Goal: Task Accomplishment & Management: Use online tool/utility

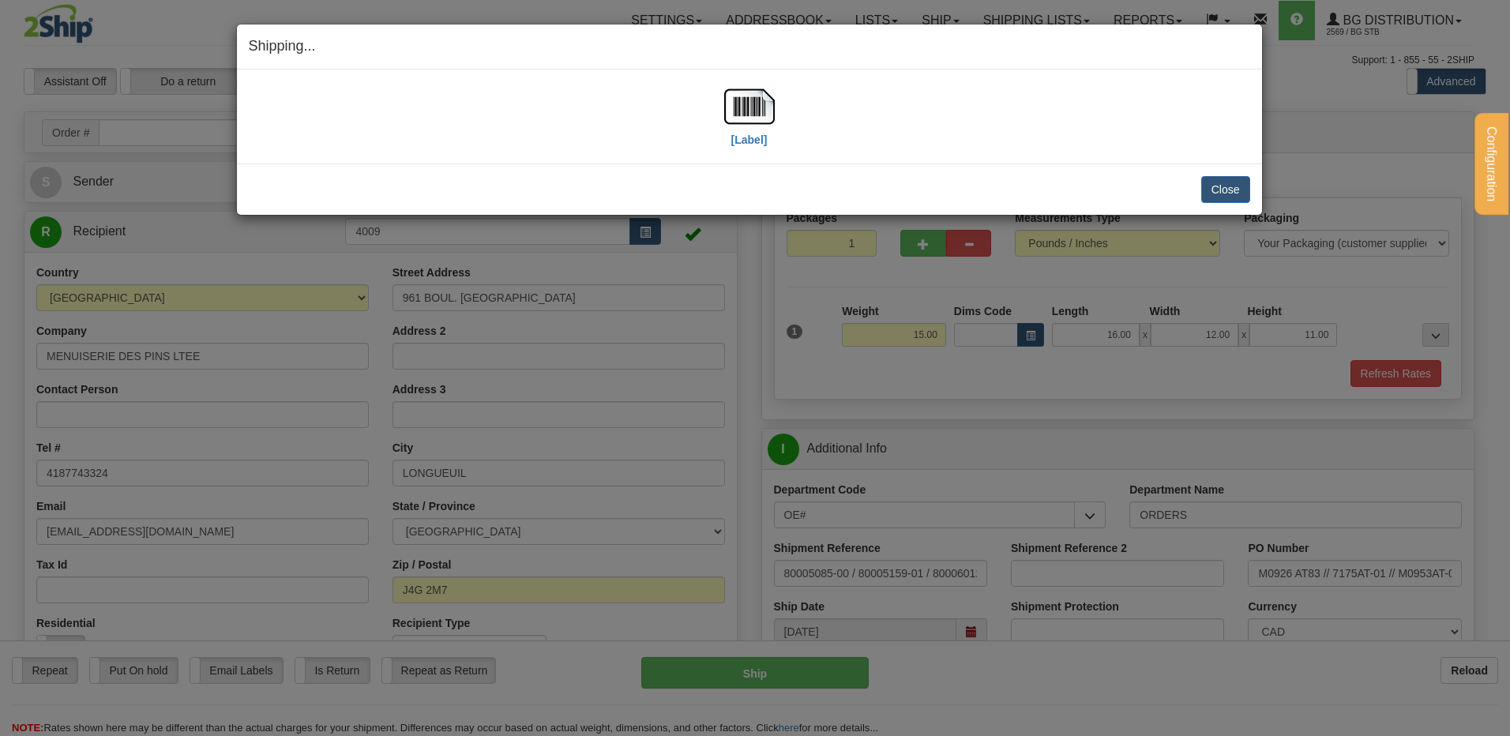
select select "2"
select select "QC"
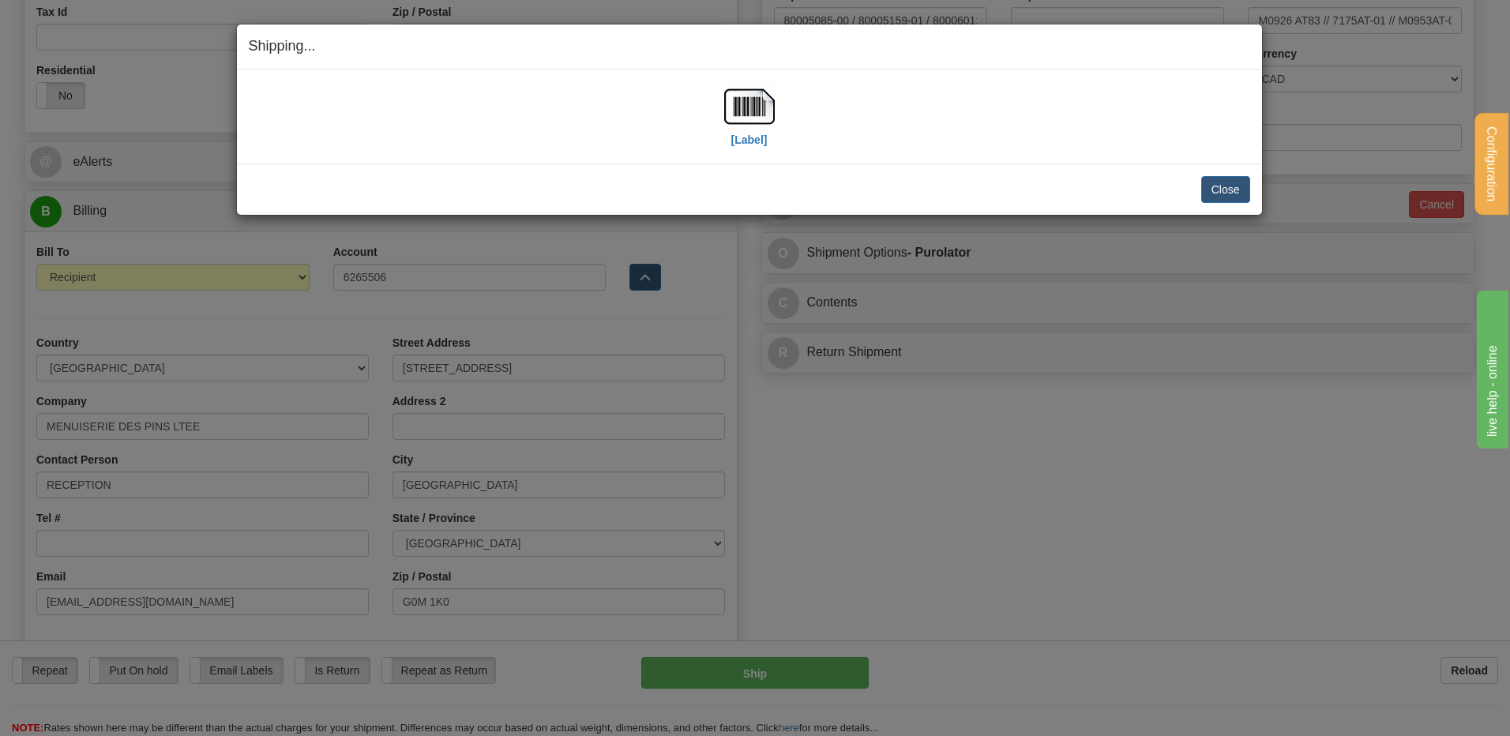
scroll to position [553, 0]
click at [1243, 189] on button "Close" at bounding box center [1226, 189] width 49 height 27
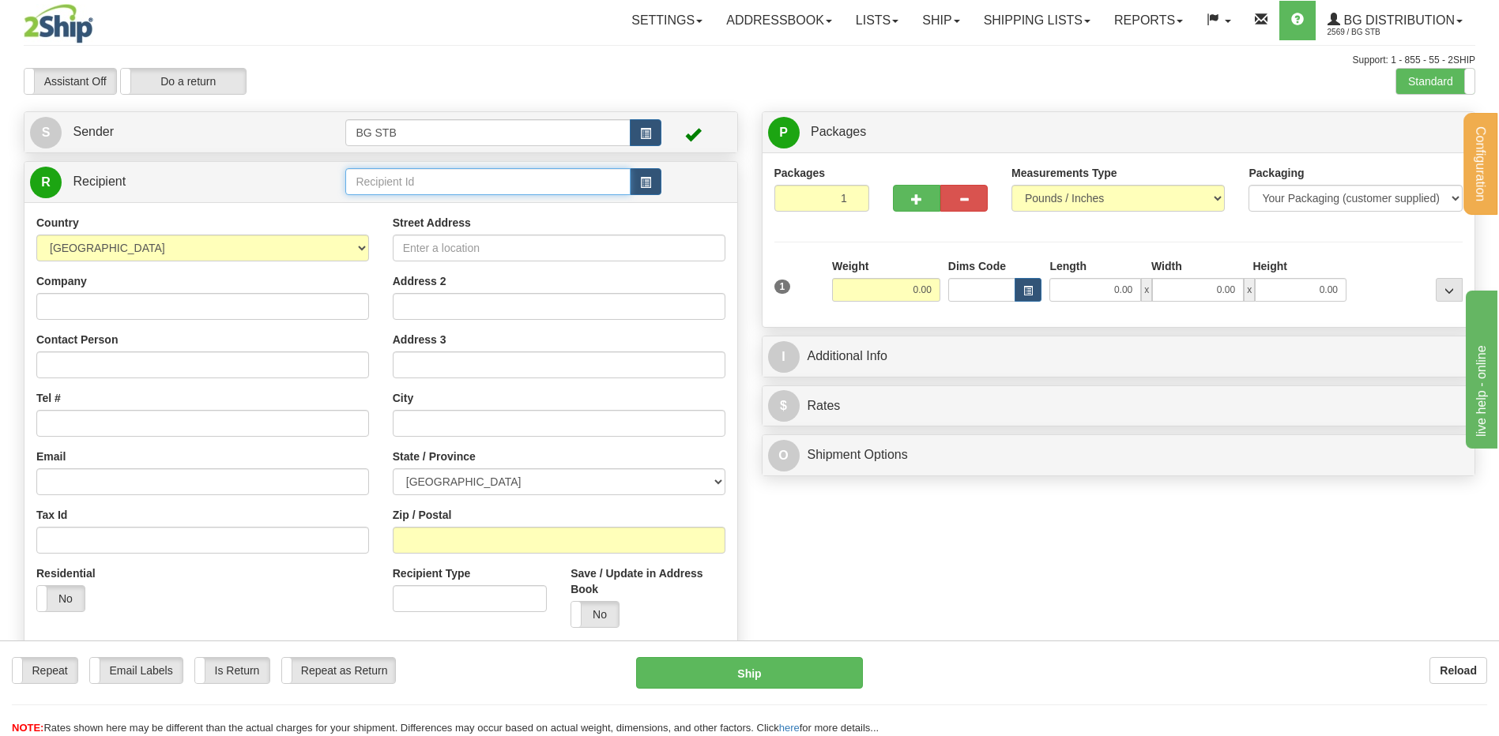
click at [418, 180] on input "text" at bounding box center [487, 181] width 284 height 27
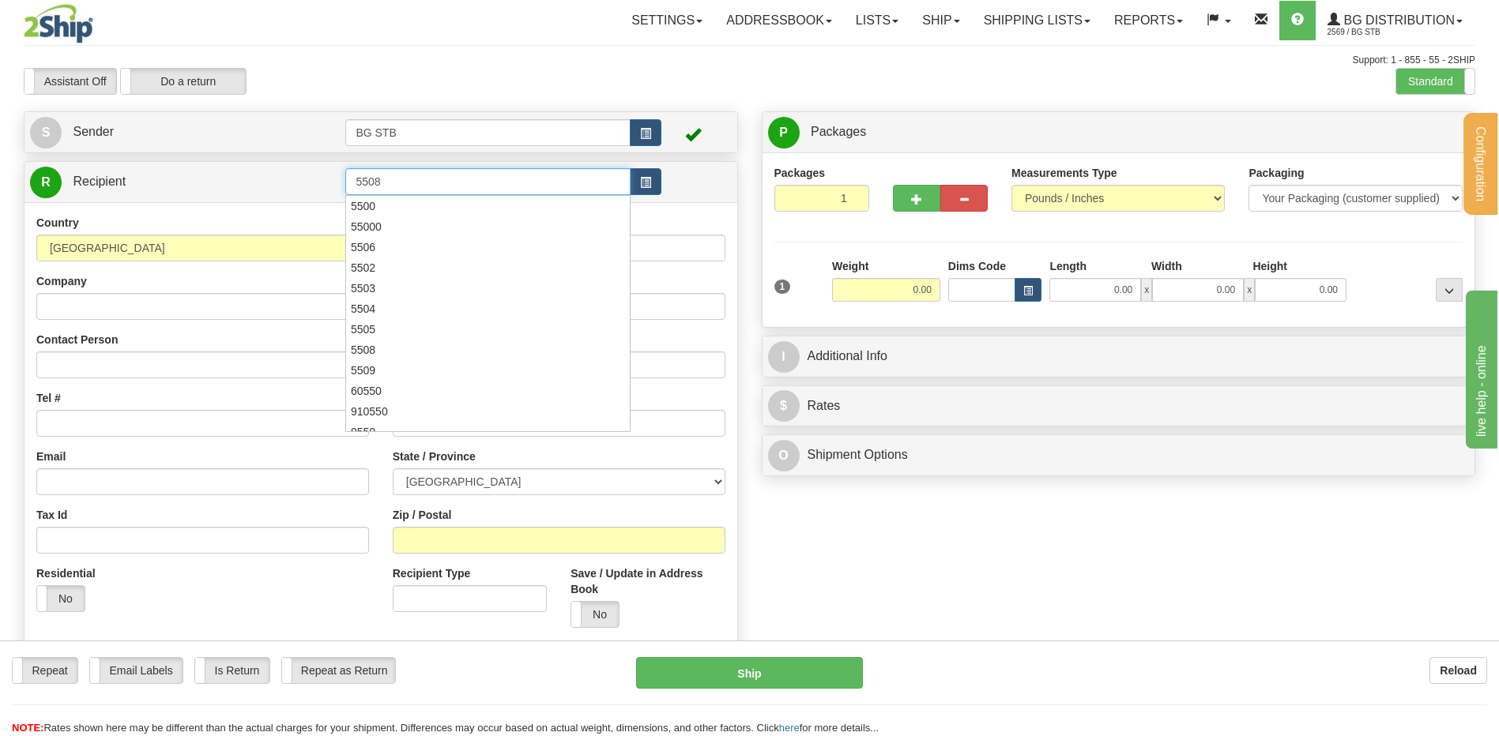
type input "5508"
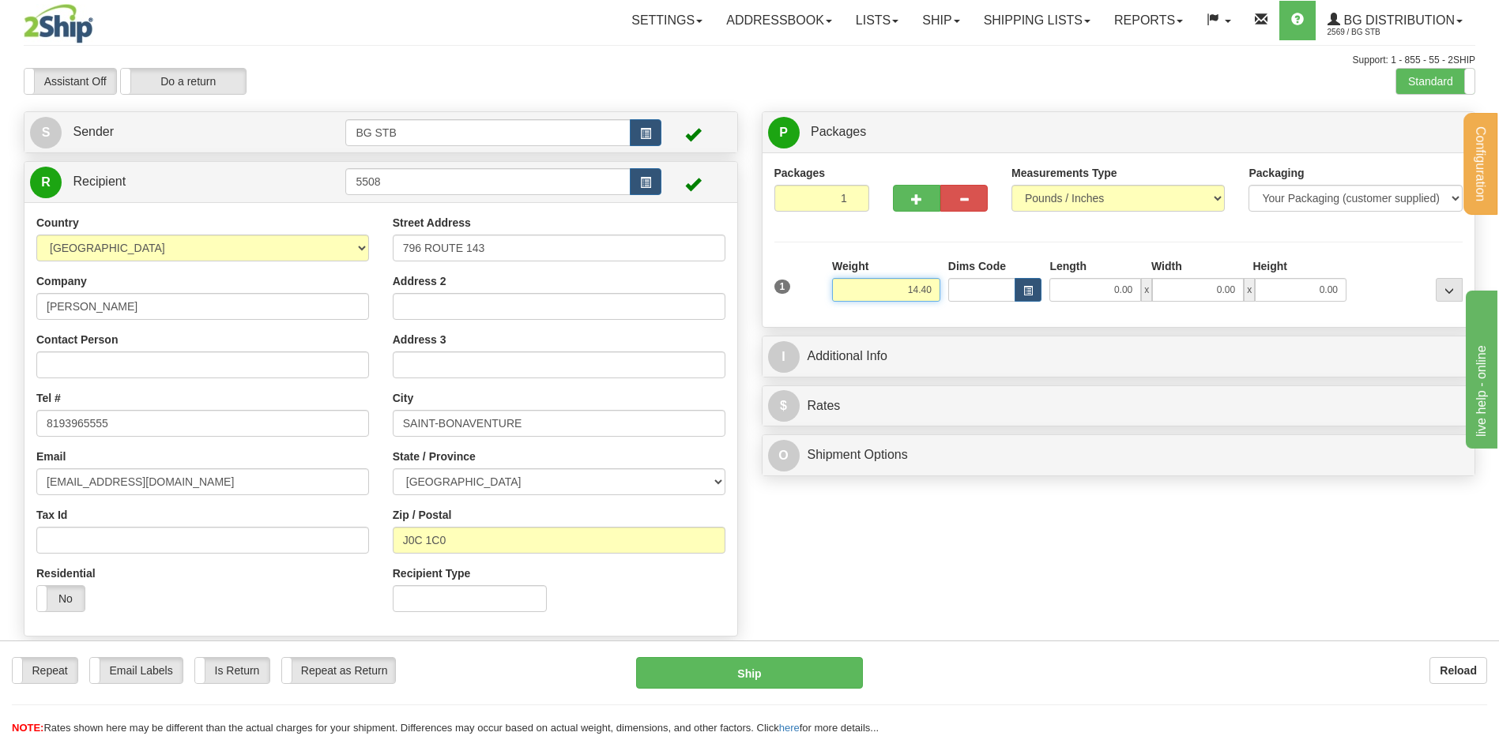
type input "14.40"
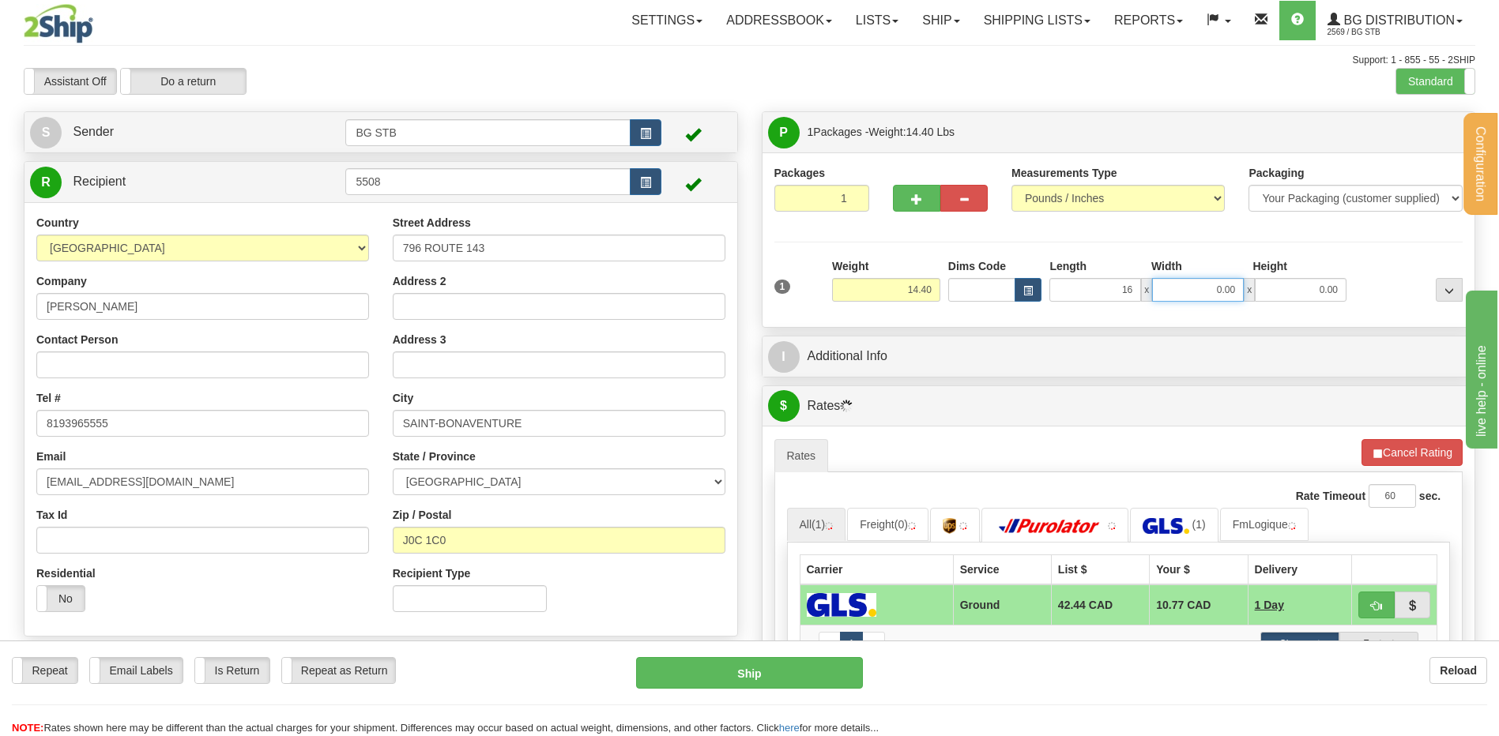
type input "16.00"
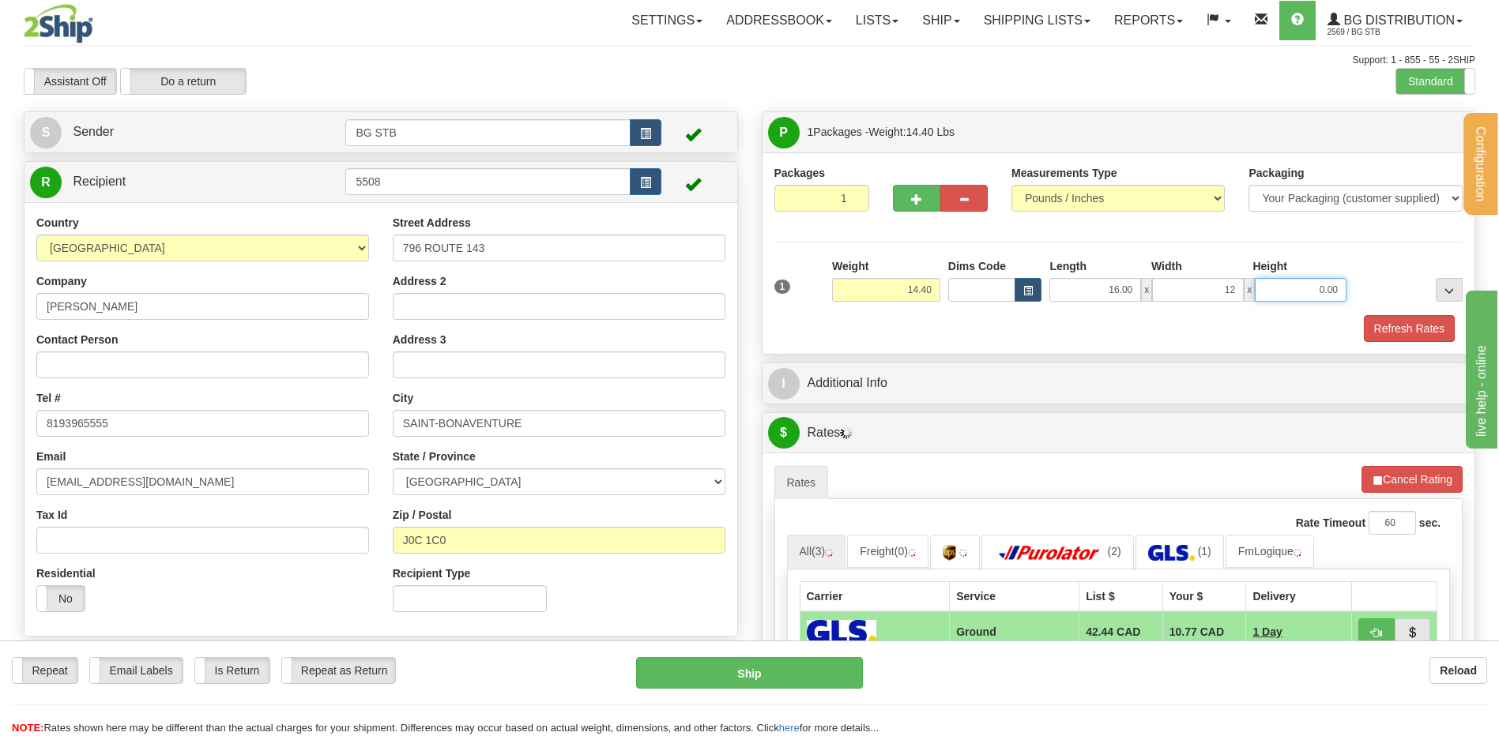
type input "12.00"
type input "1.00"
click at [1296, 284] on input "1.00" at bounding box center [1300, 290] width 92 height 24
type input "11.00"
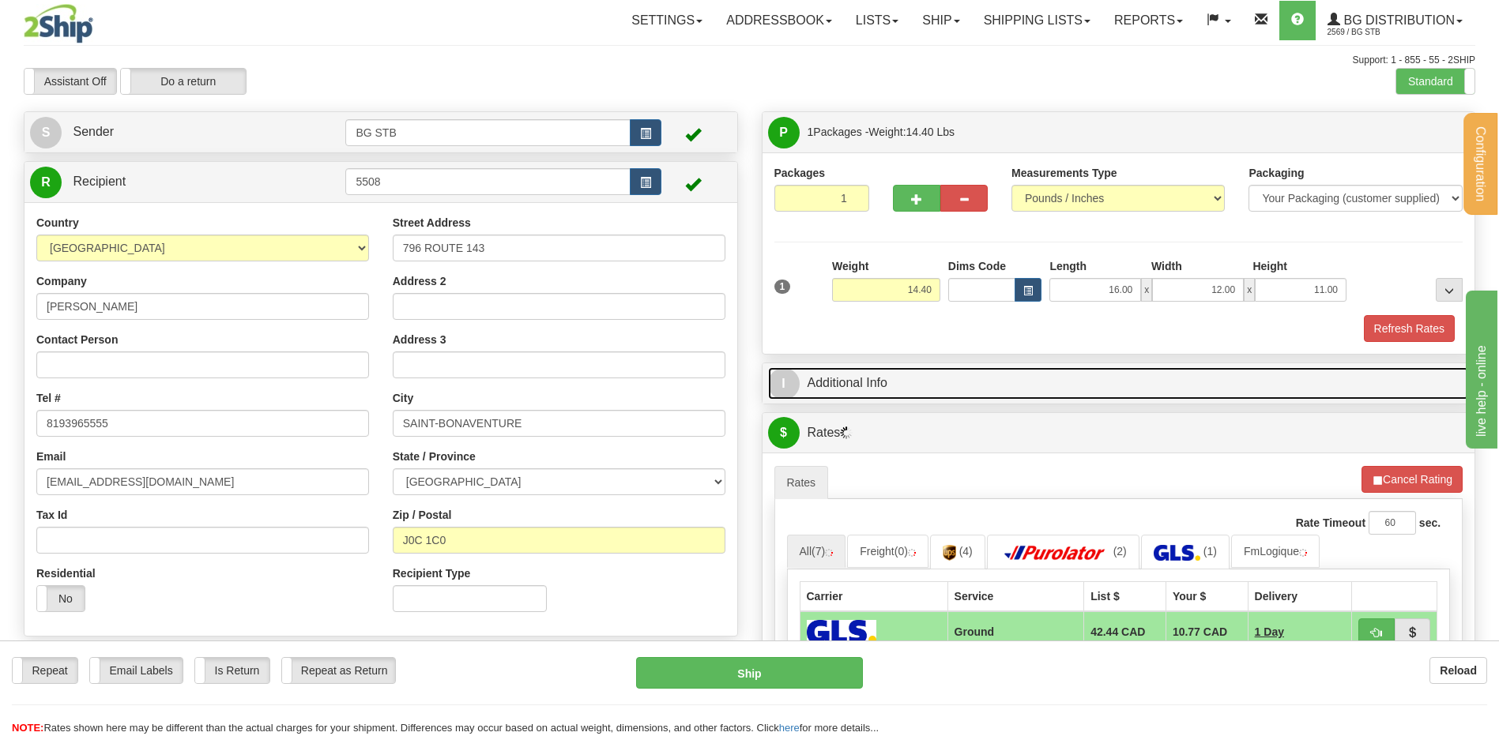
click at [1014, 390] on link "I Additional Info" at bounding box center [1118, 383] width 701 height 32
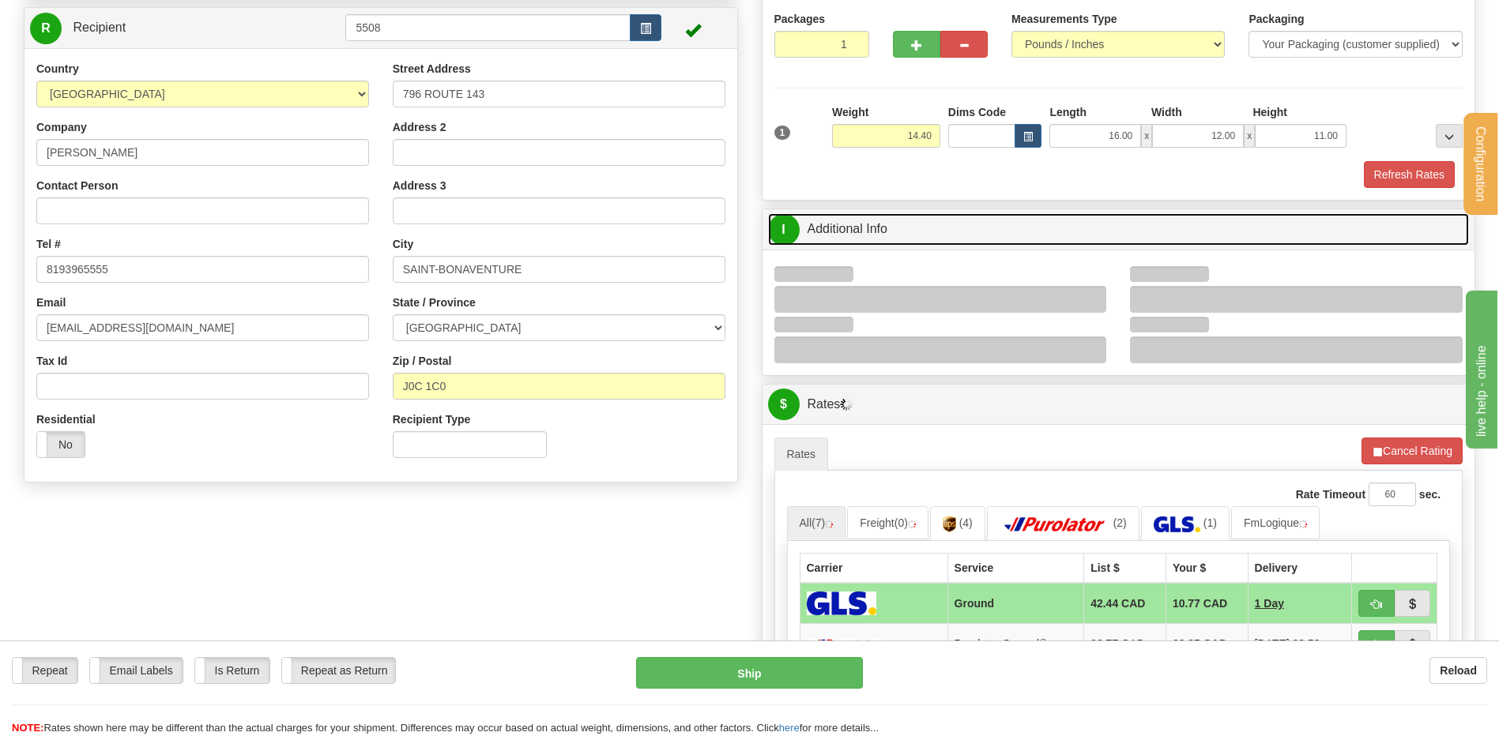
scroll to position [237, 0]
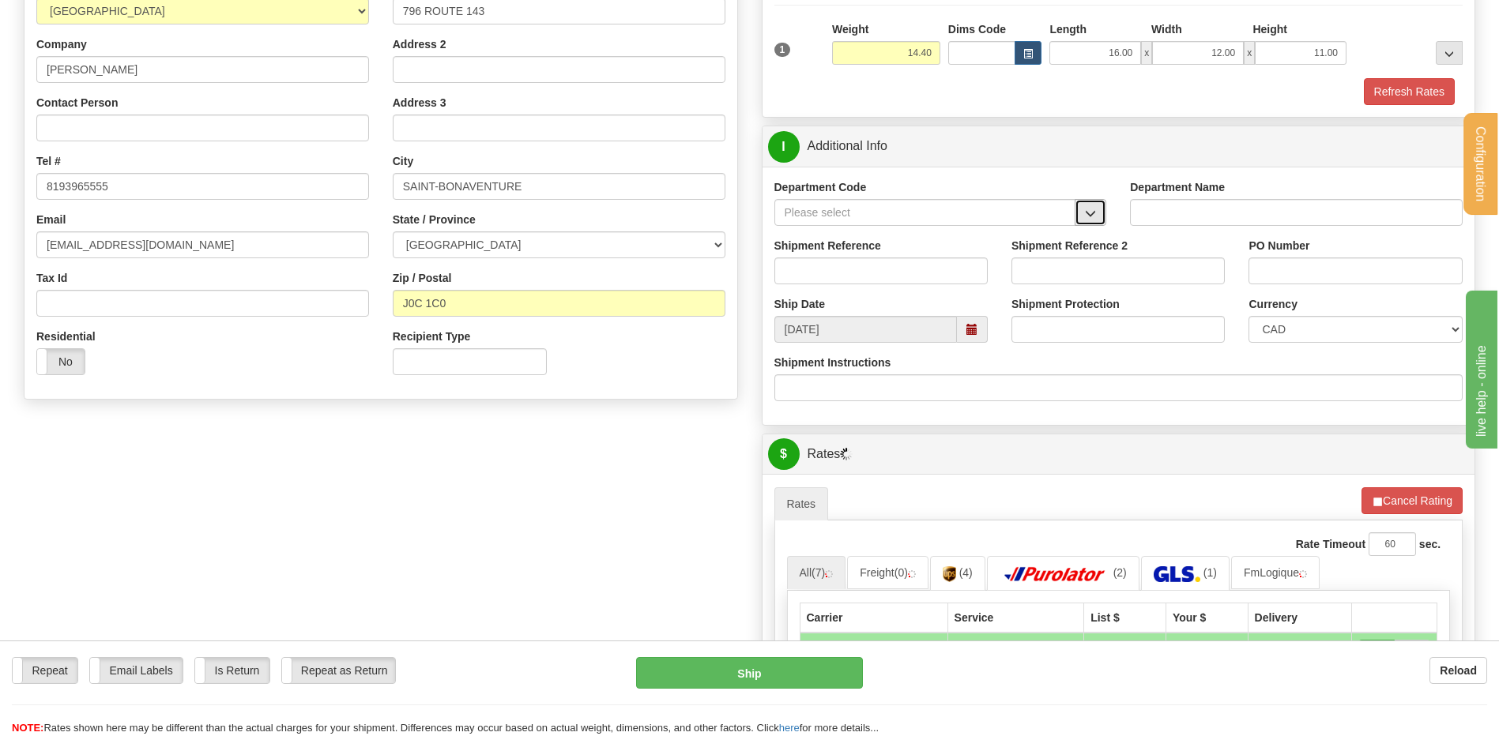
click at [1093, 216] on span "button" at bounding box center [1090, 214] width 11 height 10
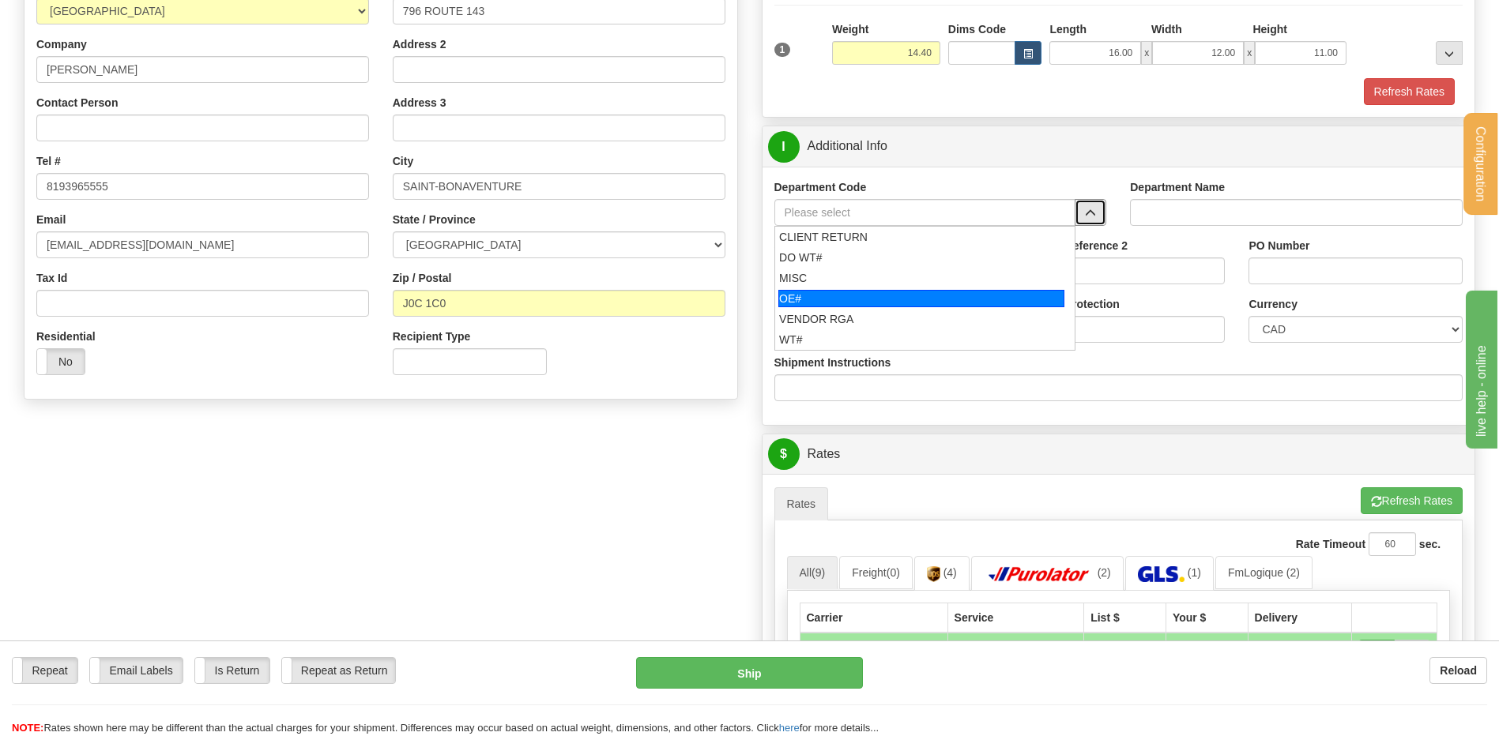
drag, startPoint x: 883, startPoint y: 297, endPoint x: 876, endPoint y: 274, distance: 24.0
click at [882, 297] on div "OE#" at bounding box center [921, 298] width 286 height 17
type input "OE#"
type input "ORDERS"
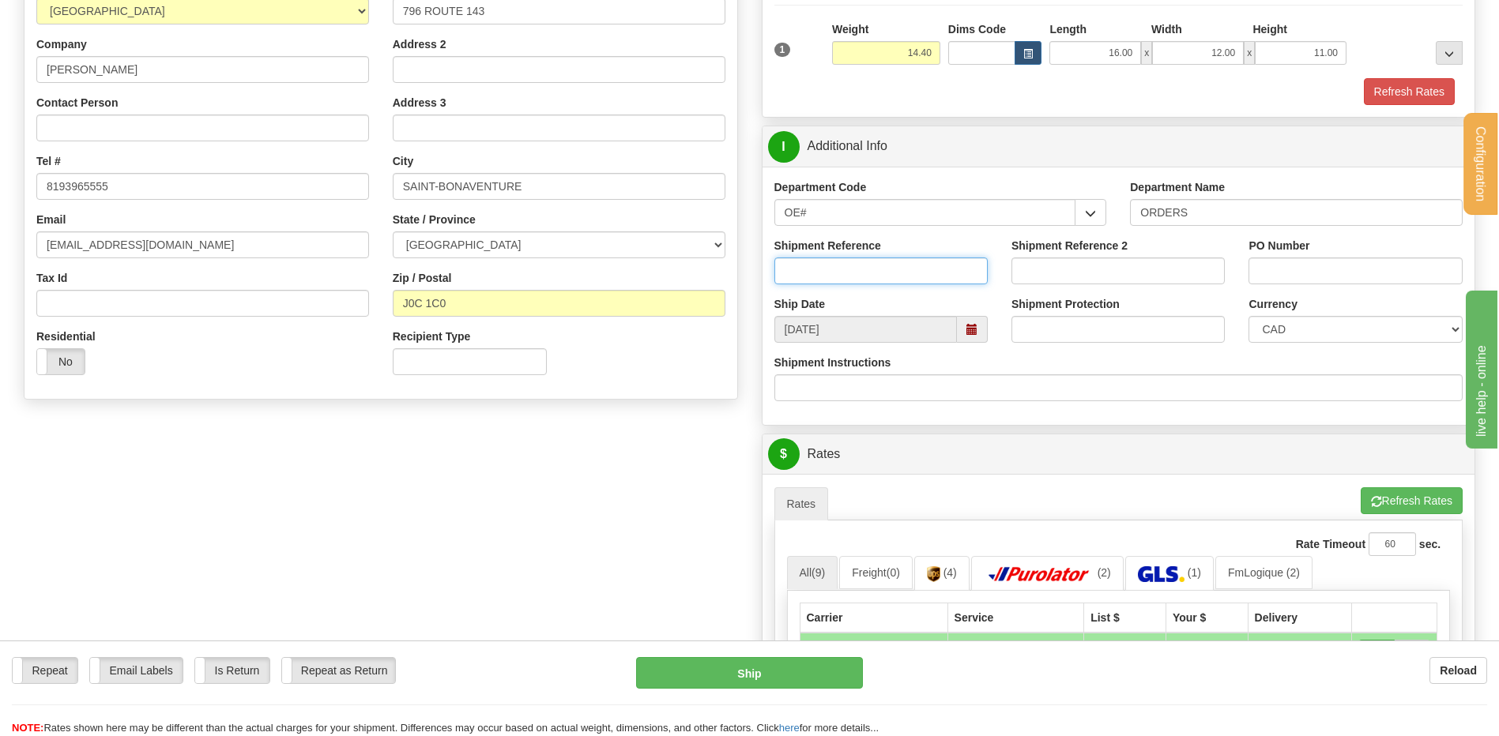
click at [876, 274] on input "Shipment Reference" at bounding box center [880, 271] width 213 height 27
type input "80004696-00 // 80006055-00 / 80005998-00"
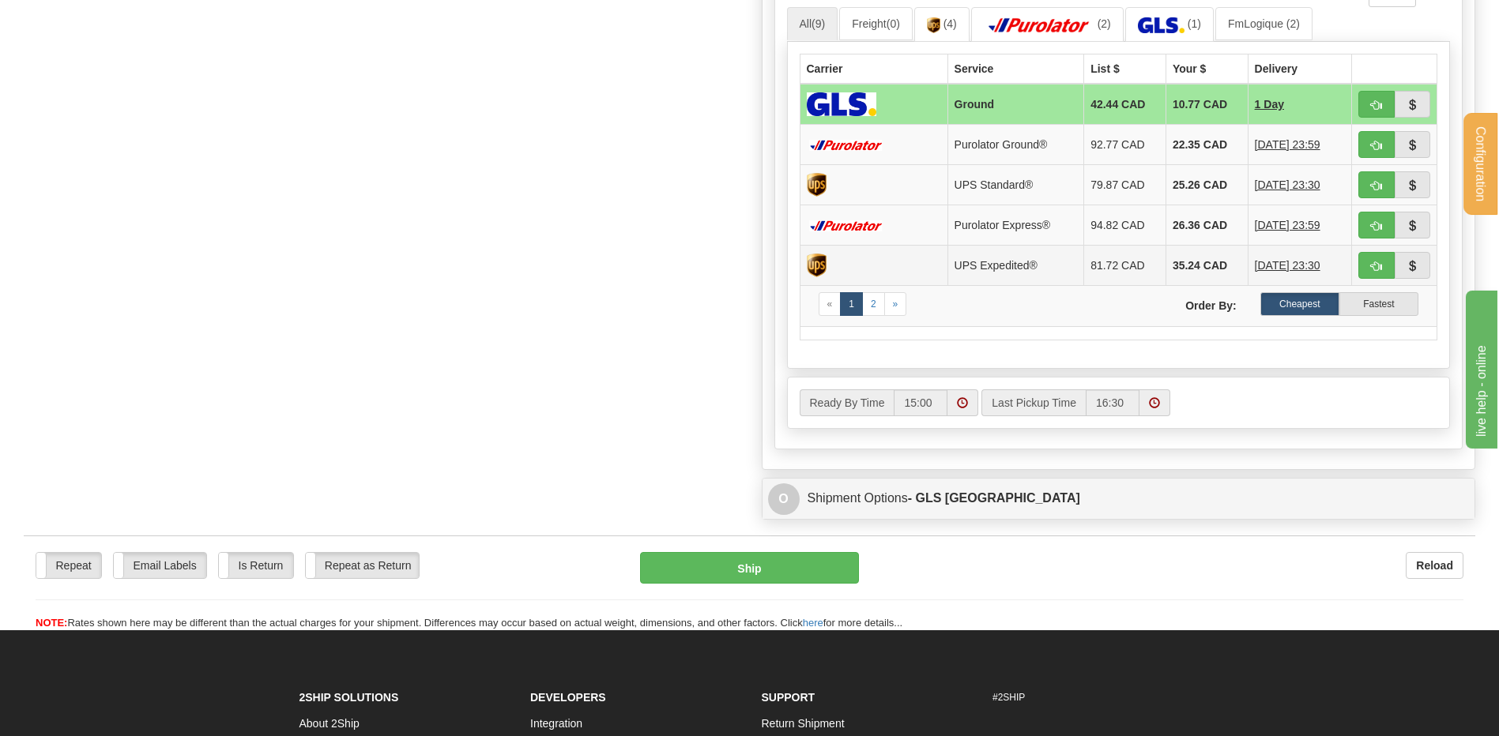
scroll to position [790, 0]
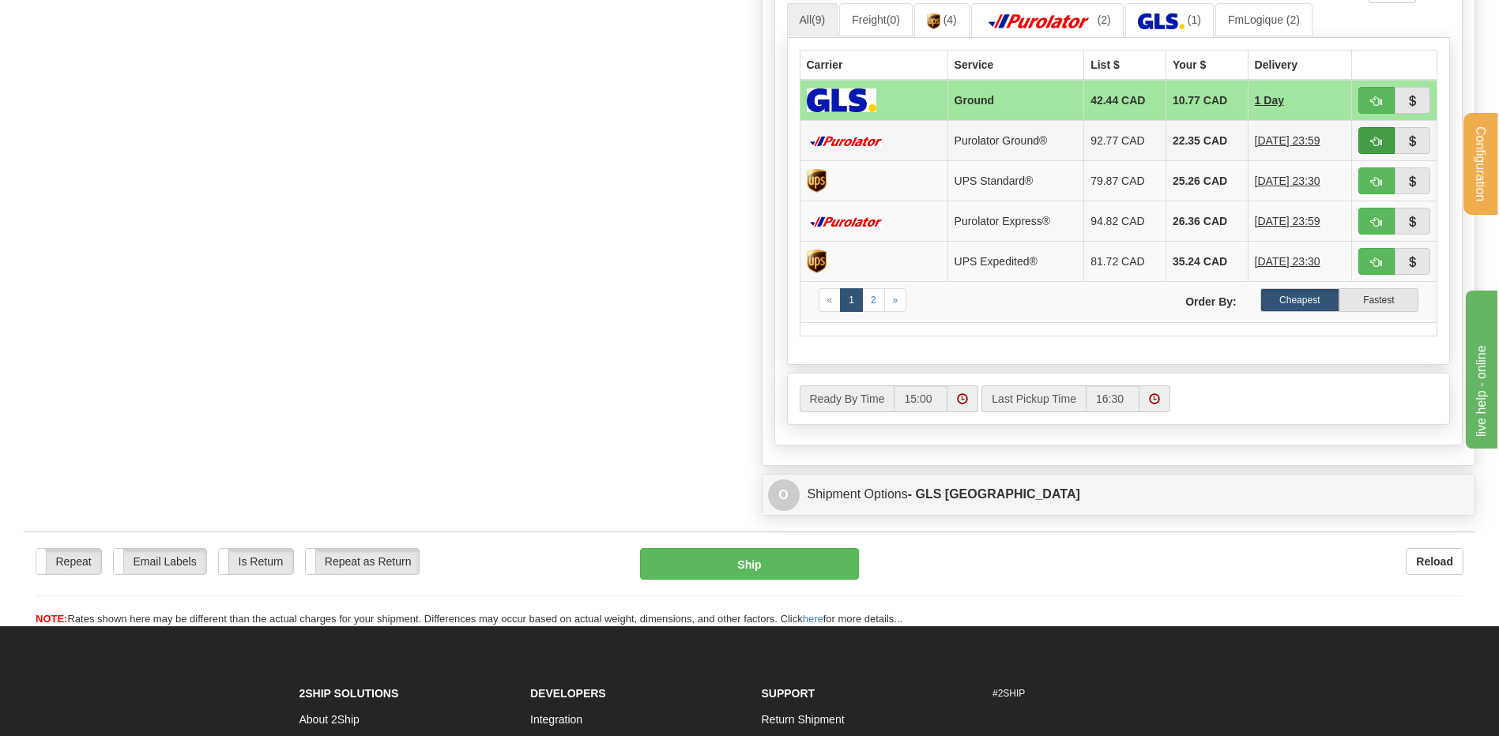
type input "20871 // 20932 // 20930"
click at [1369, 134] on button "button" at bounding box center [1376, 140] width 36 height 27
type input "260"
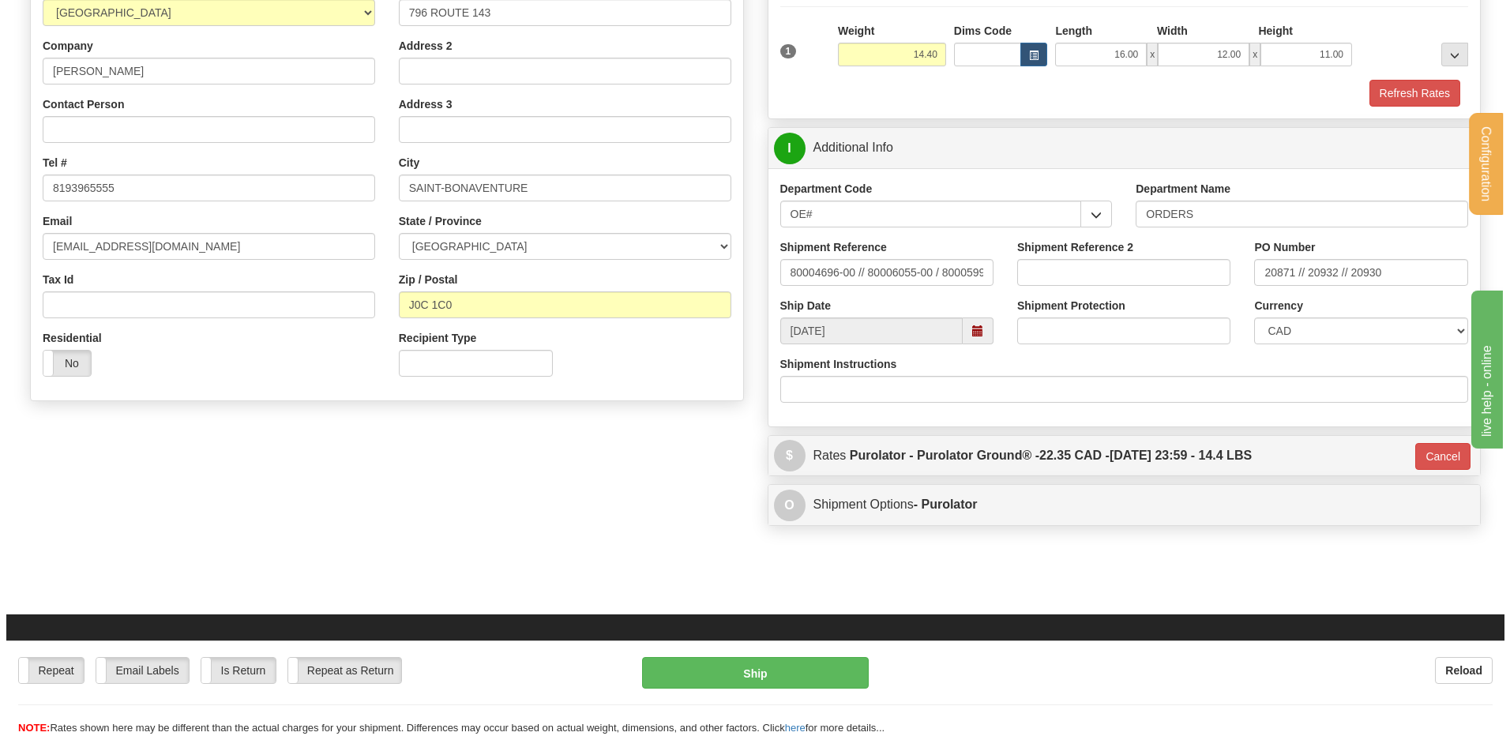
scroll to position [66, 0]
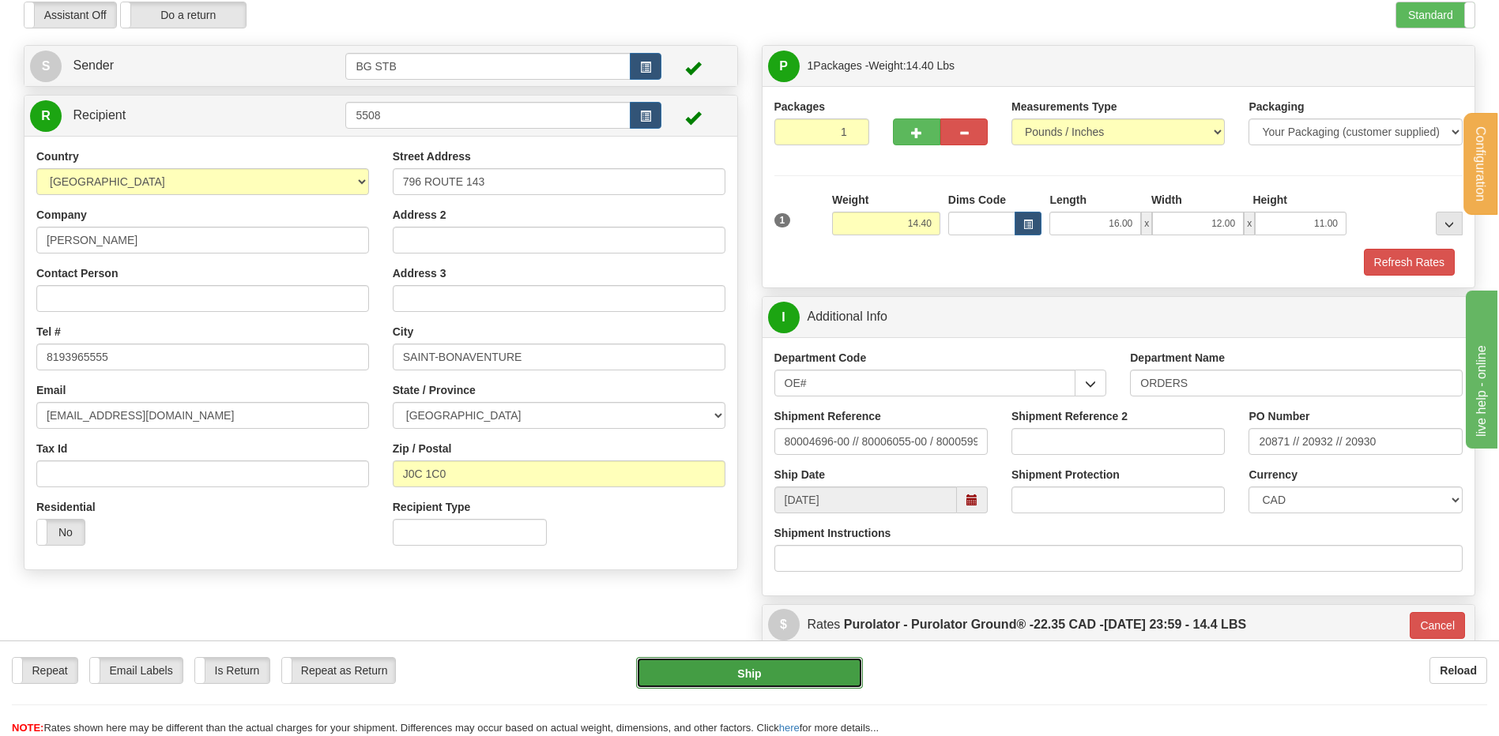
click at [678, 664] on button "Ship" at bounding box center [749, 673] width 226 height 32
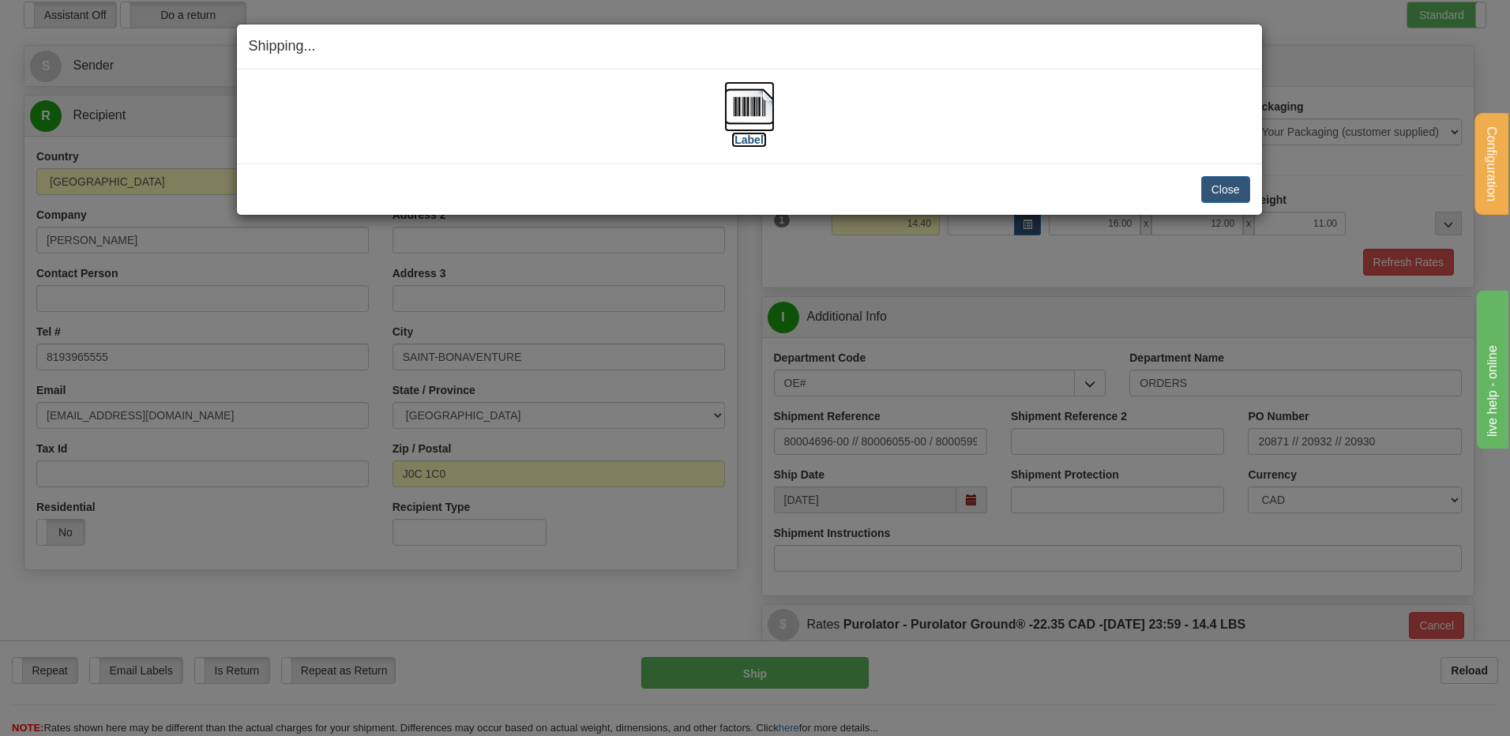
click at [760, 100] on img at bounding box center [749, 106] width 51 height 51
click at [1228, 186] on button "Close" at bounding box center [1226, 189] width 49 height 27
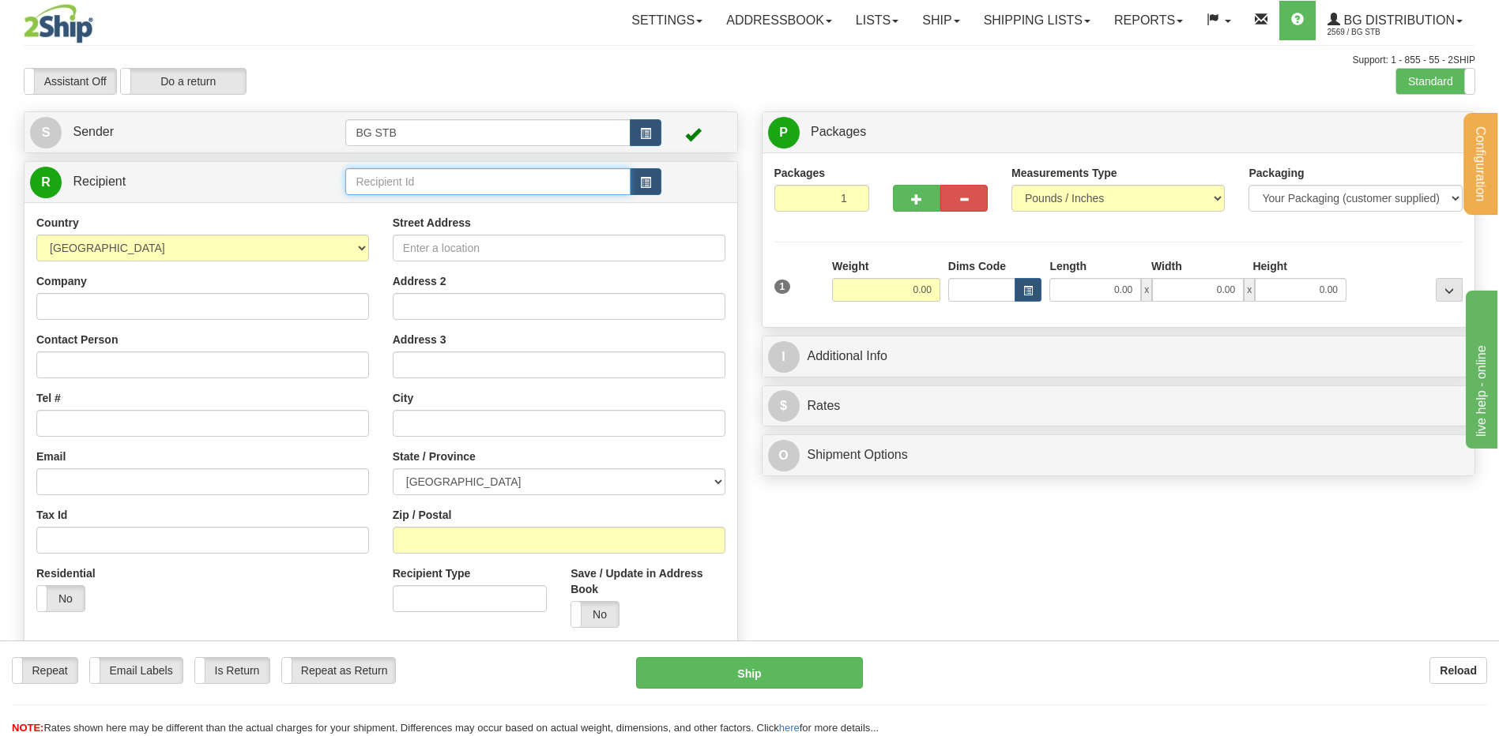
click at [387, 182] on input "text" at bounding box center [487, 181] width 284 height 27
type input "5009"
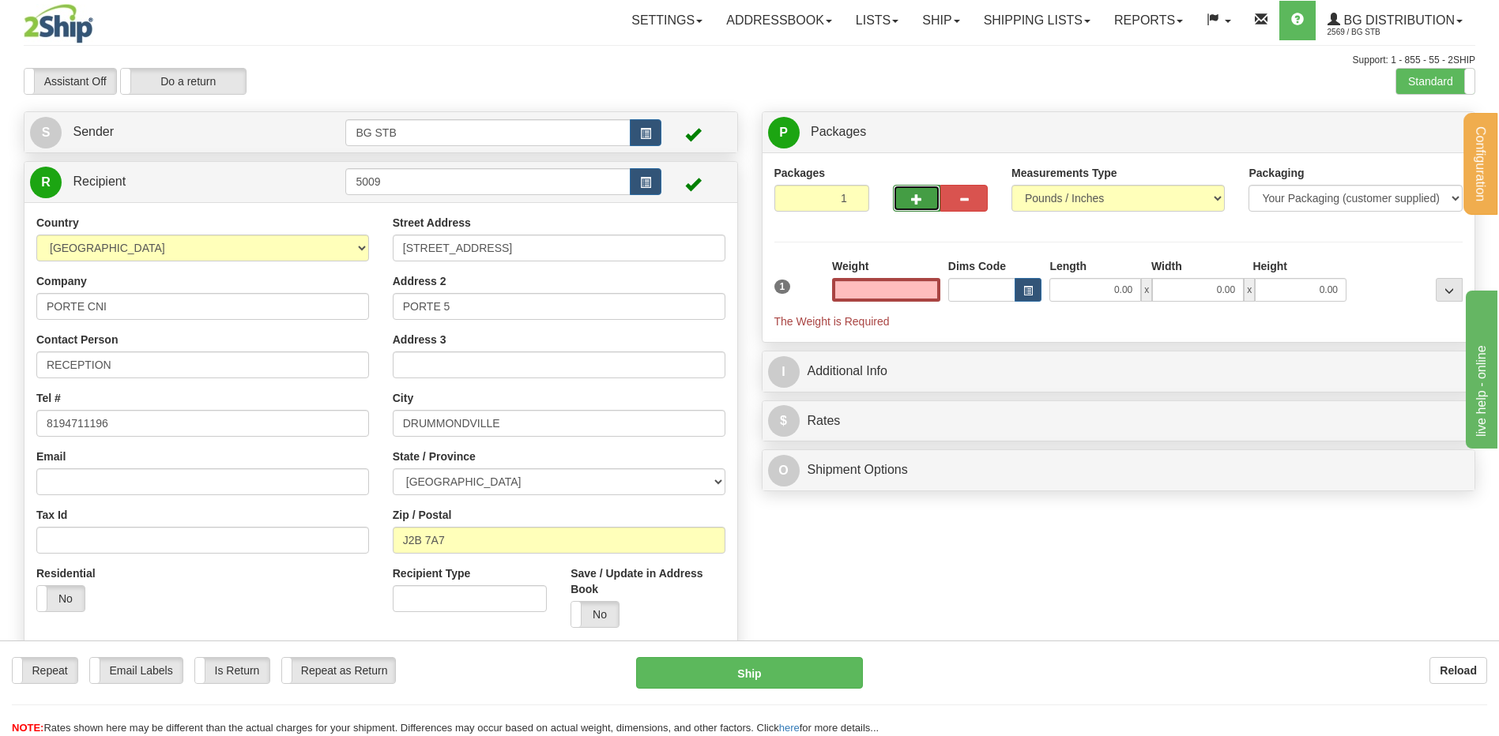
type input "0.00"
click at [904, 205] on button "button" at bounding box center [916, 198] width 47 height 27
type input "2"
click at [1435, 121] on label "Package Level Pack.." at bounding box center [1429, 133] width 80 height 24
radio input "true"
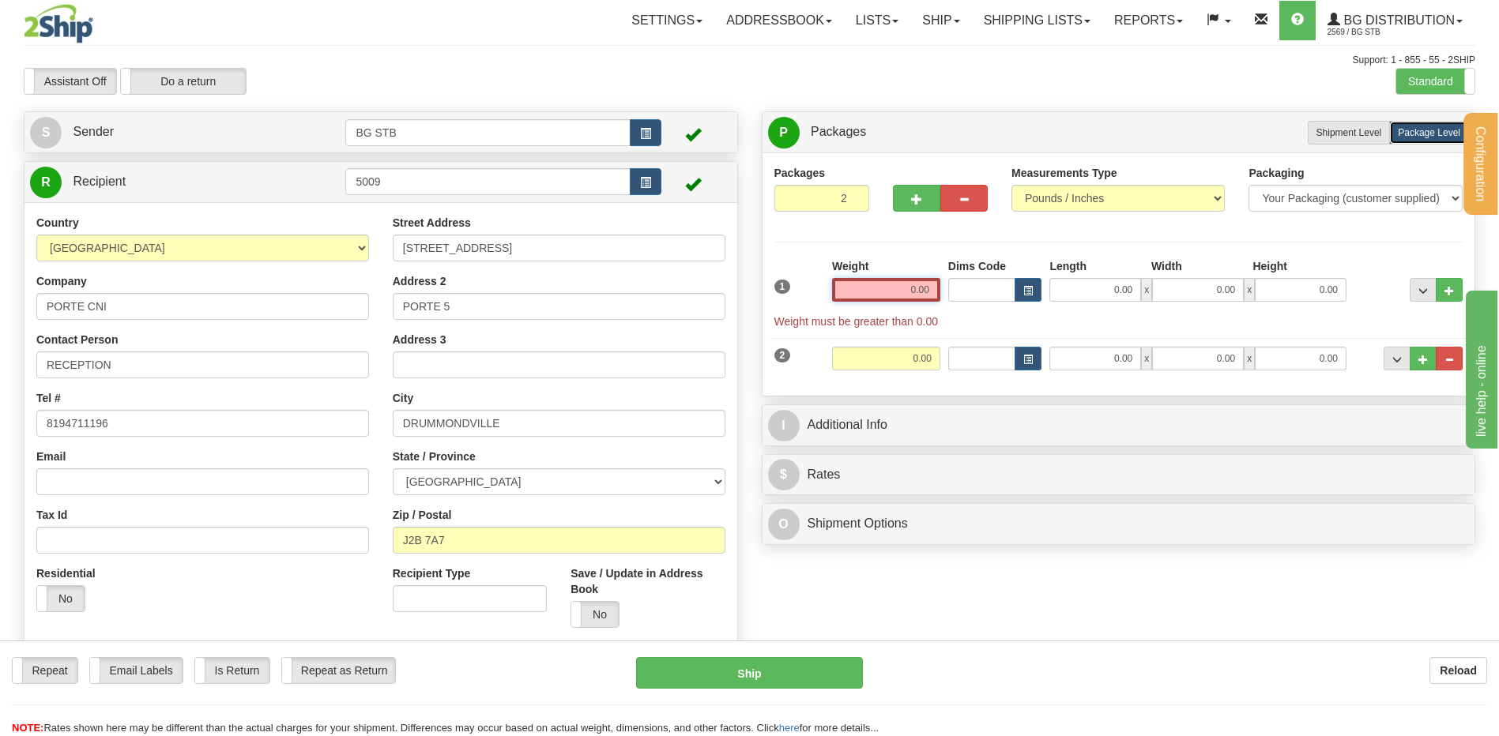
click at [896, 291] on input "0.00" at bounding box center [886, 290] width 108 height 24
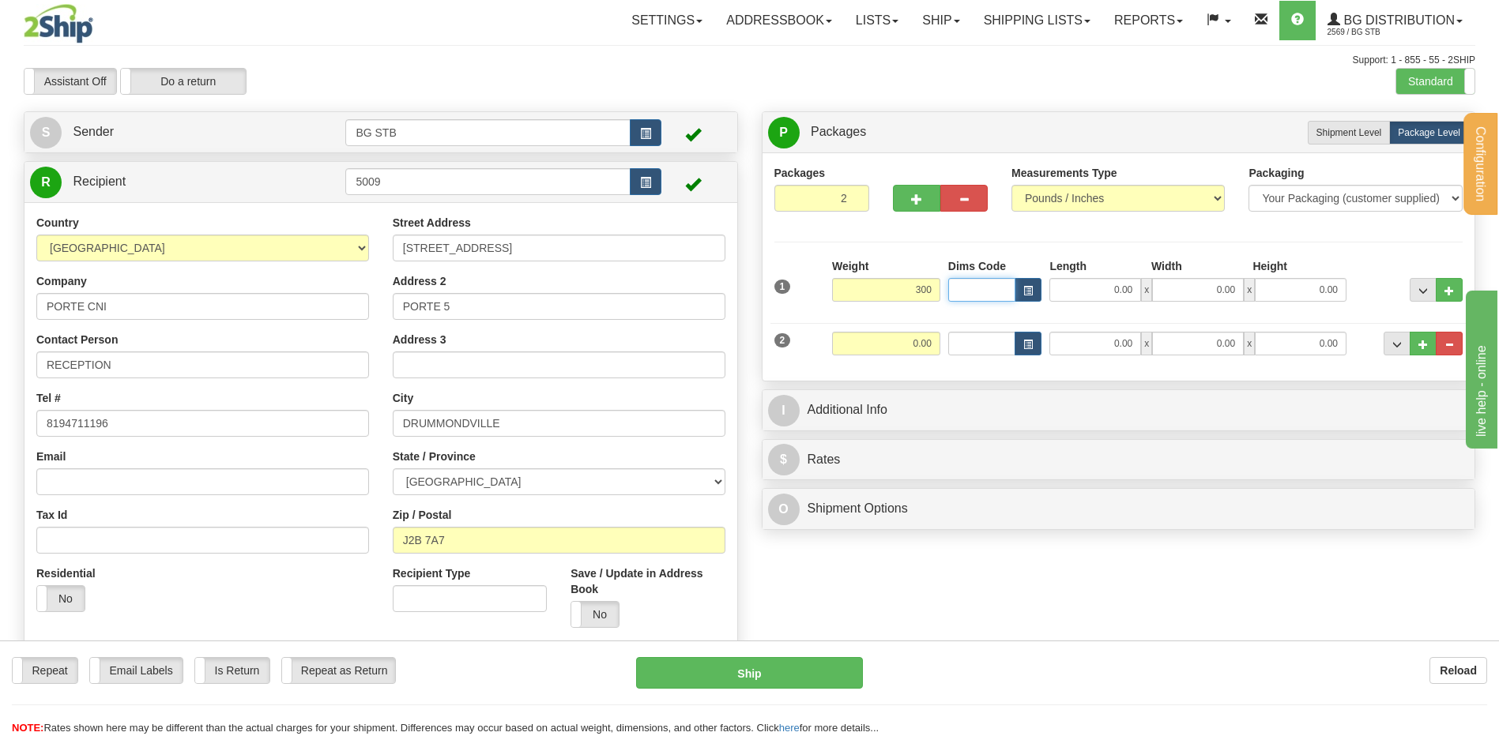
type input "300.00"
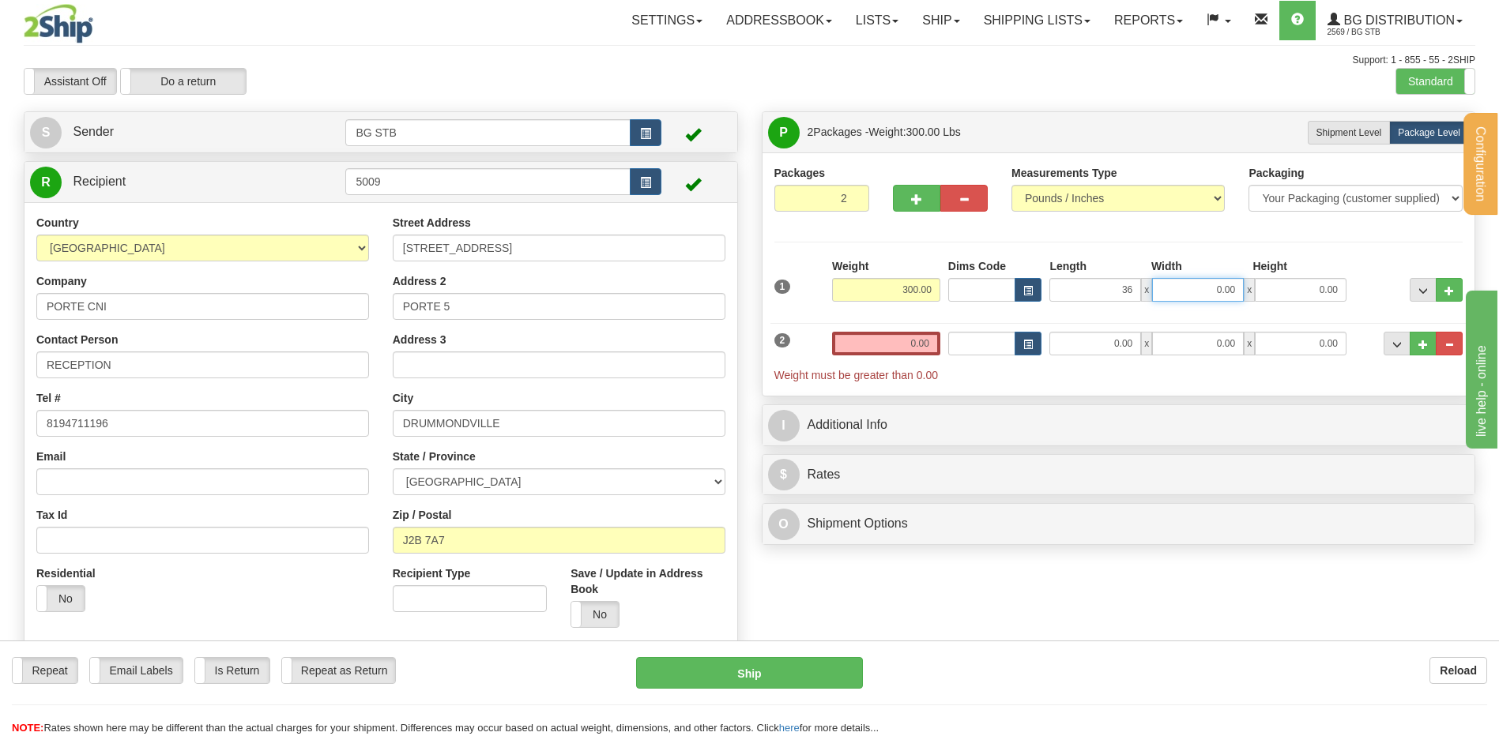
type input "36.00"
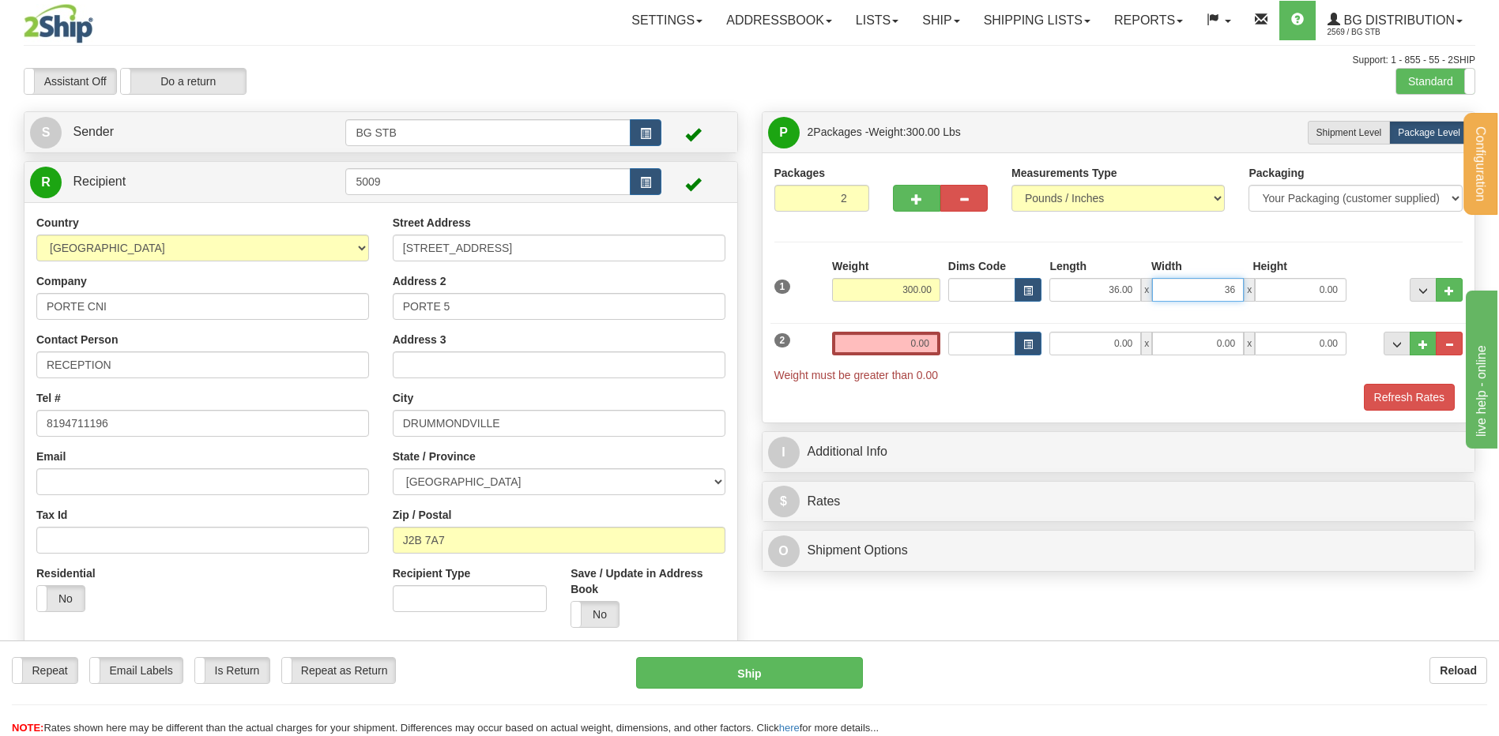
type input "36.00"
type input "21.00"
click at [890, 338] on input "0.00" at bounding box center [886, 344] width 108 height 24
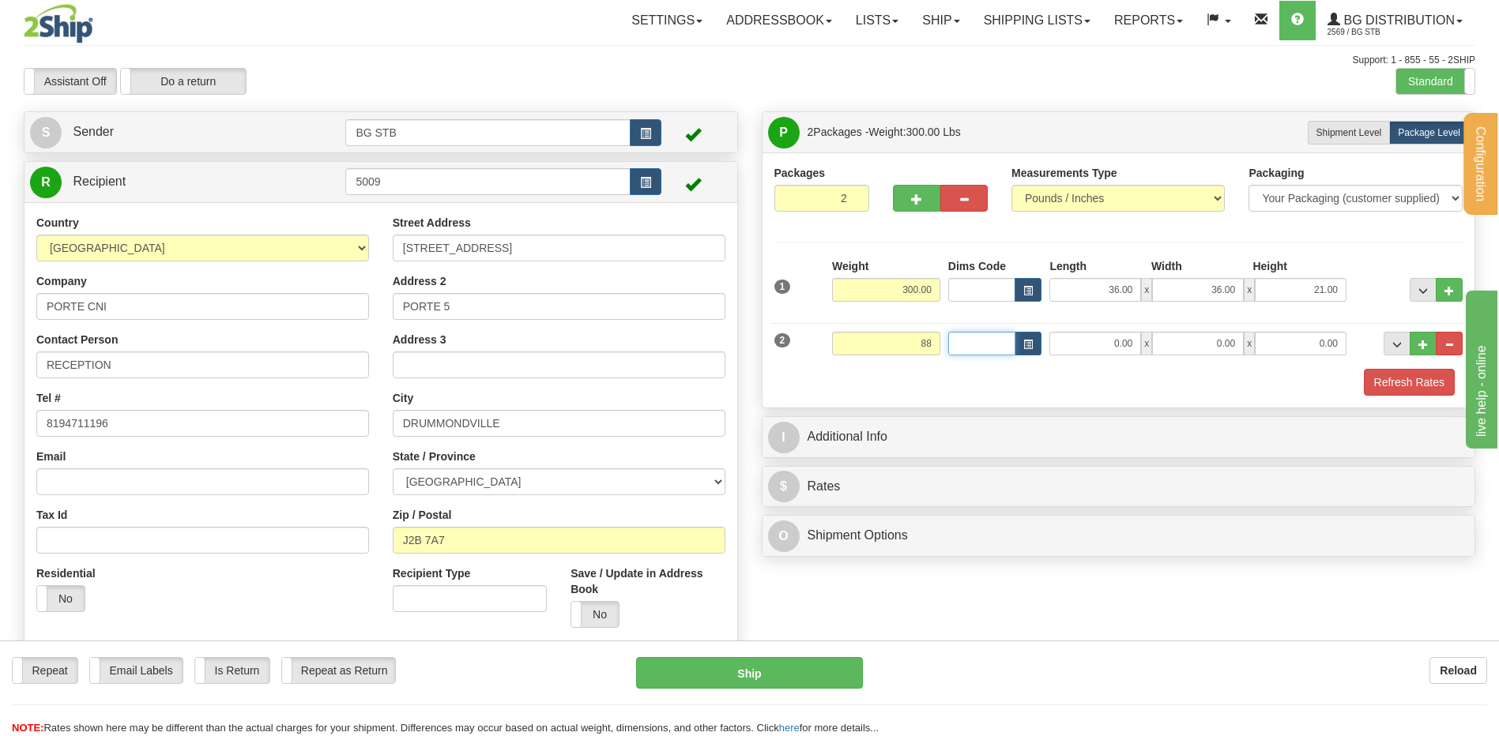
type input "88.00"
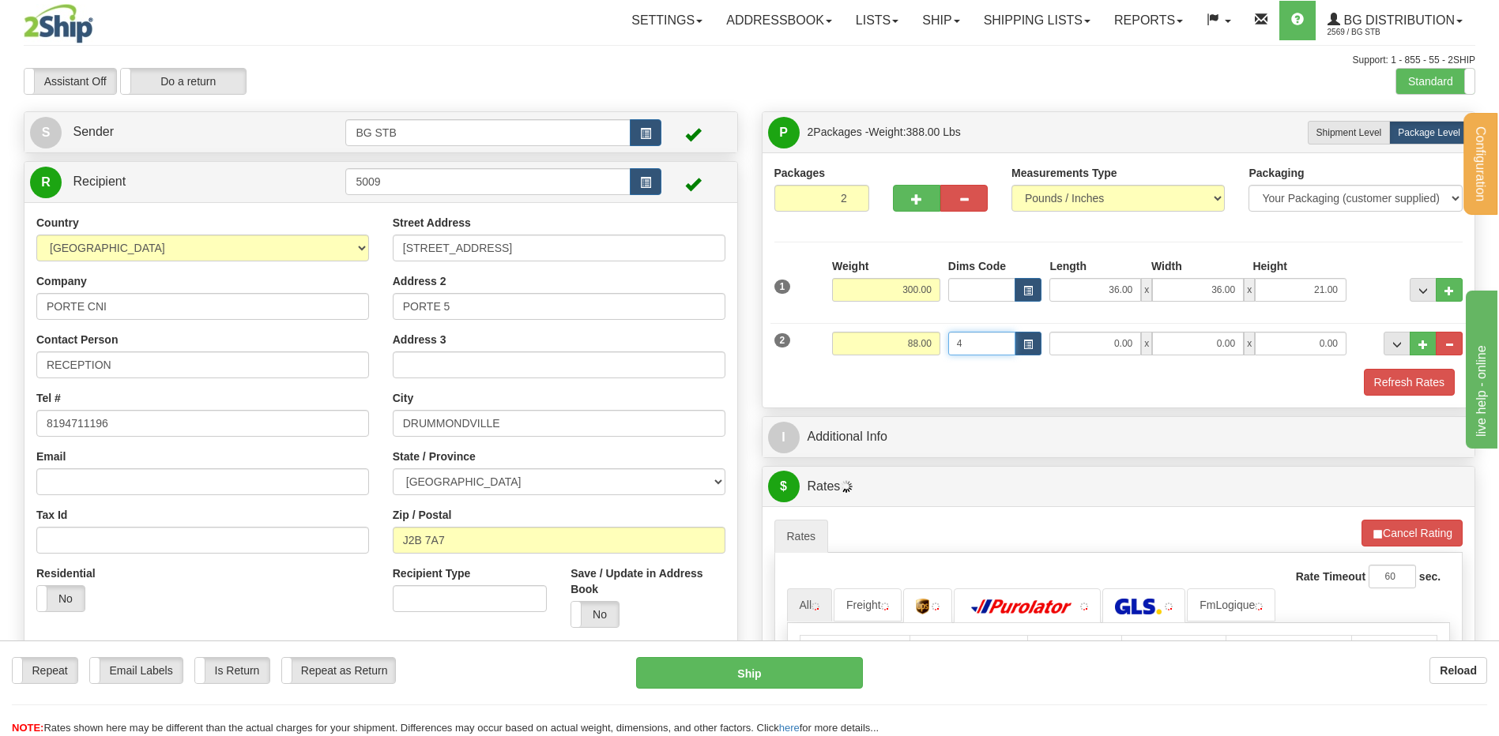
type input "4"
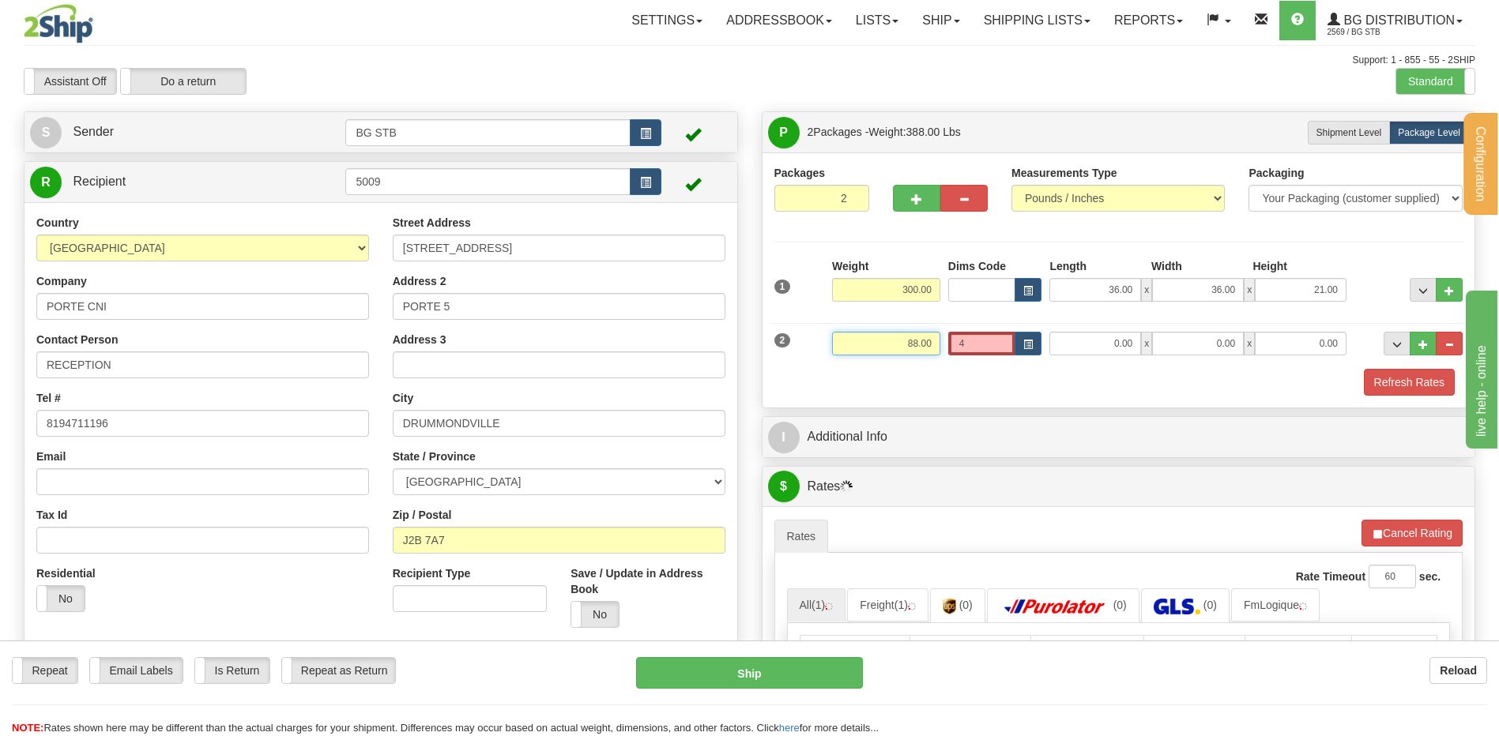
drag, startPoint x: 889, startPoint y: 338, endPoint x: 969, endPoint y: 340, distance: 79.8
click at [968, 340] on div "2 Weight 88.00 Dims Code 4 Length Width 0.00" at bounding box center [1118, 341] width 697 height 53
type input "32.00"
click at [970, 340] on input "4" at bounding box center [982, 344] width 68 height 24
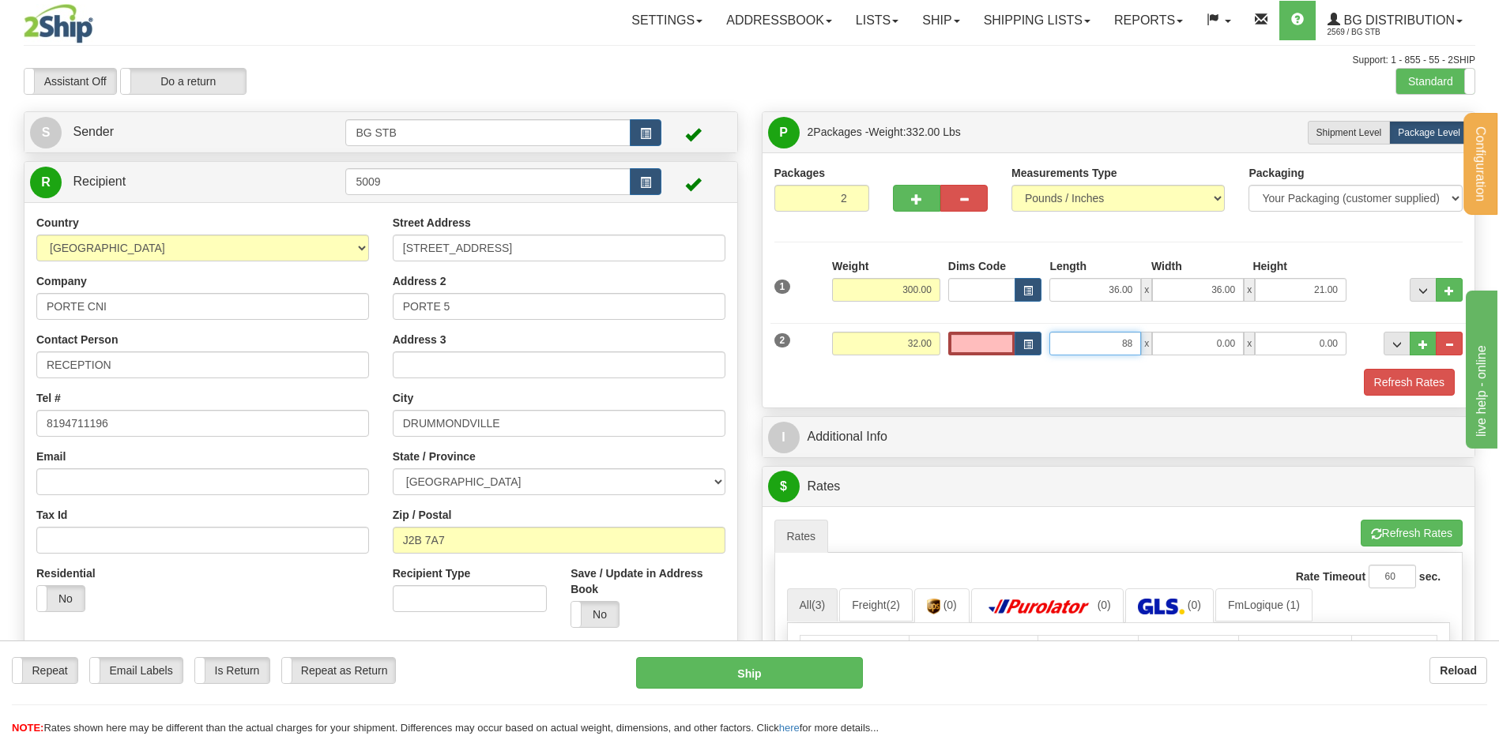
type input "88.00"
type input "4.00"
type input "5.00"
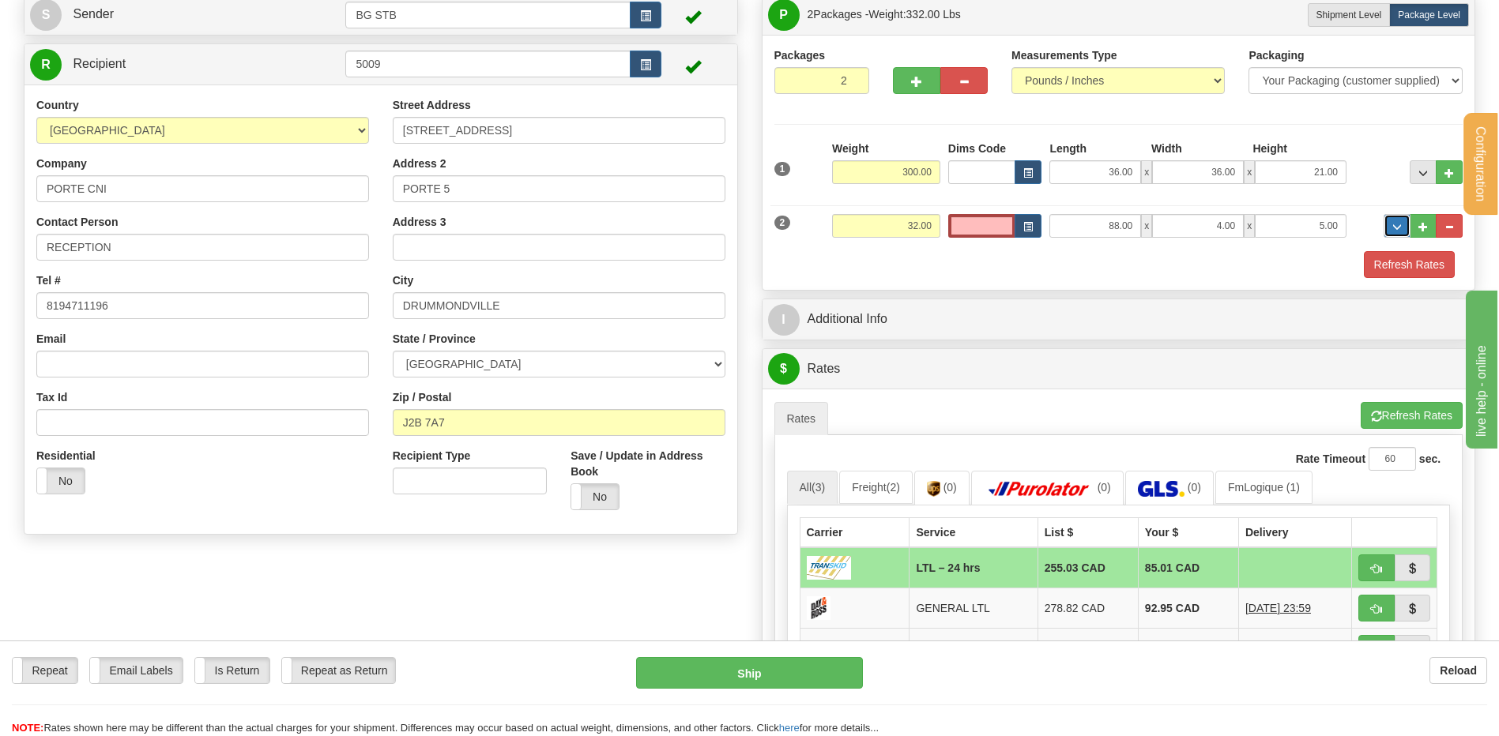
scroll to position [237, 0]
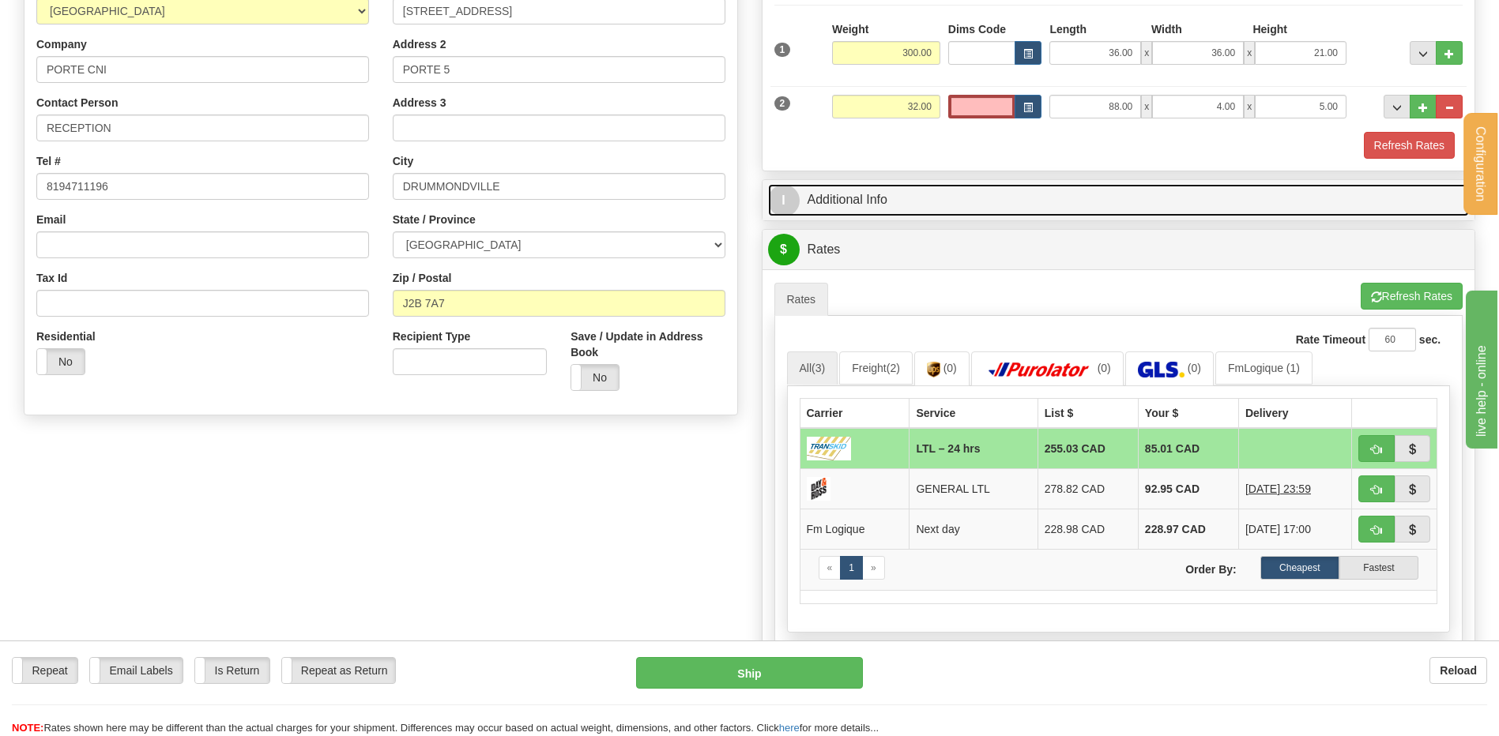
click at [882, 198] on link "I Additional Info" at bounding box center [1118, 200] width 701 height 32
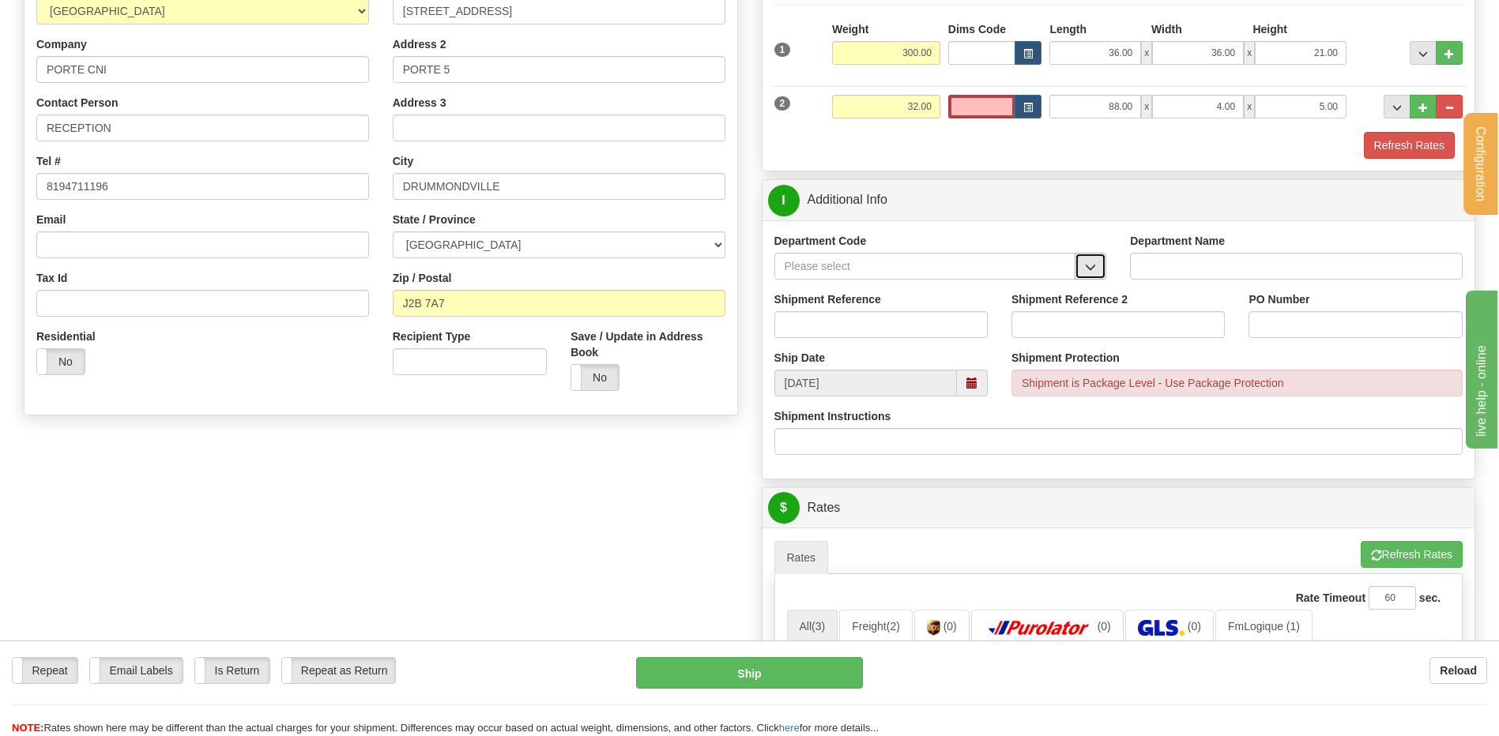
click at [1093, 267] on span "button" at bounding box center [1090, 267] width 11 height 10
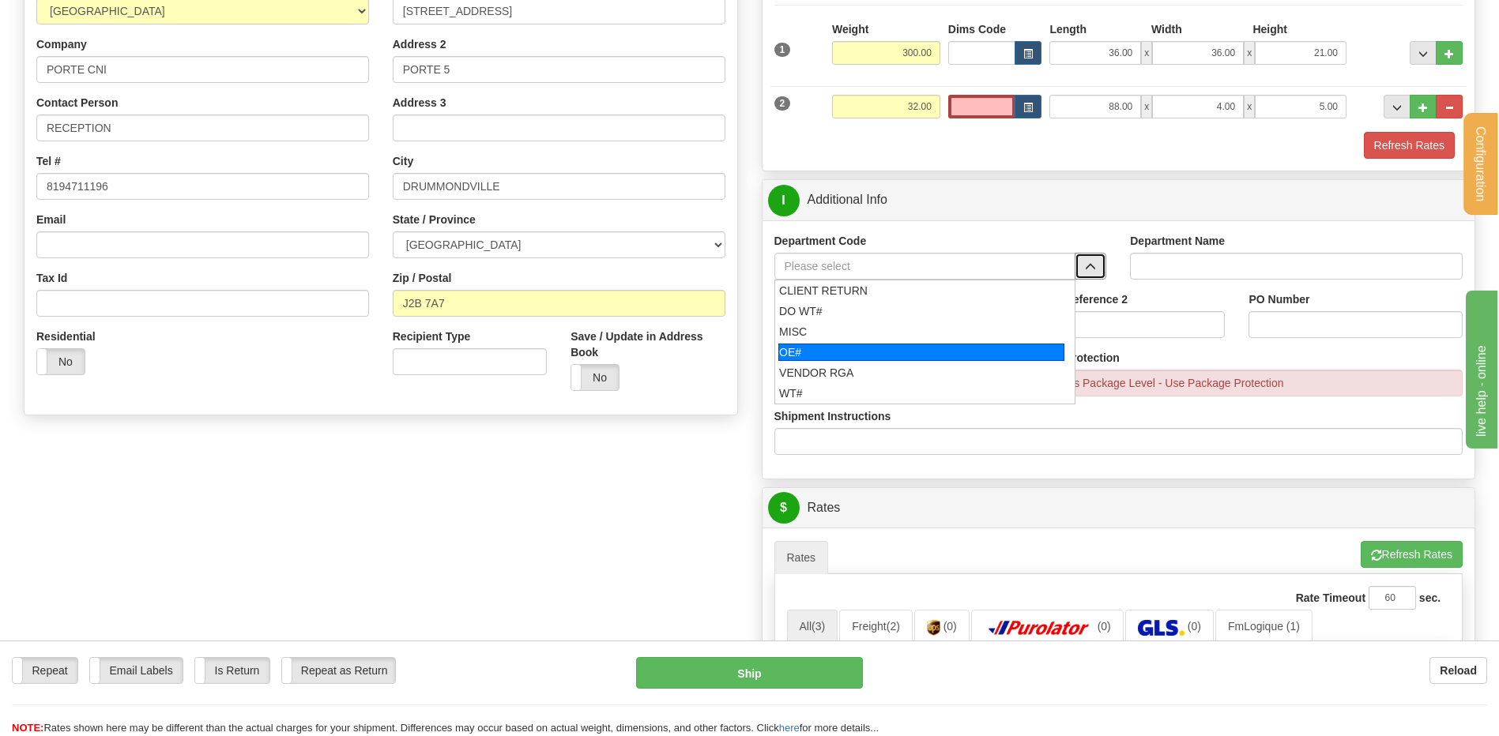
click at [843, 356] on div "OE#" at bounding box center [921, 352] width 286 height 17
type input "OE#"
type input "ORDERS"
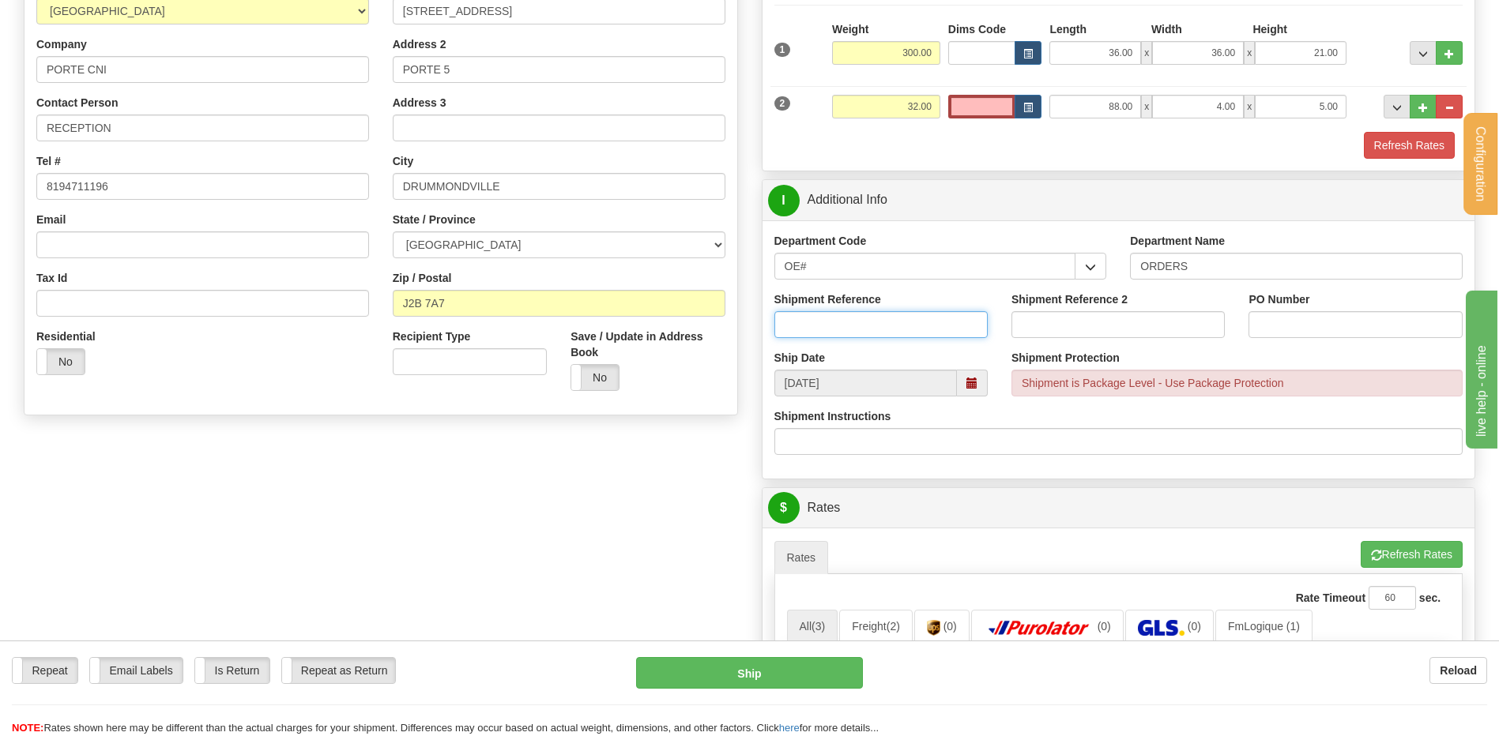
click at [836, 323] on input "Shipment Reference" at bounding box center [880, 324] width 213 height 27
type input "80006086-00"
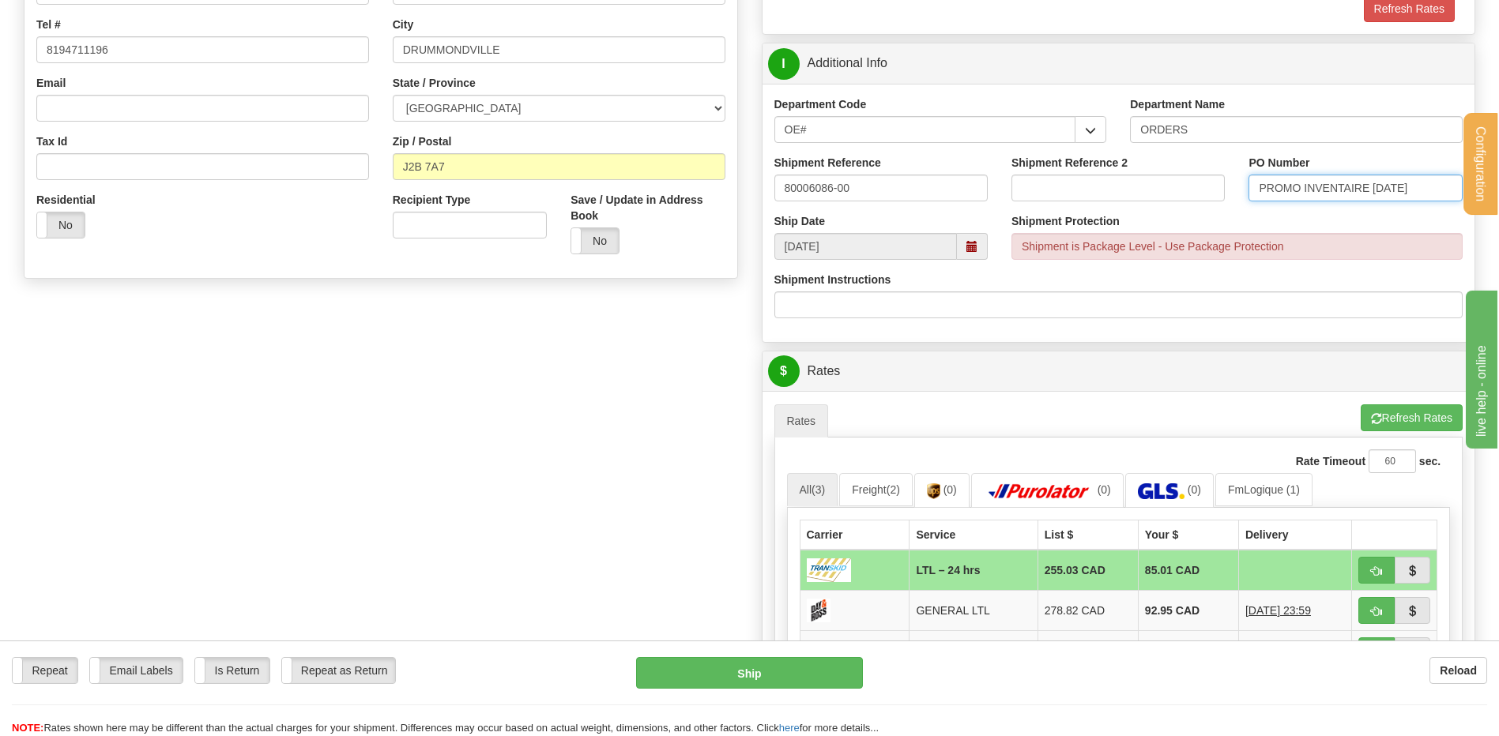
scroll to position [553, 0]
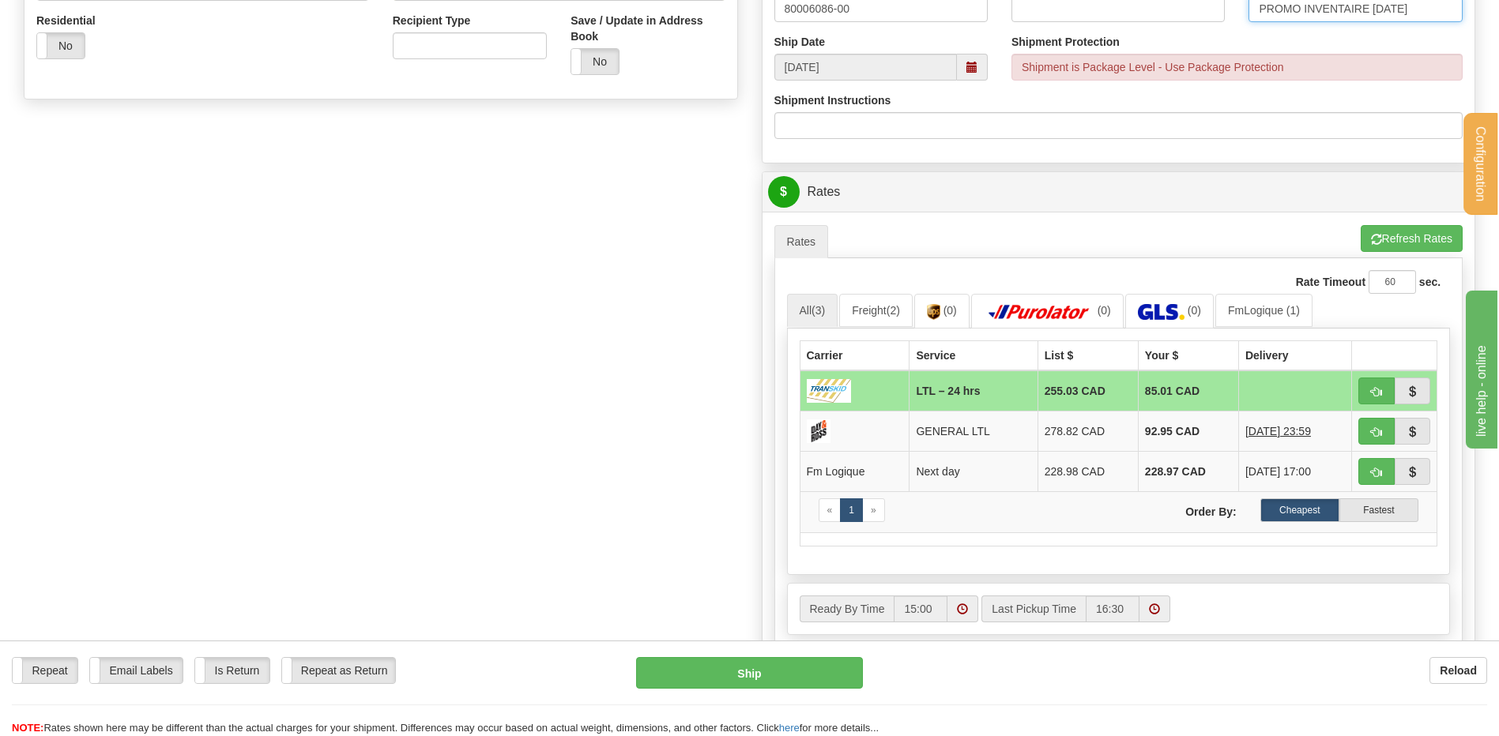
type input "PROMO INVENTAIRE 15SEP"
click at [1363, 391] on button "button" at bounding box center [1376, 391] width 36 height 27
type input "24 hrs"
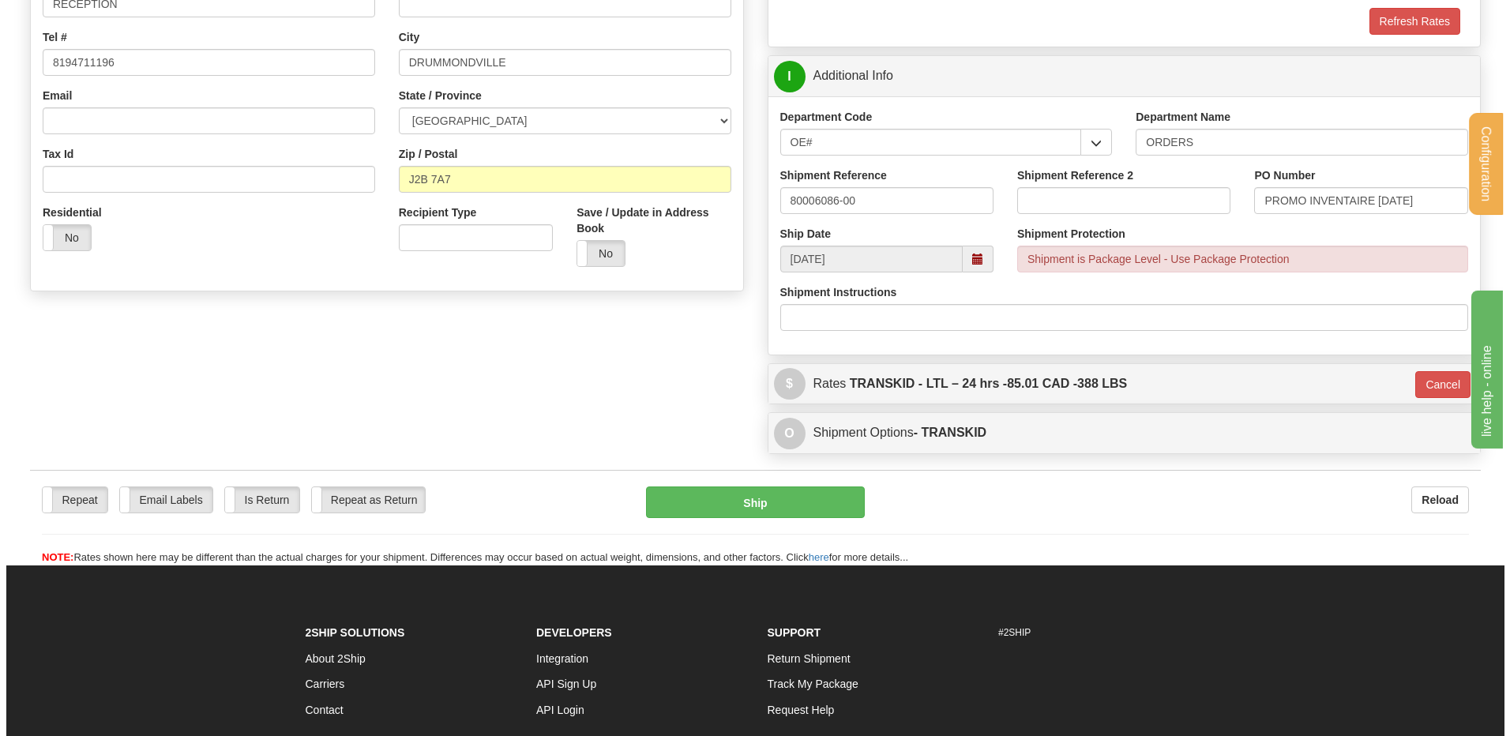
scroll to position [360, 0]
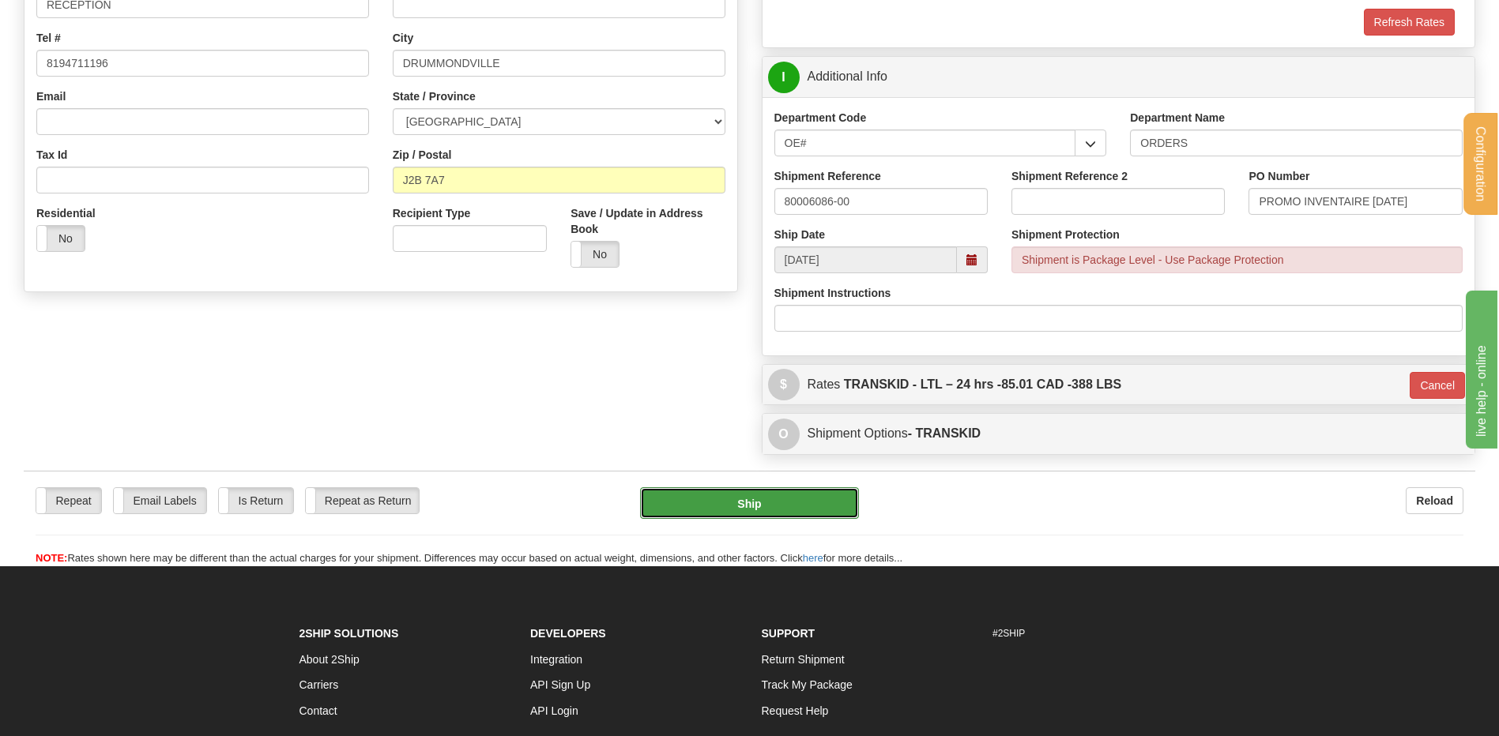
click at [701, 498] on button "Ship" at bounding box center [749, 503] width 218 height 32
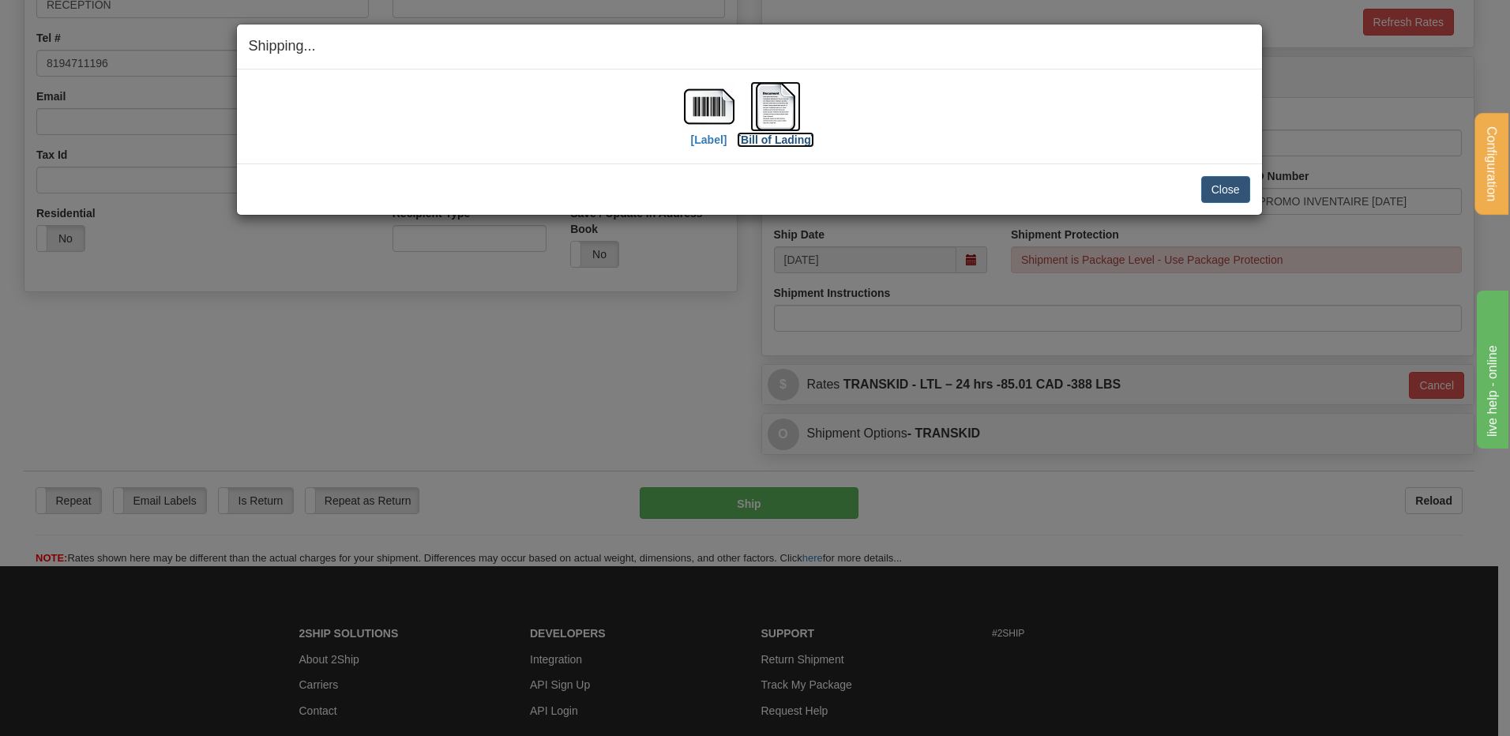
click at [789, 110] on img at bounding box center [775, 106] width 51 height 51
click at [1226, 174] on div "Close Cancel Cancel Shipment and Quit Pickup Quit Pickup ONLY" at bounding box center [749, 189] width 1025 height 51
click at [1231, 197] on button "Close" at bounding box center [1226, 189] width 49 height 27
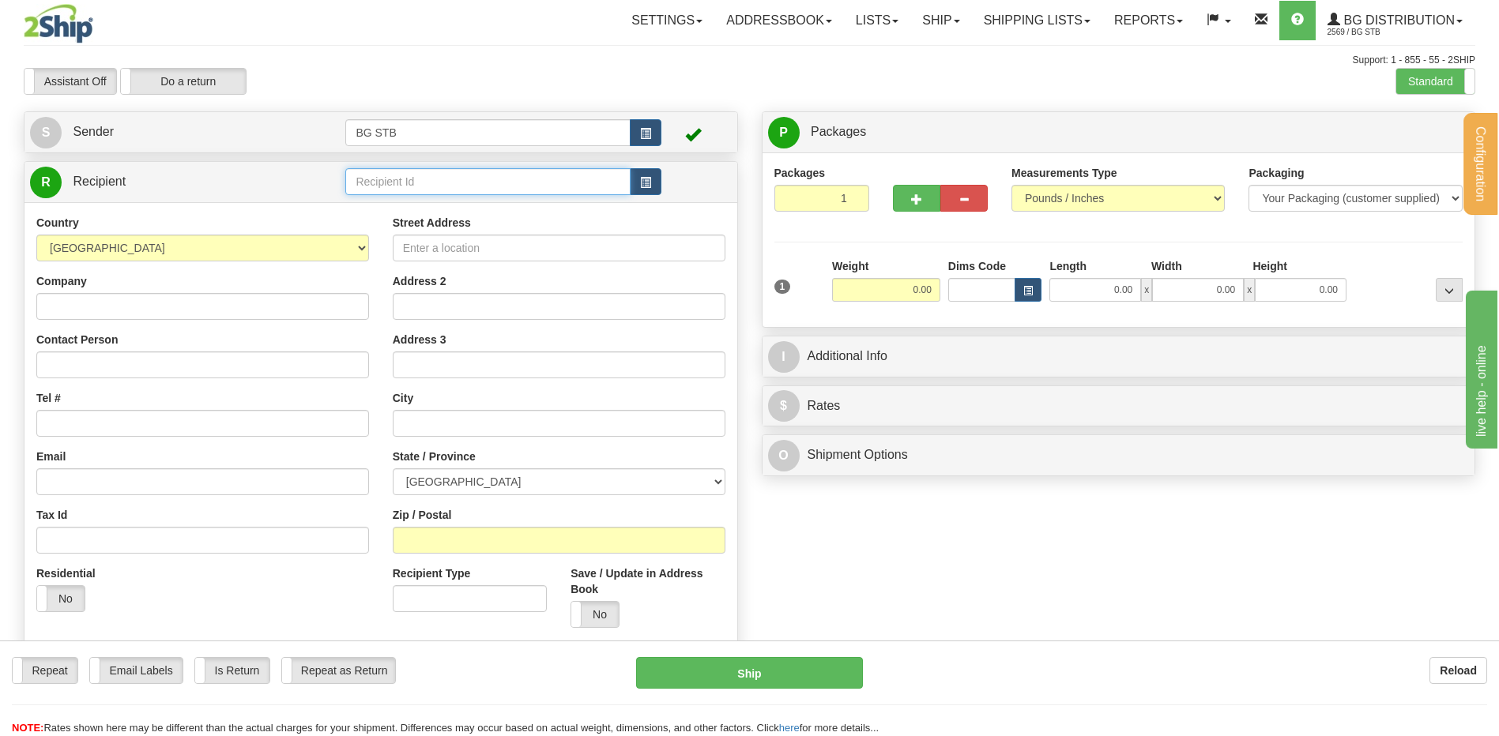
click at [459, 182] on input "text" at bounding box center [487, 181] width 284 height 27
type input "20006"
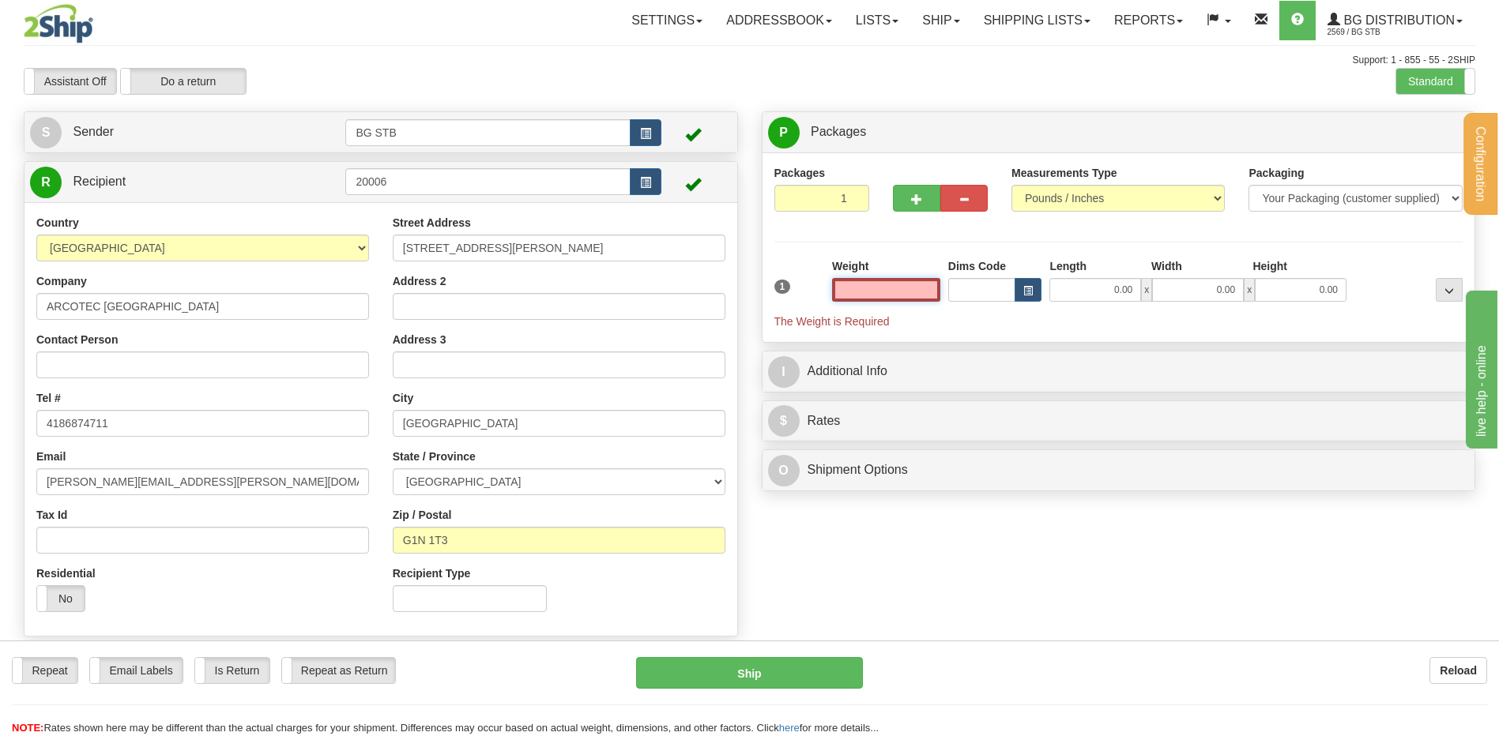
type input "4"
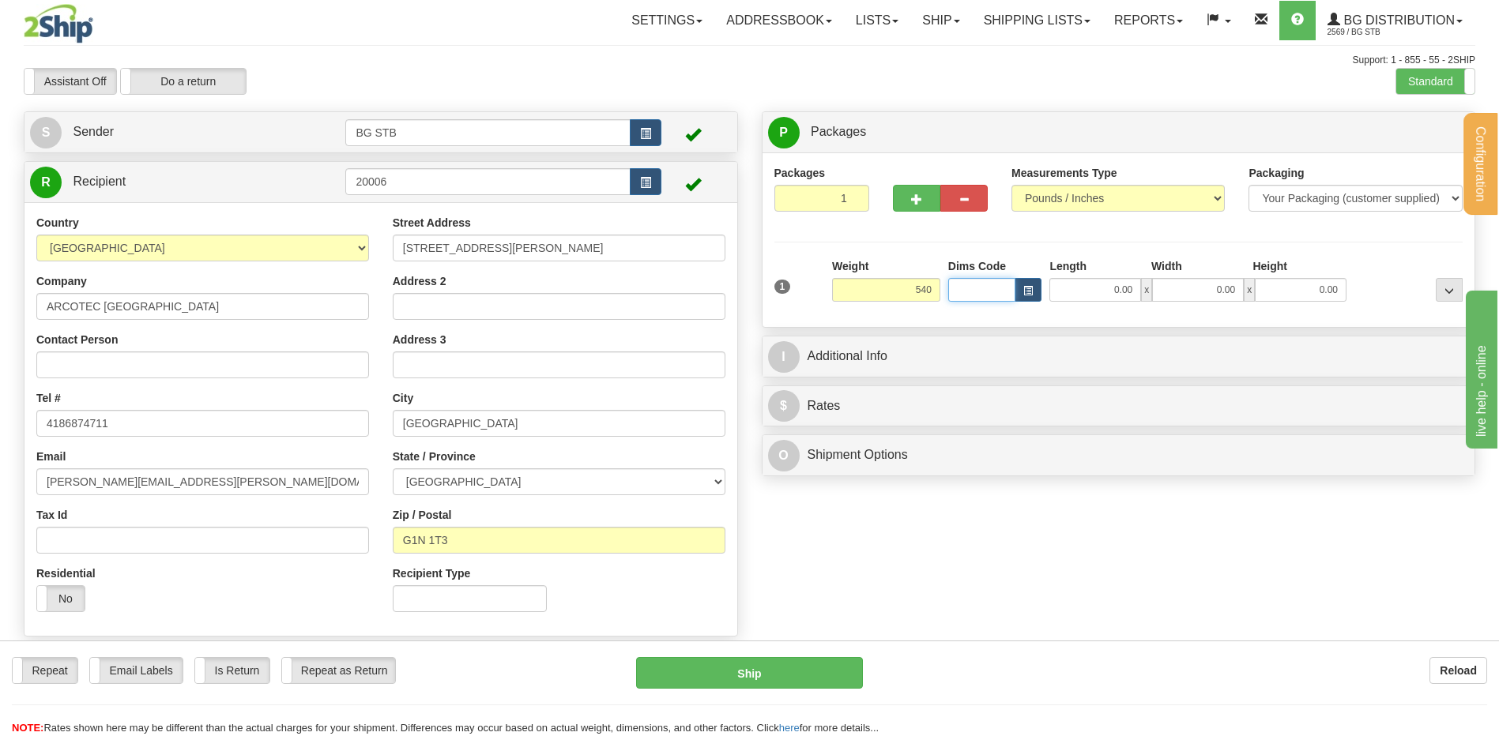
type input "540.00"
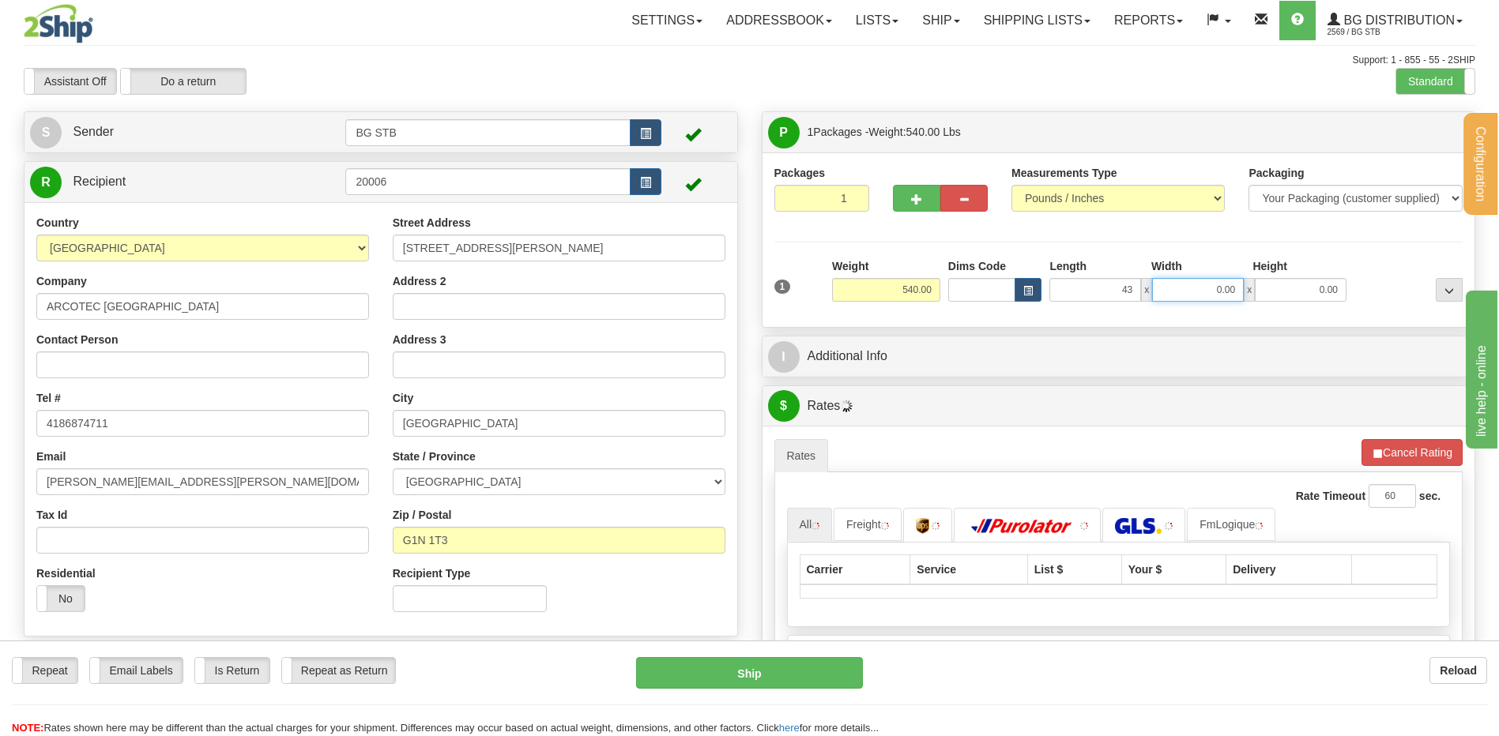
type input "43.00"
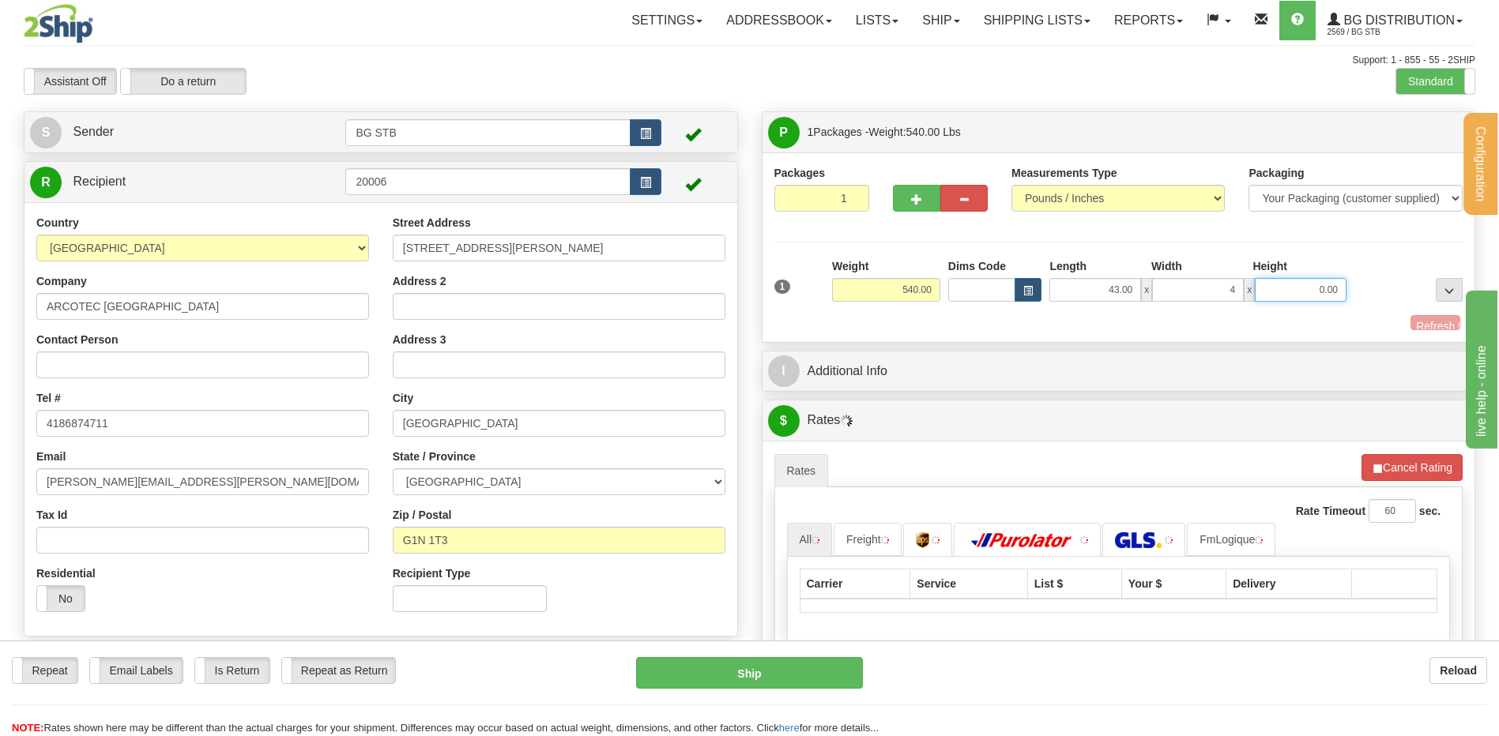
type input "4.00"
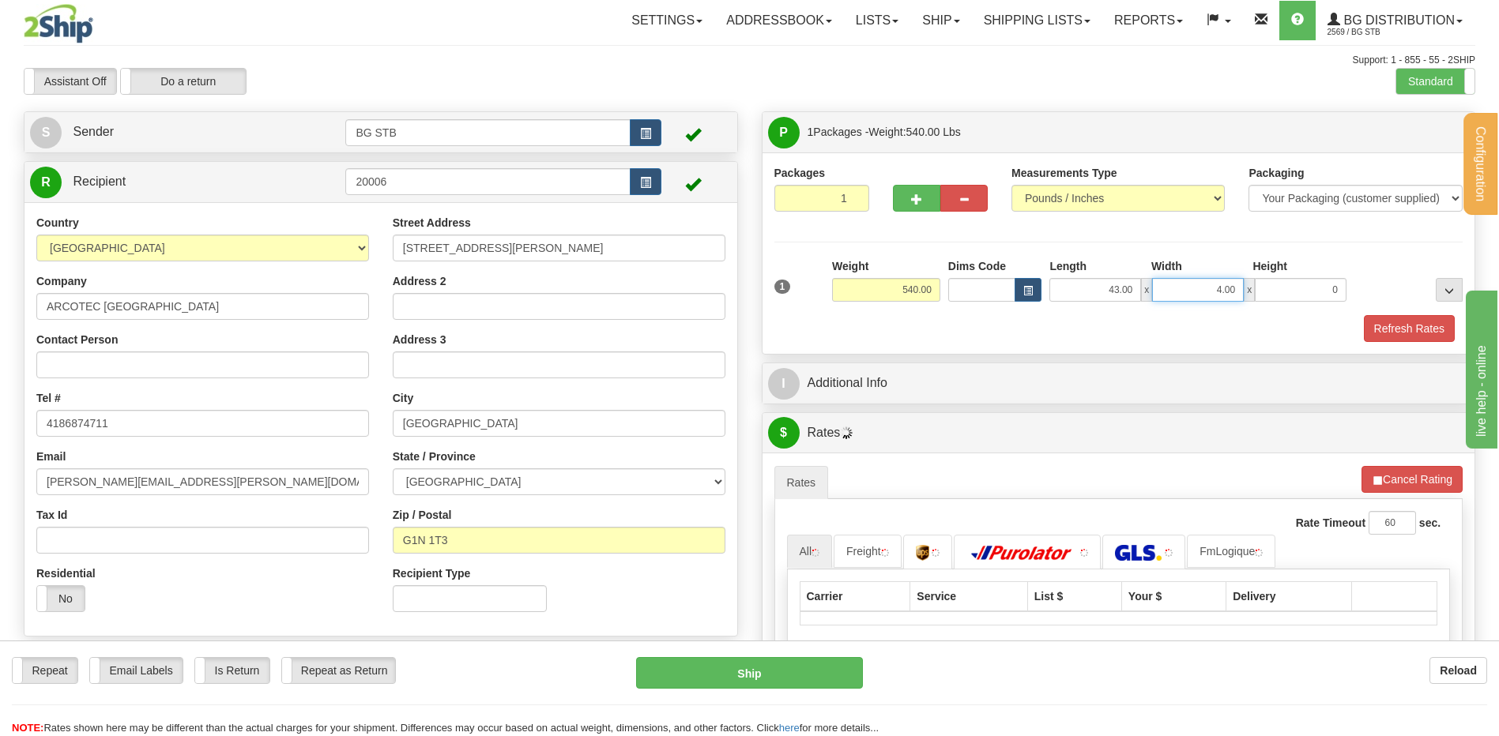
type input "0.00"
drag, startPoint x: 1281, startPoint y: 286, endPoint x: 1333, endPoint y: 282, distance: 51.5
click at [1320, 283] on div "43.00 x 4.00 x 0.00" at bounding box center [1197, 290] width 297 height 24
type input "40.00"
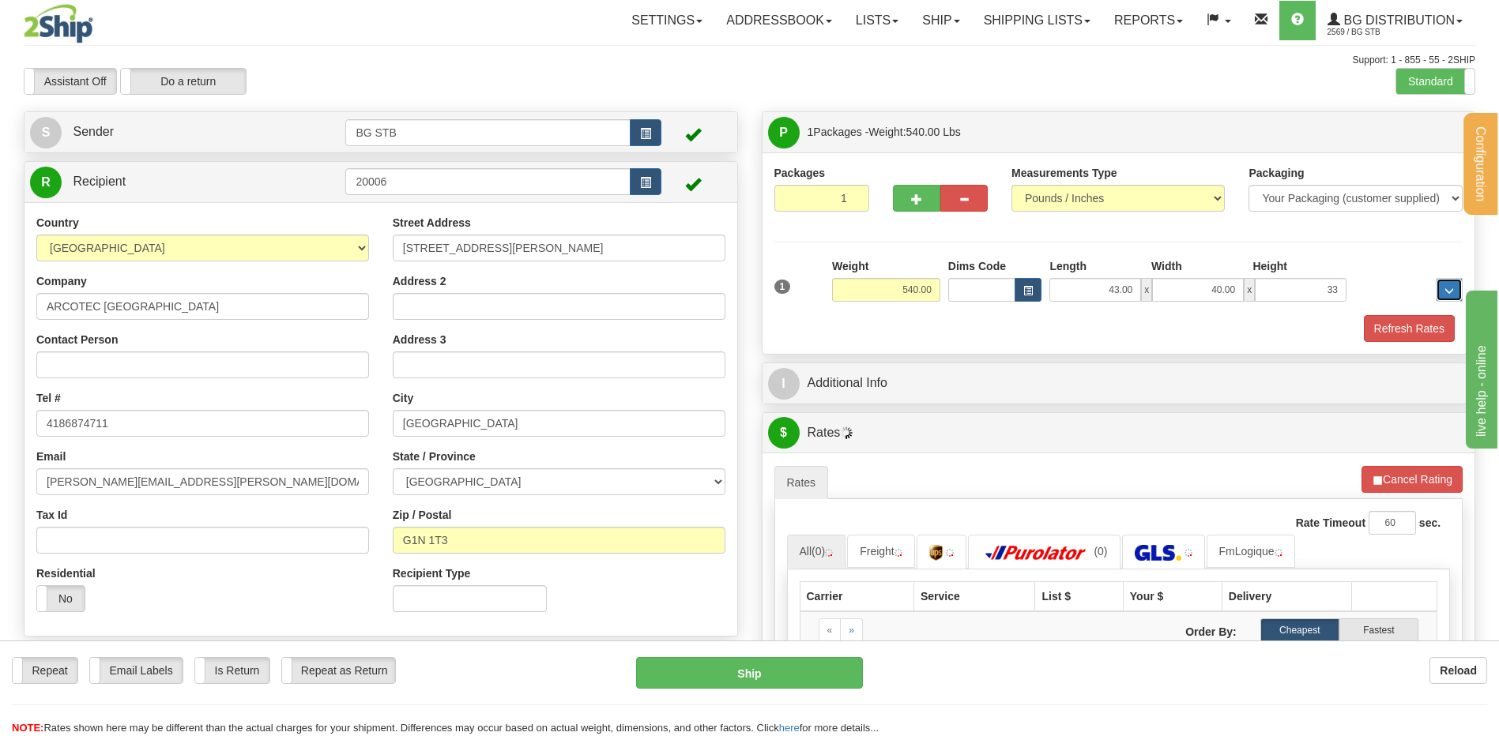
type input "33.00"
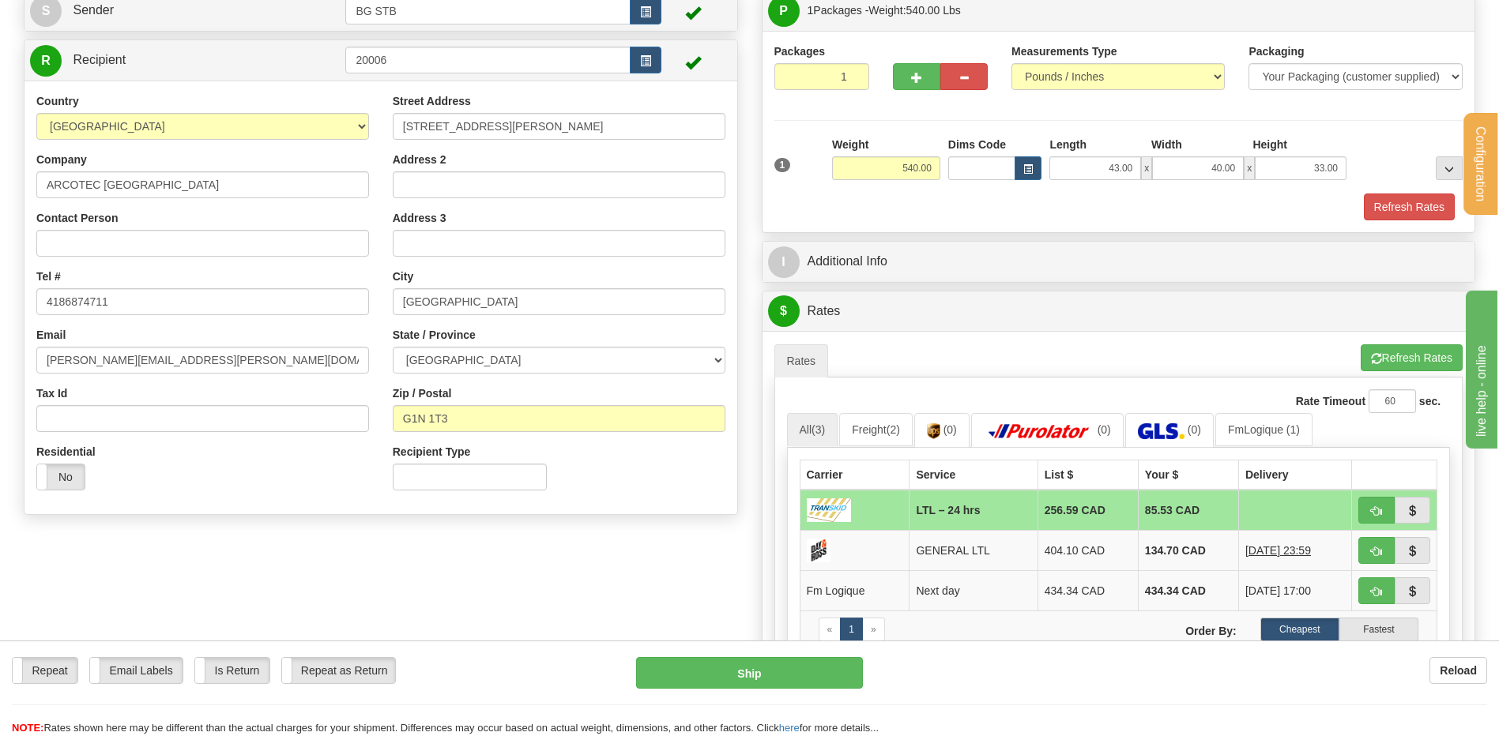
scroll to position [237, 0]
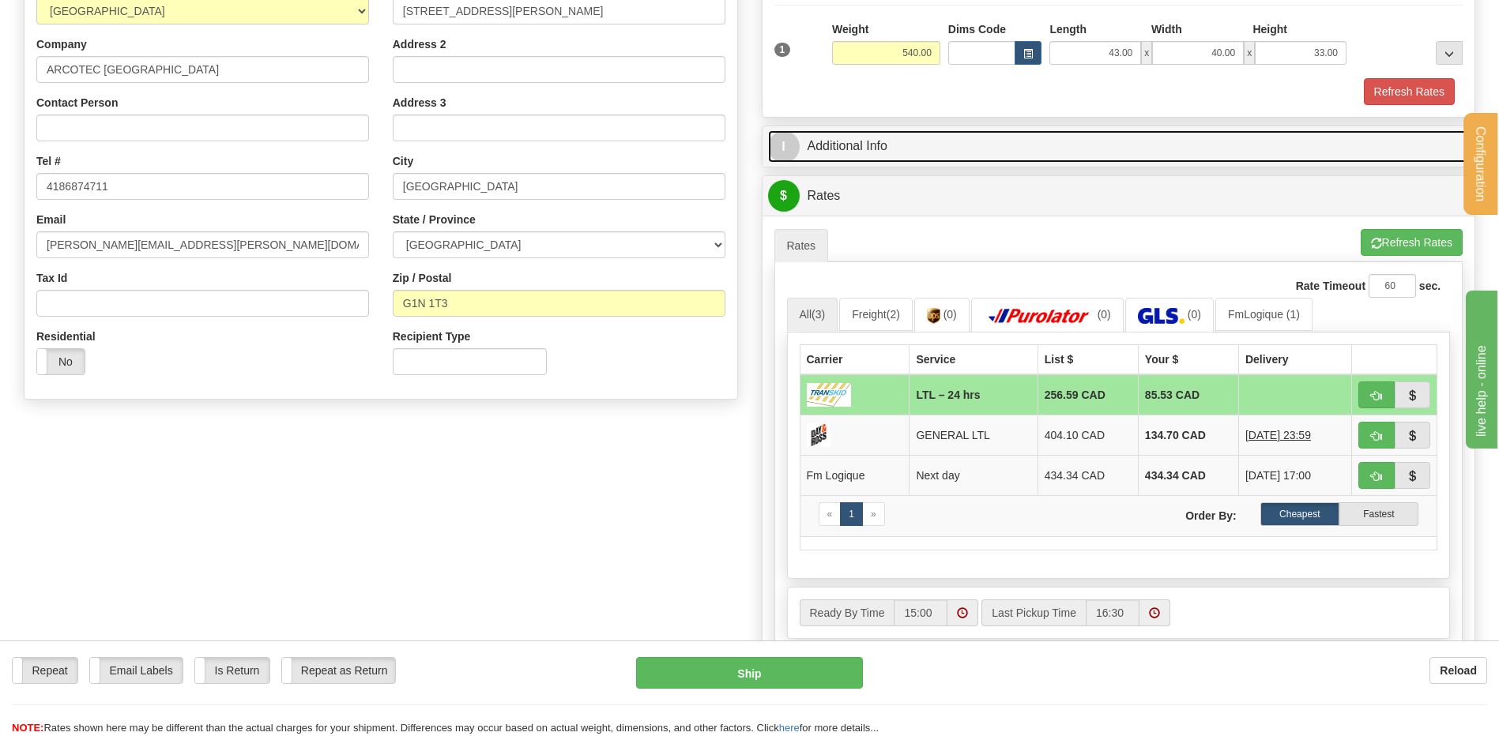
click at [877, 141] on link "I Additional Info" at bounding box center [1118, 146] width 701 height 32
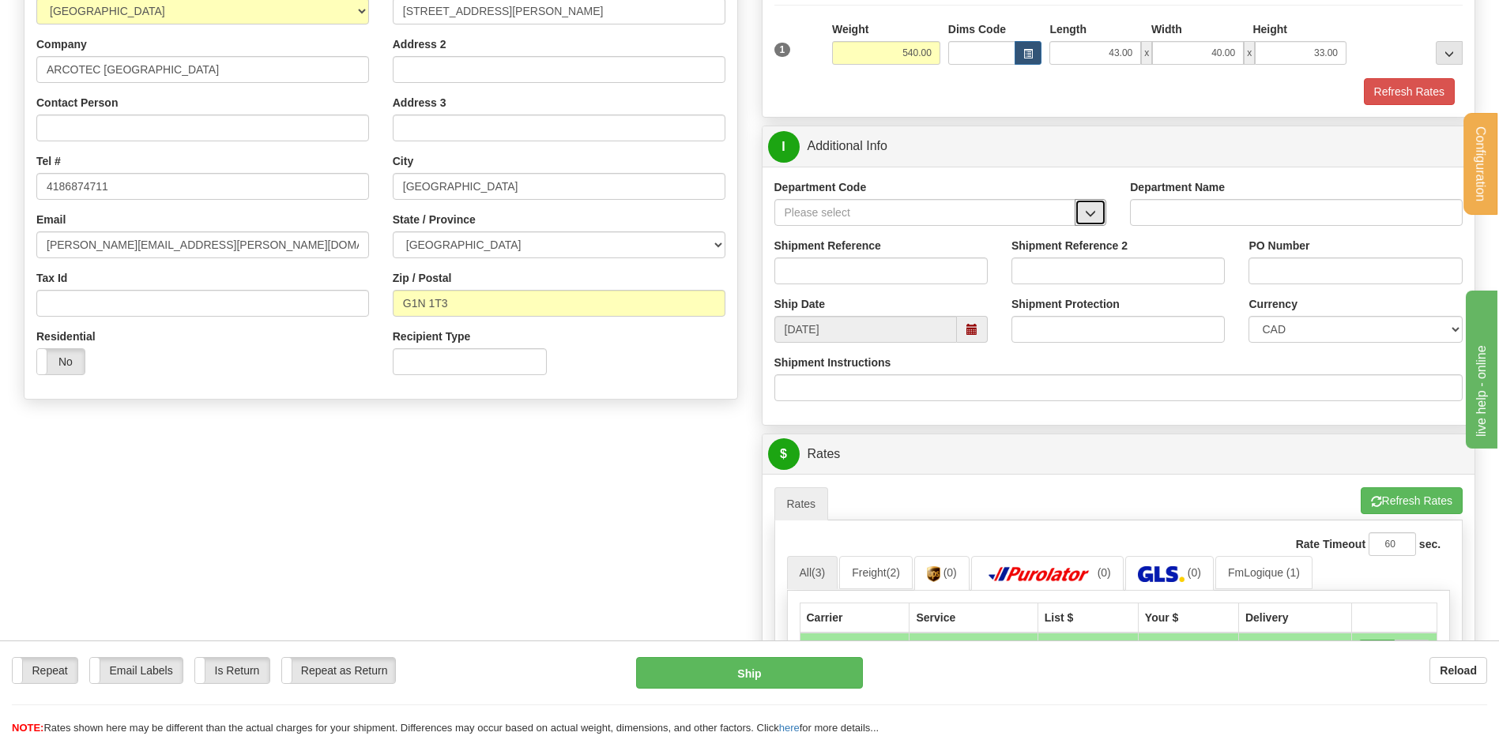
click at [1090, 214] on span "button" at bounding box center [1090, 214] width 11 height 10
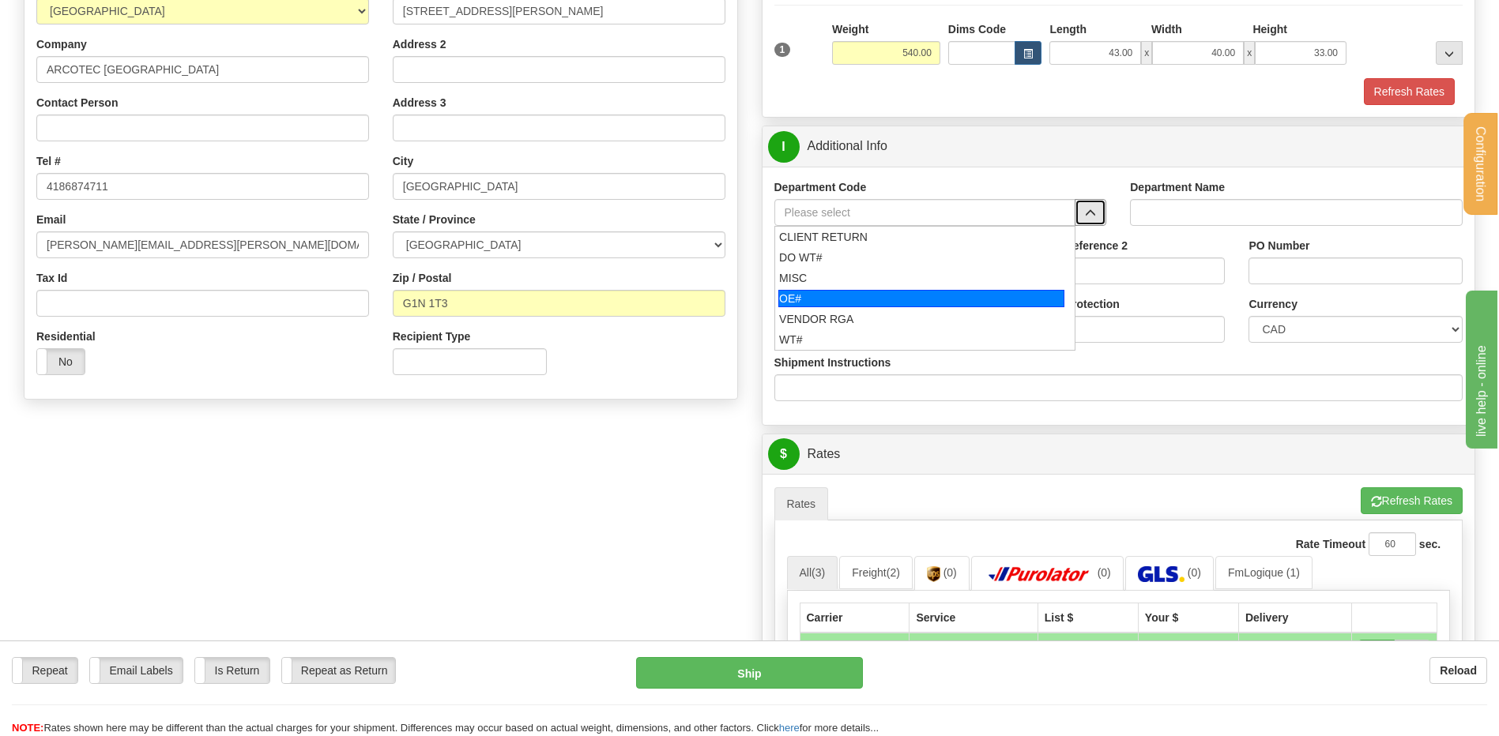
click at [861, 299] on div "OE#" at bounding box center [921, 298] width 286 height 17
type input "OE#"
type input "ORDERS"
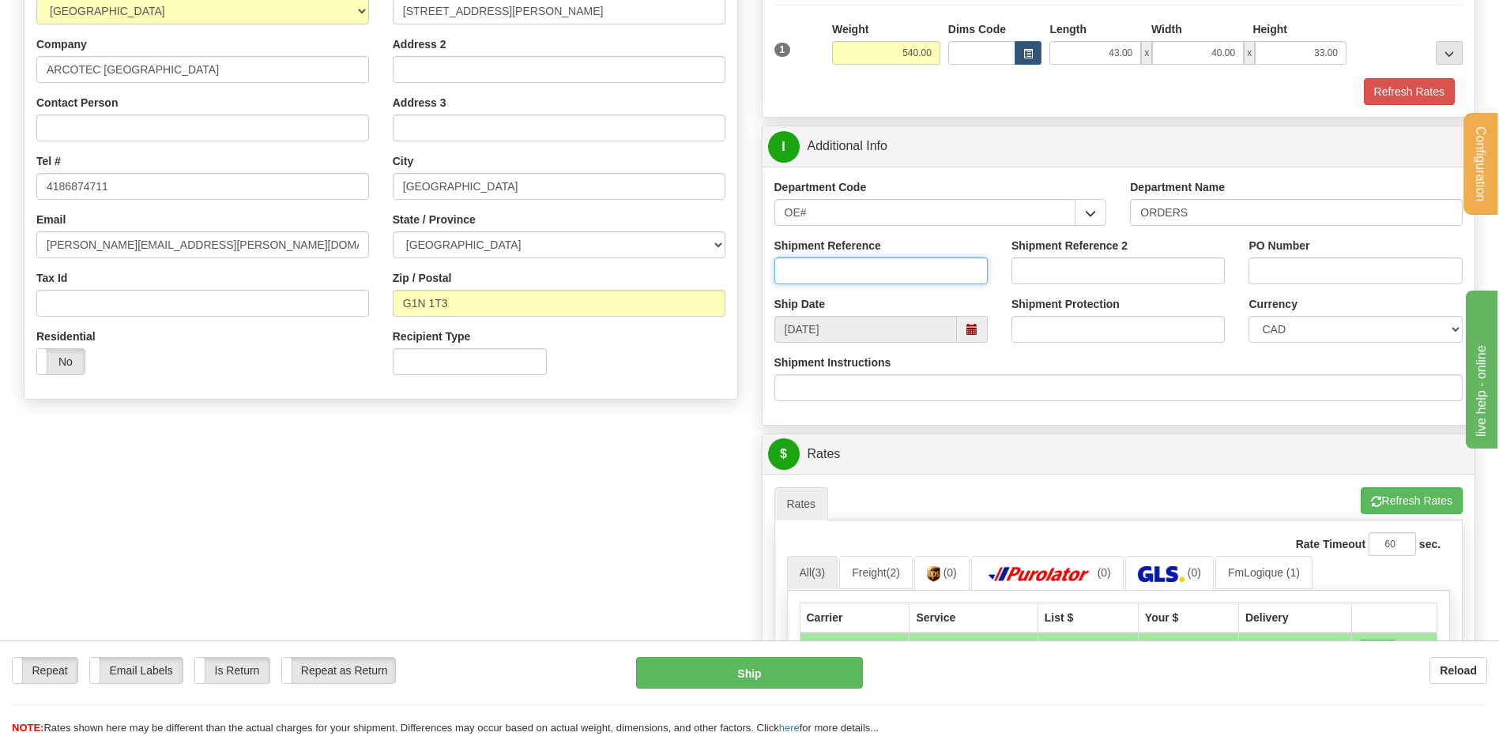
click at [856, 277] on input "Shipment Reference" at bounding box center [880, 271] width 213 height 27
type input "80006110-00"
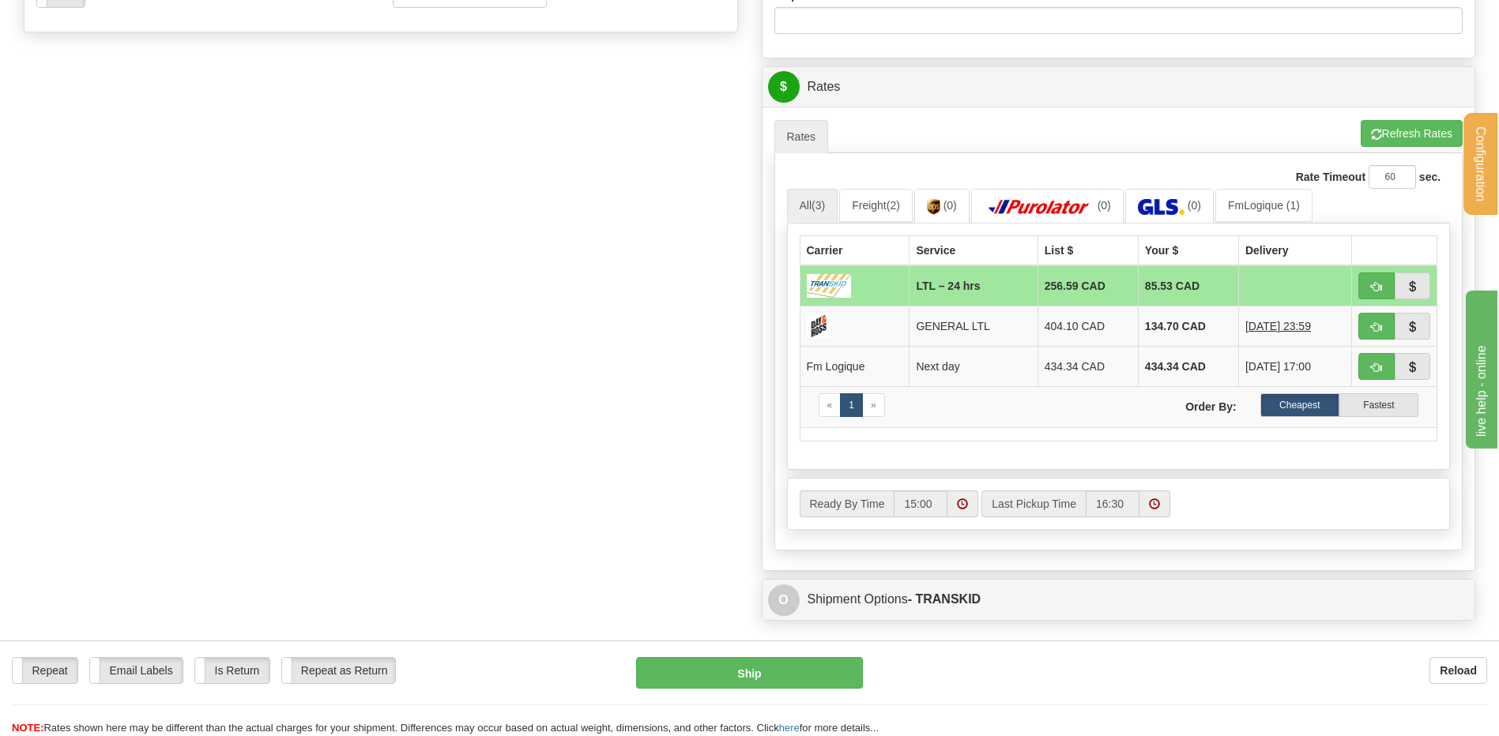
scroll to position [632, 0]
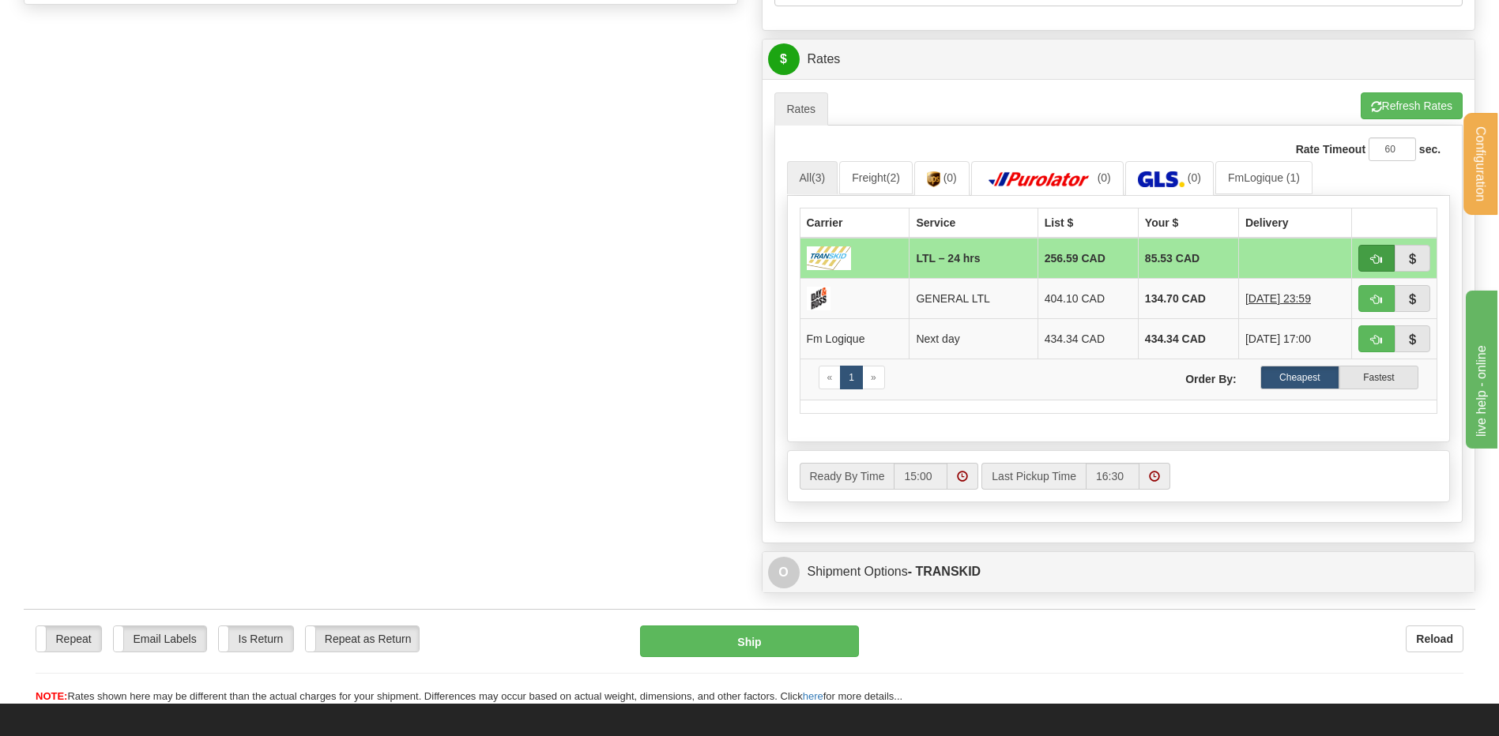
type input "602017"
click at [1362, 257] on button "button" at bounding box center [1376, 258] width 36 height 27
type input "24 hrs"
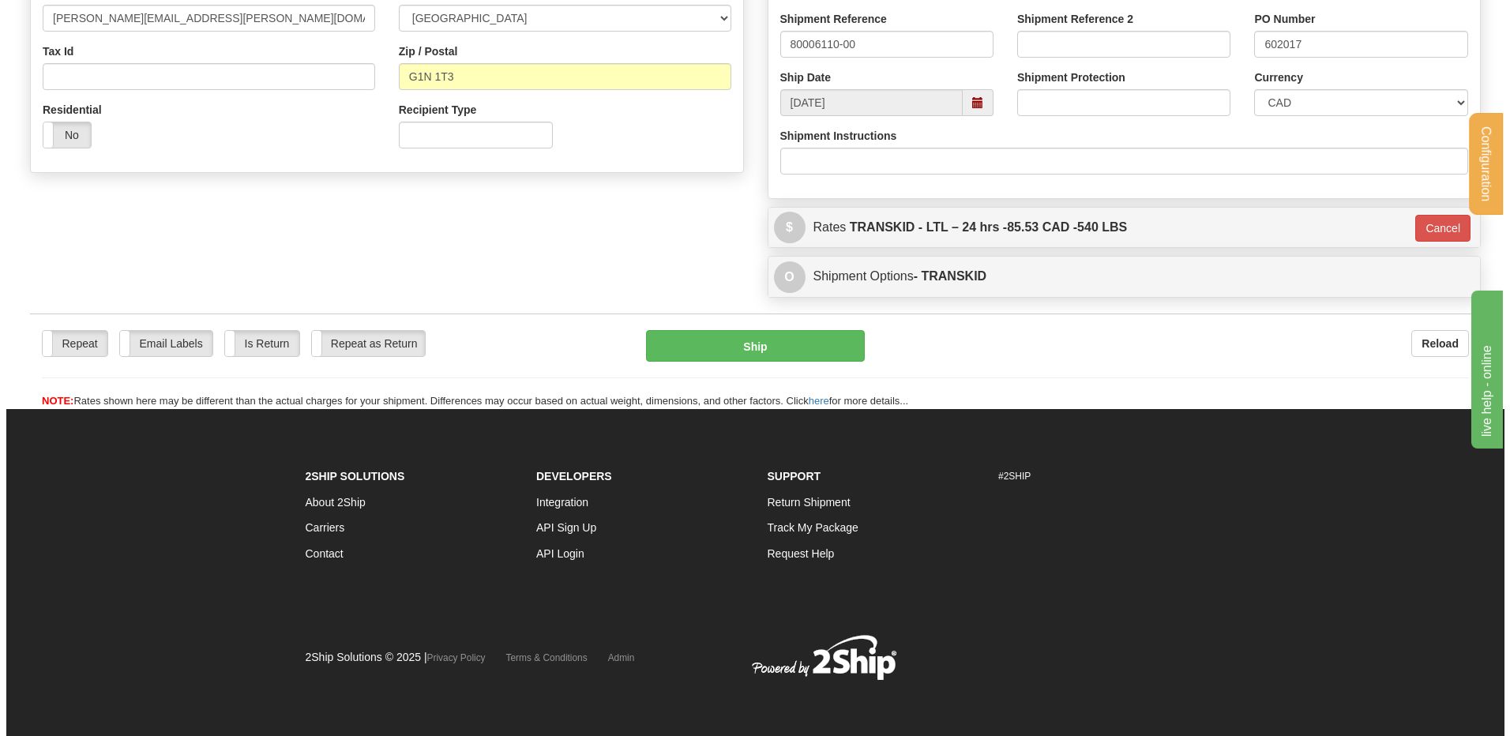
scroll to position [420, 0]
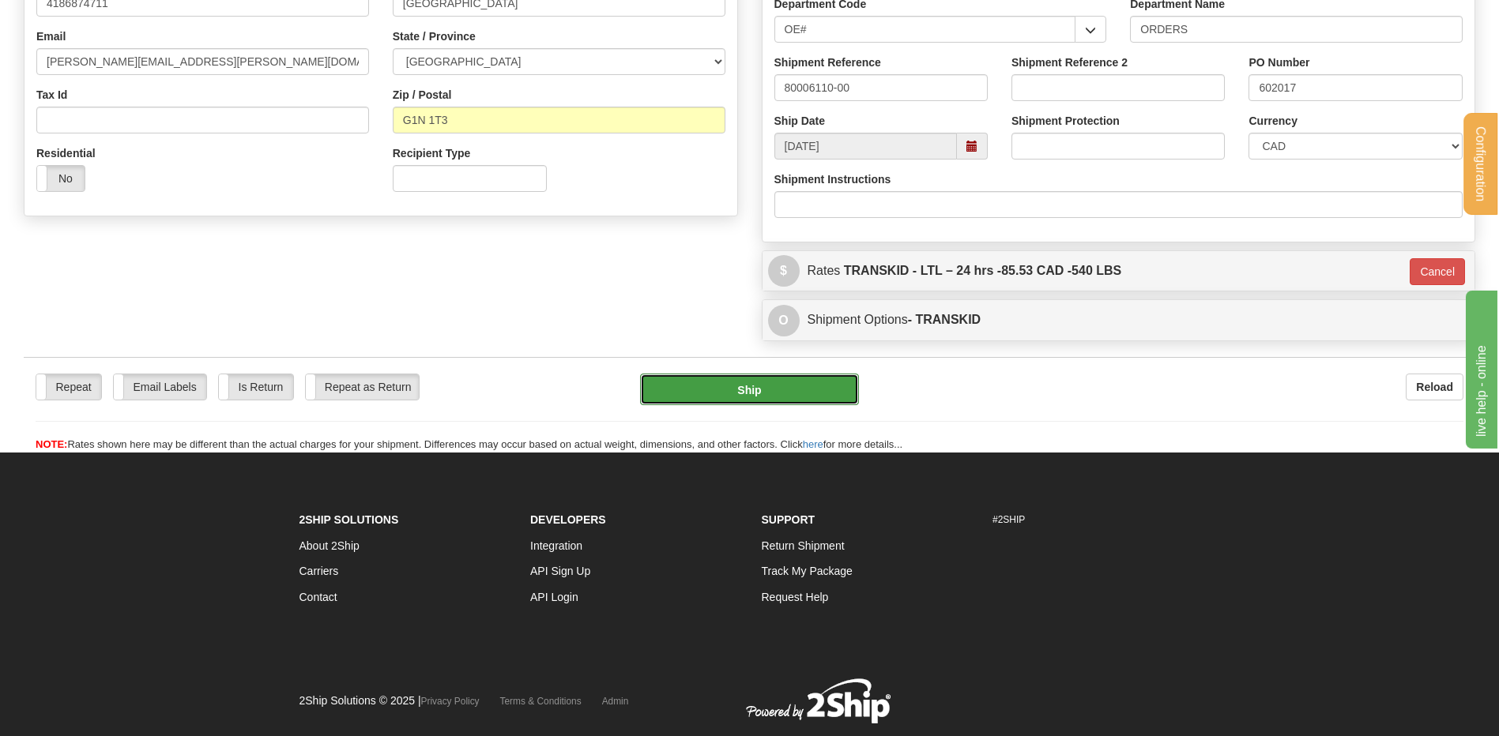
click at [703, 393] on button "Ship" at bounding box center [749, 390] width 218 height 32
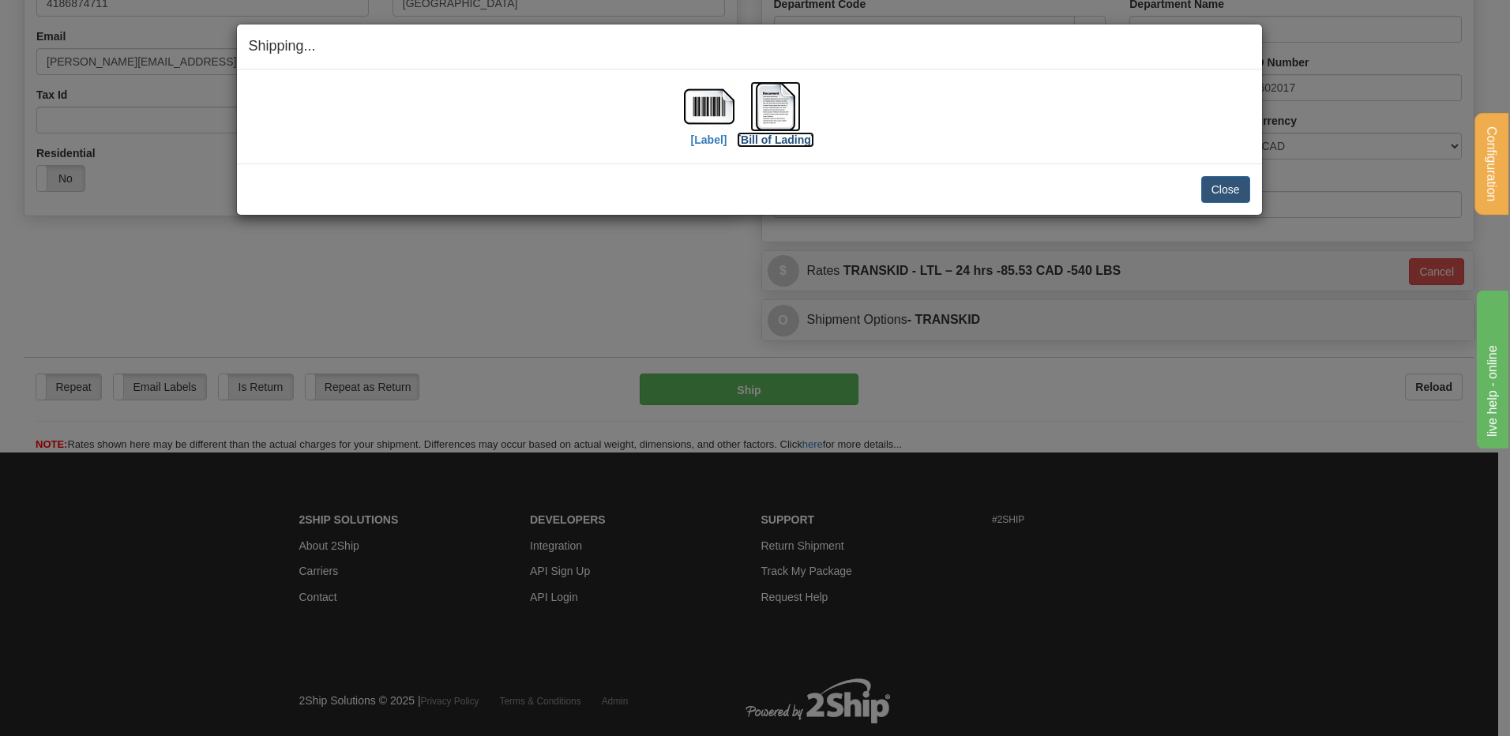
click at [762, 99] on img at bounding box center [775, 106] width 51 height 51
click at [1224, 182] on button "Close" at bounding box center [1226, 189] width 49 height 27
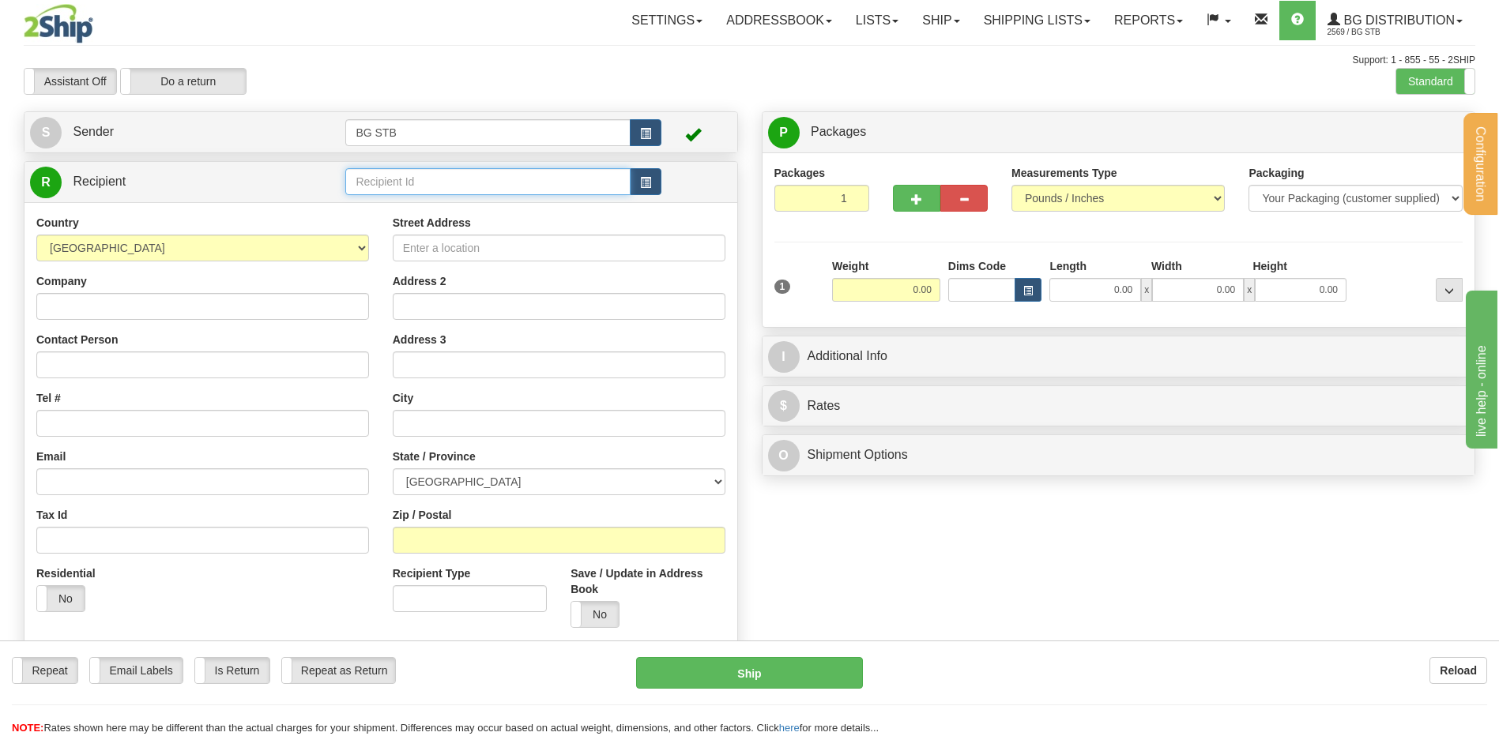
click at [405, 175] on input "text" at bounding box center [487, 181] width 284 height 27
type input "7145"
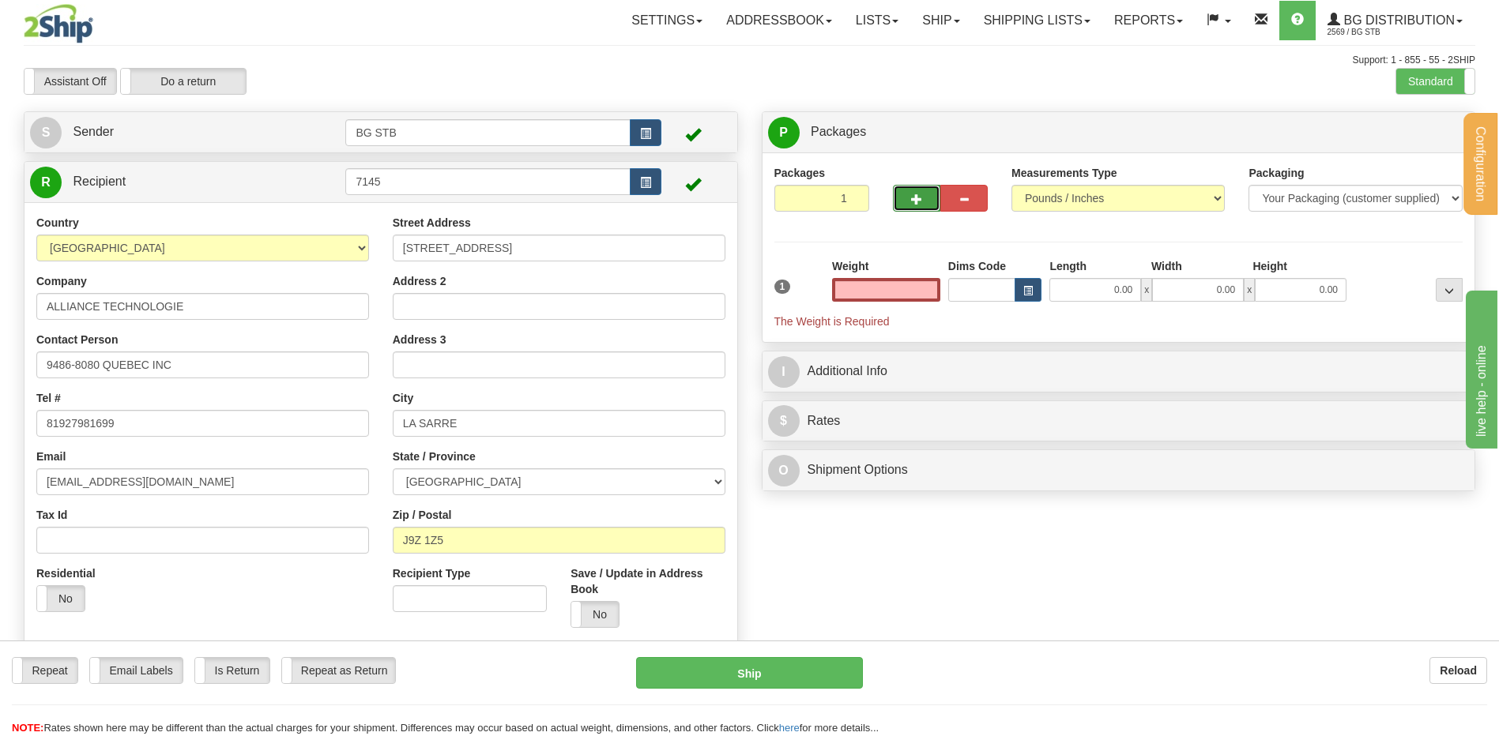
type input "0.00"
click at [916, 202] on span "button" at bounding box center [916, 199] width 11 height 10
type input "2"
click at [1435, 129] on span "Package Level" at bounding box center [1428, 132] width 62 height 11
radio input "true"
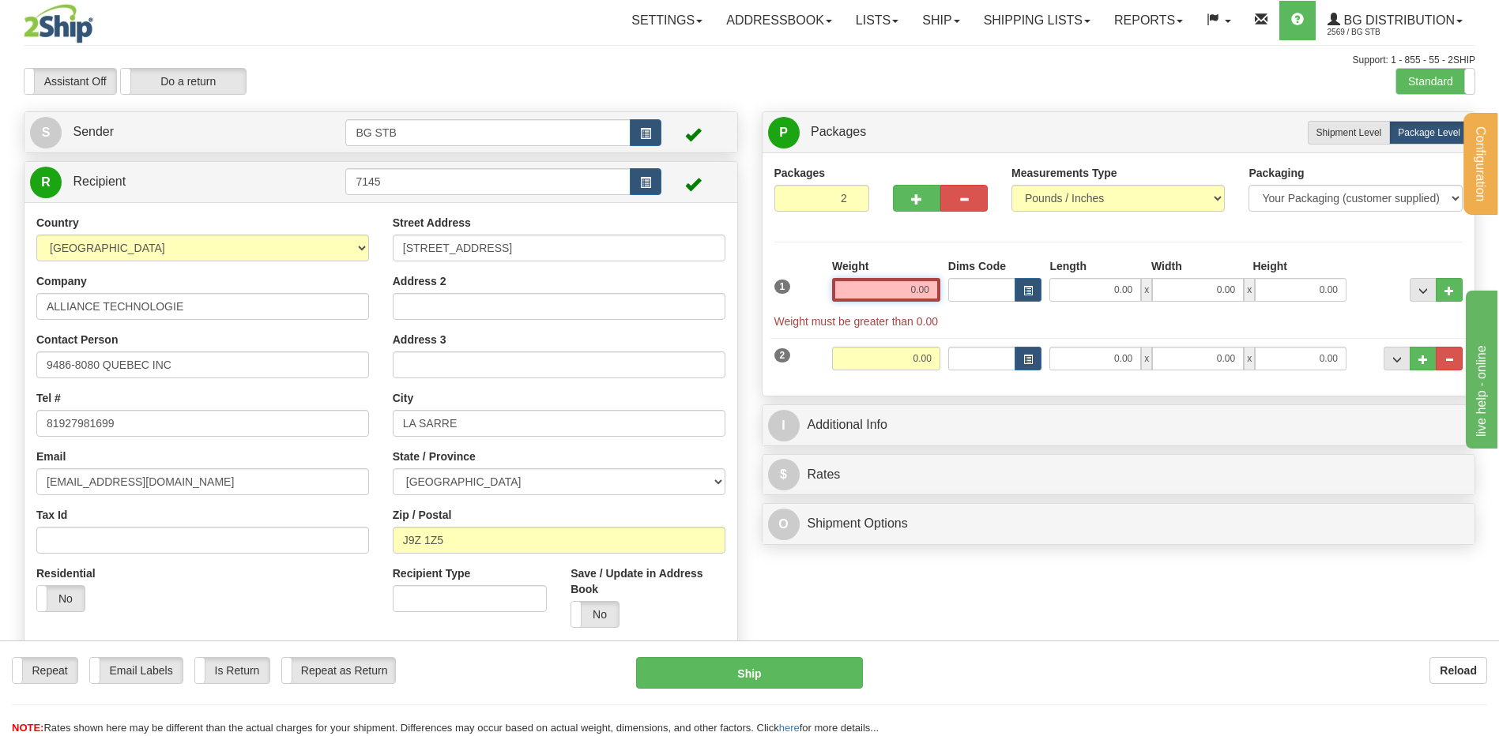
drag, startPoint x: 837, startPoint y: 297, endPoint x: 841, endPoint y: 288, distance: 9.5
click at [839, 291] on input "0.00" at bounding box center [886, 290] width 108 height 24
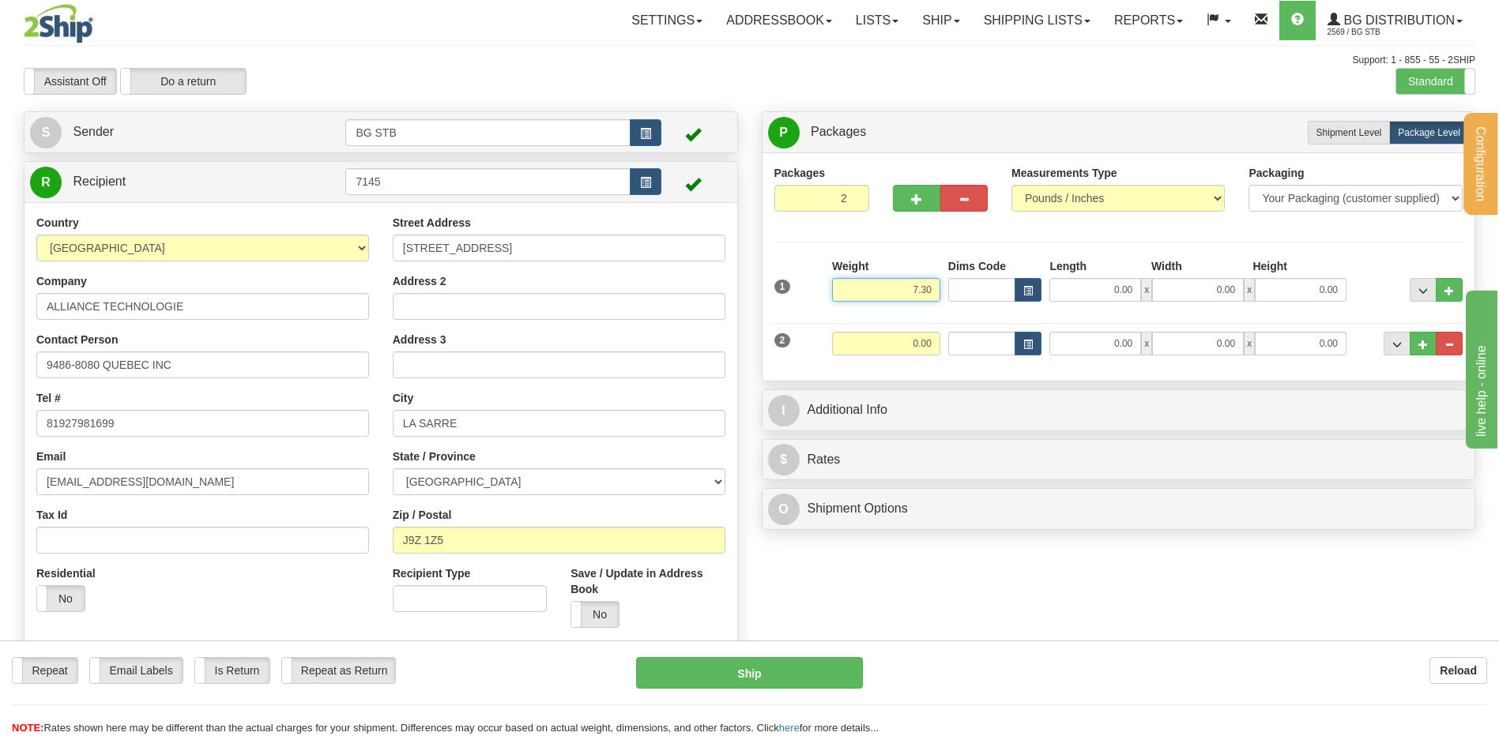
type input "7.30"
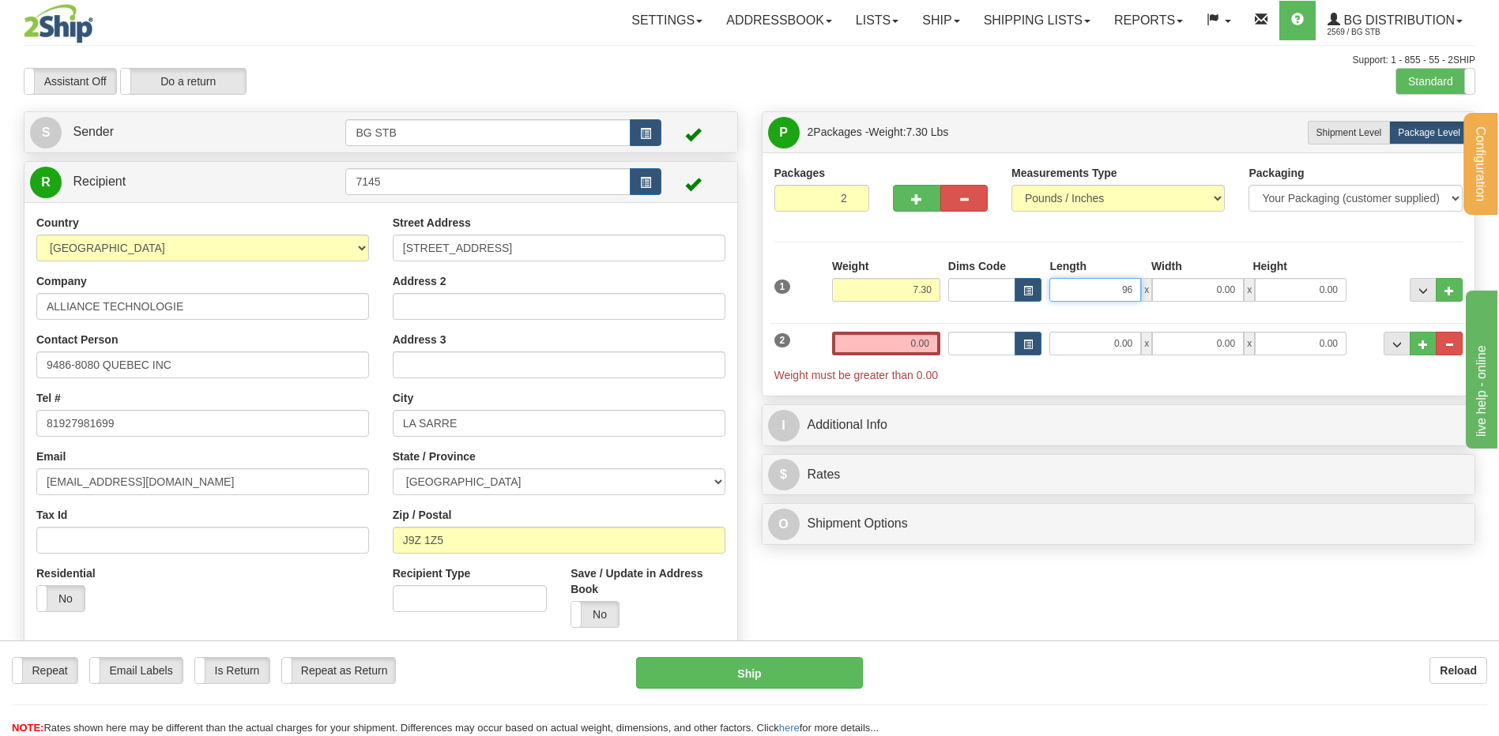
type input "96.00"
type input "4.00"
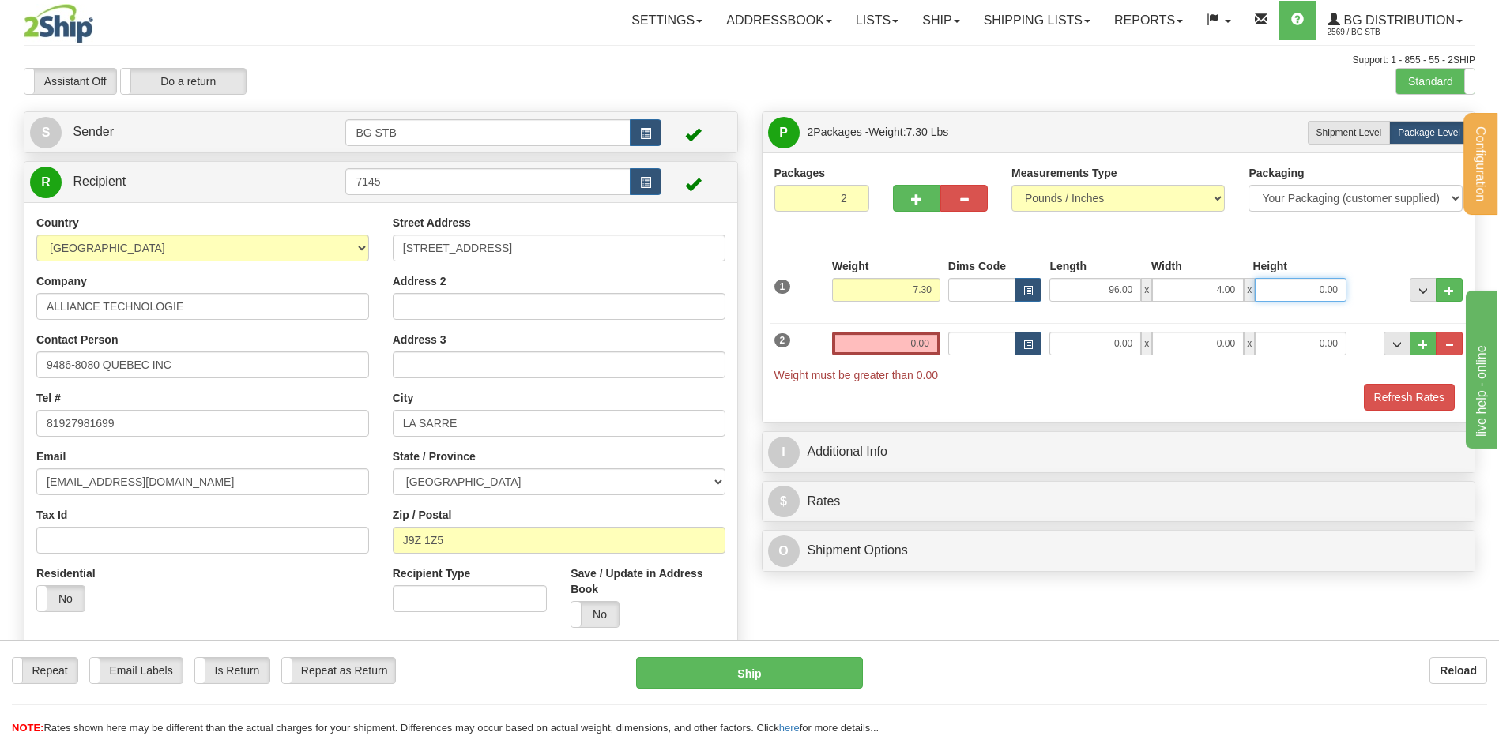
type input "3"
type input "2.00"
click at [926, 332] on input "0.00" at bounding box center [886, 344] width 108 height 24
type input "17.20"
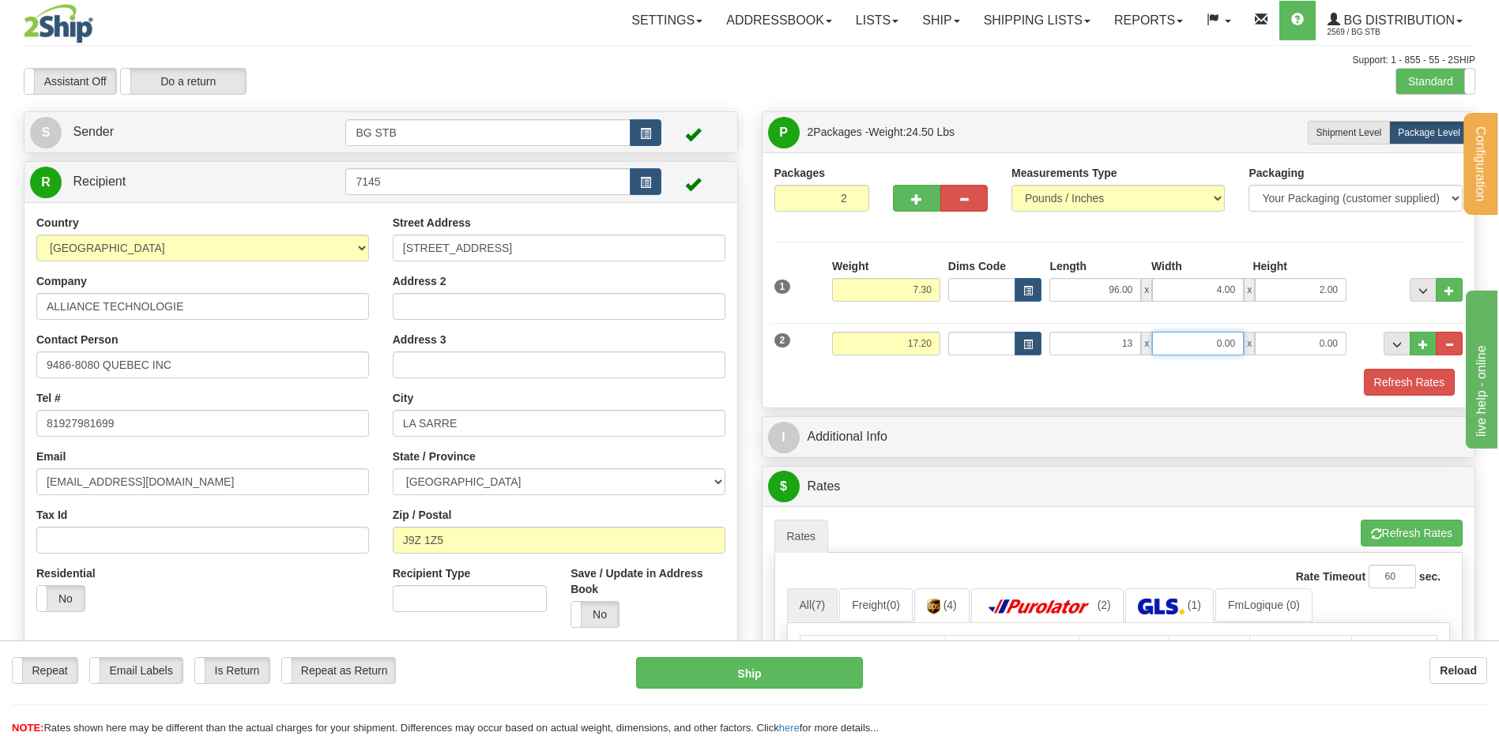
type input "13.00"
type input "8.00"
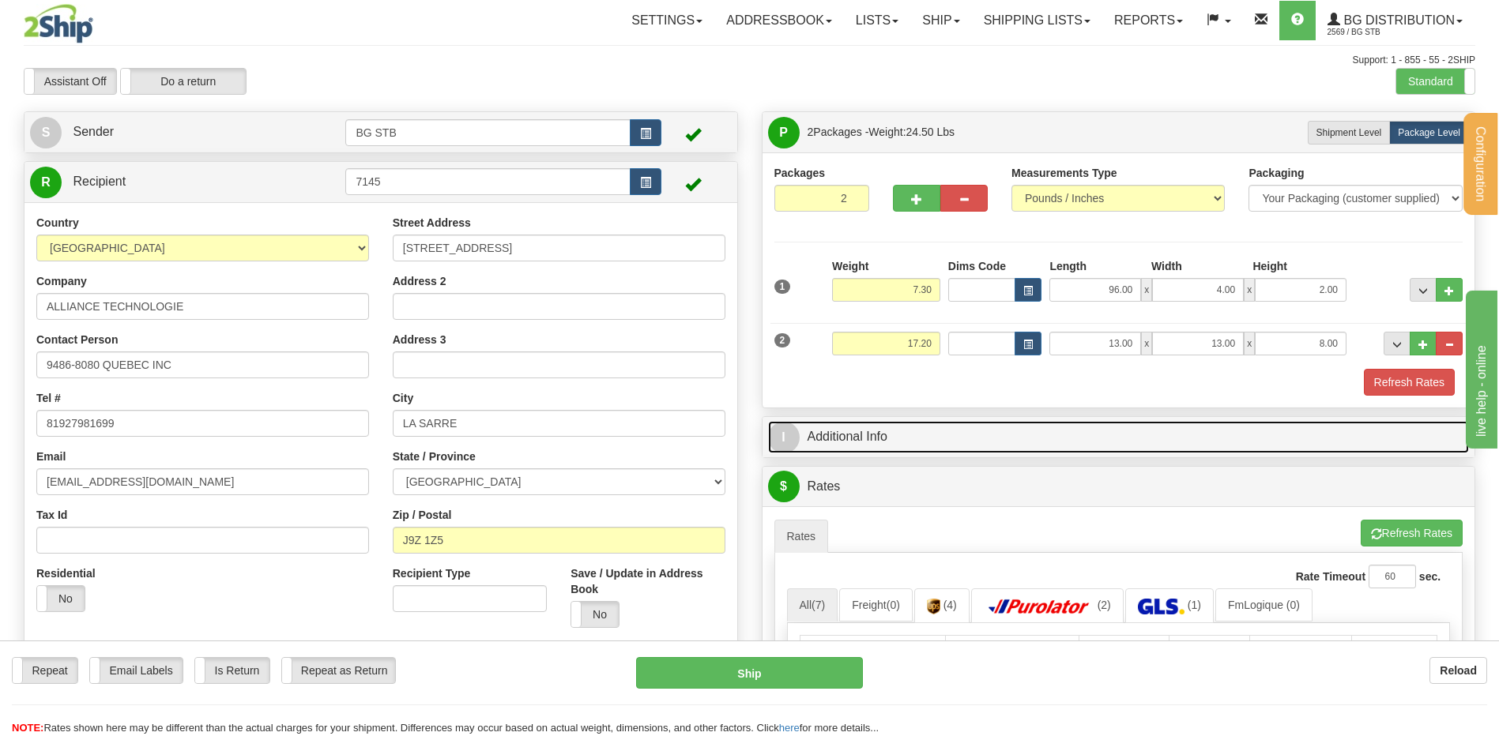
click at [935, 429] on link "I Additional Info" at bounding box center [1118, 437] width 701 height 32
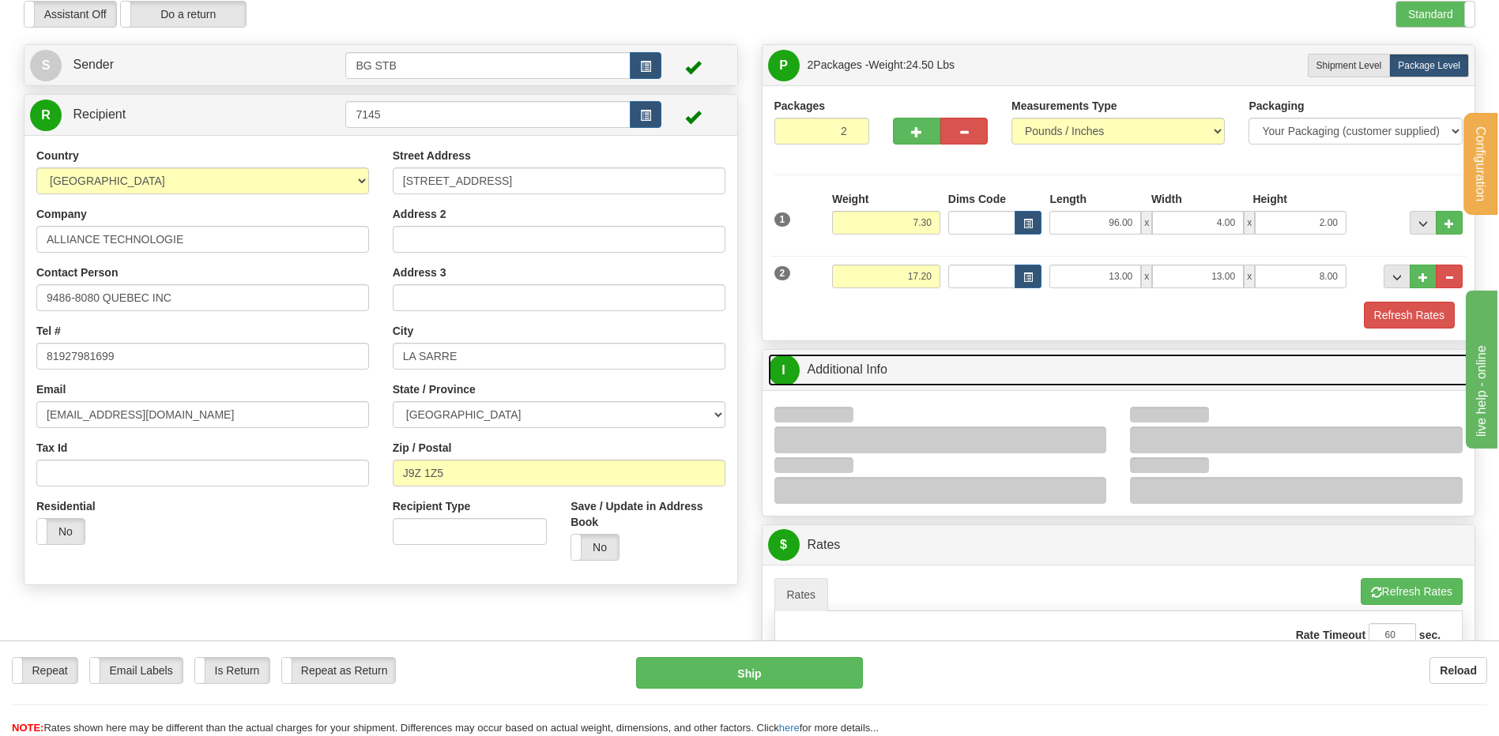
scroll to position [316, 0]
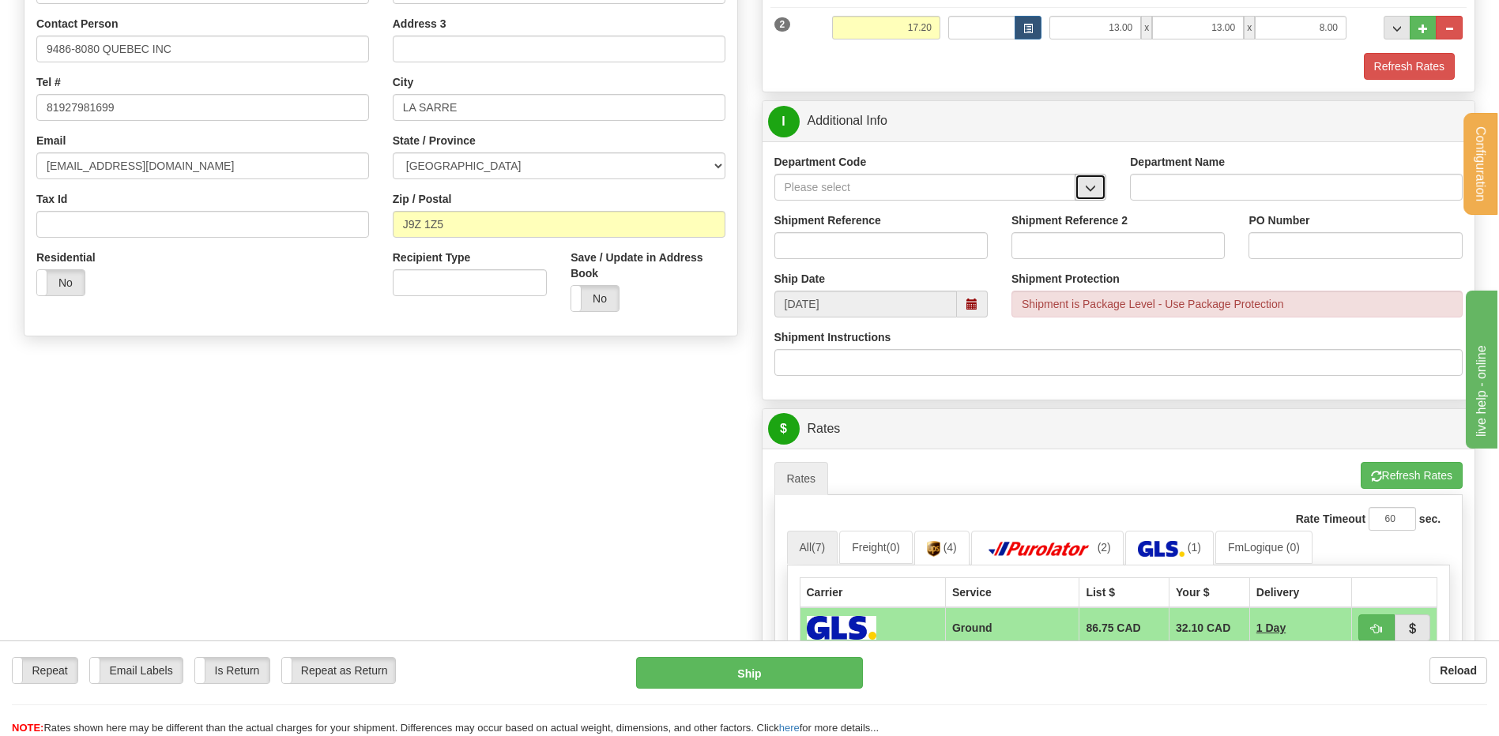
click at [1099, 180] on button "button" at bounding box center [1090, 187] width 32 height 27
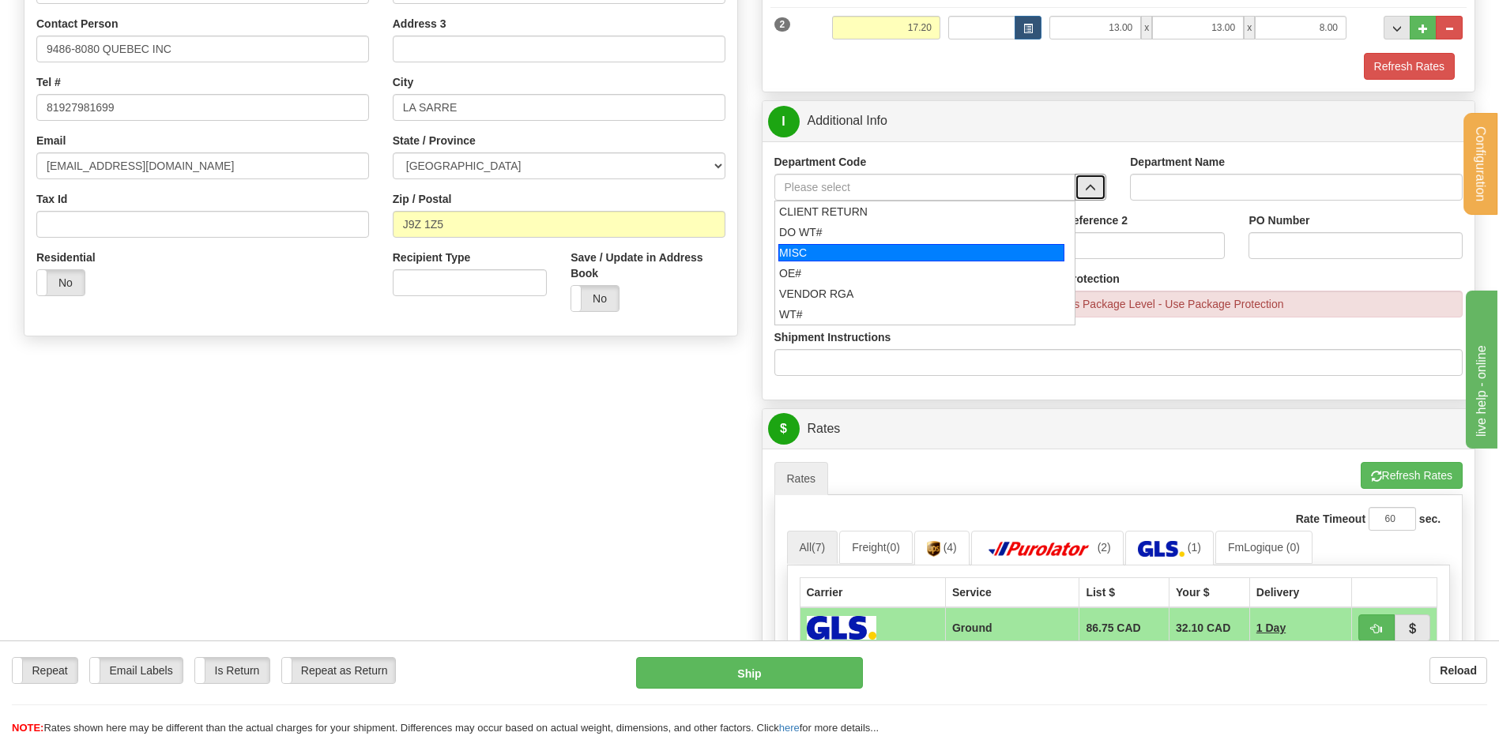
click at [811, 266] on div "OE#" at bounding box center [921, 273] width 284 height 16
type input "OE#"
type input "ORDERS"
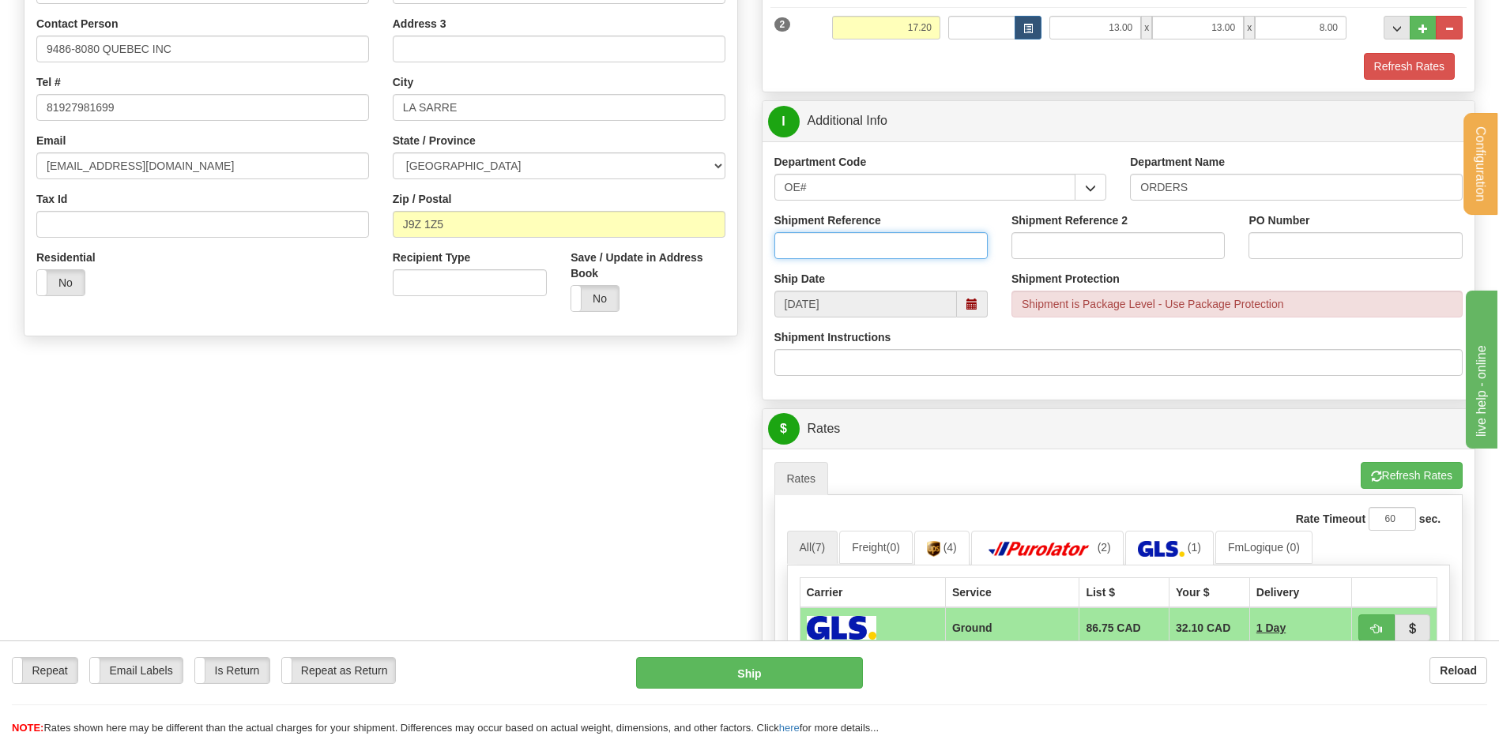
click at [809, 247] on input "Shipment Reference" at bounding box center [880, 245] width 213 height 27
type input "80005594-00 / 8004269-02"
click at [1284, 246] on input "YVAN HECLA" at bounding box center [1354, 245] width 213 height 27
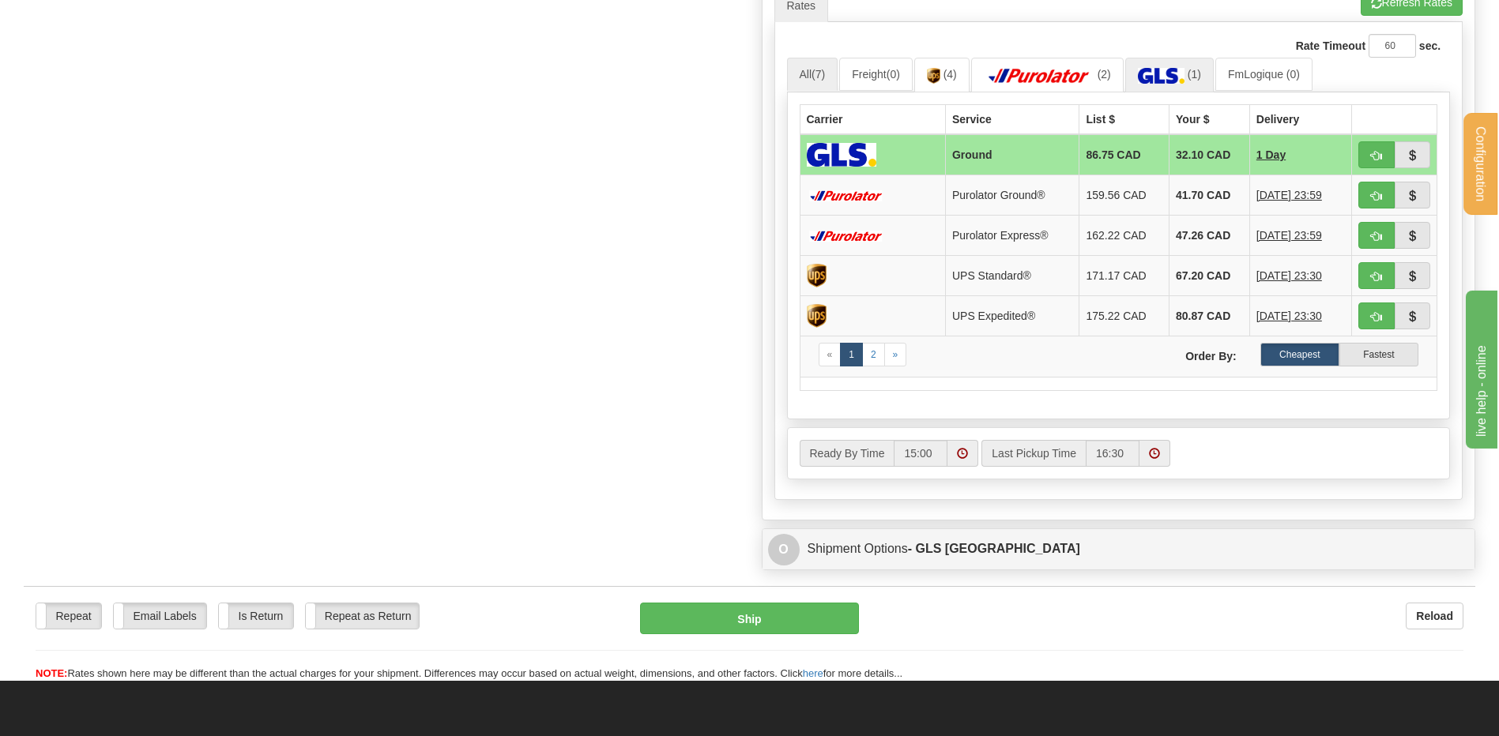
scroll to position [790, 0]
type input "YVAN // HECLA RESTOCK 28/07"
click at [1375, 194] on span "button" at bounding box center [1376, 195] width 11 height 10
type input "260"
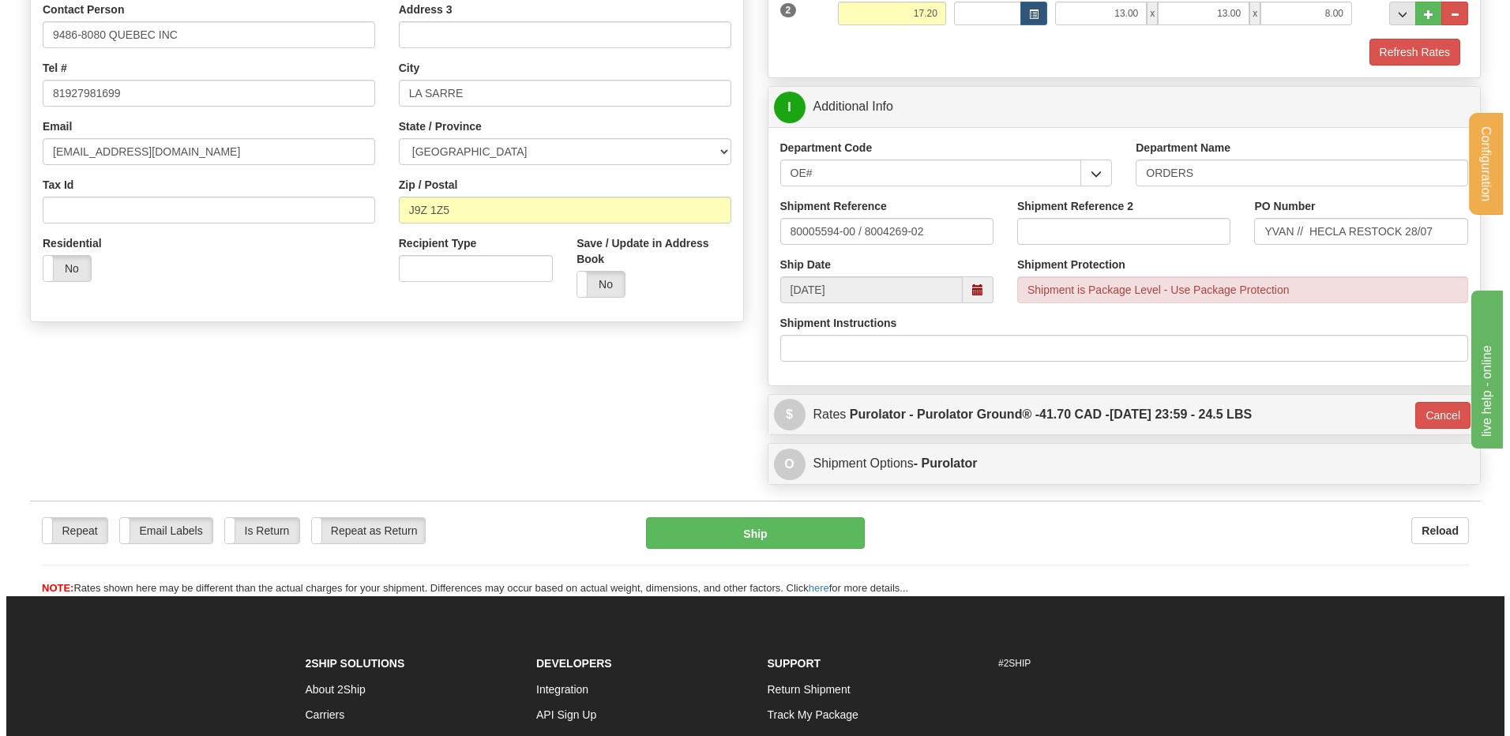
scroll to position [289, 0]
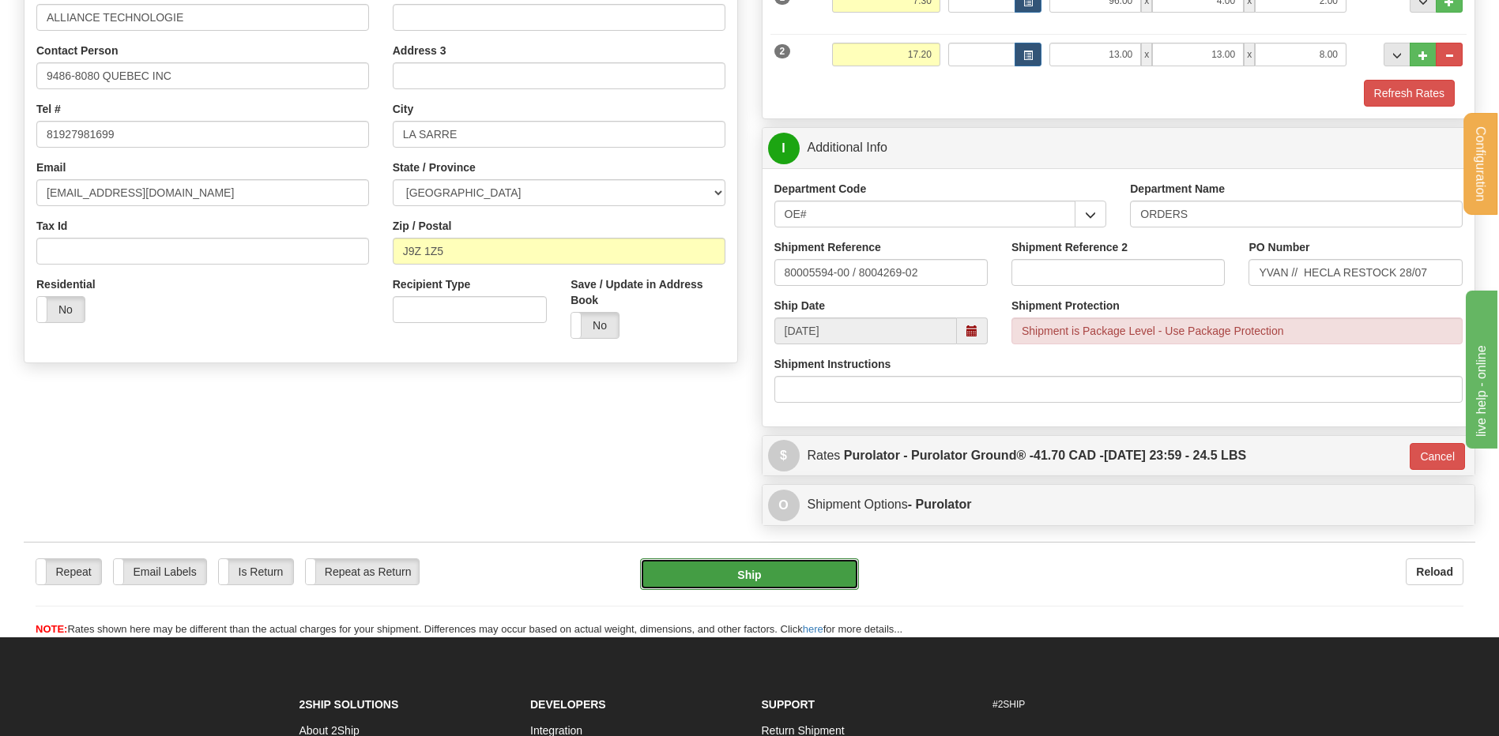
click at [668, 585] on button "Ship" at bounding box center [749, 574] width 218 height 32
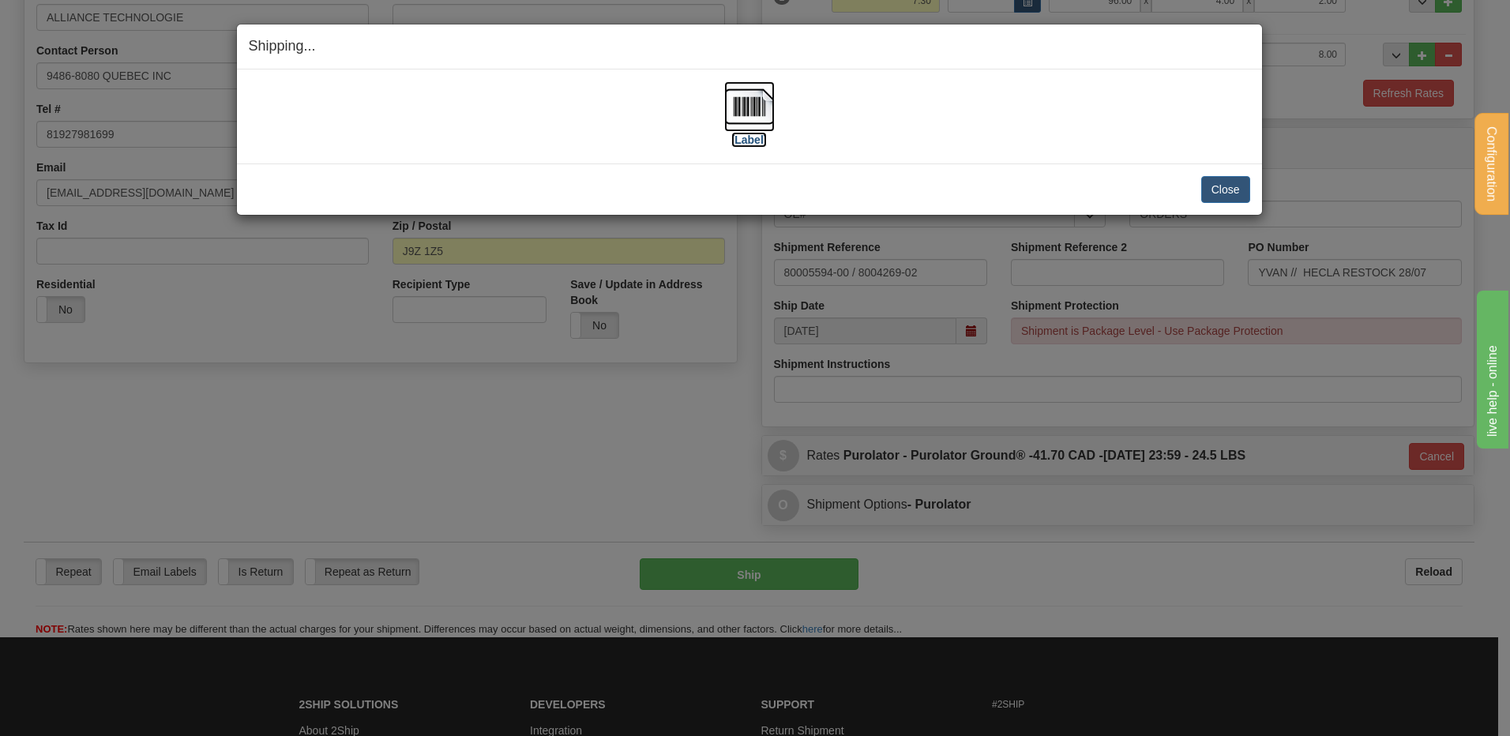
click at [764, 101] on img at bounding box center [749, 106] width 51 height 51
click at [1226, 187] on button "Close" at bounding box center [1226, 189] width 49 height 27
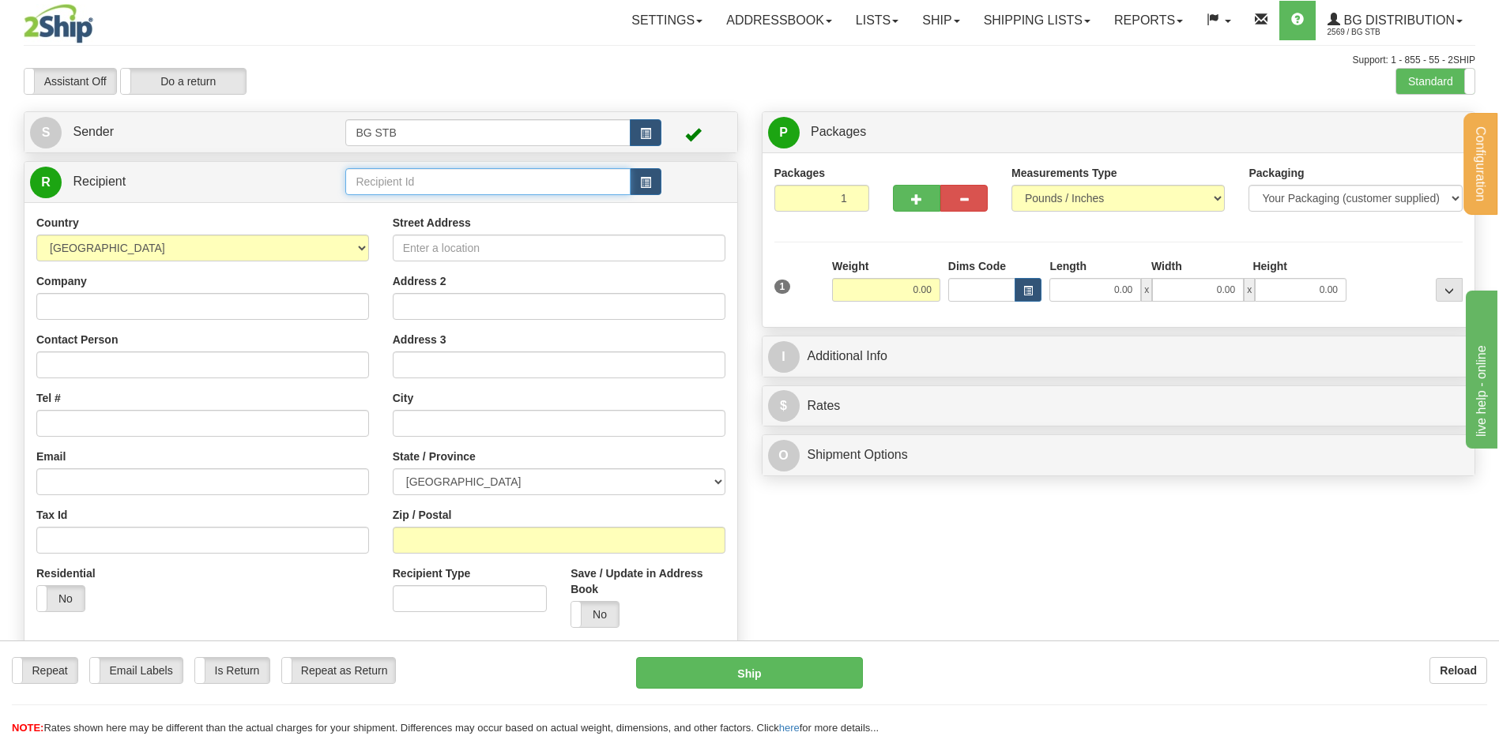
click at [413, 184] on input "text" at bounding box center [487, 181] width 284 height 27
type input "1186"
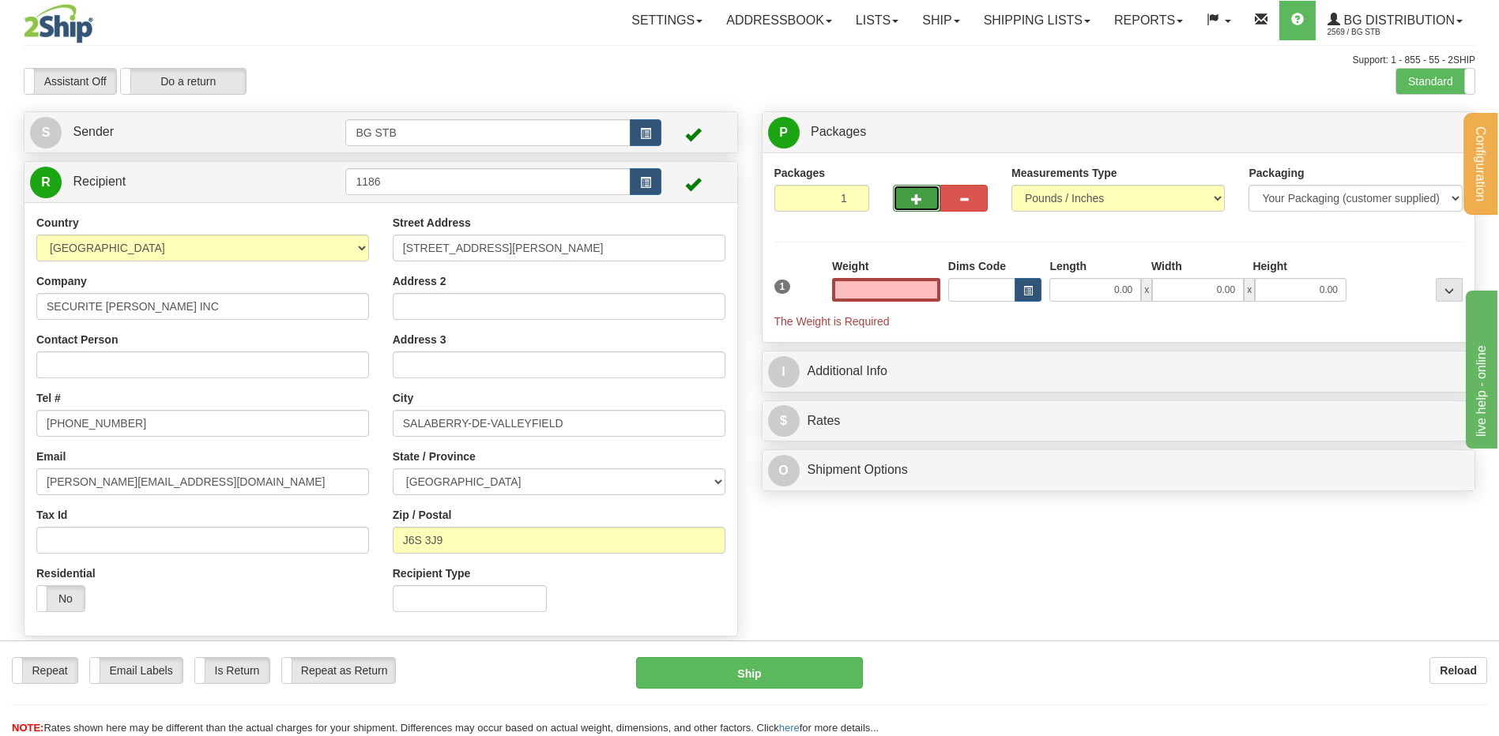
type input "0.00"
click at [911, 195] on span "button" at bounding box center [916, 199] width 11 height 10
click at [911, 201] on span "button" at bounding box center [916, 199] width 11 height 10
click at [912, 201] on span "button" at bounding box center [916, 199] width 11 height 10
type input "4"
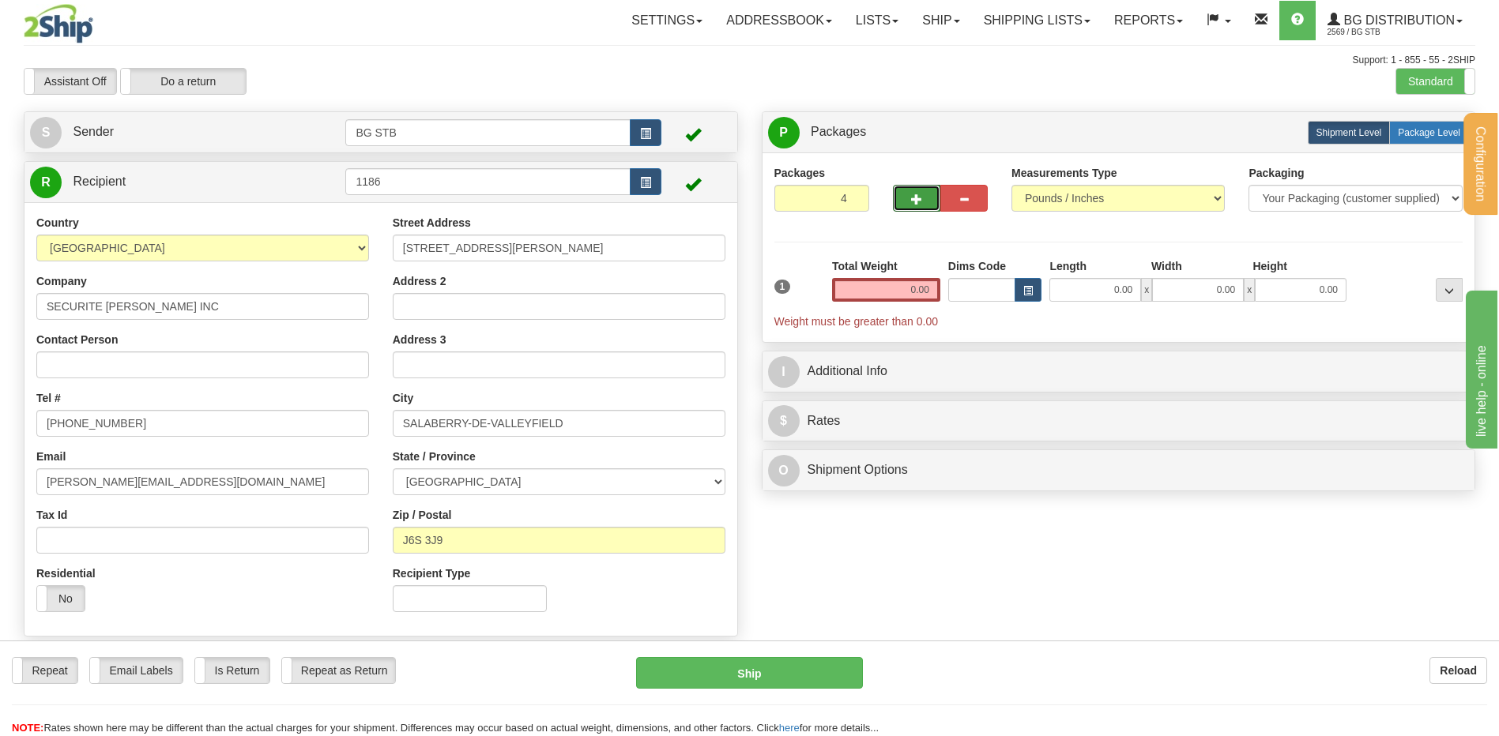
click at [1417, 134] on span "Package Level" at bounding box center [1428, 132] width 62 height 11
radio input "true"
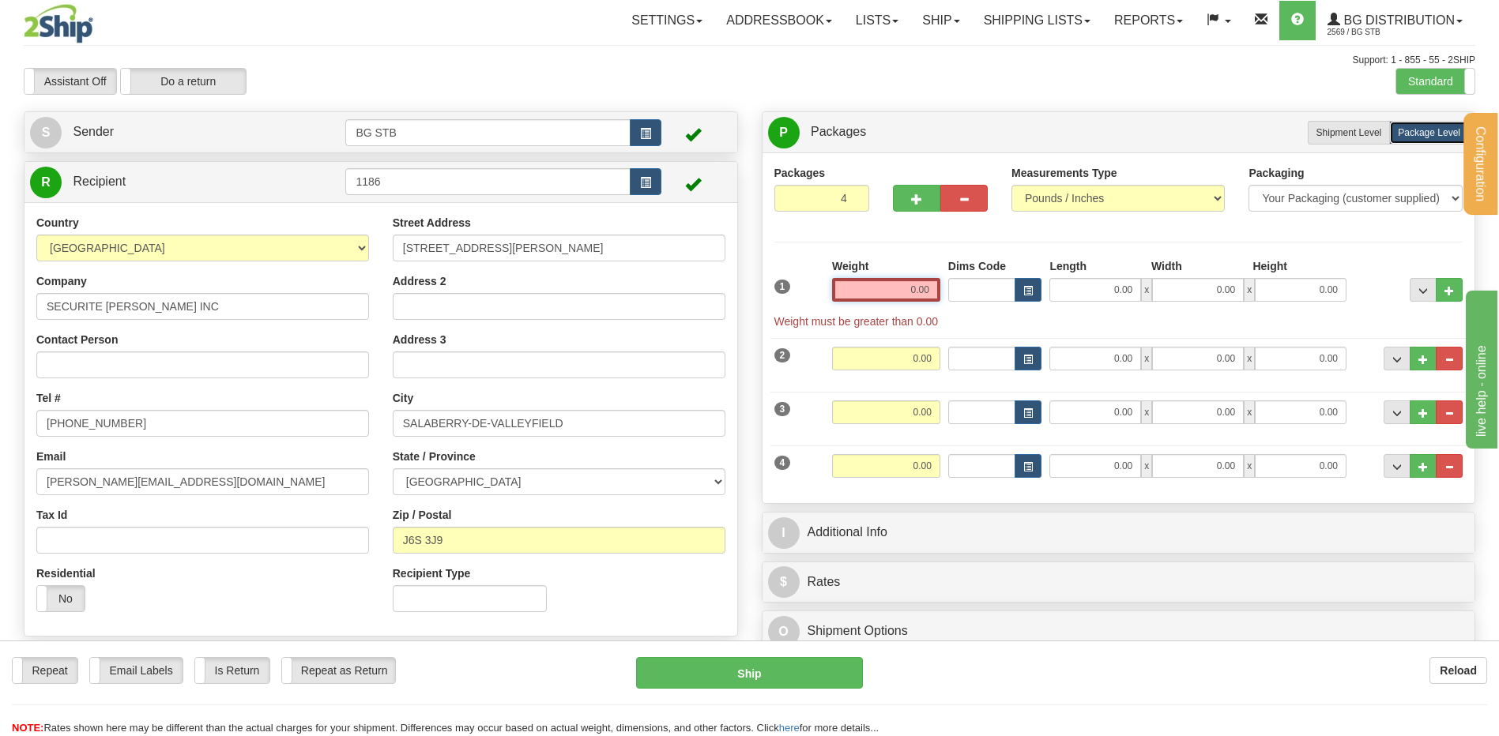
click at [920, 281] on input "0.00" at bounding box center [886, 290] width 108 height 24
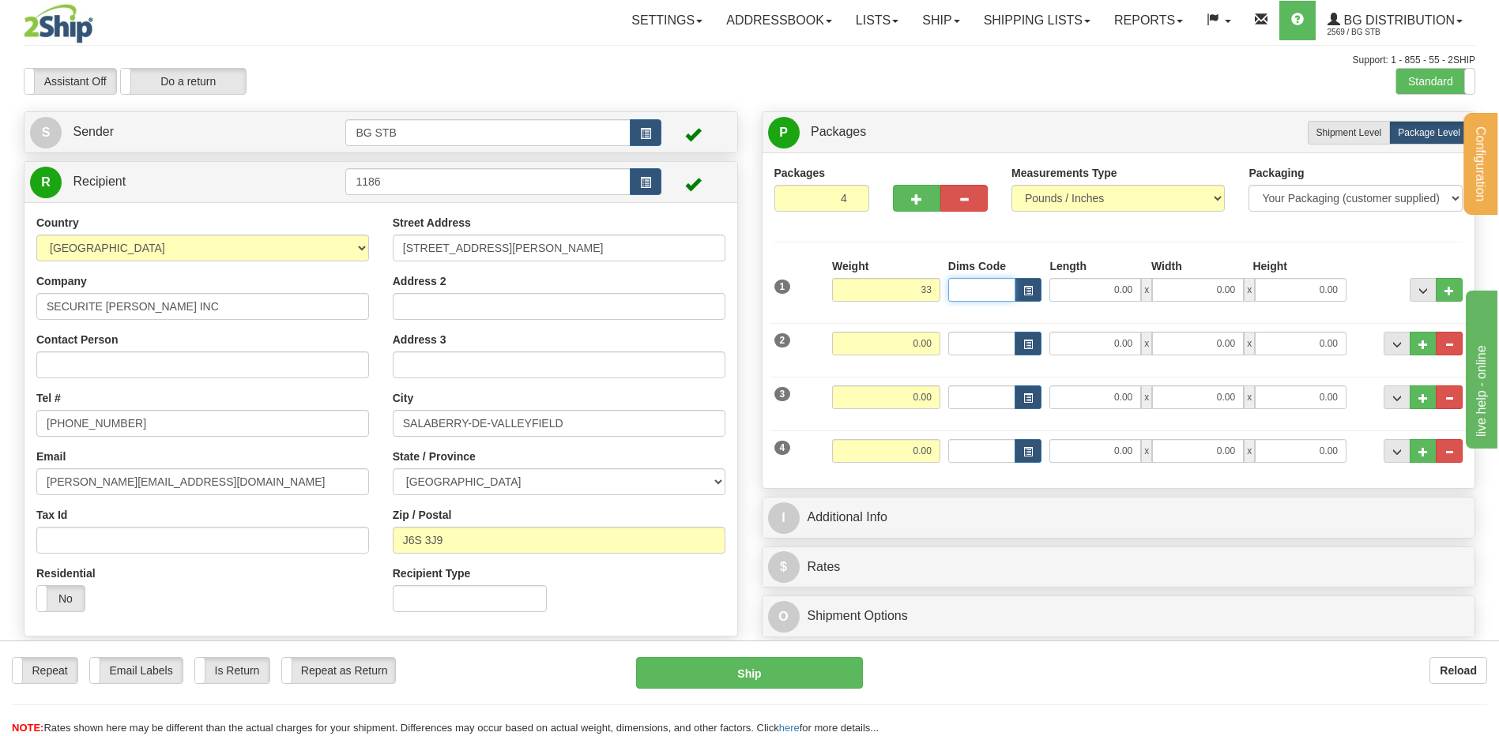
type input "33.00"
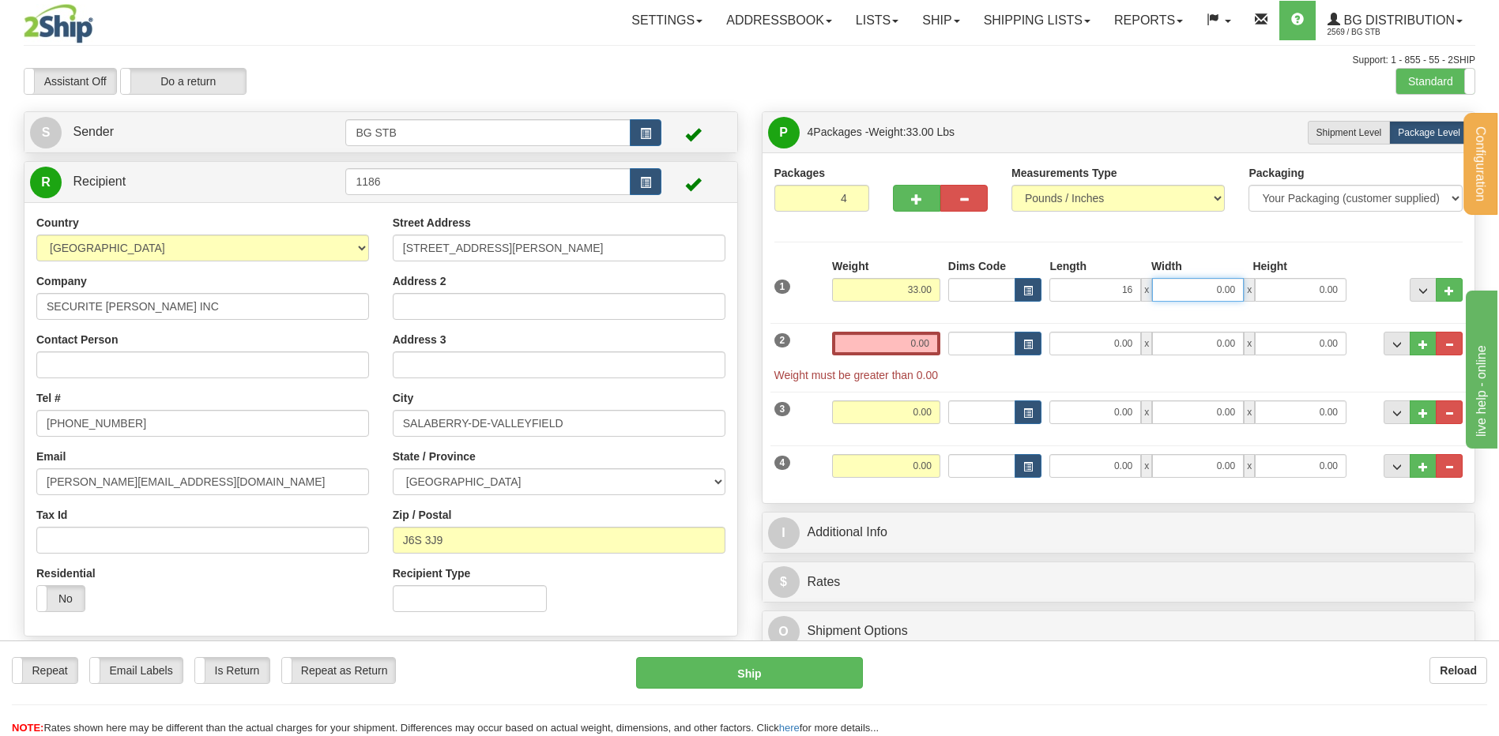
type input "16.00"
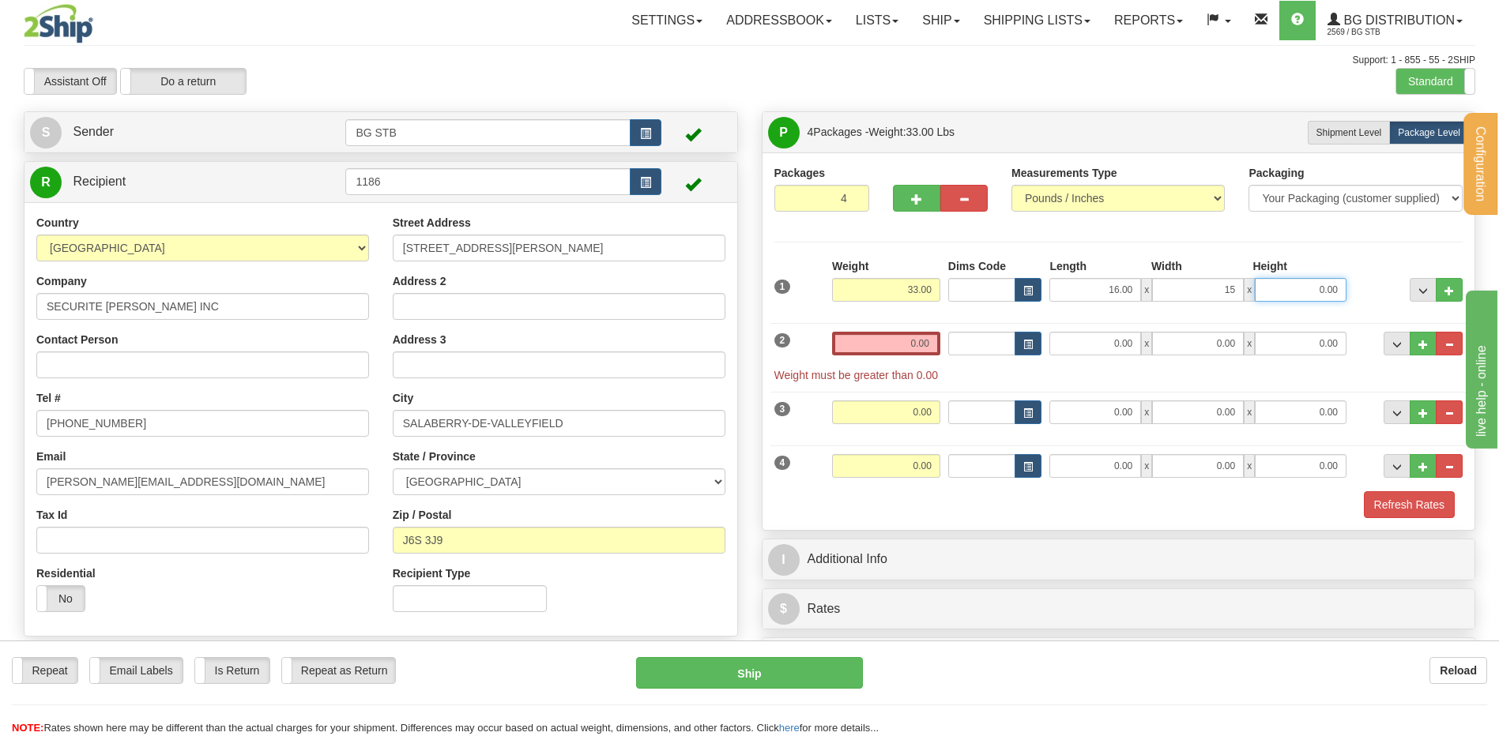
type input "15.00"
type input "11.00"
click at [904, 343] on input "0.00" at bounding box center [886, 344] width 108 height 24
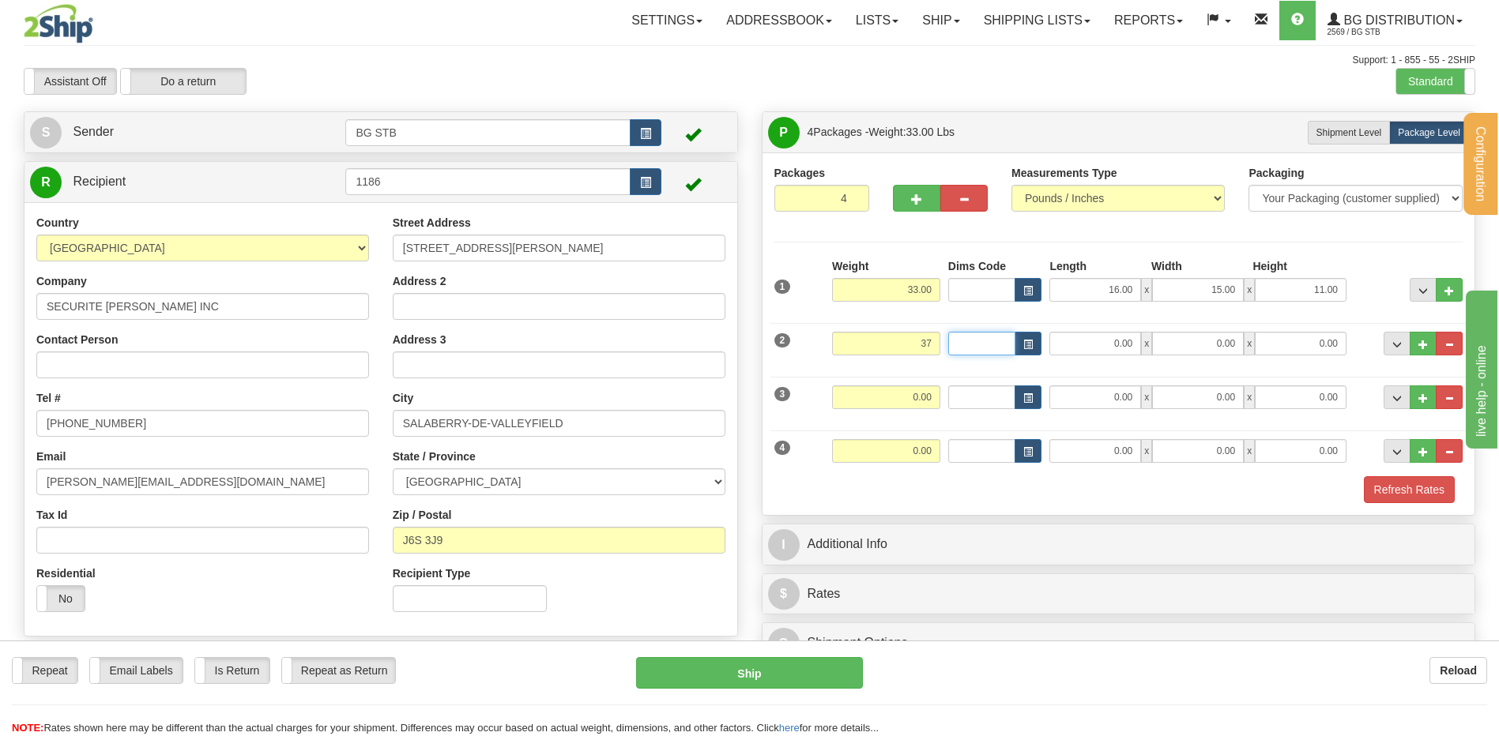
type input "37.00"
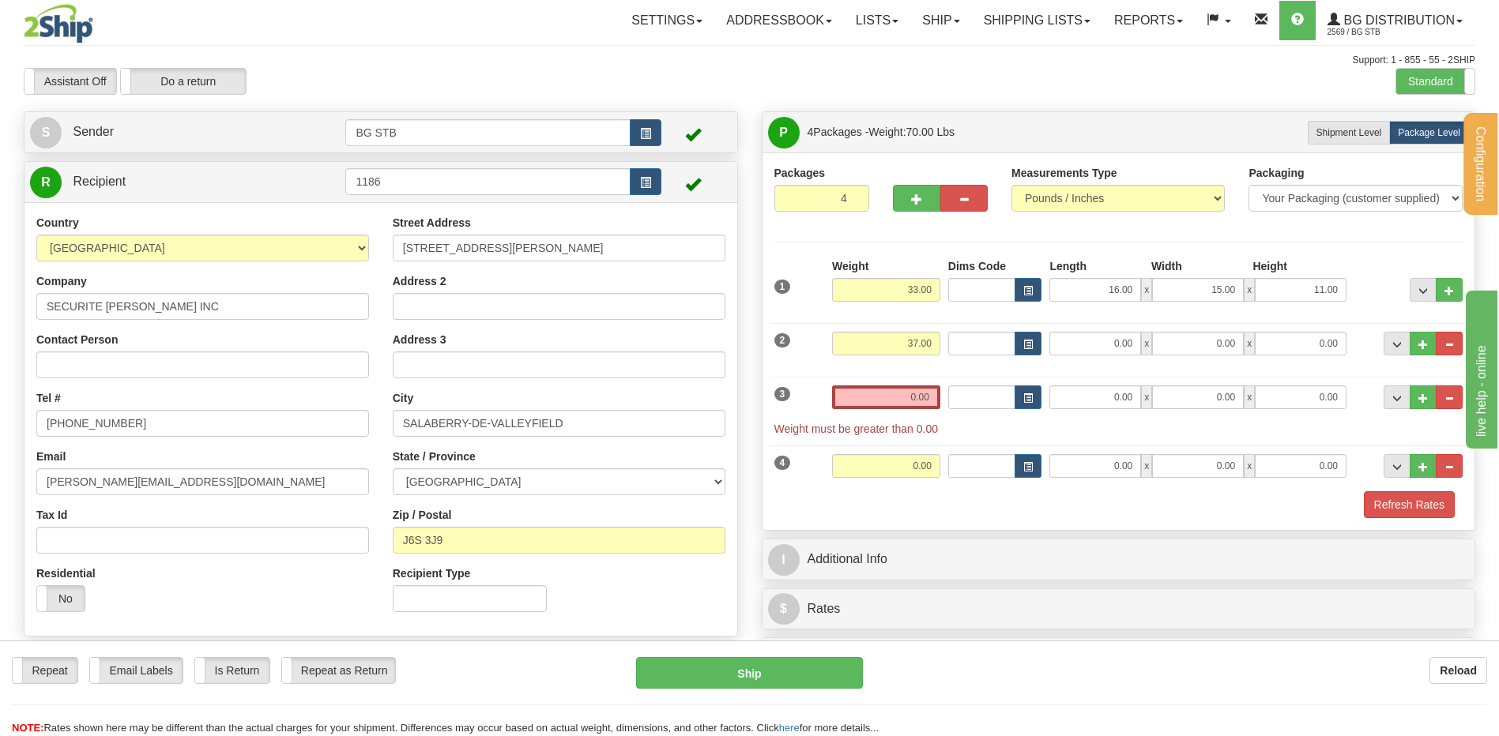
click at [888, 413] on div "Weight 0.00" at bounding box center [886, 403] width 116 height 36
click at [897, 395] on input "0.00" at bounding box center [886, 397] width 108 height 24
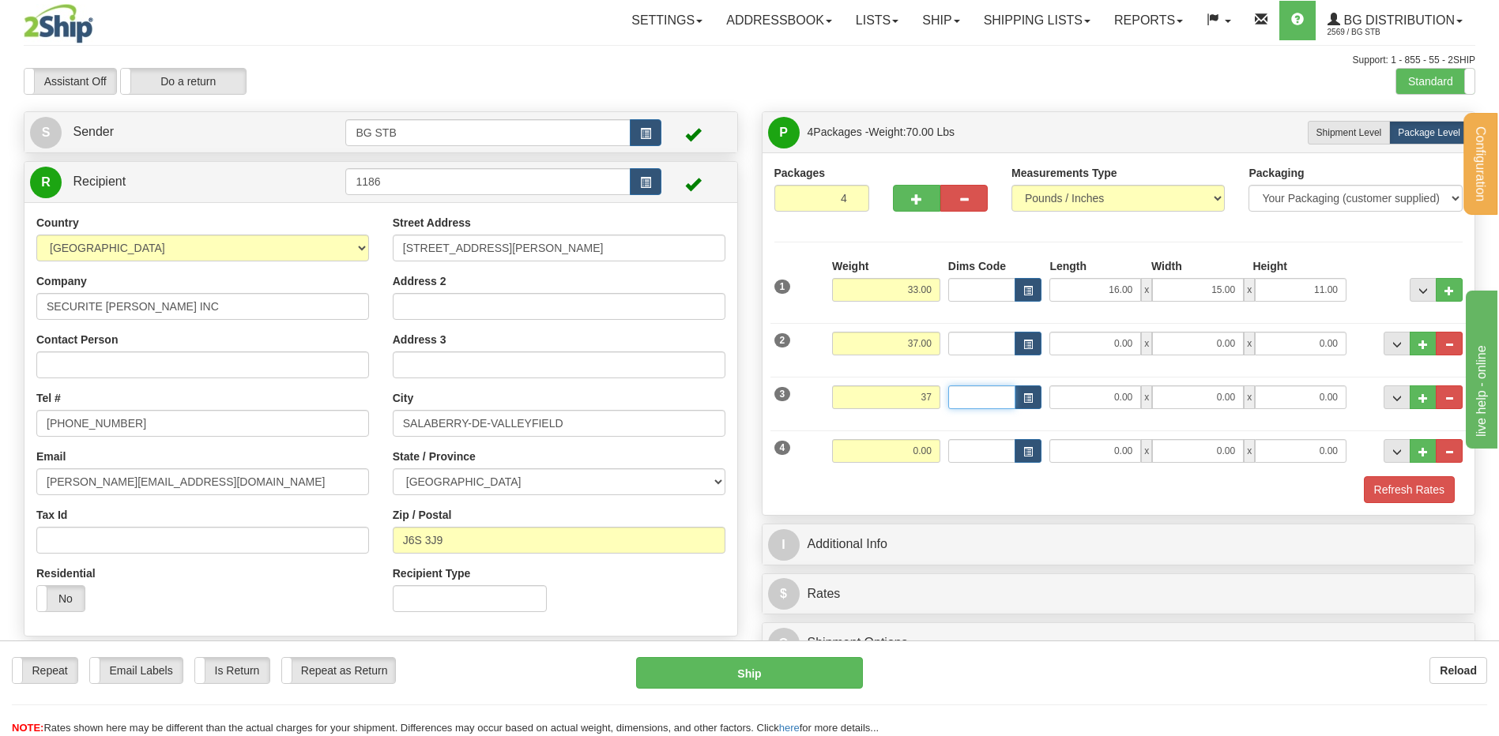
type input "37.00"
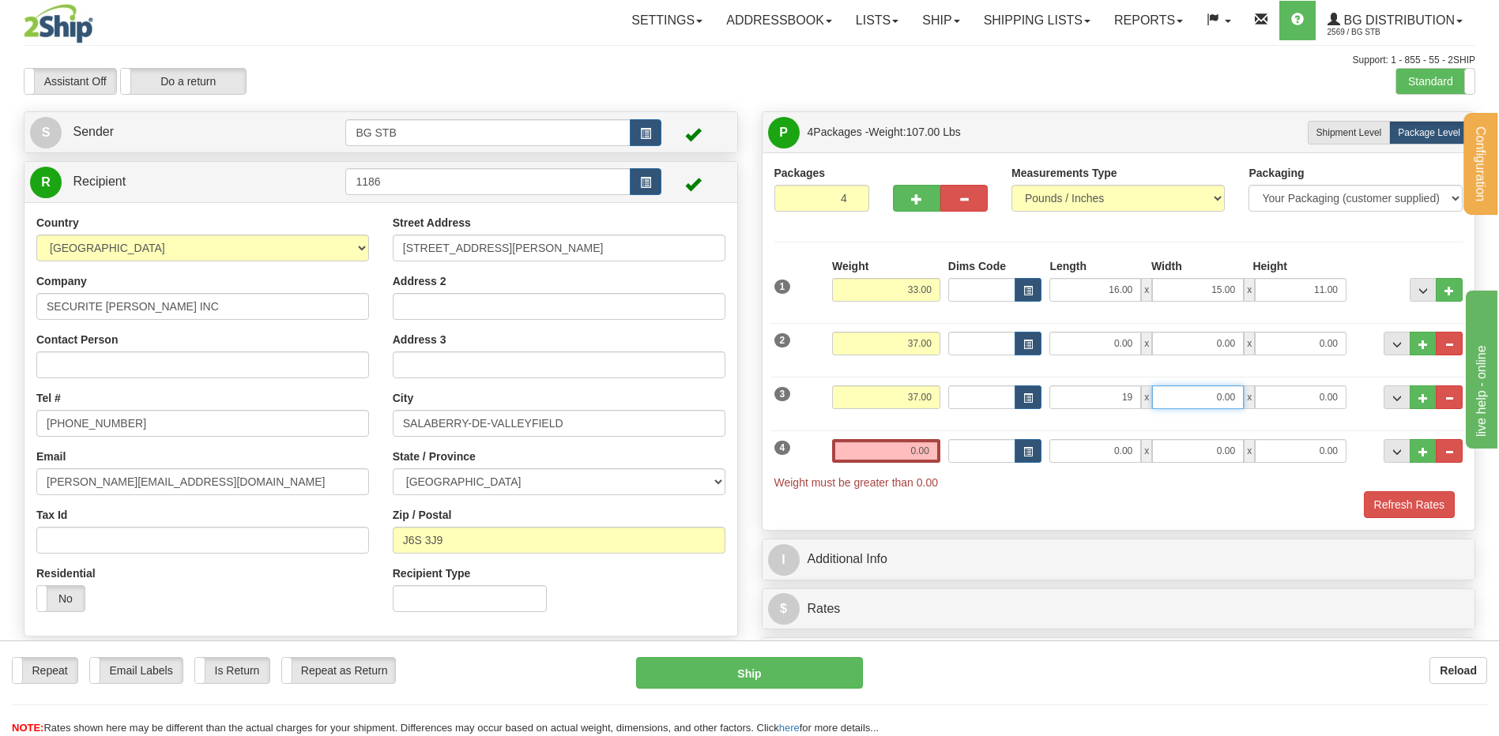
type input "19.00"
type input "14.00"
type input "8.00"
click at [1087, 345] on input "0.00" at bounding box center [1095, 344] width 92 height 24
type input "19.00"
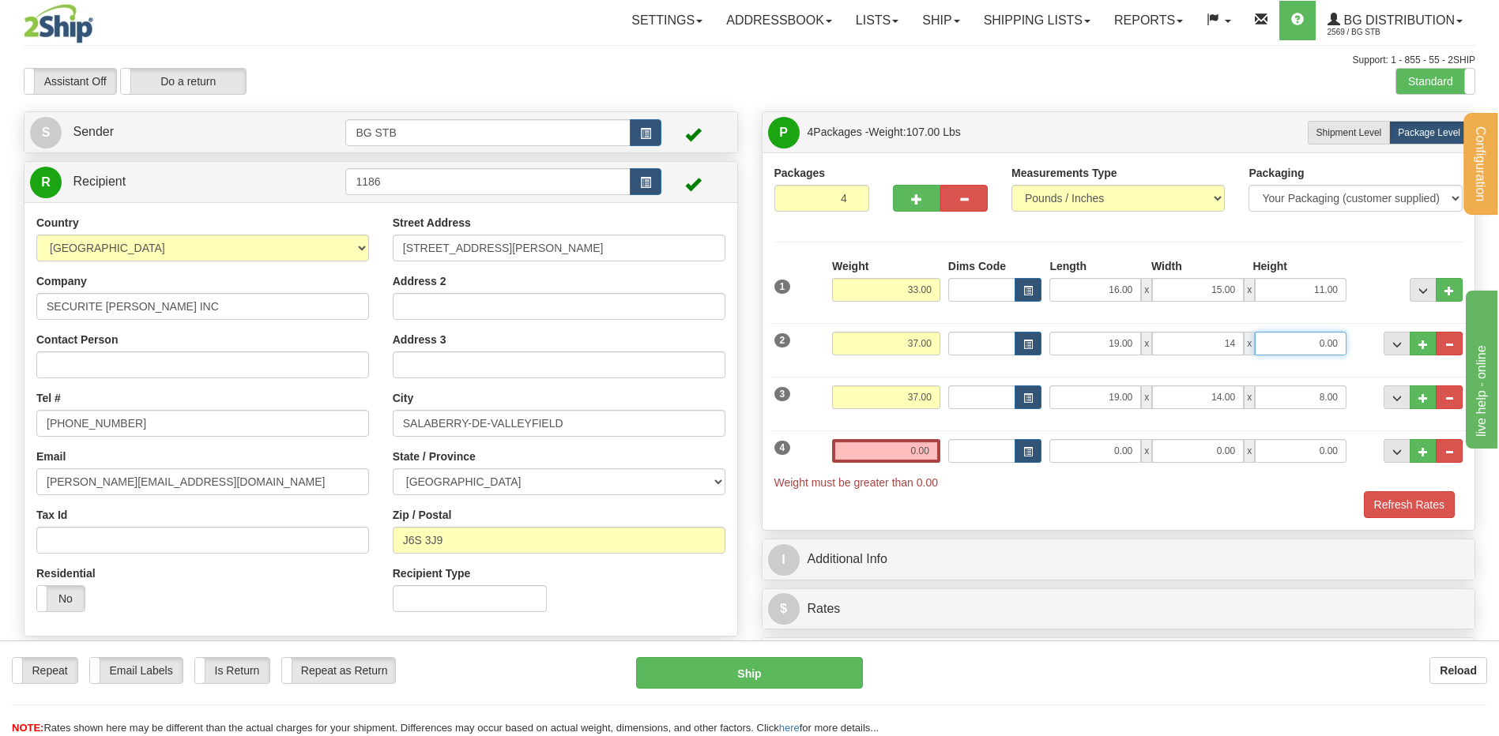
type input "14.00"
type input "8.00"
drag, startPoint x: 926, startPoint y: 445, endPoint x: 926, endPoint y: 435, distance: 9.5
click at [926, 437] on div "4 Weight 0.00 Dims Code Length Width Height" at bounding box center [1118, 457] width 697 height 68
click at [882, 446] on input "0.00" at bounding box center [886, 451] width 108 height 24
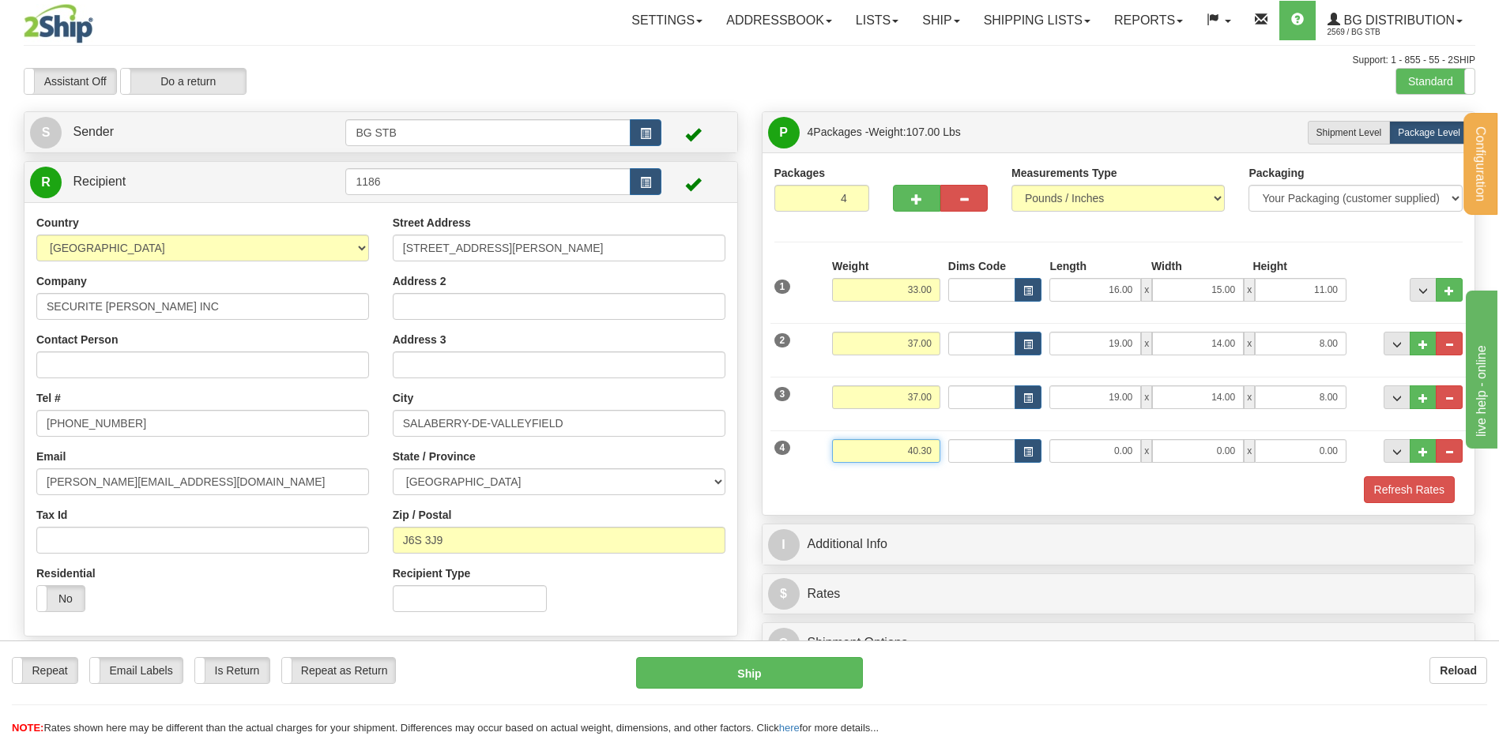
type input "40.30"
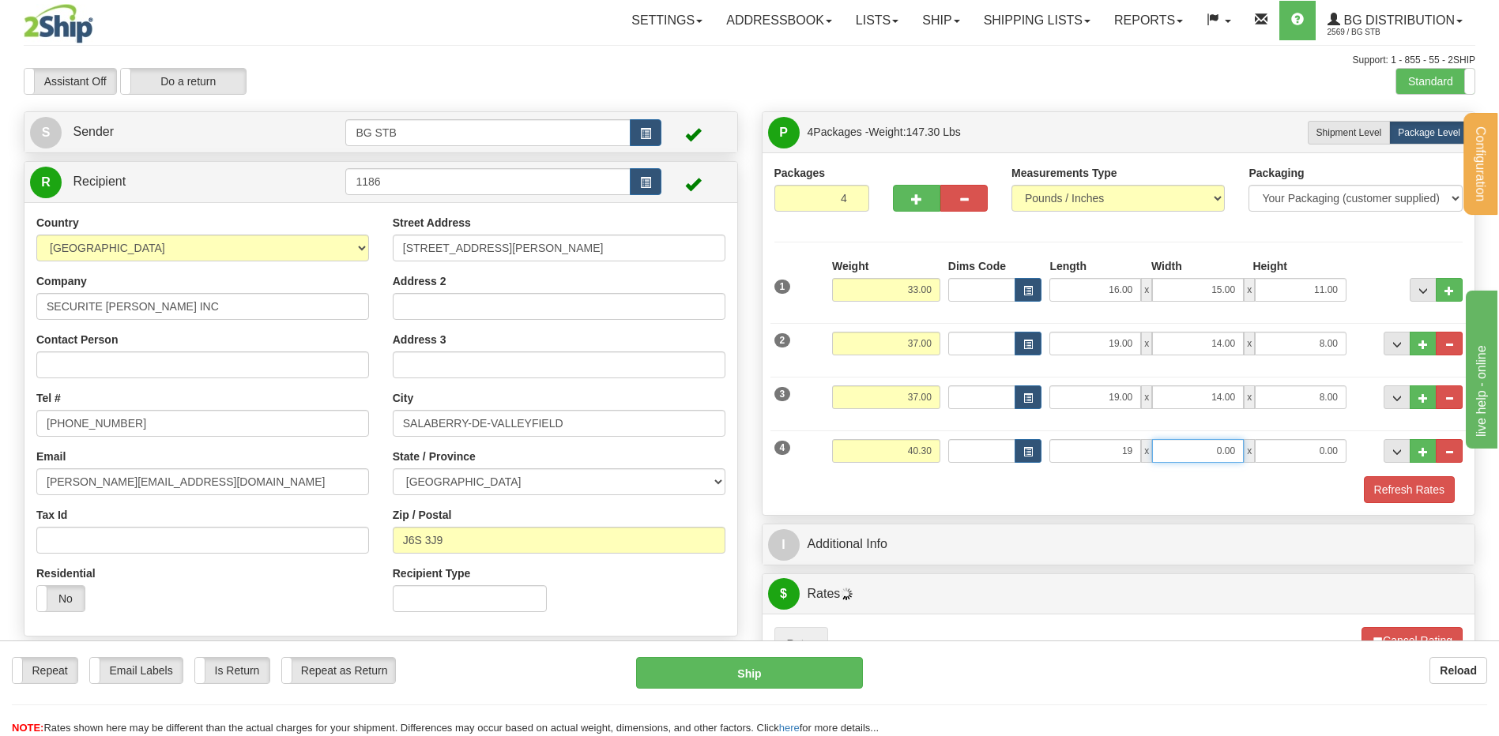
type input "19.00"
type input "16.00"
type input "8.00"
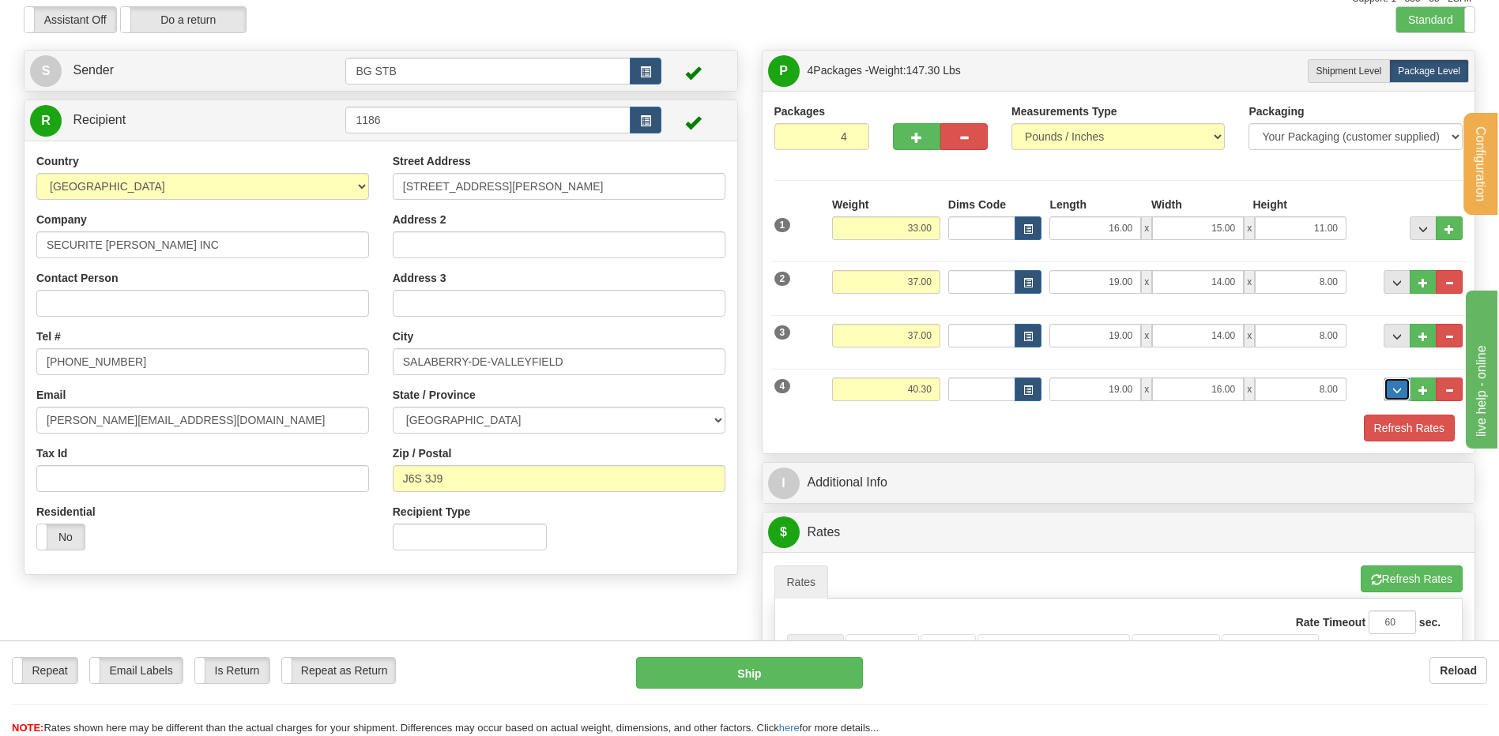
scroll to position [395, 0]
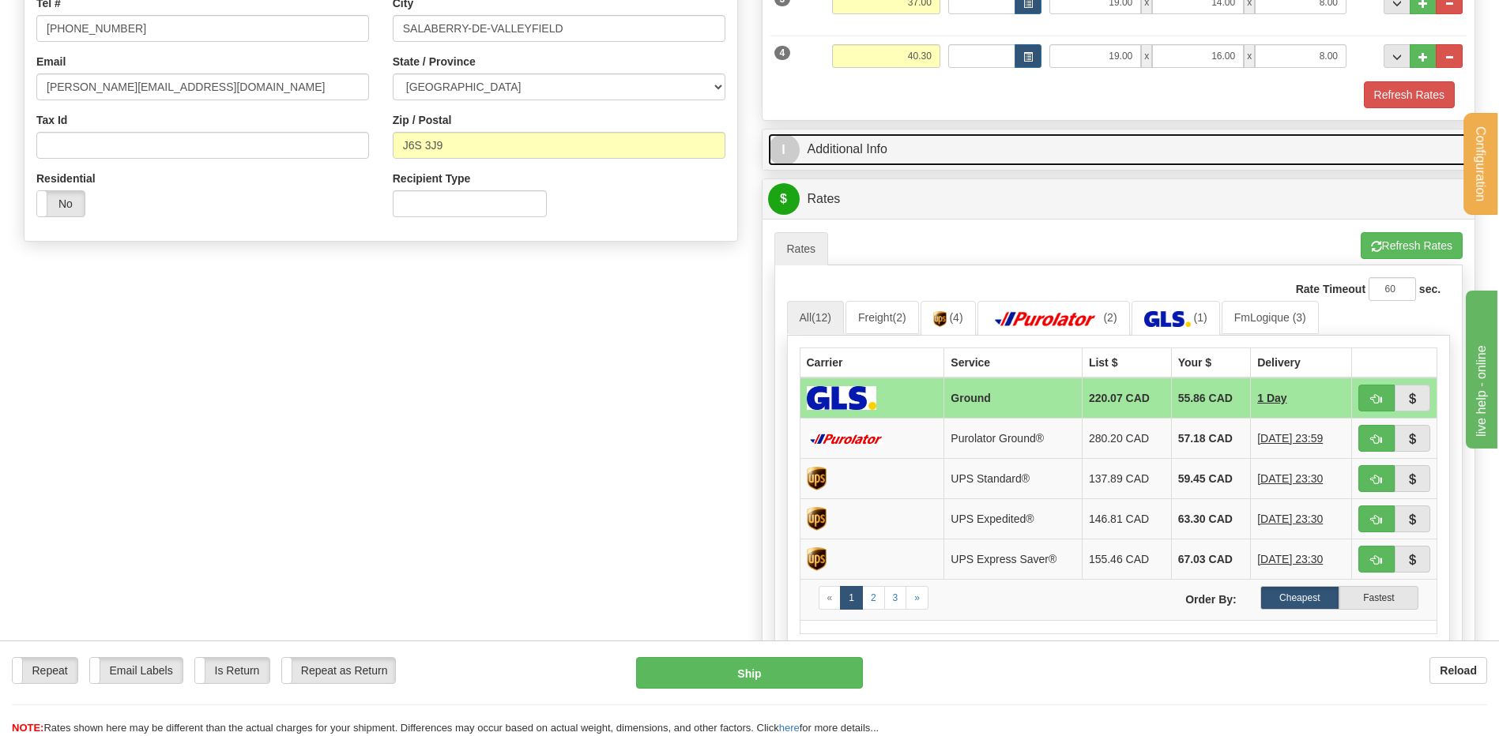
click at [897, 141] on link "I Additional Info" at bounding box center [1118, 150] width 701 height 32
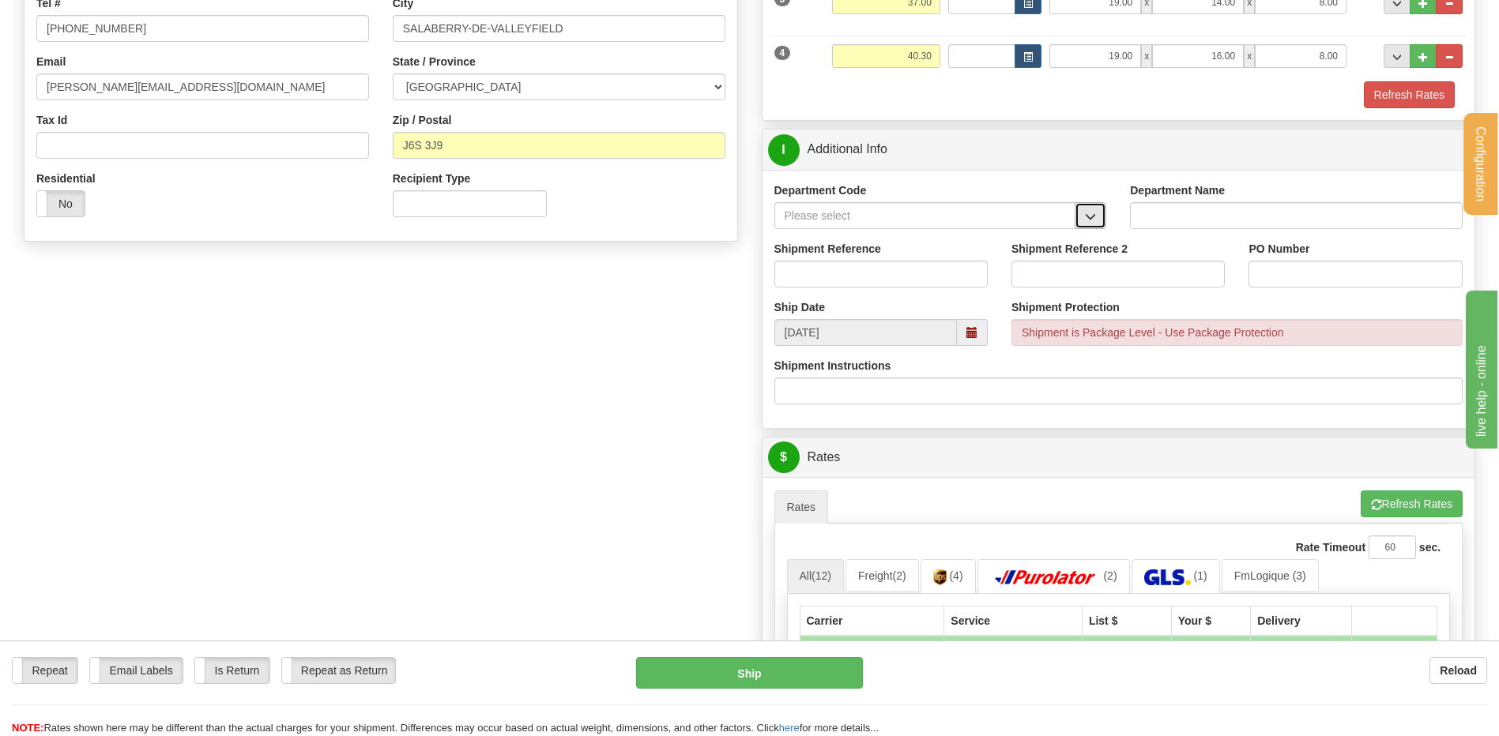
click at [1096, 213] on button "button" at bounding box center [1090, 215] width 32 height 27
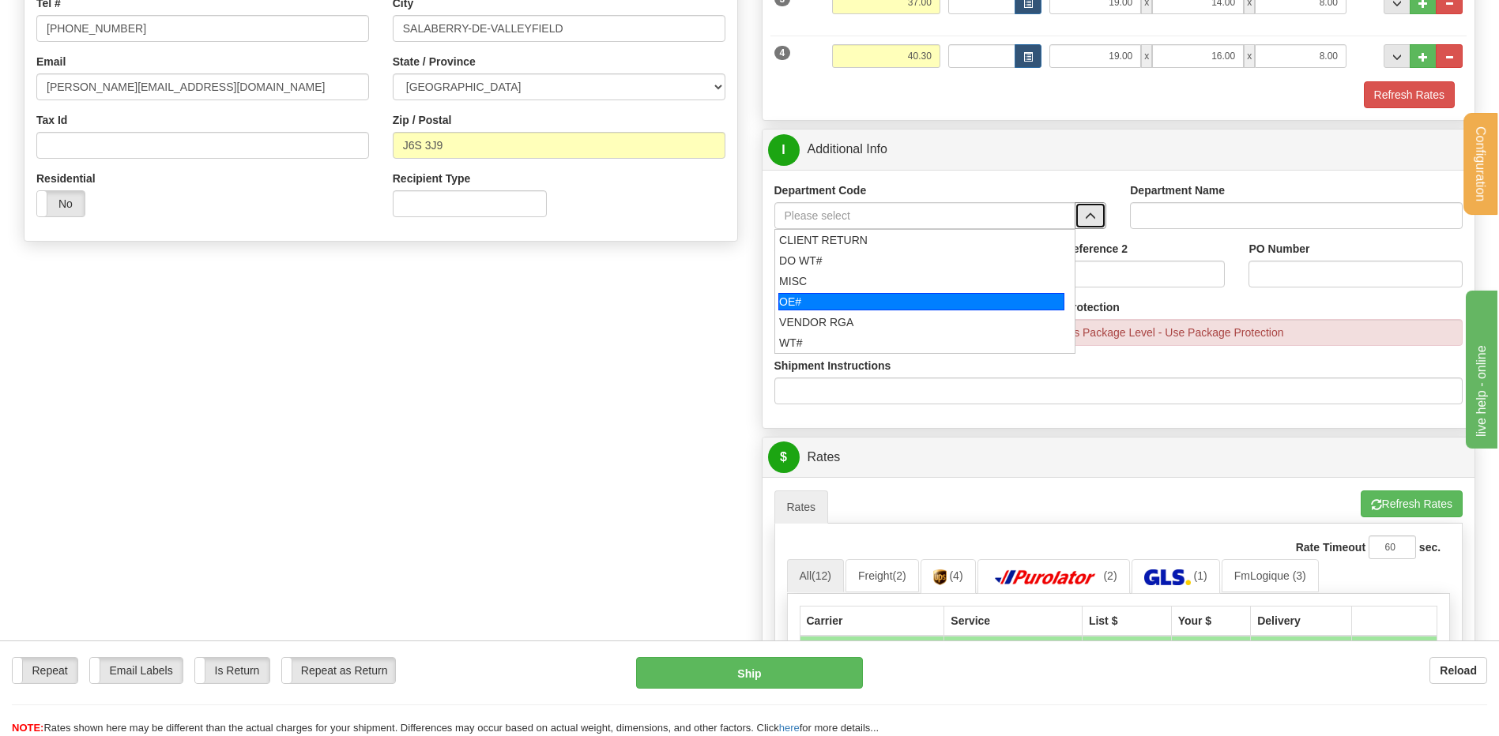
drag, startPoint x: 859, startPoint y: 302, endPoint x: 852, endPoint y: 291, distance: 13.6
click at [858, 301] on div "OE#" at bounding box center [921, 301] width 286 height 17
type input "OE#"
type input "ORDERS"
click at [852, 278] on input "Shipment Reference" at bounding box center [880, 274] width 213 height 27
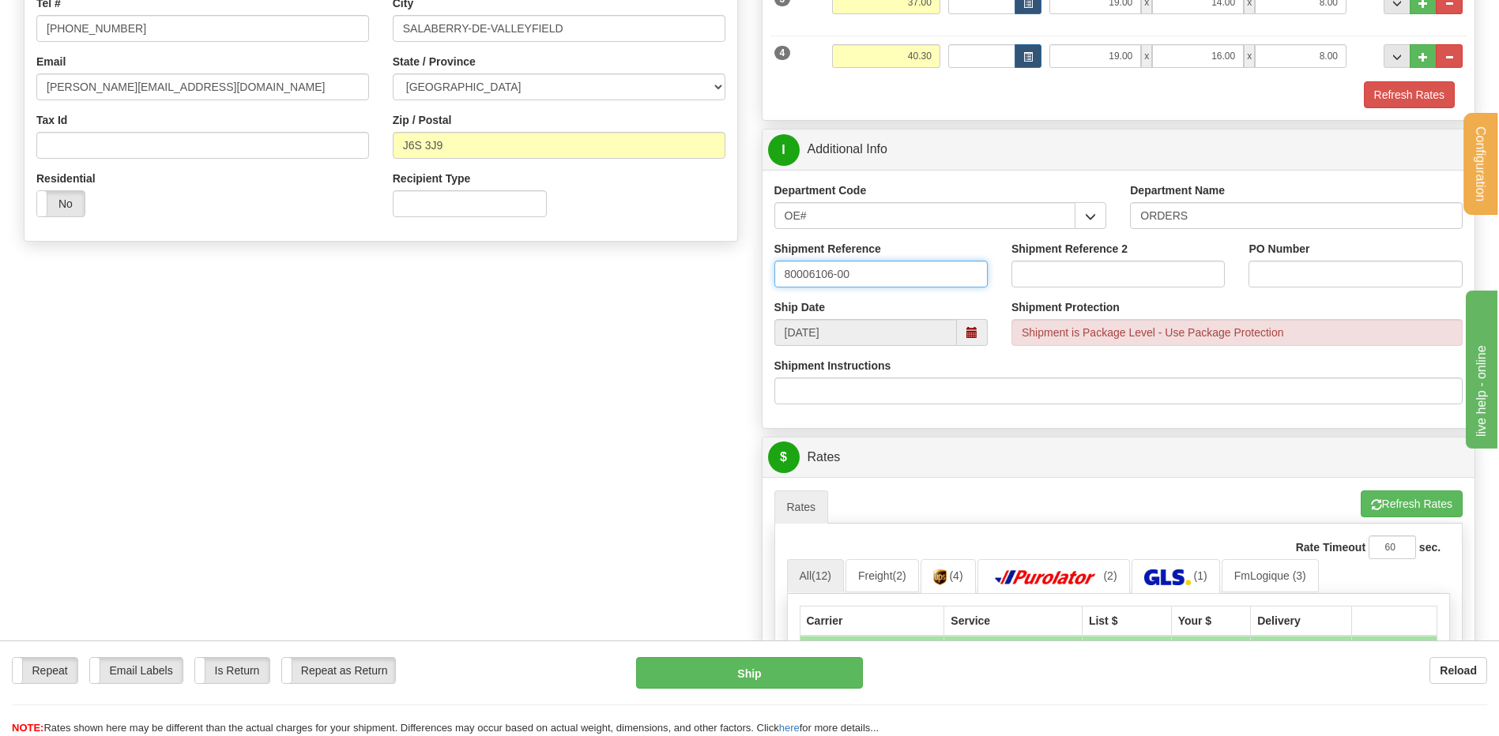
type input "80006106-00"
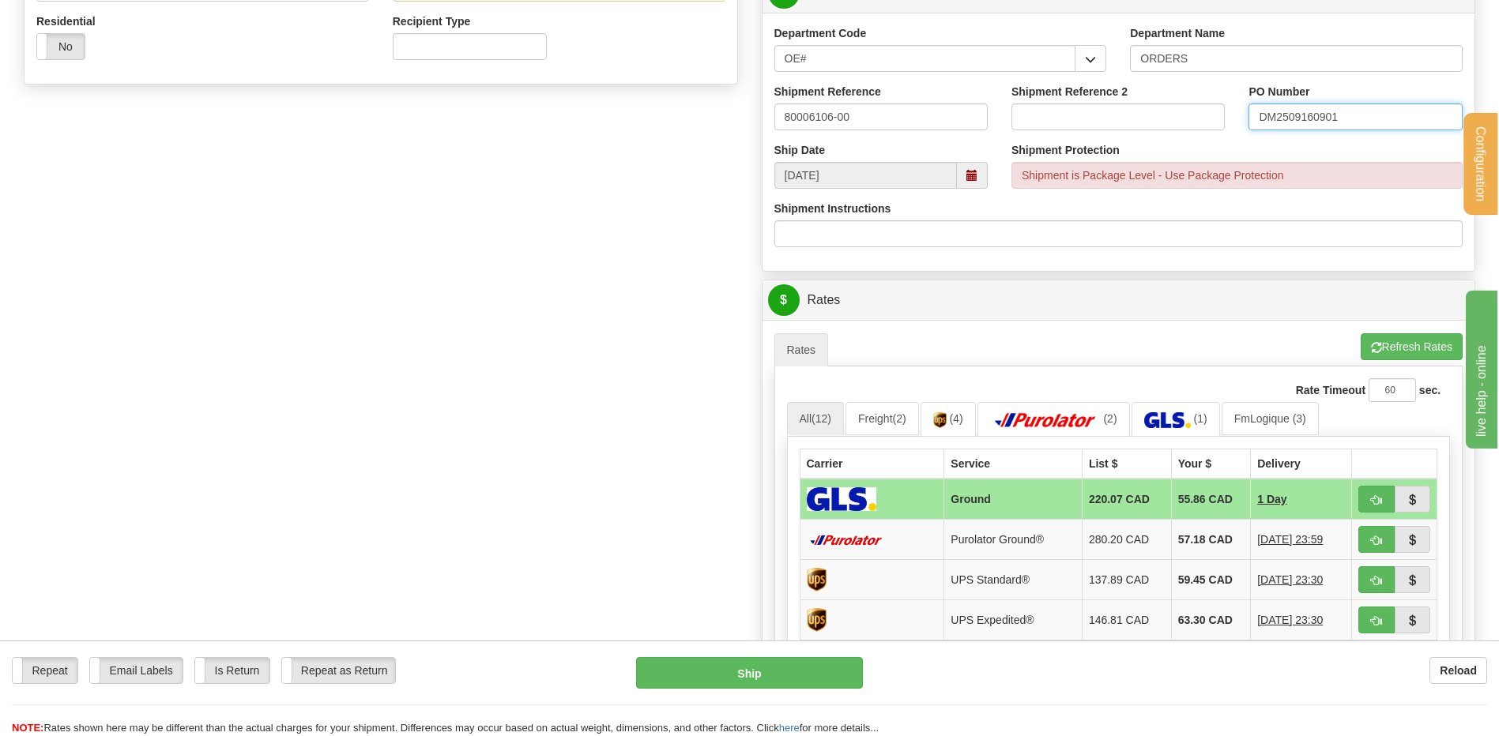
scroll to position [869, 0]
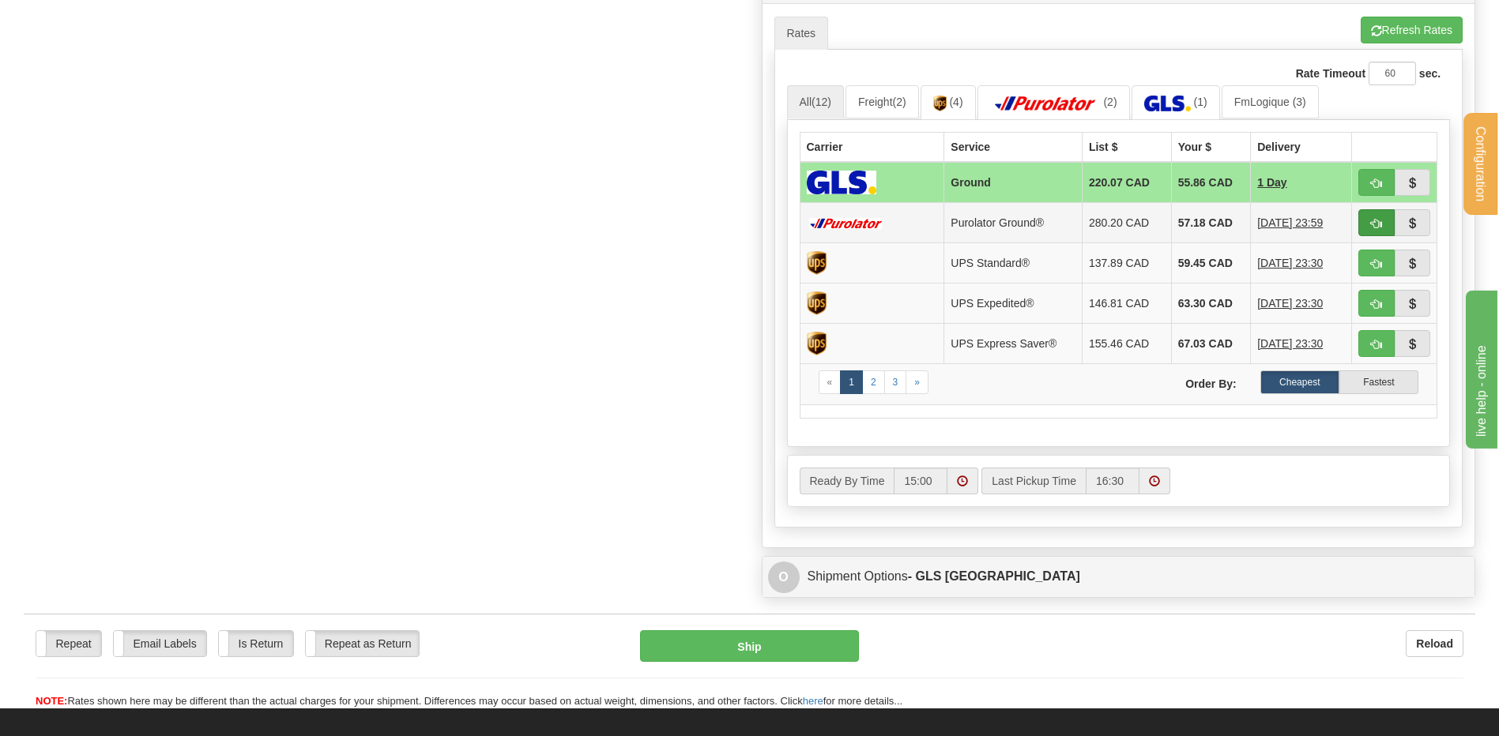
type input "DM2509160901"
click at [1371, 216] on button "button" at bounding box center [1376, 222] width 36 height 27
type input "260"
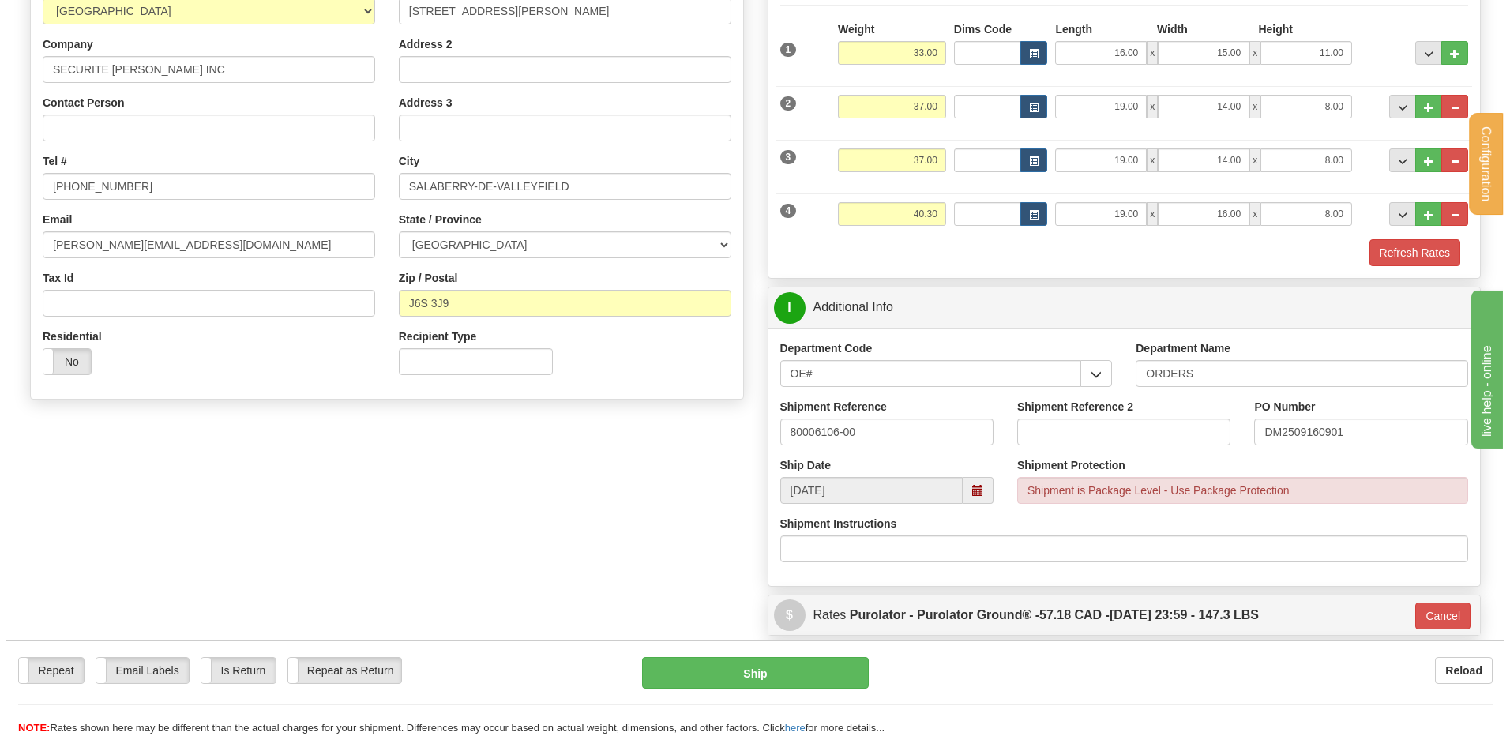
scroll to position [231, 0]
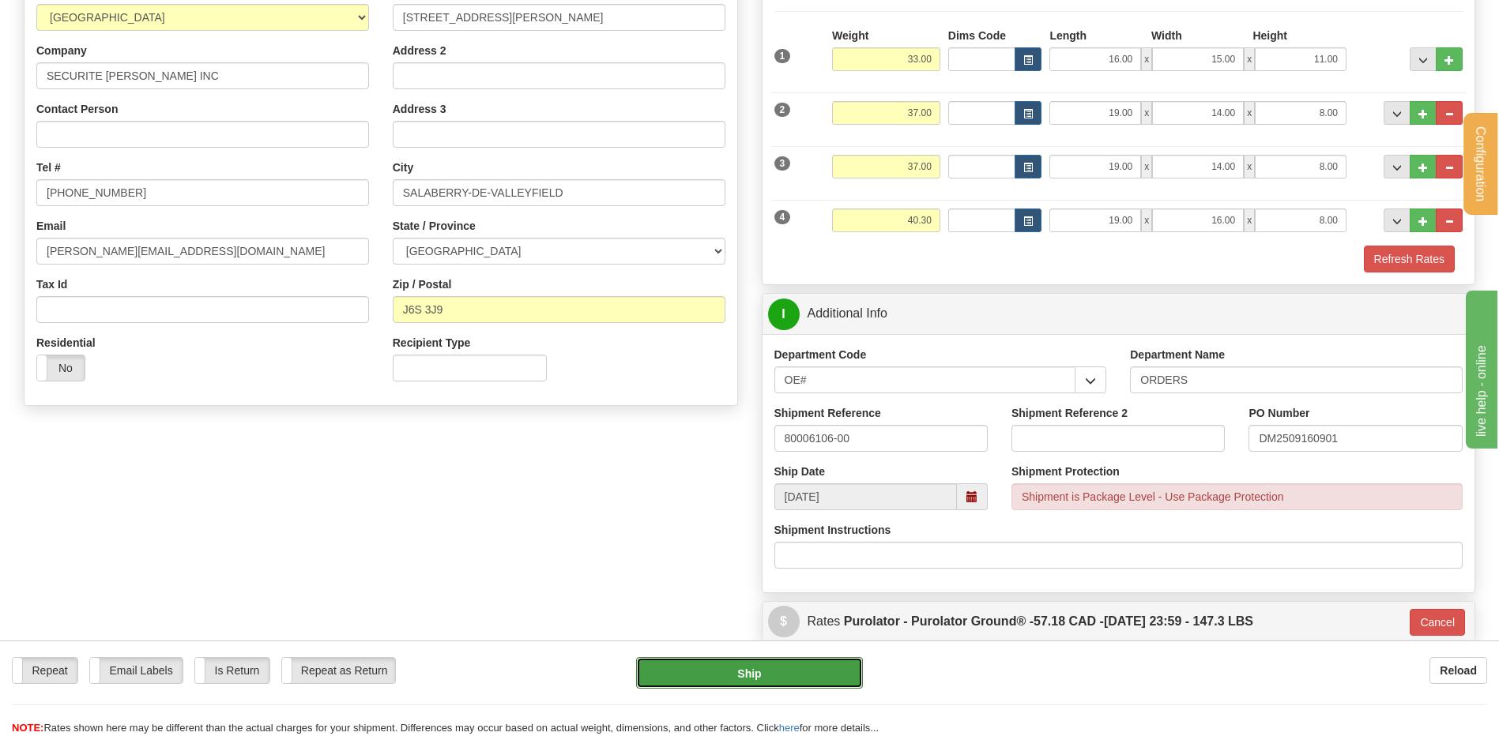
click at [694, 679] on button "Ship" at bounding box center [749, 673] width 226 height 32
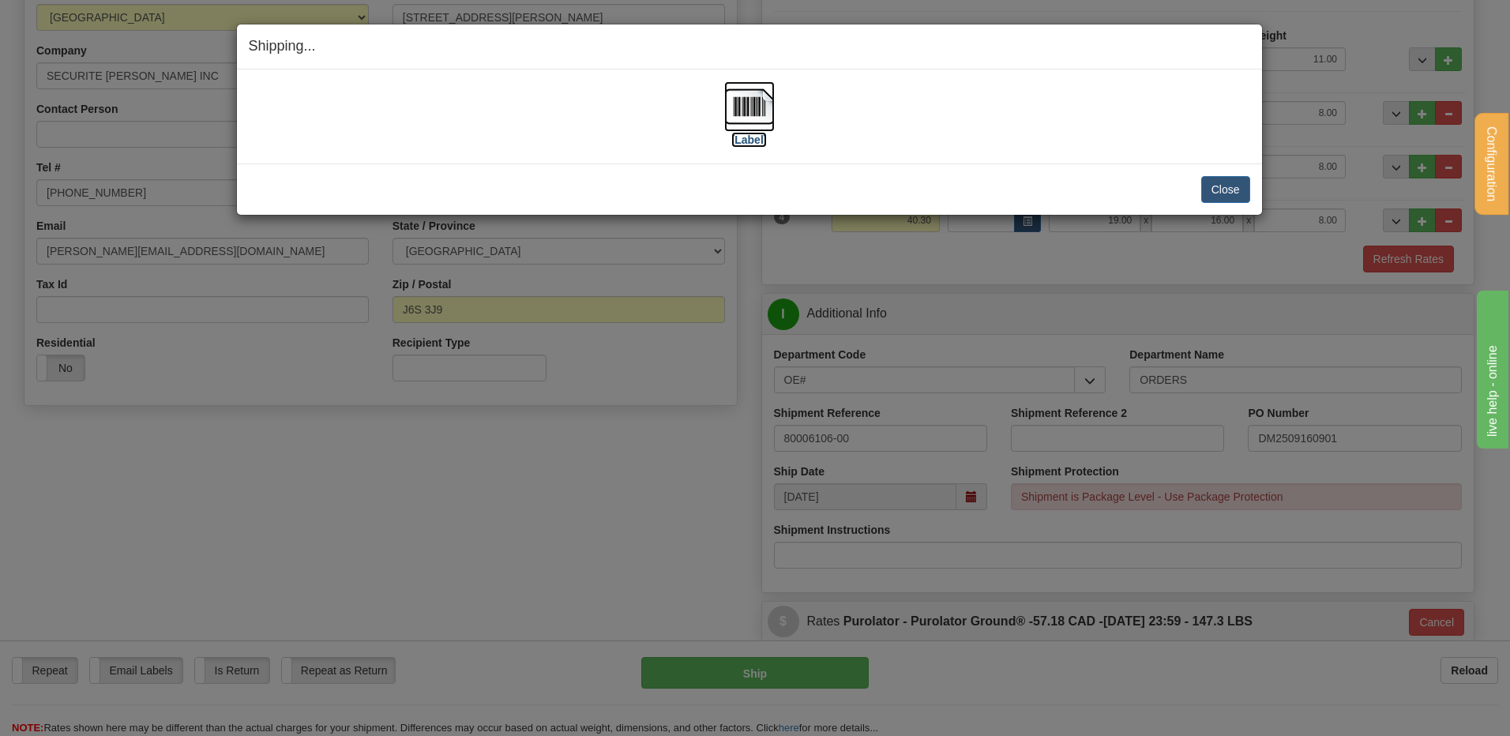
click at [745, 108] on img at bounding box center [749, 106] width 51 height 51
click at [1220, 190] on button "Close" at bounding box center [1226, 189] width 49 height 27
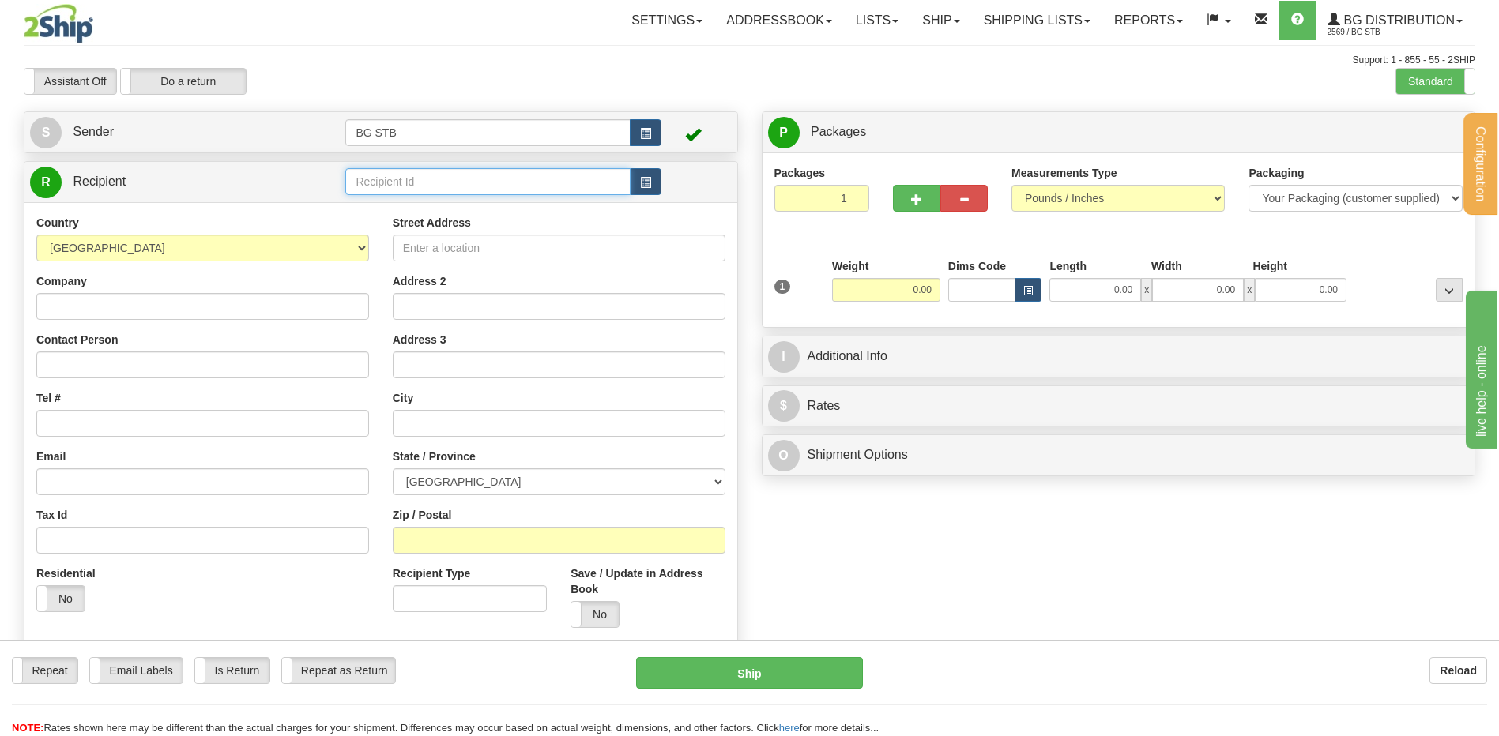
click at [514, 170] on input "text" at bounding box center [487, 181] width 284 height 27
type input "5937"
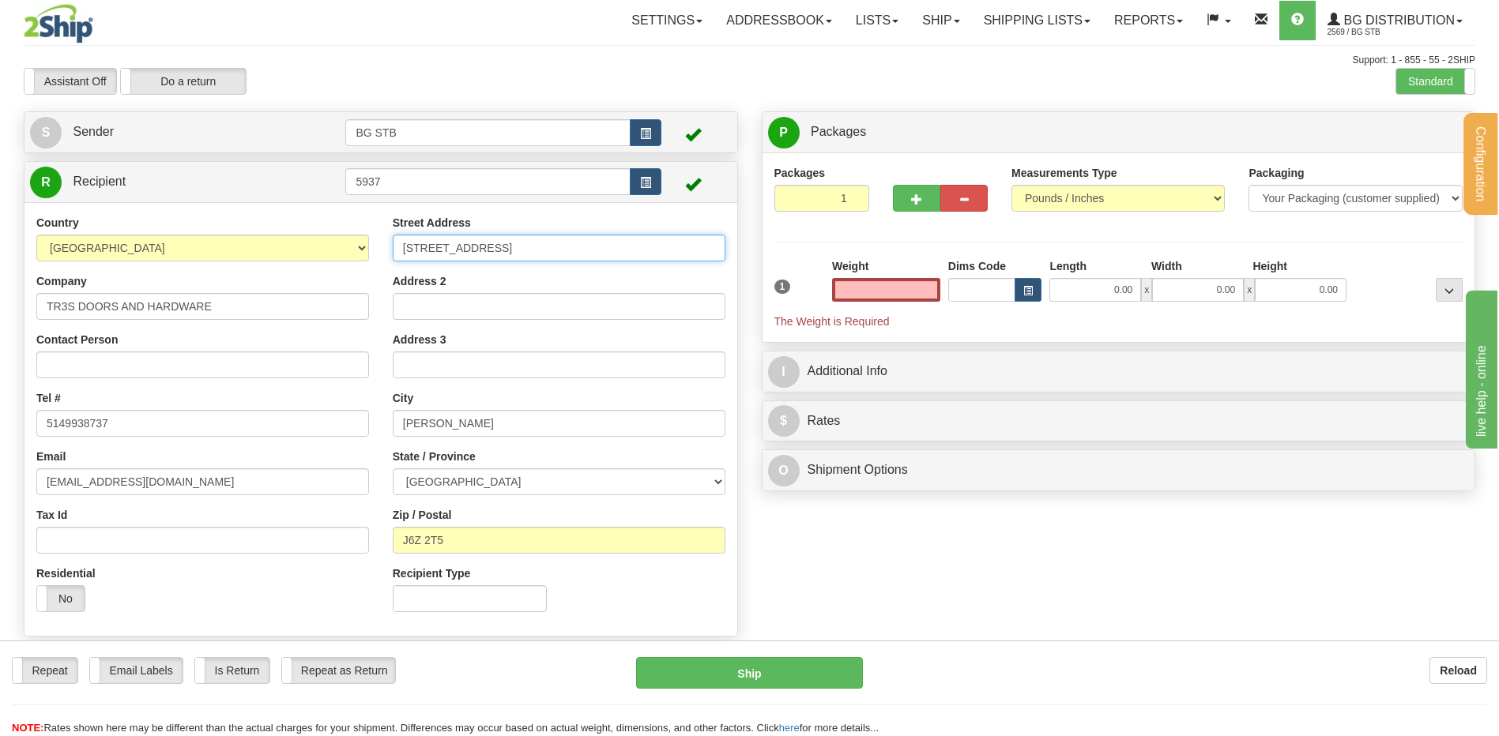
type input "0.00"
drag, startPoint x: 551, startPoint y: 257, endPoint x: 389, endPoint y: 258, distance: 161.2
click at [397, 254] on input "46 RUE DE BELFORT" at bounding box center [559, 248] width 333 height 27
type input "3691 CHEMIN DES GRANDES TOURELE"
drag, startPoint x: 508, startPoint y: 419, endPoint x: 416, endPoint y: 412, distance: 92.7
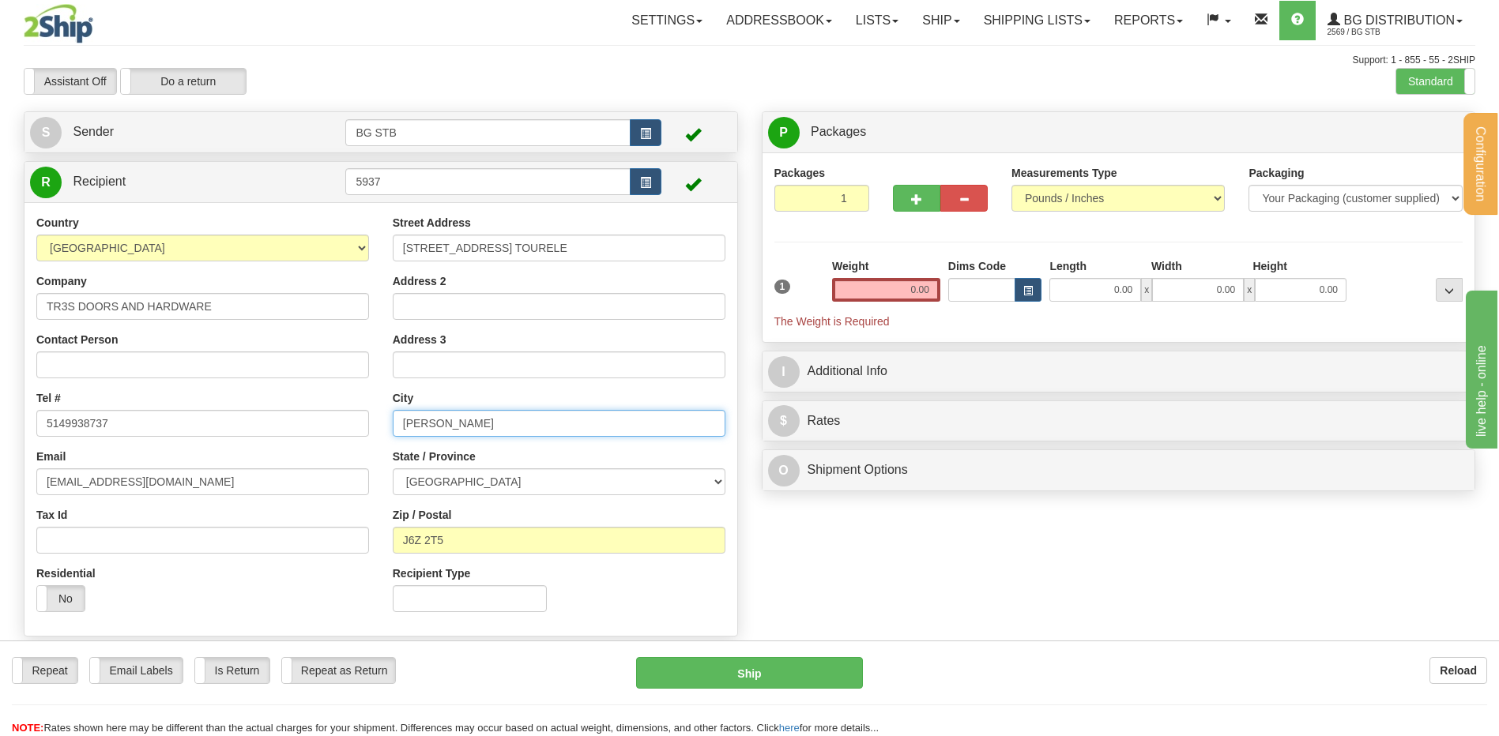
click at [416, 412] on input "LORRAINE" at bounding box center [559, 423] width 333 height 27
type input "L"
type input "BOISBRIAND"
click at [476, 539] on input "J6Z 2T5" at bounding box center [559, 540] width 333 height 27
drag, startPoint x: 474, startPoint y: 545, endPoint x: 394, endPoint y: 549, distance: 79.9
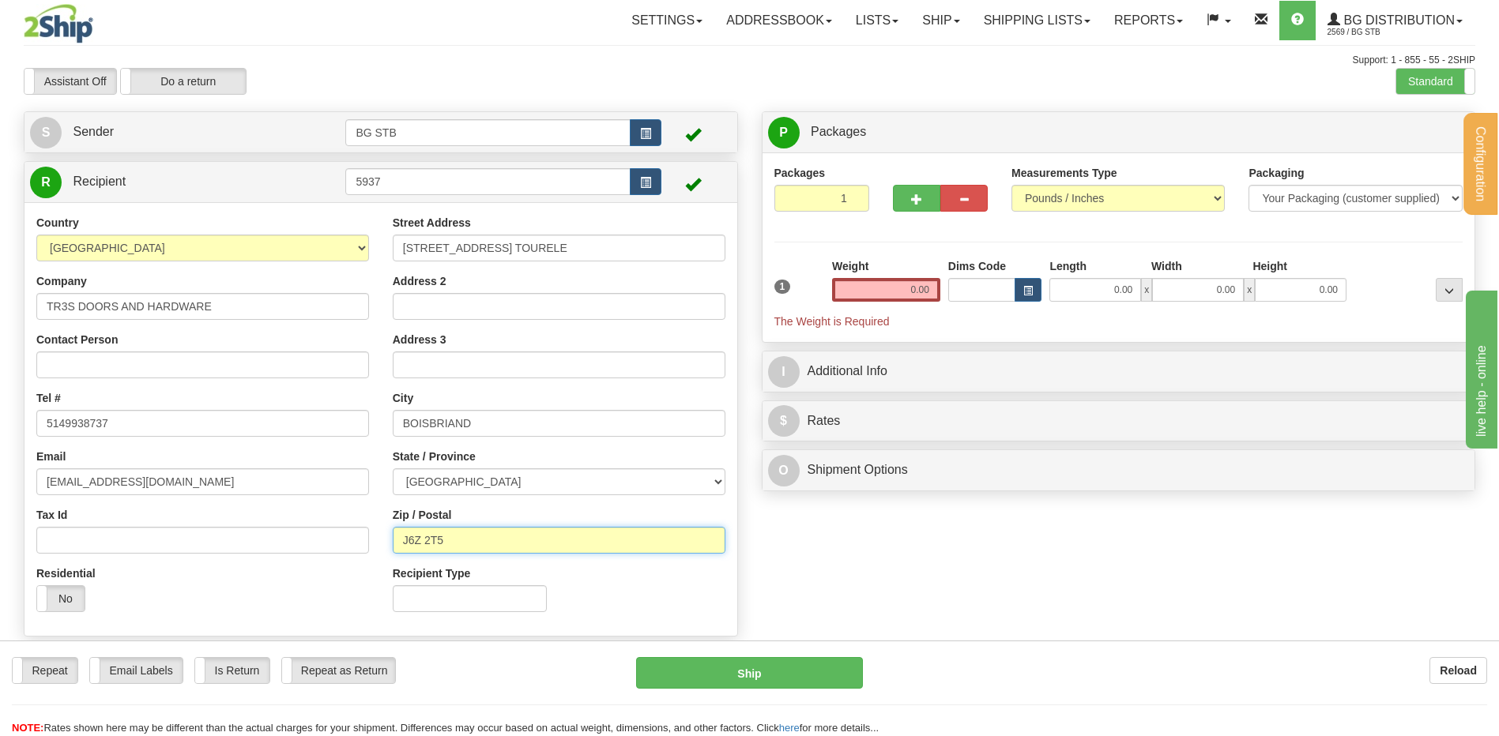
click at [407, 536] on input "J6Z 2T5" at bounding box center [559, 540] width 333 height 27
type input "J7H 0E2"
click at [904, 291] on input "0.00" at bounding box center [886, 290] width 108 height 24
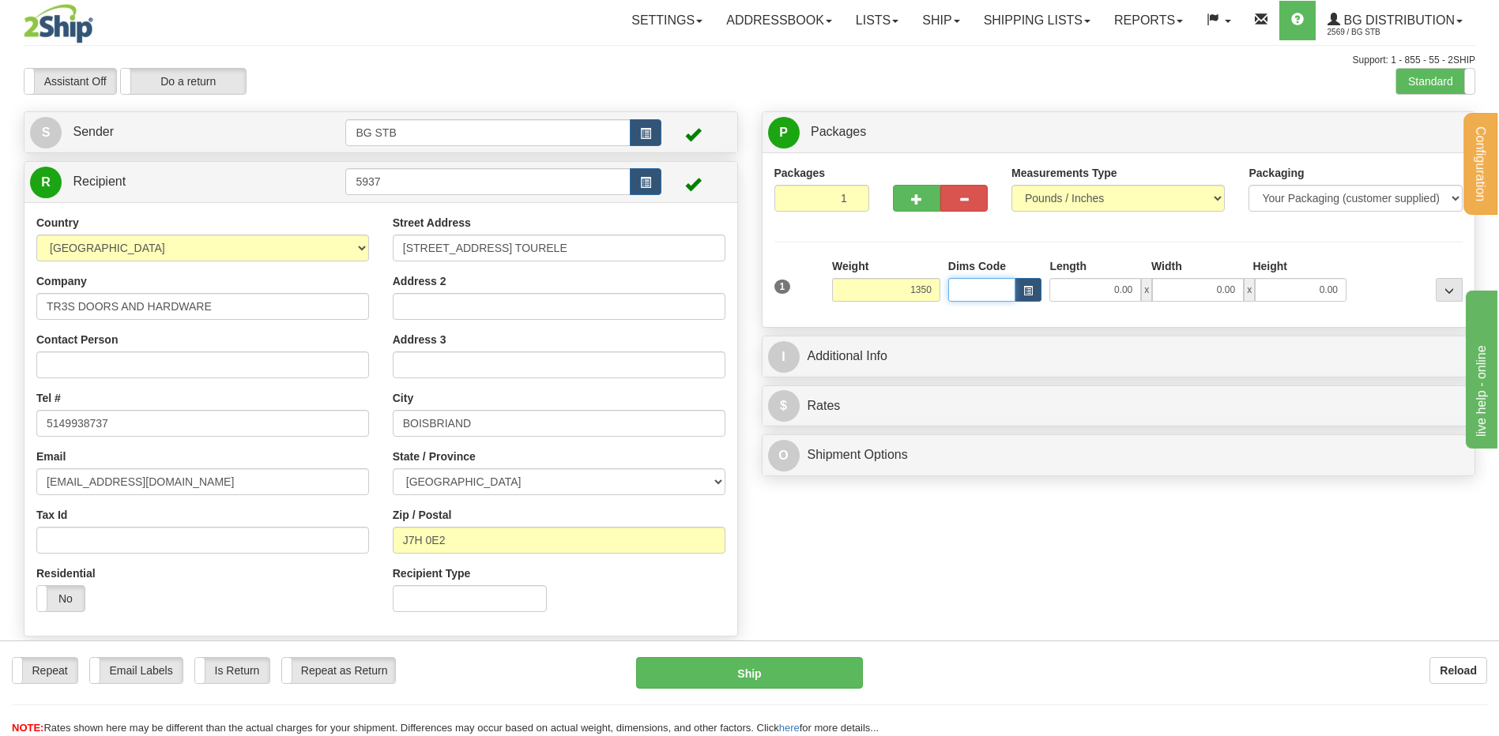
type input "1350.00"
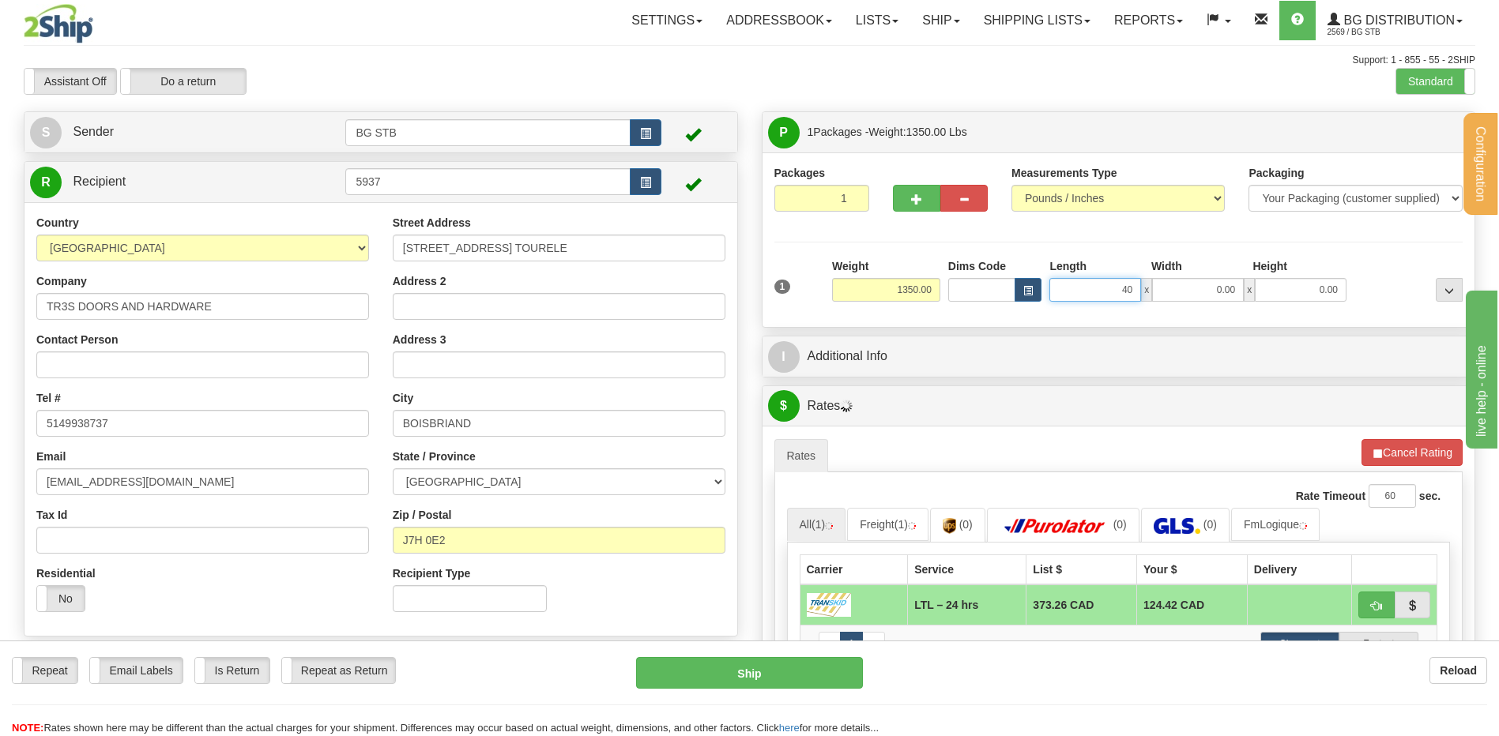
type input "40.00"
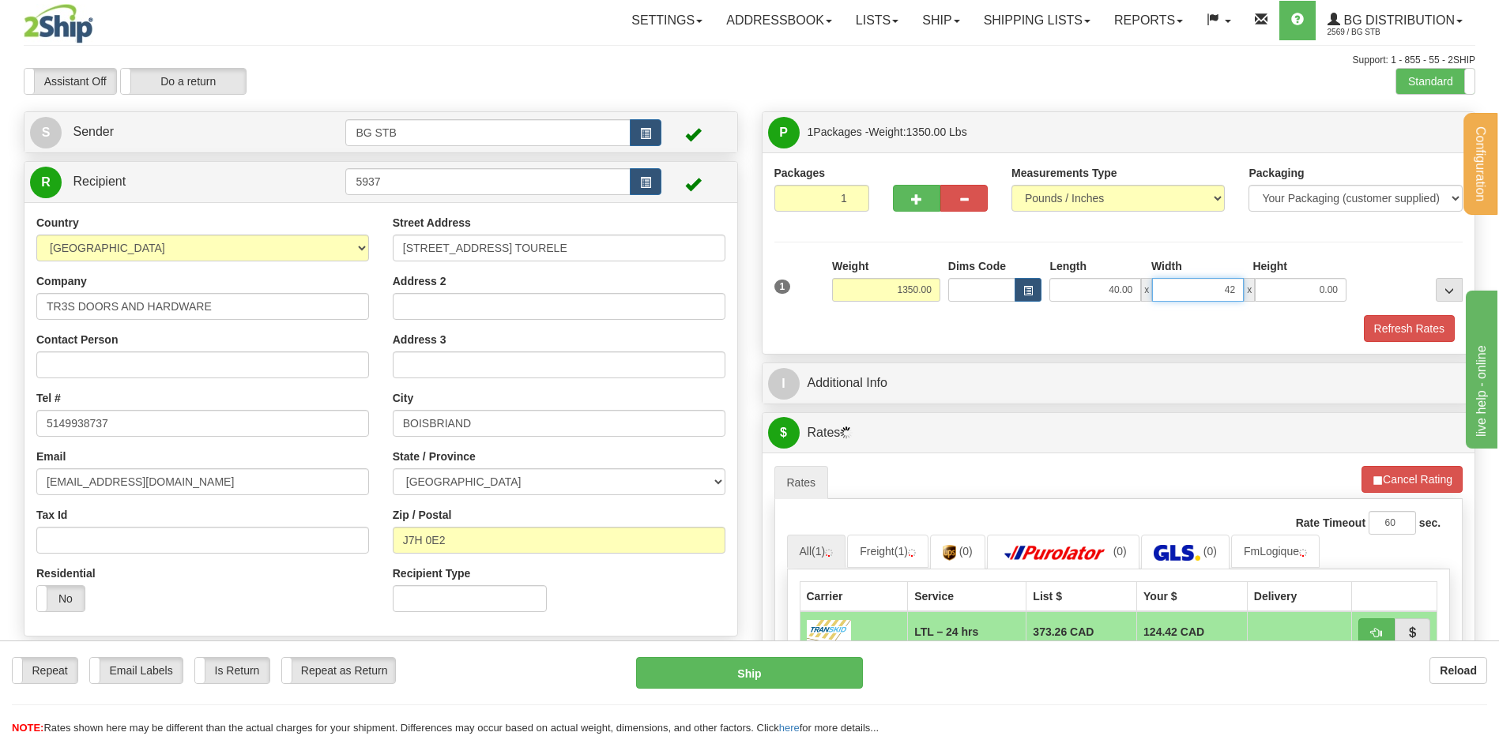
type input "42.00"
type input "30.00"
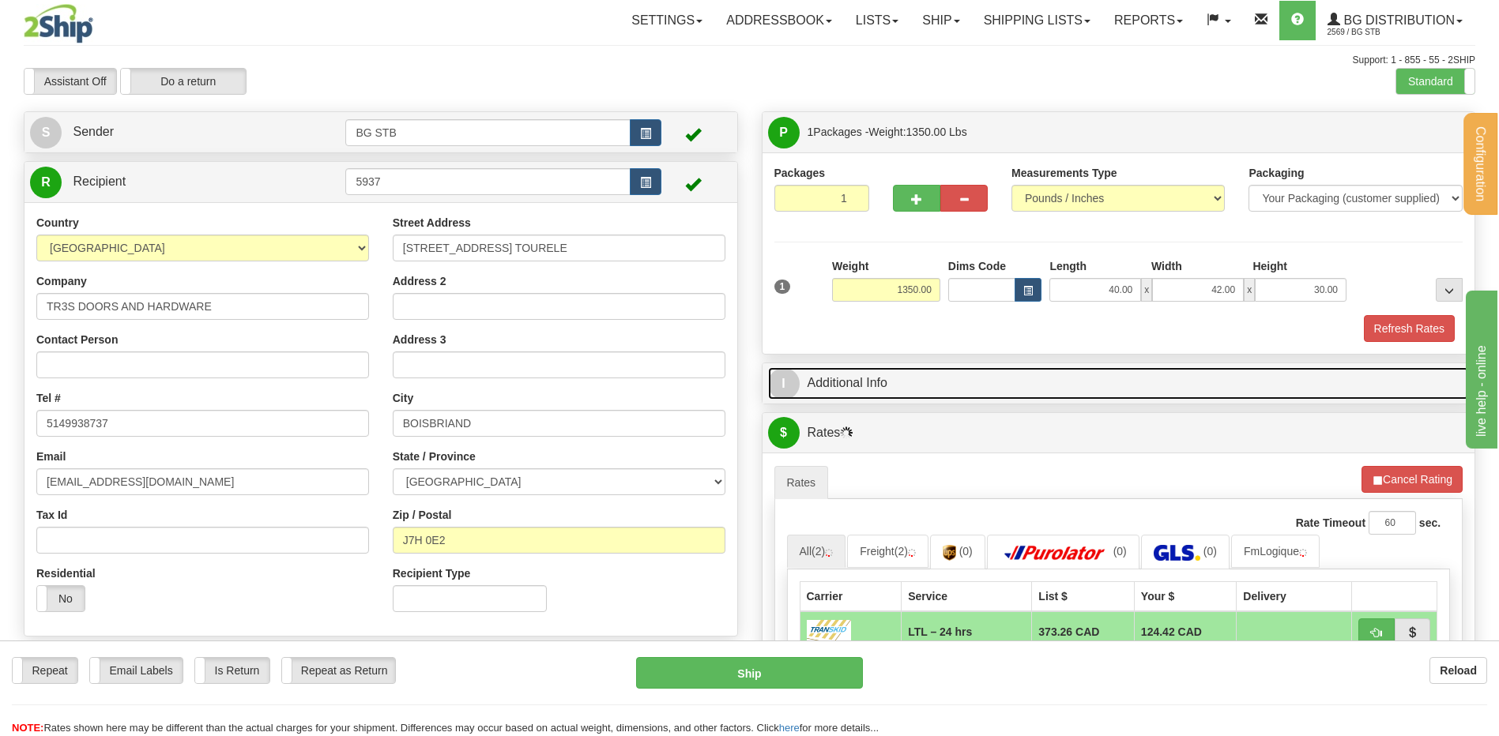
click at [924, 381] on link "I Additional Info" at bounding box center [1118, 383] width 701 height 32
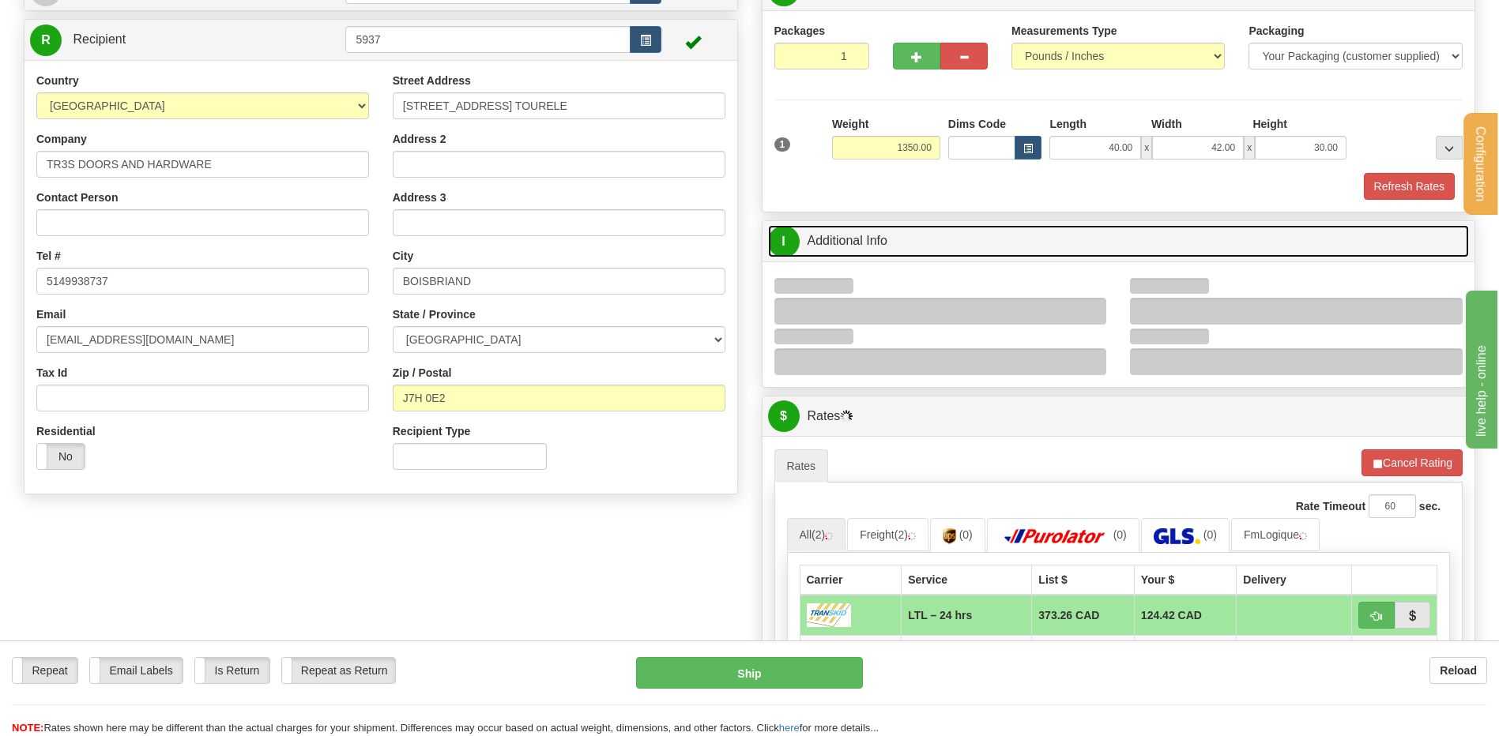
scroll to position [158, 0]
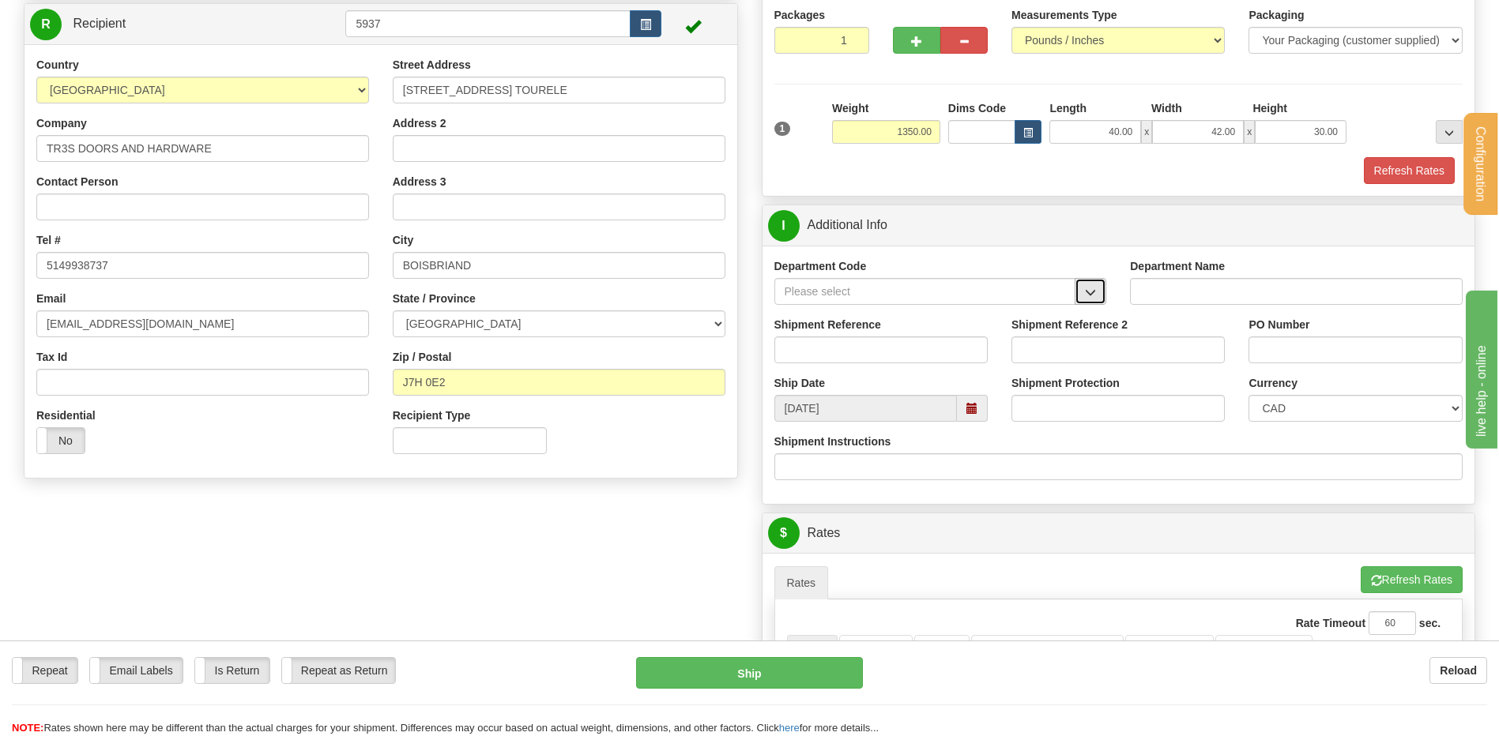
click at [1085, 299] on button "button" at bounding box center [1090, 291] width 32 height 27
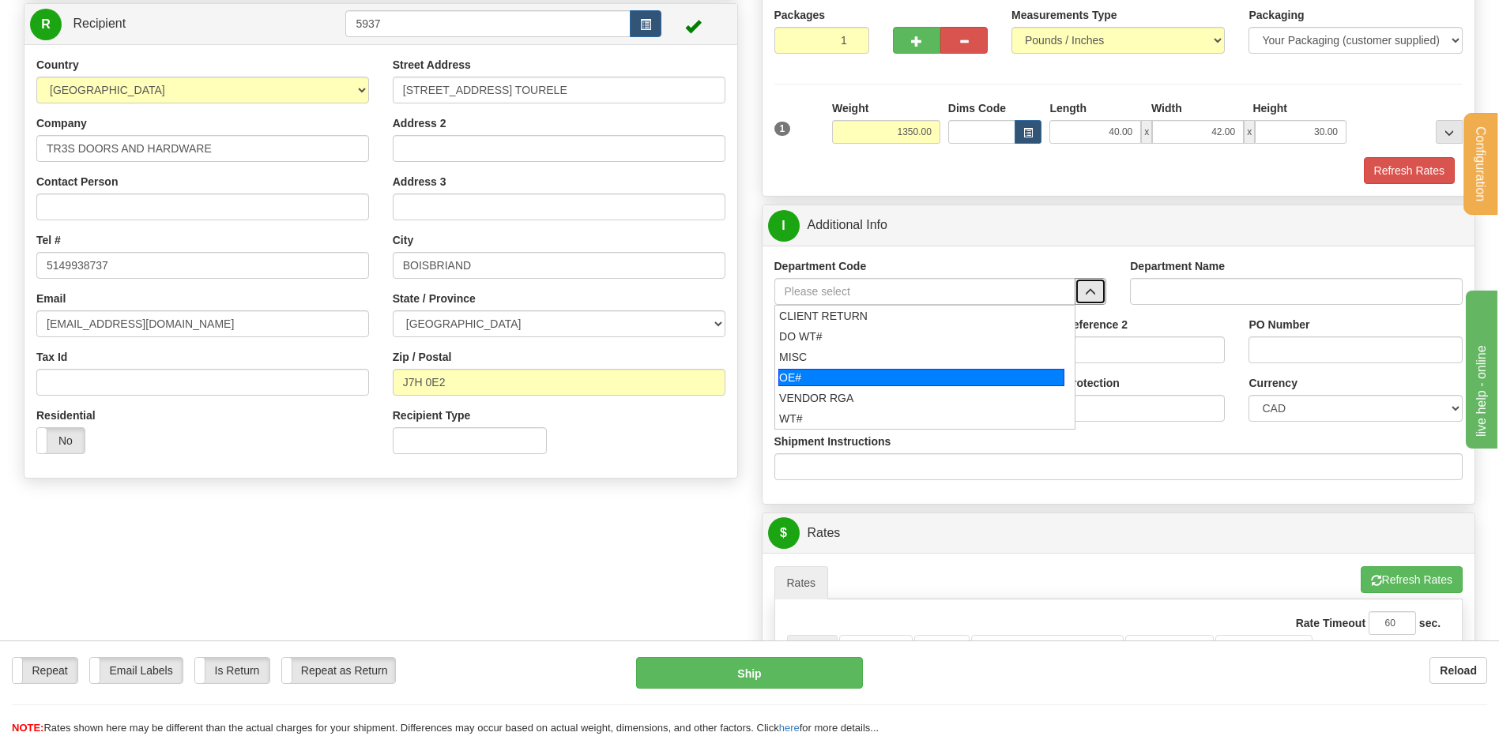
click at [896, 370] on div "OE#" at bounding box center [921, 377] width 286 height 17
type input "OE#"
type input "ORDERS"
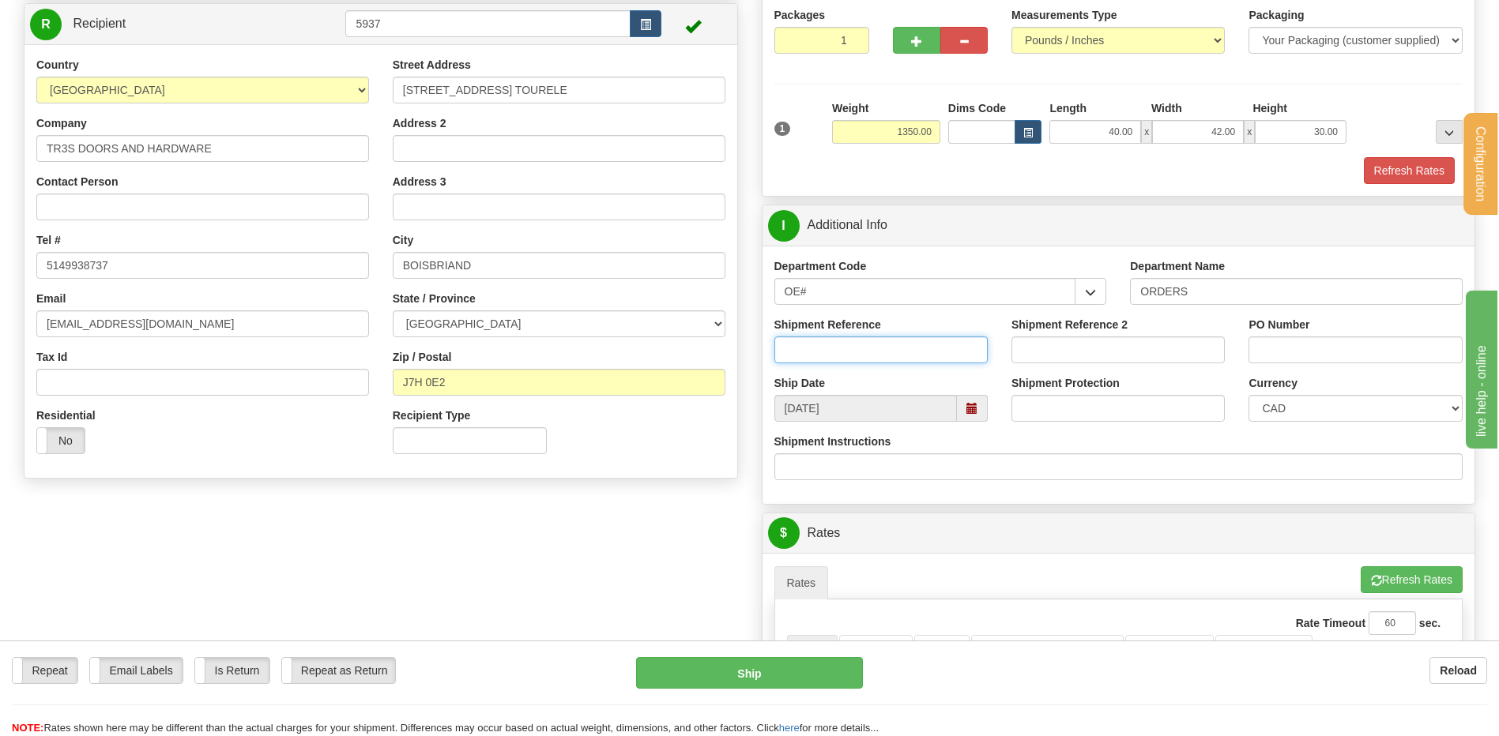
click at [885, 348] on input "Shipment Reference" at bounding box center [880, 350] width 213 height 27
type input "80006033"
type input "2740"
click at [893, 345] on input "80006033" at bounding box center [880, 350] width 213 height 27
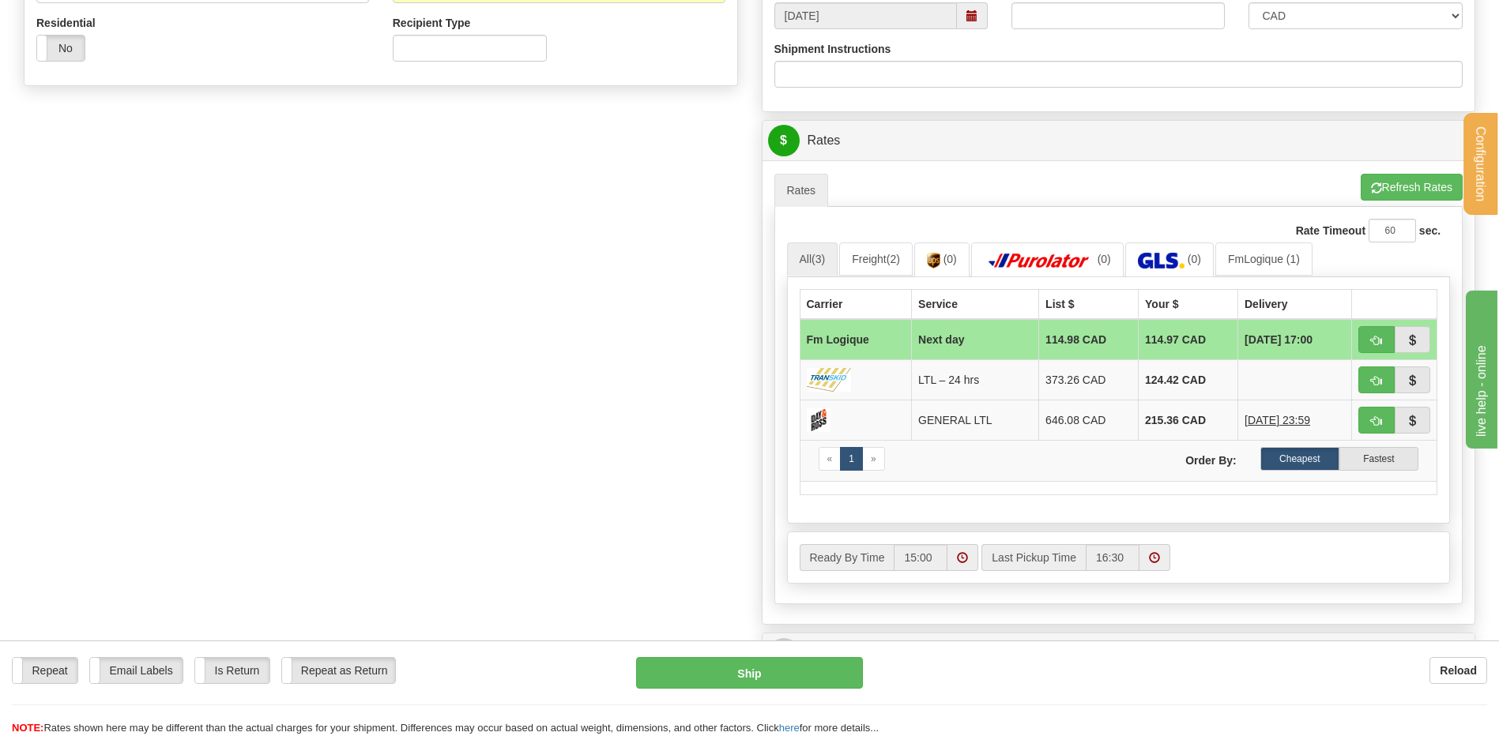
scroll to position [553, 0]
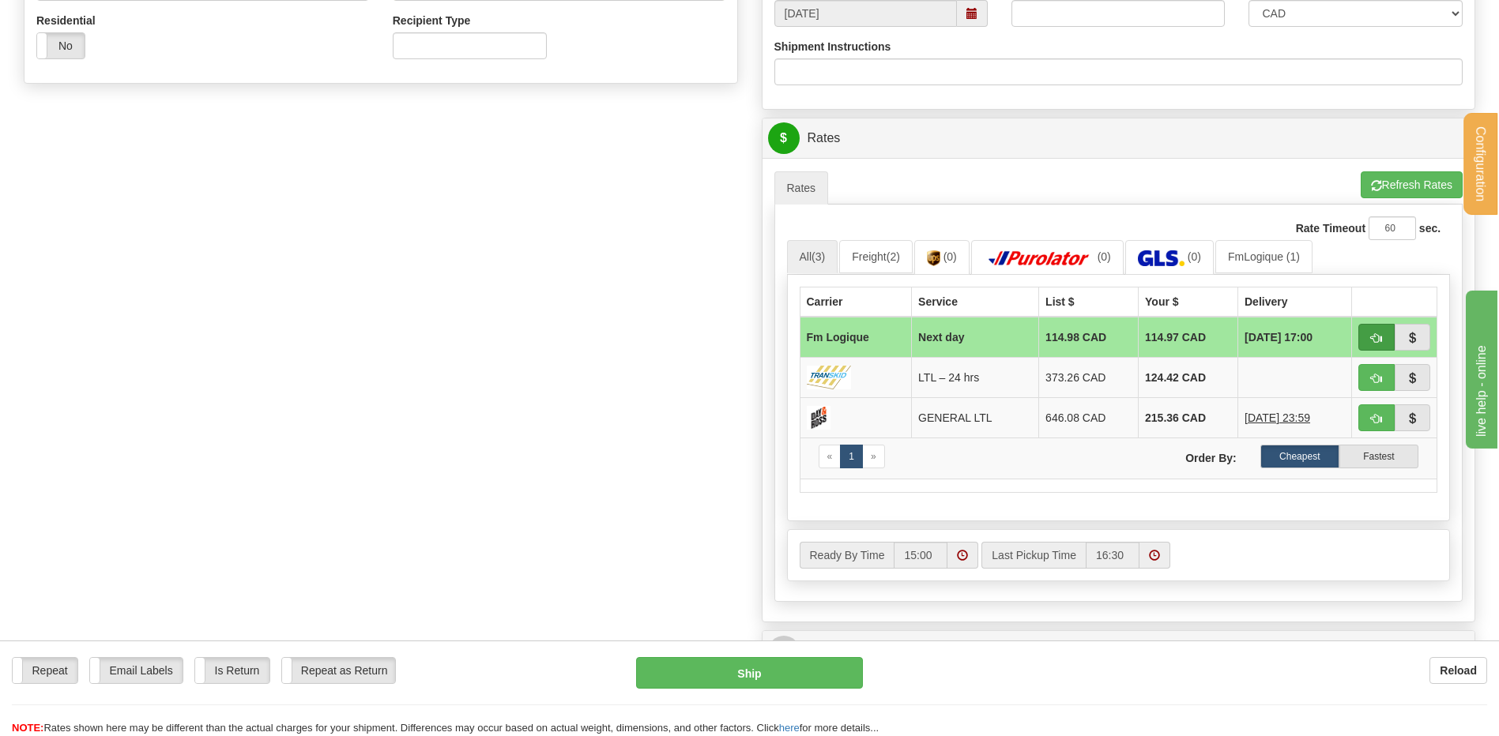
type input "80006033-00"
drag, startPoint x: 1369, startPoint y: 333, endPoint x: 1348, endPoint y: 337, distance: 21.7
click at [1369, 333] on button "button" at bounding box center [1376, 337] width 36 height 27
type input "jour"
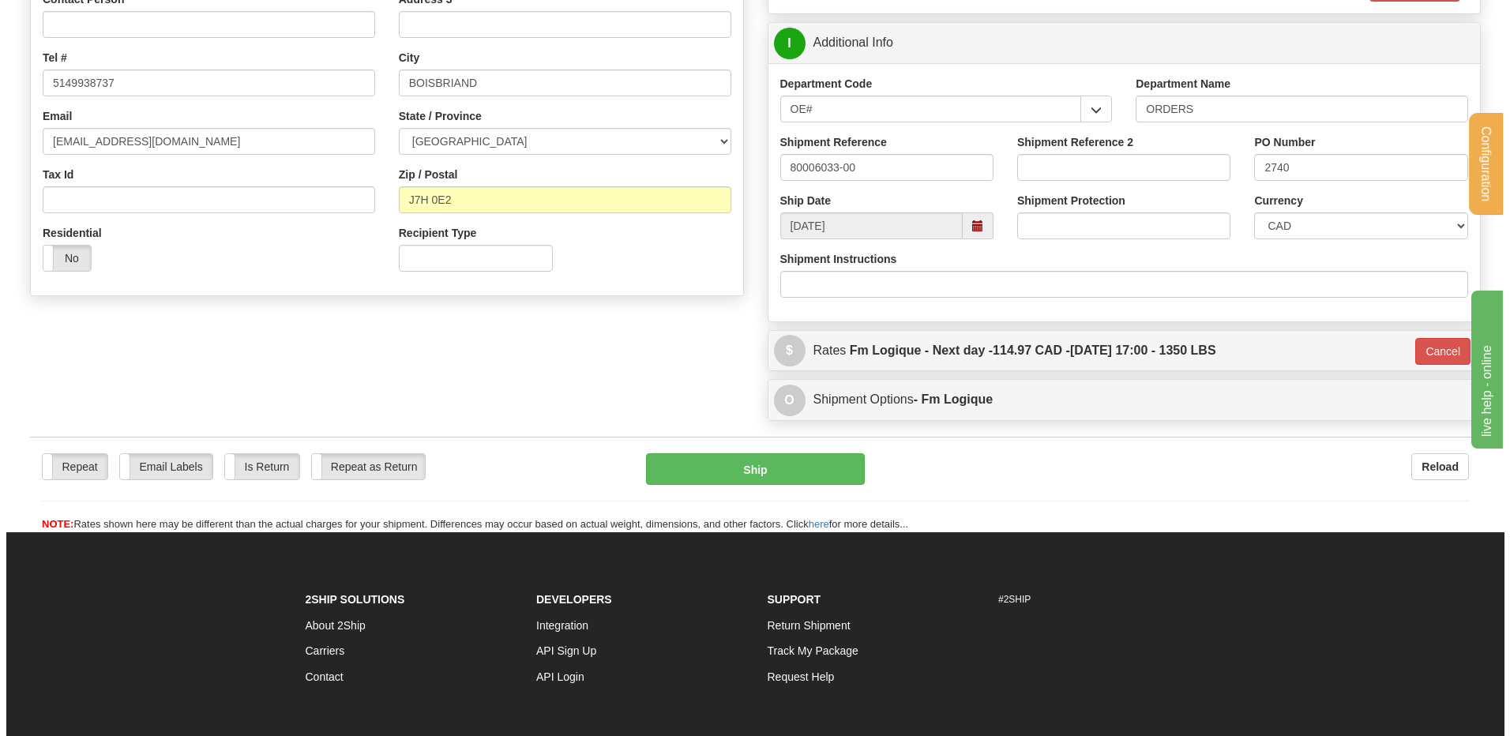
scroll to position [307, 0]
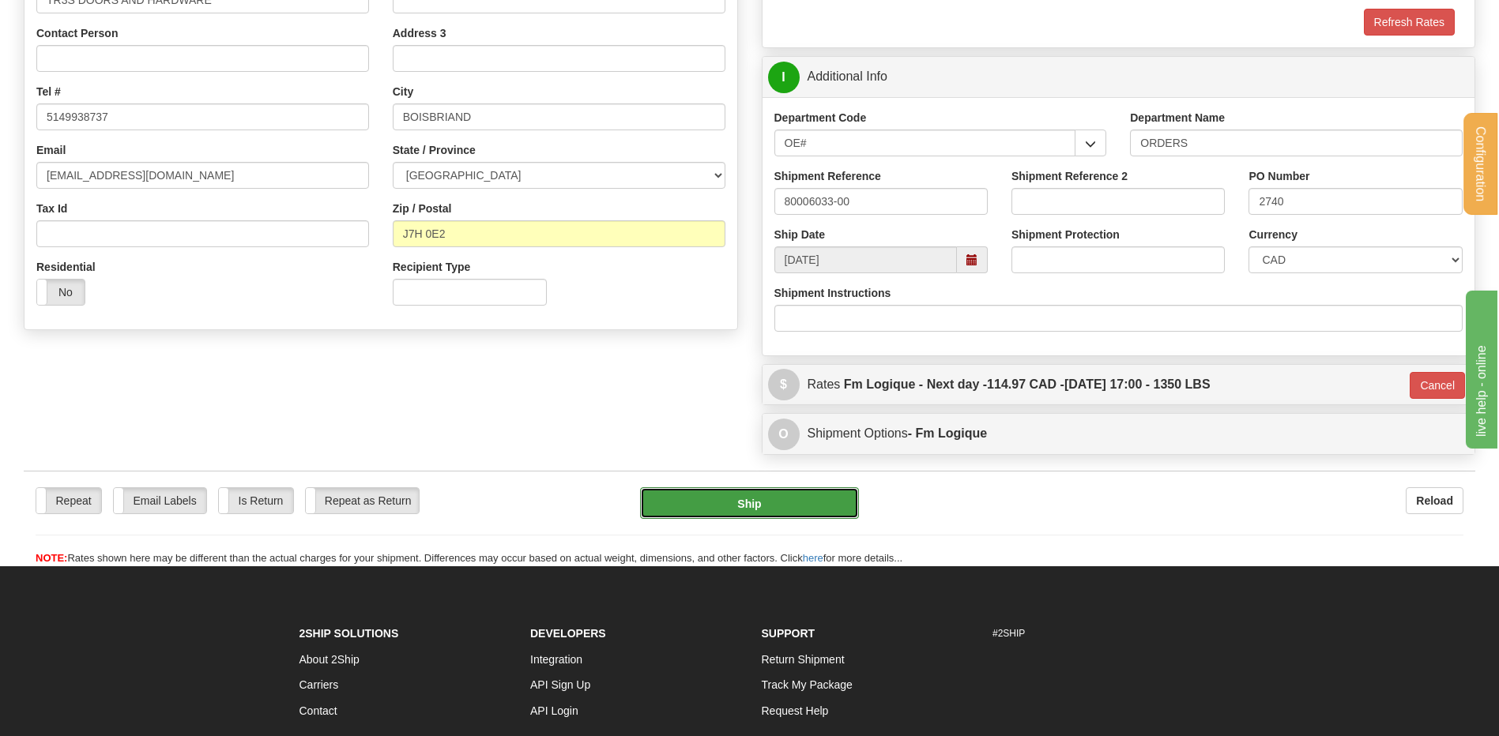
click at [690, 504] on button "Ship" at bounding box center [749, 503] width 218 height 32
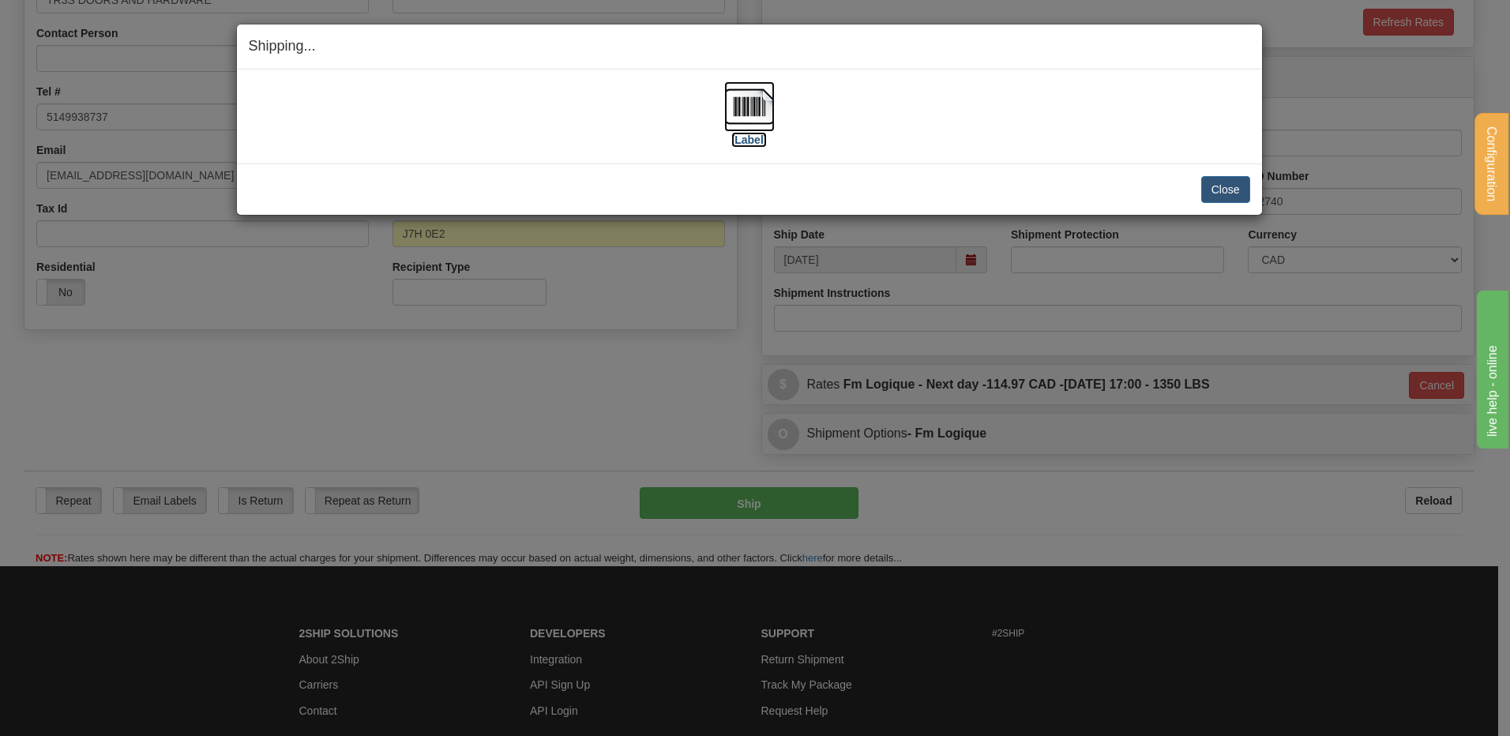
click at [741, 96] on img at bounding box center [749, 106] width 51 height 51
click at [1237, 186] on button "Close" at bounding box center [1226, 189] width 49 height 27
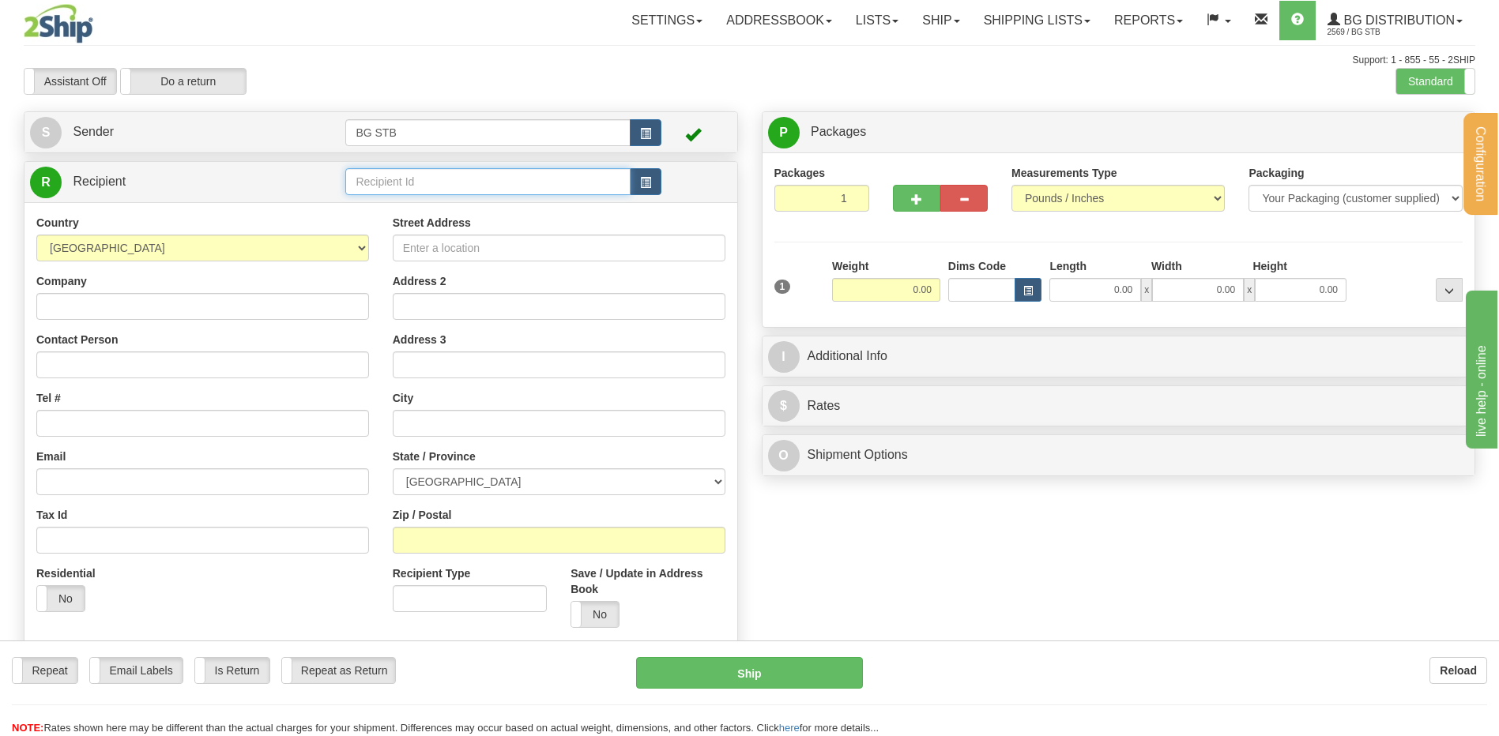
click at [444, 172] on input "text" at bounding box center [487, 181] width 284 height 27
type input "20010"
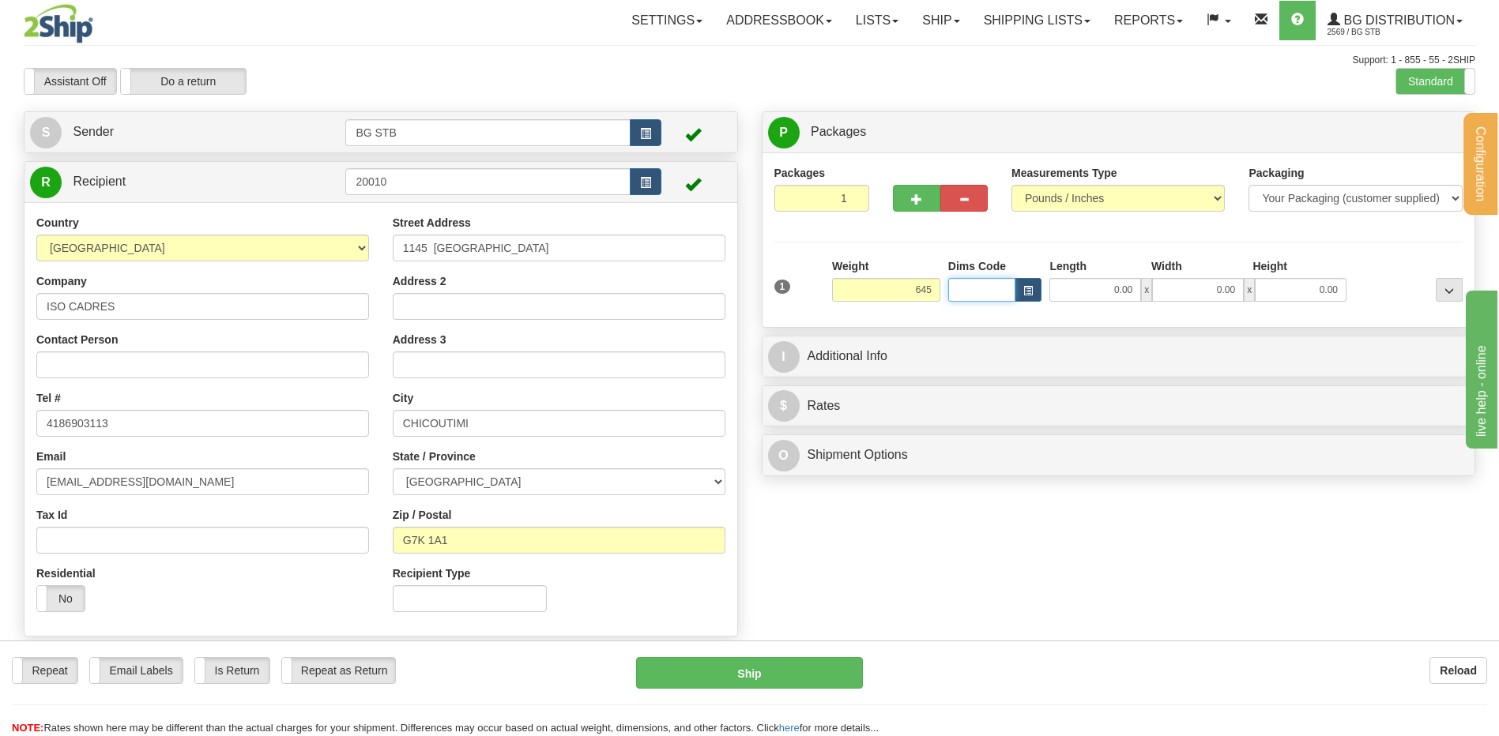
type input "645.00"
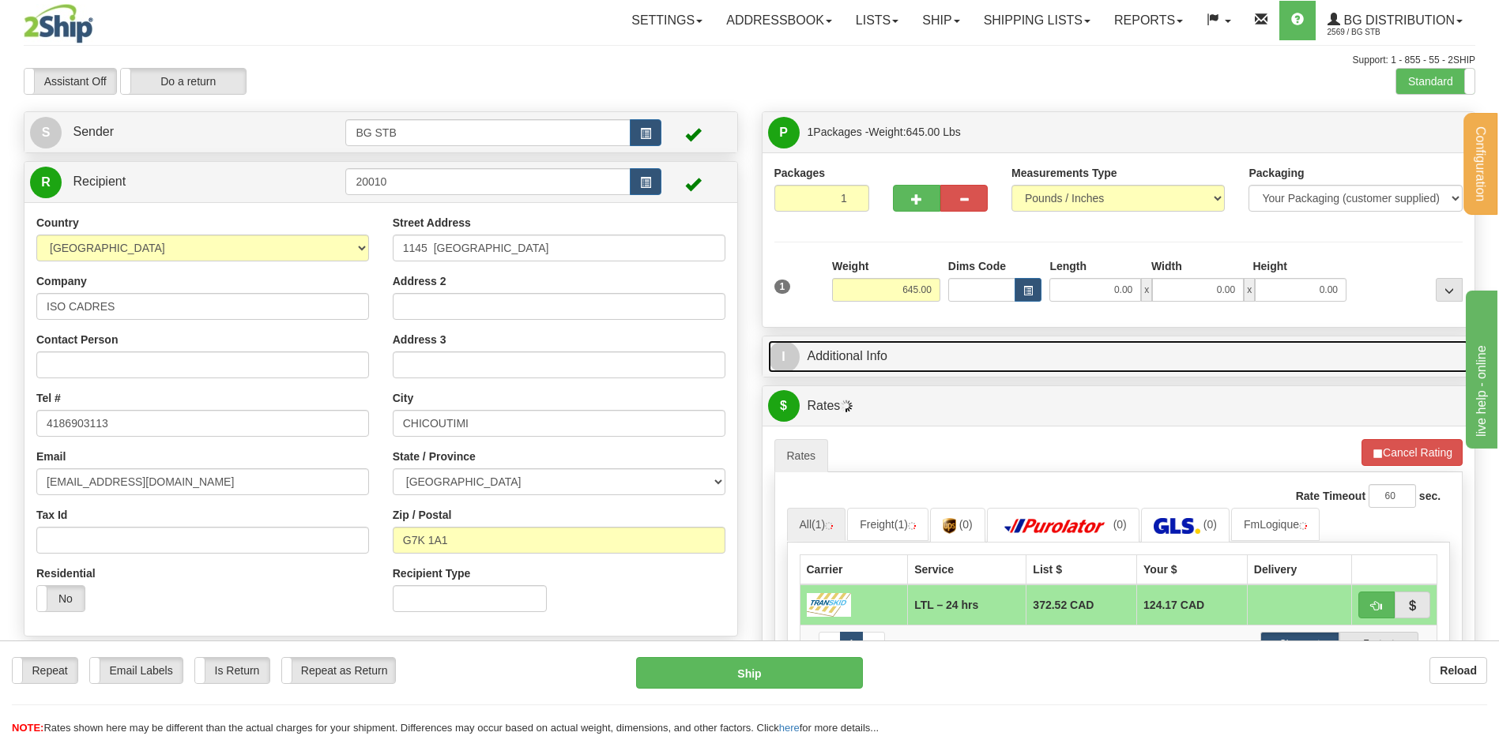
click at [844, 356] on link "I Additional Info" at bounding box center [1118, 356] width 701 height 32
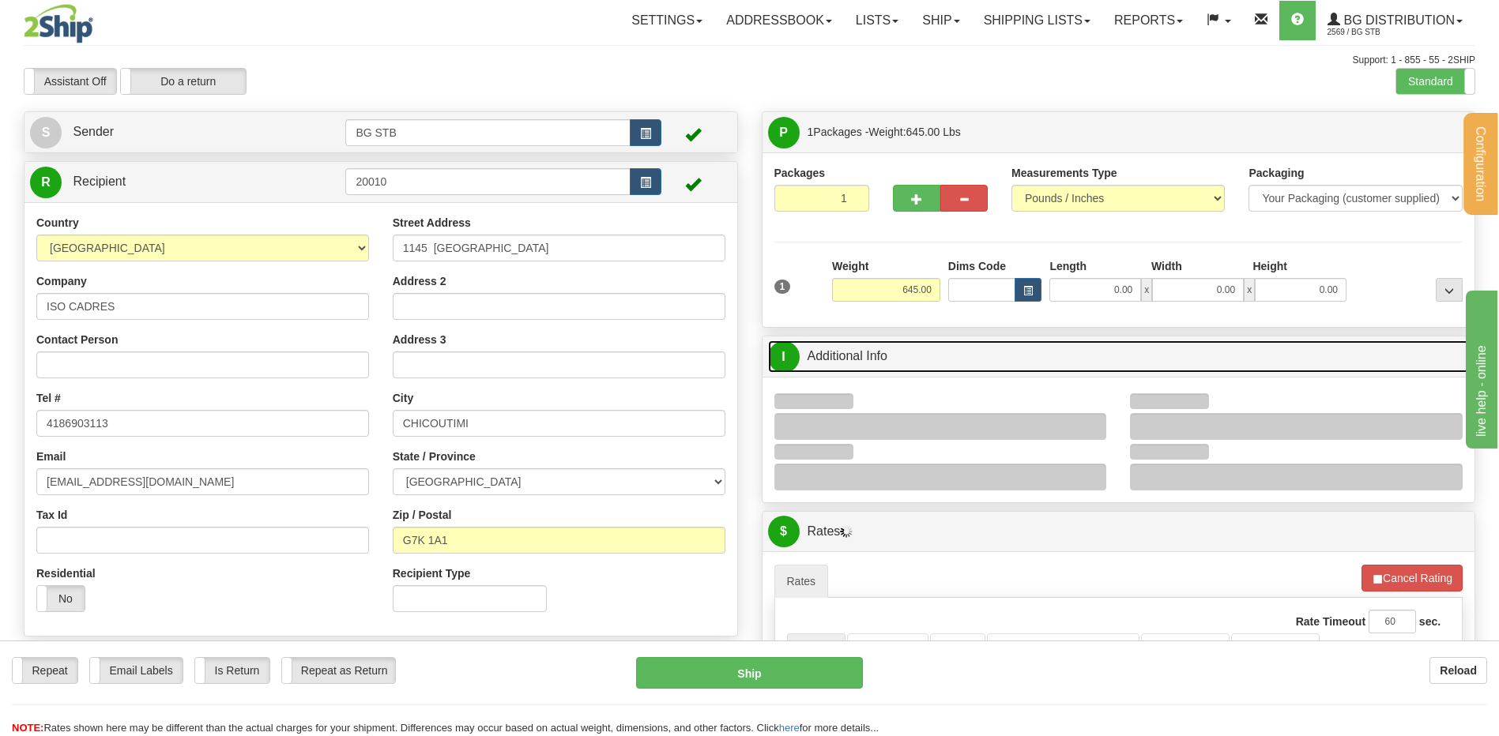
scroll to position [79, 0]
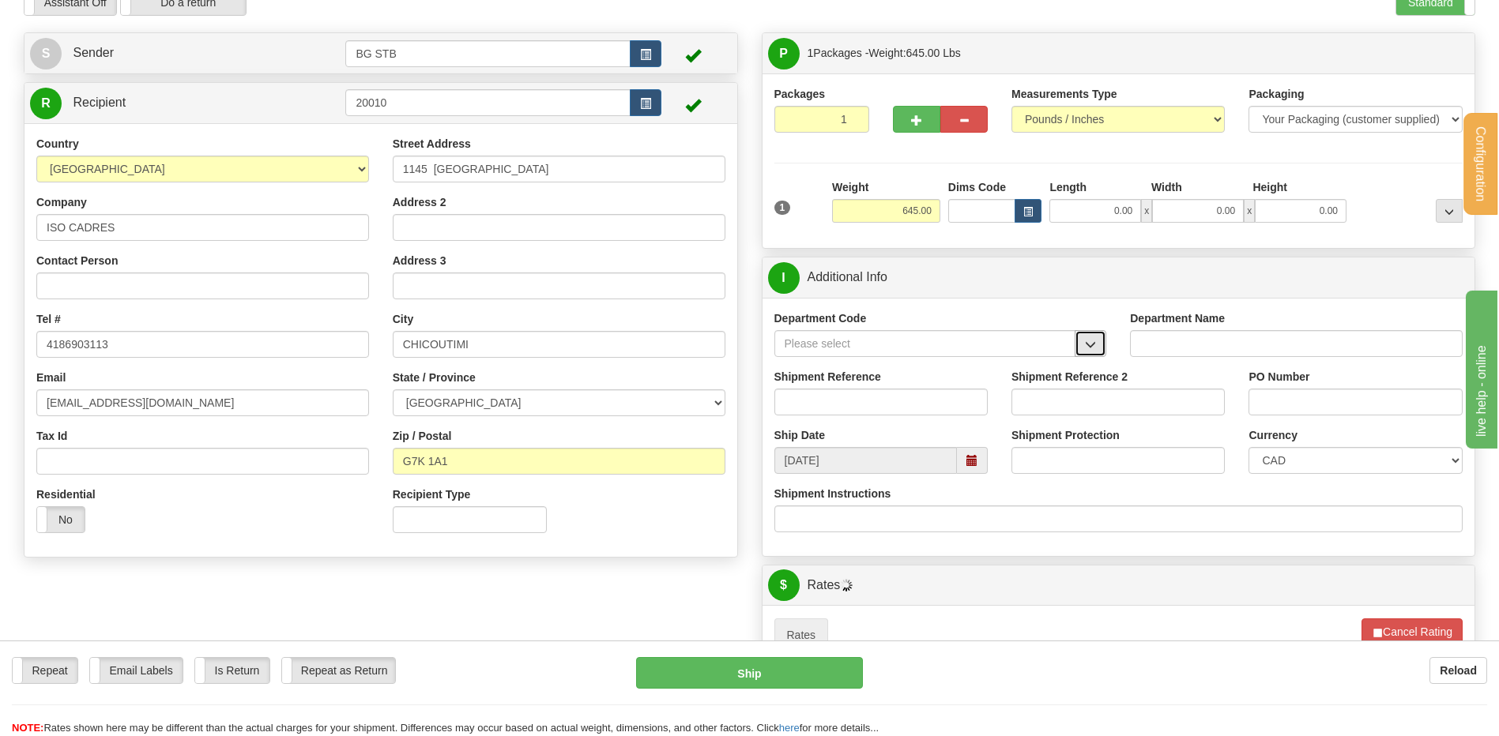
click at [1096, 342] on button "button" at bounding box center [1090, 343] width 32 height 27
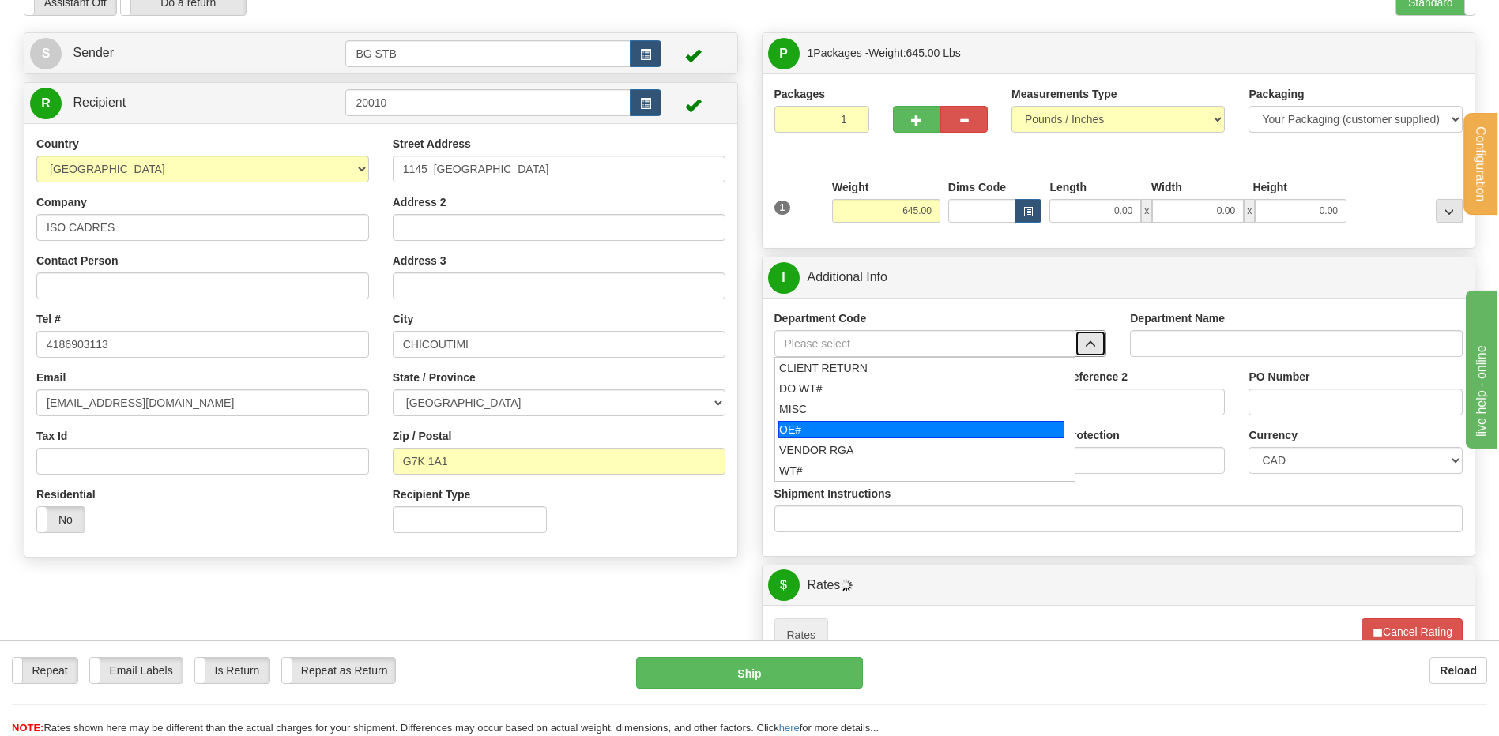
click at [859, 431] on div "OE#" at bounding box center [921, 429] width 286 height 17
type input "OE#"
type input "ORDERS"
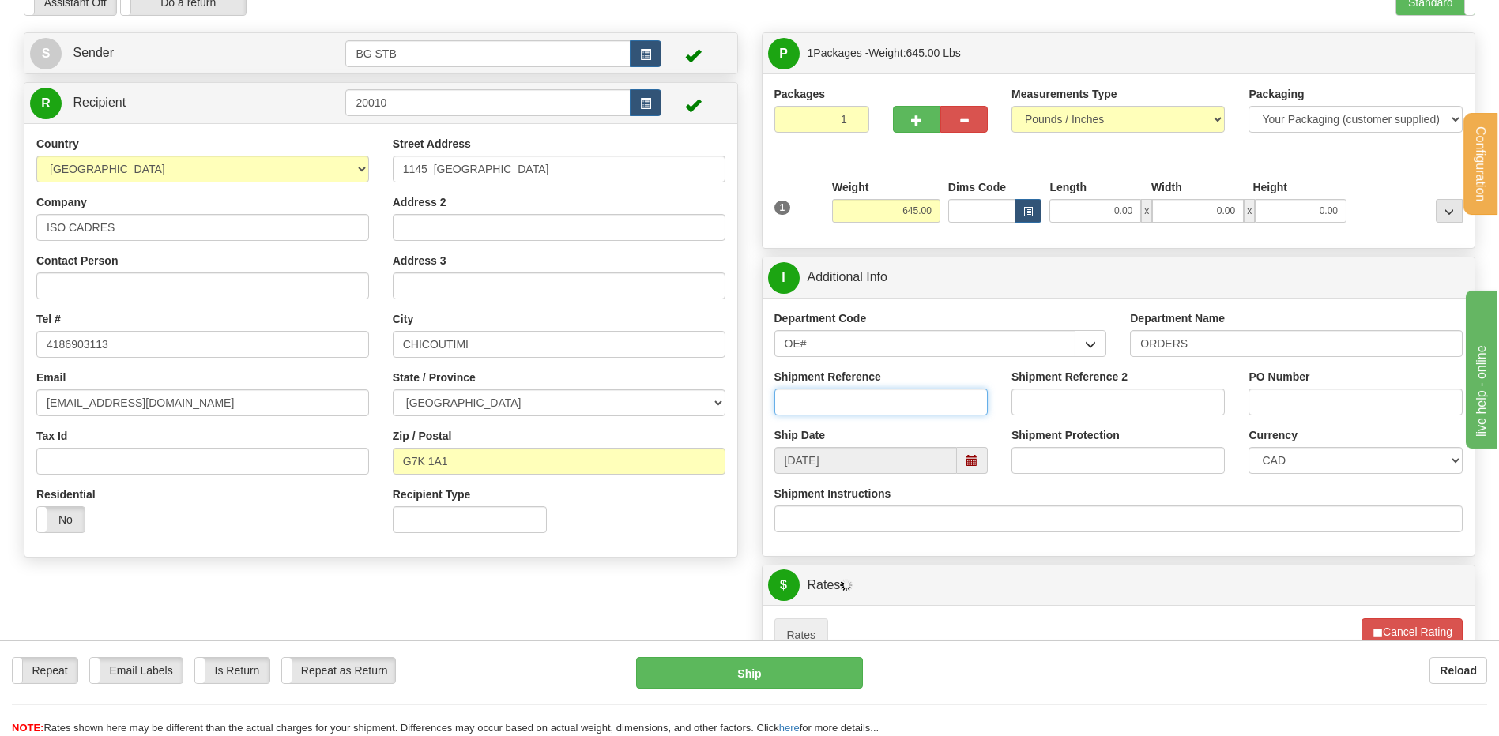
click at [864, 404] on input "Shipment Reference" at bounding box center [880, 402] width 213 height 27
type input "30129010-00"
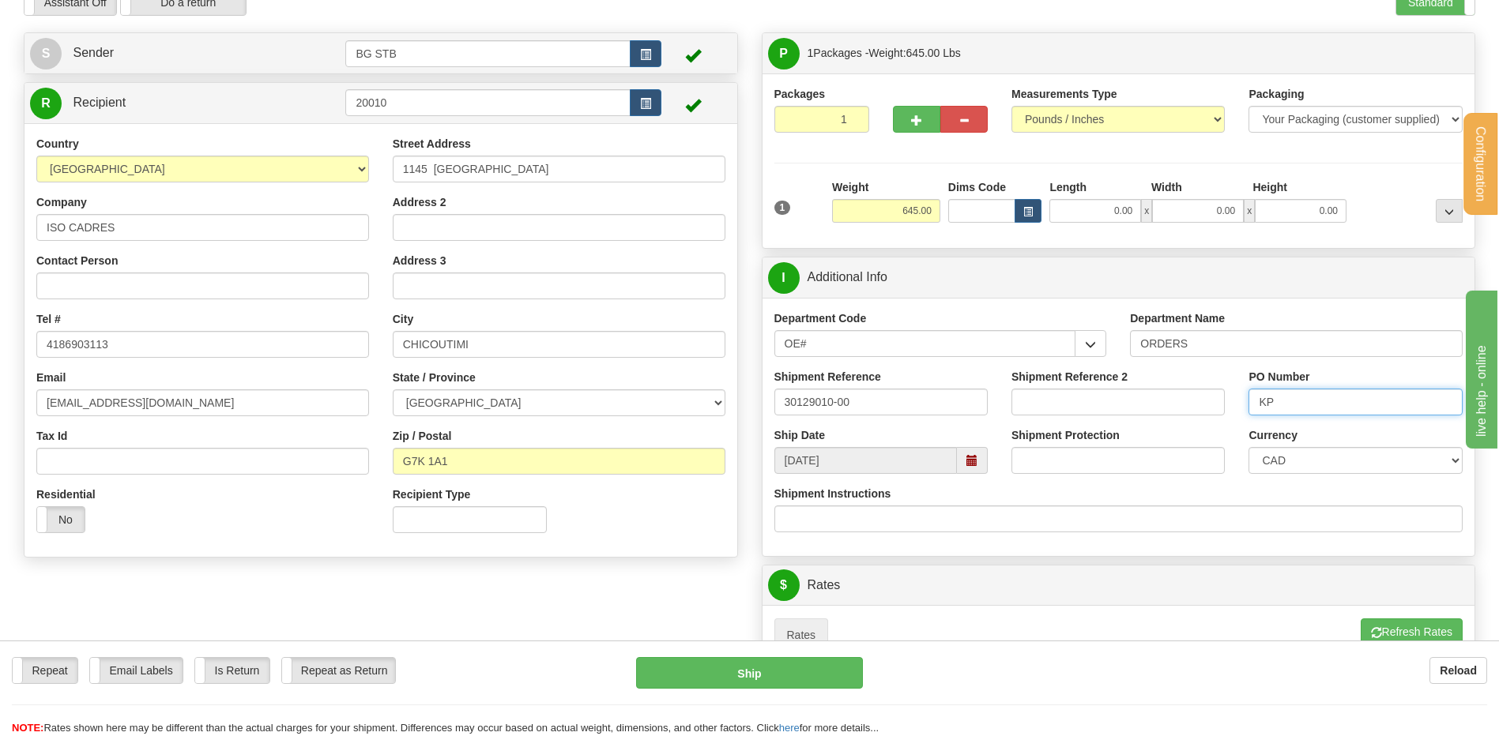
type input "KP"
click at [1077, 209] on input "0.00" at bounding box center [1095, 211] width 92 height 24
type input "40.00"
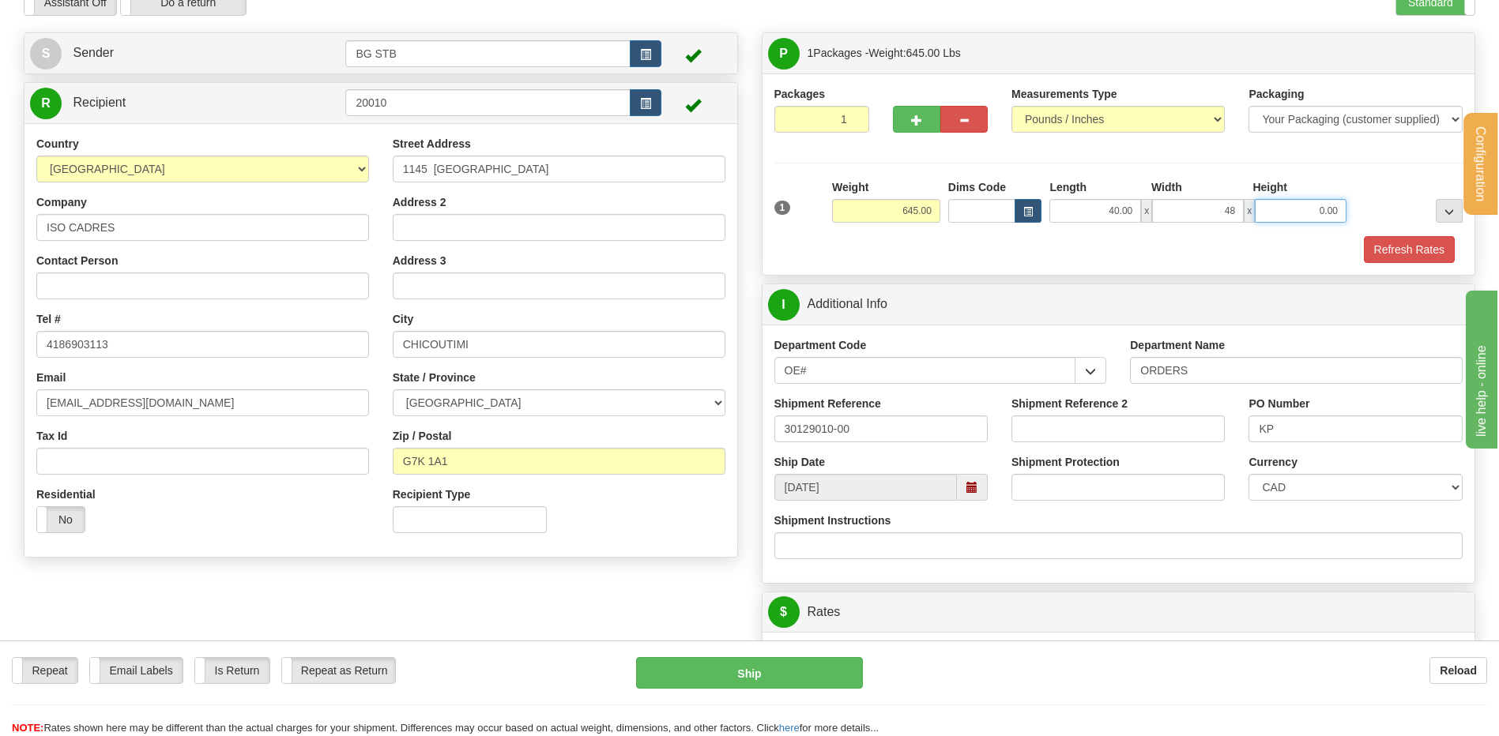
type input "48.00"
type input "55.00"
click at [1299, 422] on input "KP" at bounding box center [1354, 429] width 213 height 27
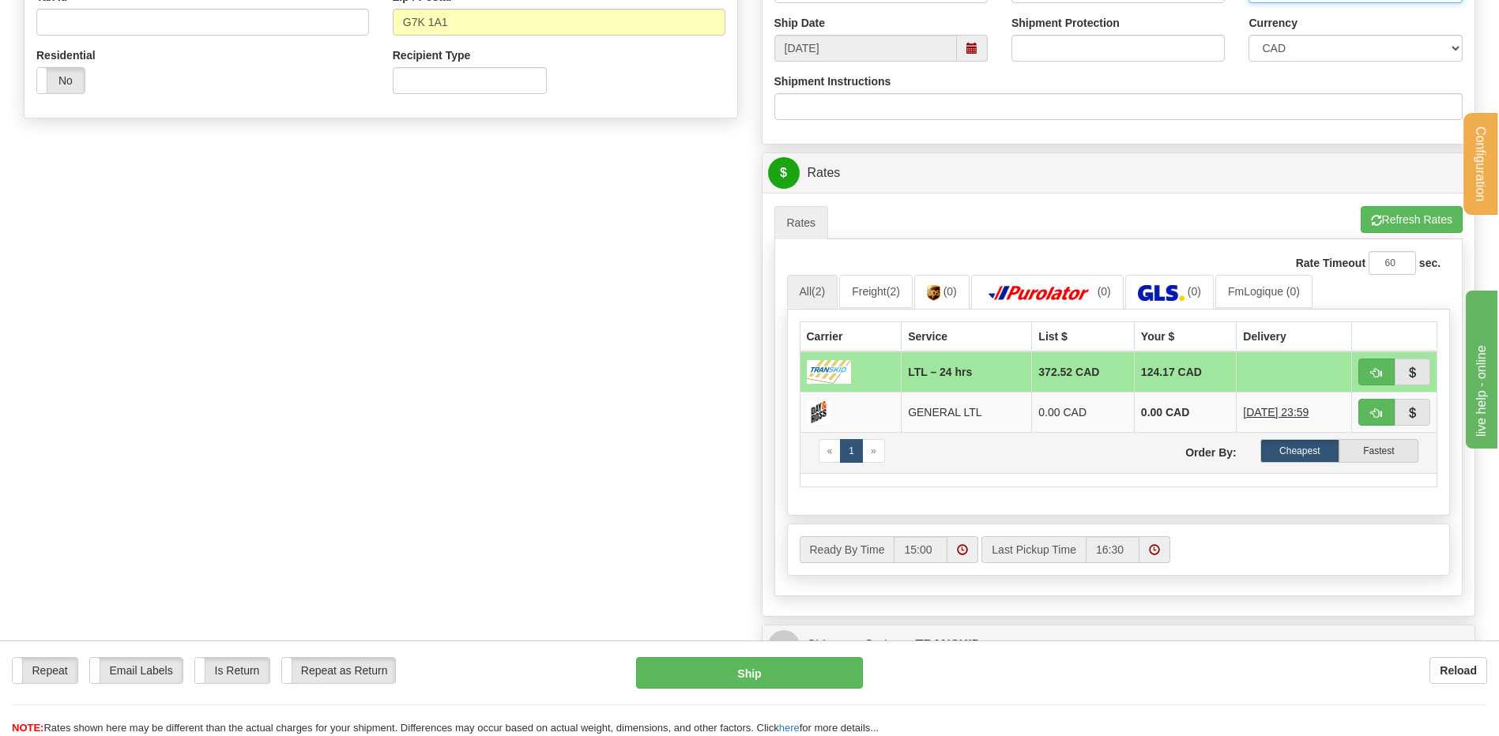
scroll to position [632, 0]
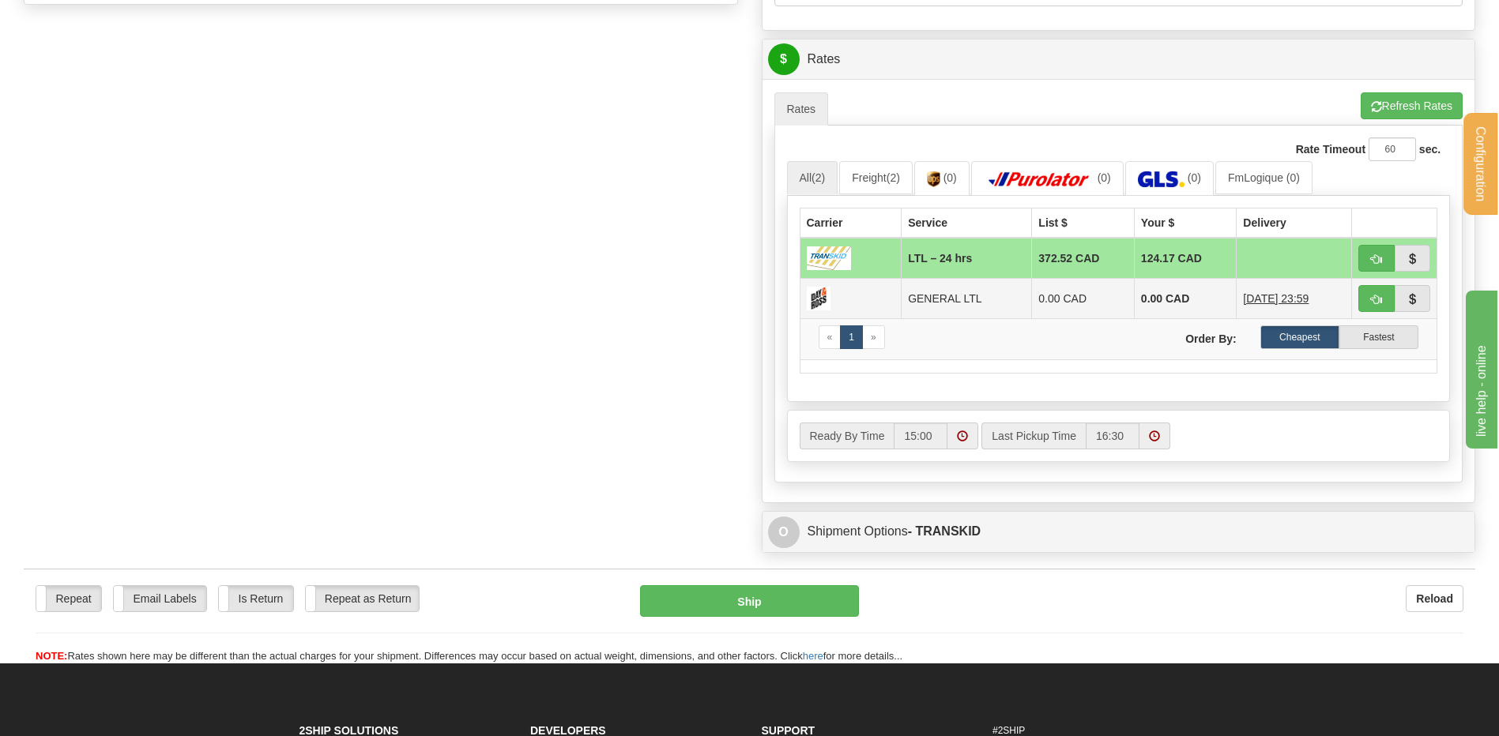
type input "KP-4372-03"
click at [1373, 261] on span "button" at bounding box center [1376, 259] width 11 height 10
type input "24 hrs"
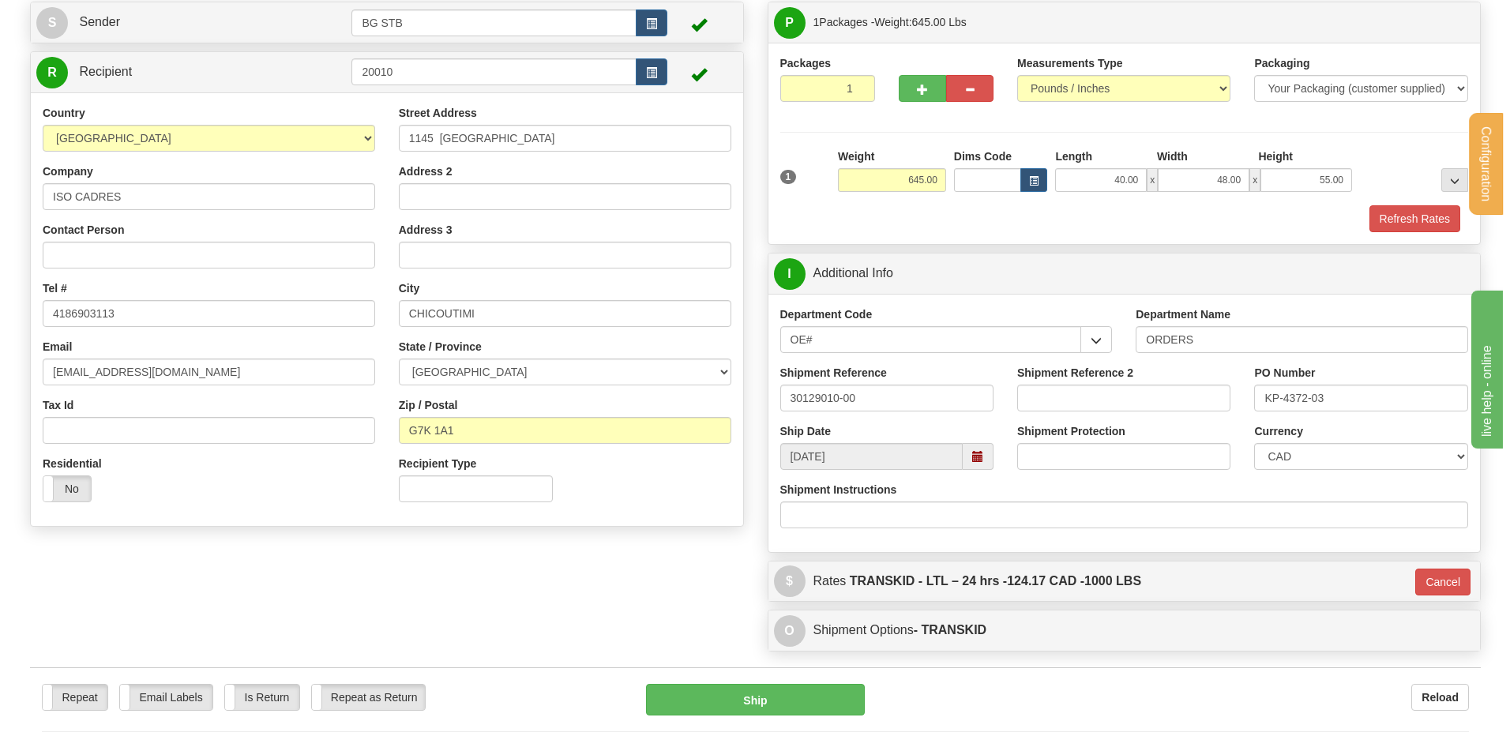
scroll to position [237, 0]
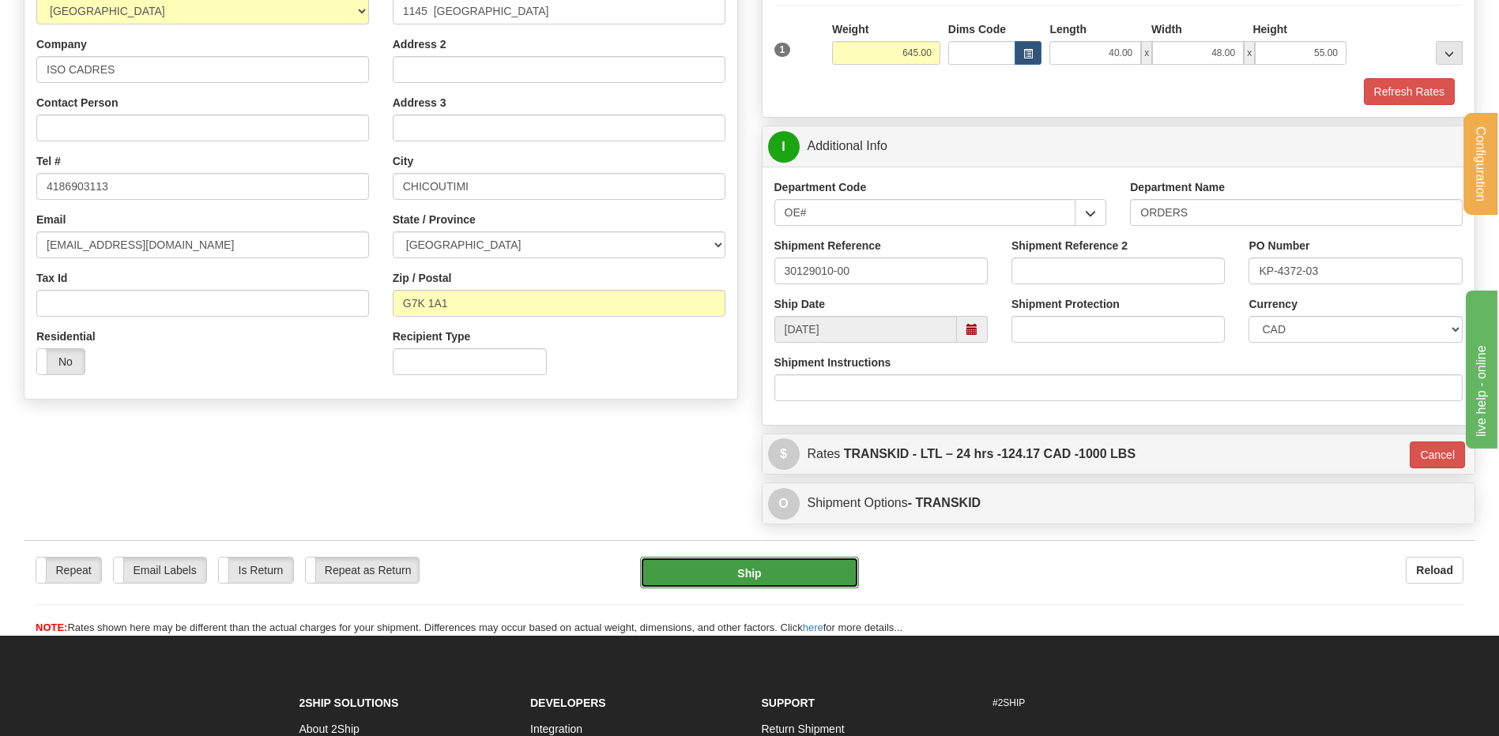
click at [745, 574] on button "Ship" at bounding box center [749, 573] width 218 height 32
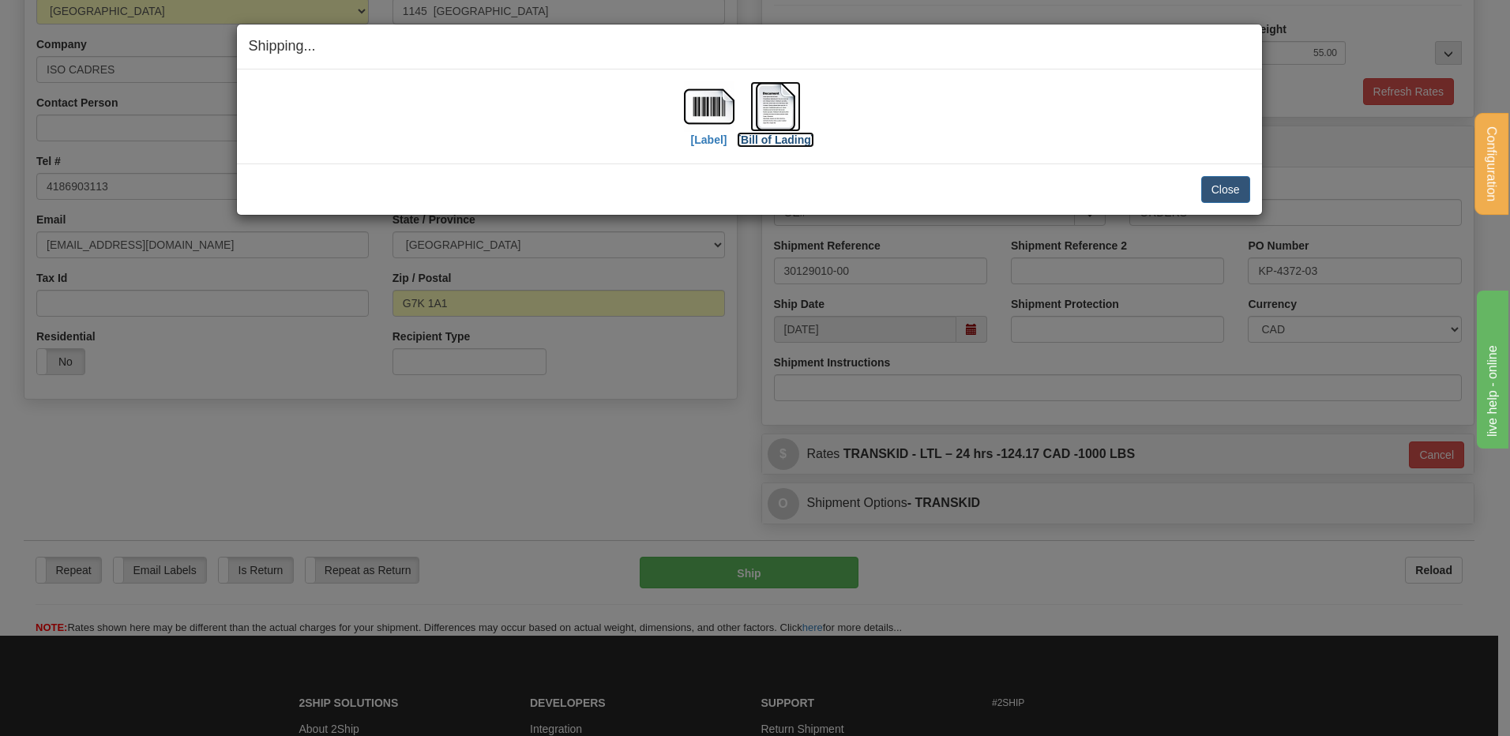
click at [764, 103] on img at bounding box center [775, 106] width 51 height 51
